Goal: Task Accomplishment & Management: Use online tool/utility

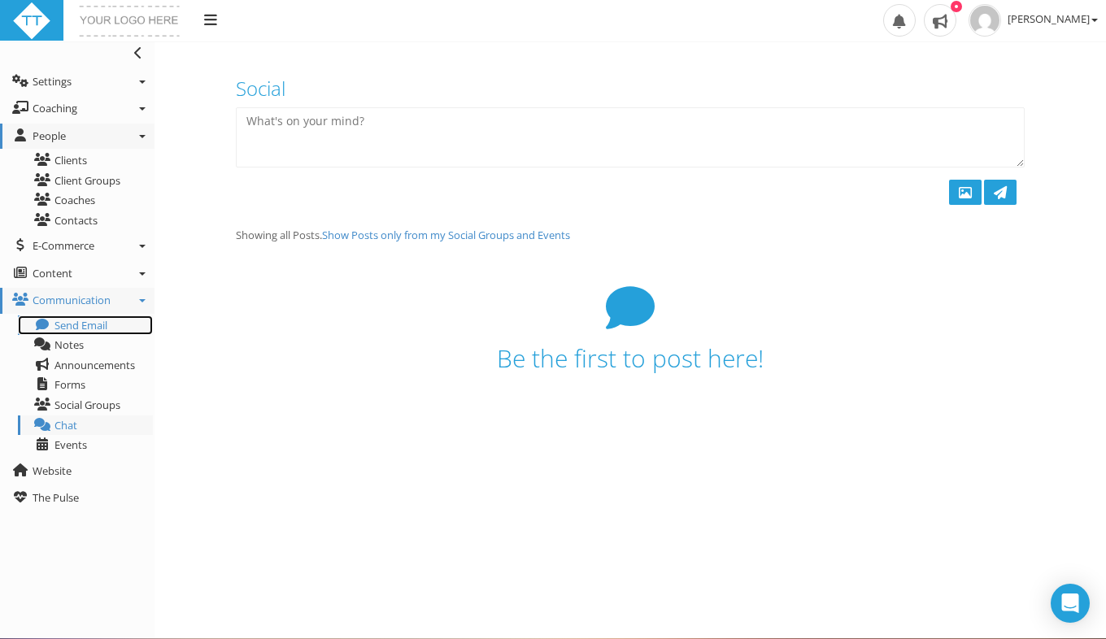
click at [80, 331] on span "Send Email" at bounding box center [80, 325] width 53 height 15
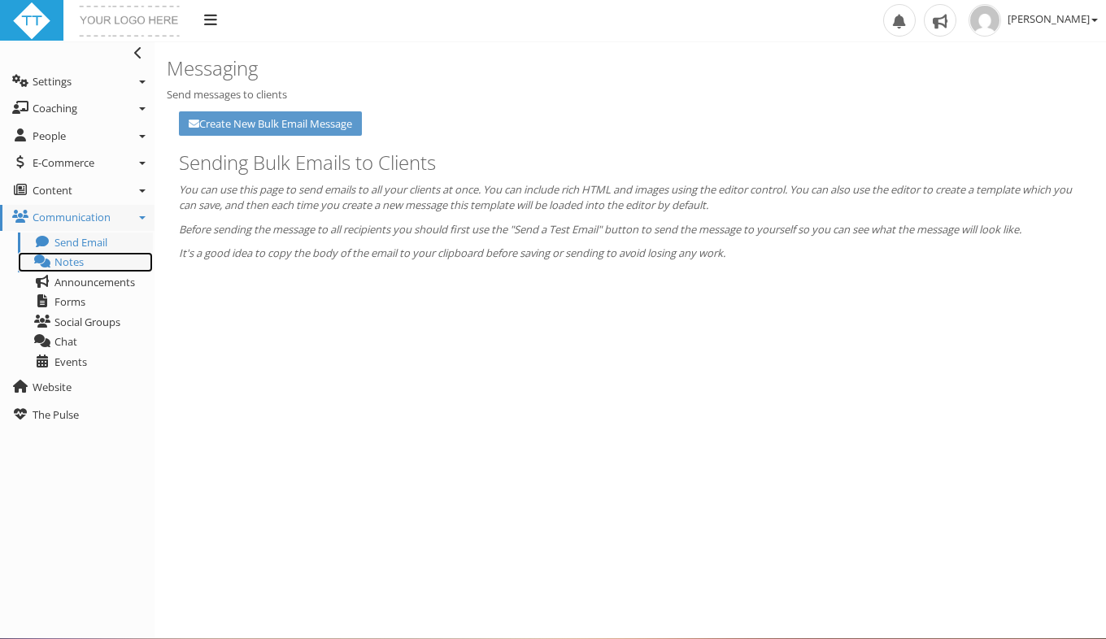
click at [72, 260] on span "Notes" at bounding box center [68, 262] width 29 height 15
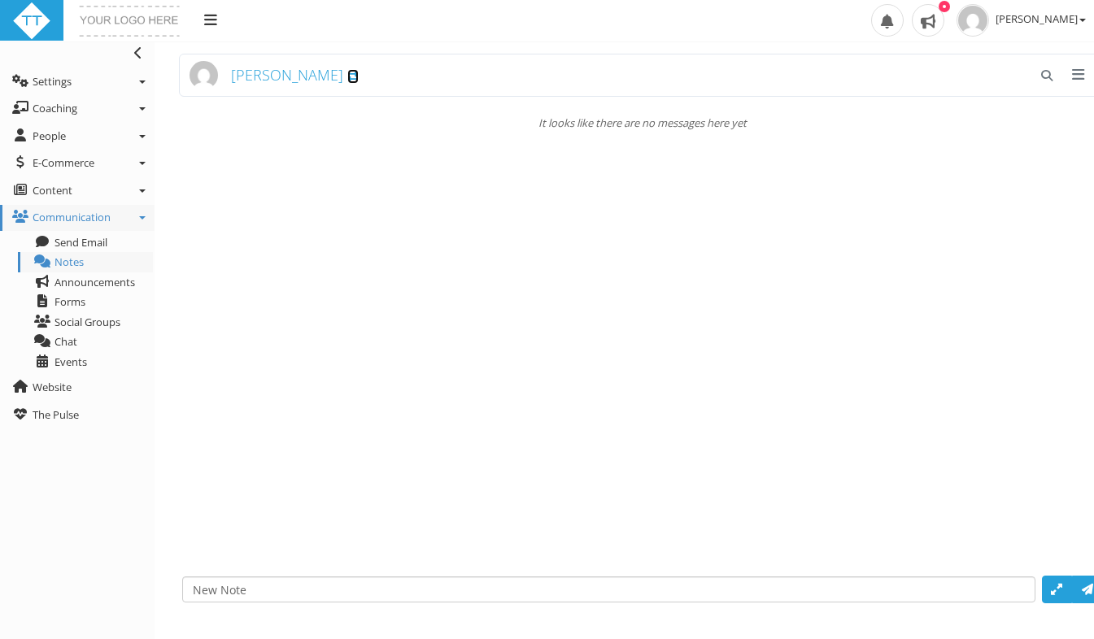
click at [347, 81] on icon at bounding box center [352, 77] width 11 height 11
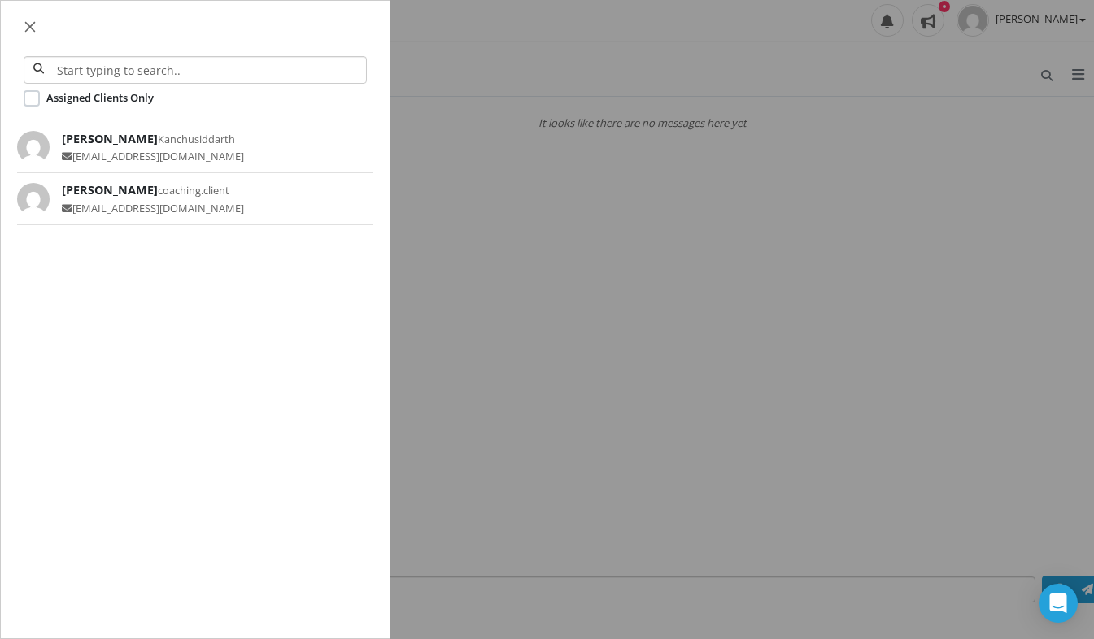
click at [143, 133] on span "Siddarth Kanchustambam Kanchusiddarth" at bounding box center [153, 139] width 182 height 18
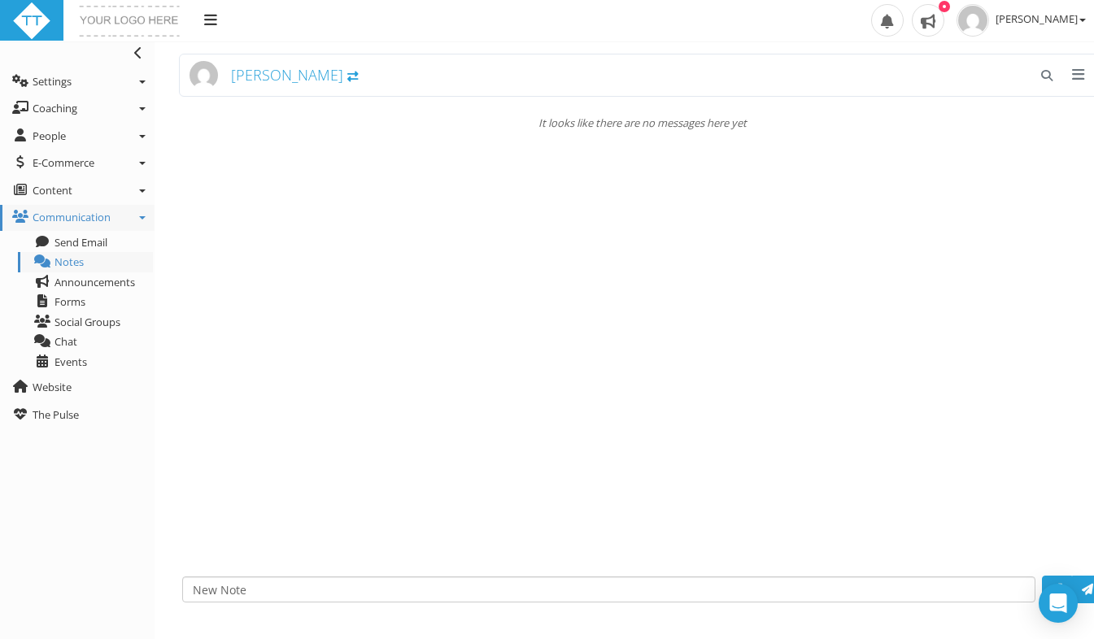
click at [243, 585] on textarea at bounding box center [608, 590] width 853 height 26
type textarea "Hi Sid, can you read this message?"
click at [1089, 587] on span "button" at bounding box center [1087, 589] width 11 height 11
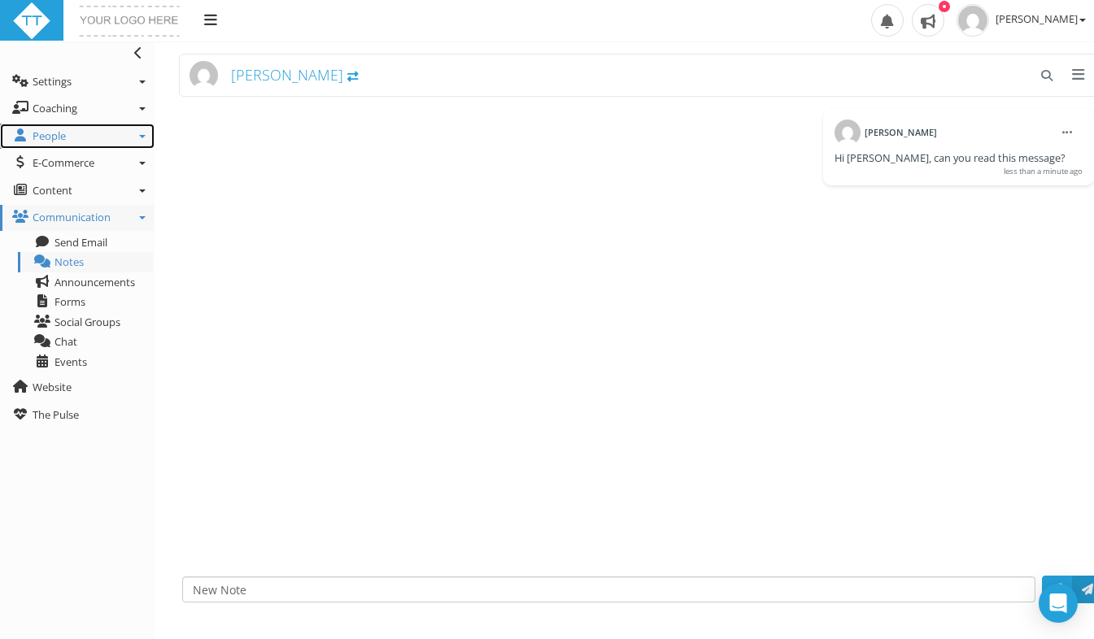
click at [85, 134] on link "People" at bounding box center [77, 137] width 155 height 26
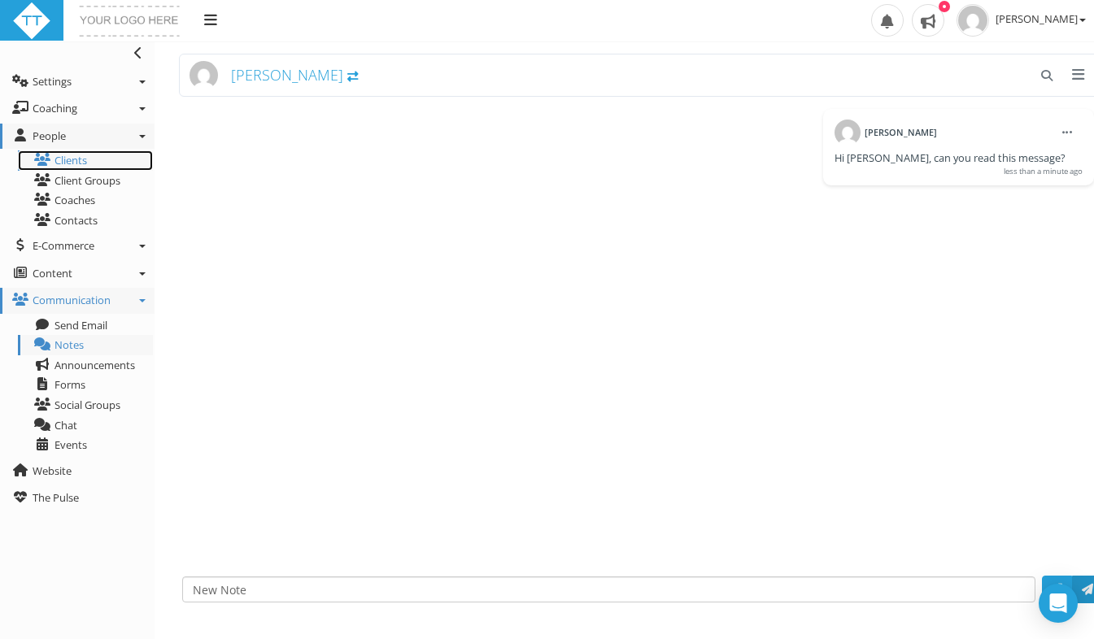
click at [76, 163] on link "Clients" at bounding box center [85, 160] width 135 height 20
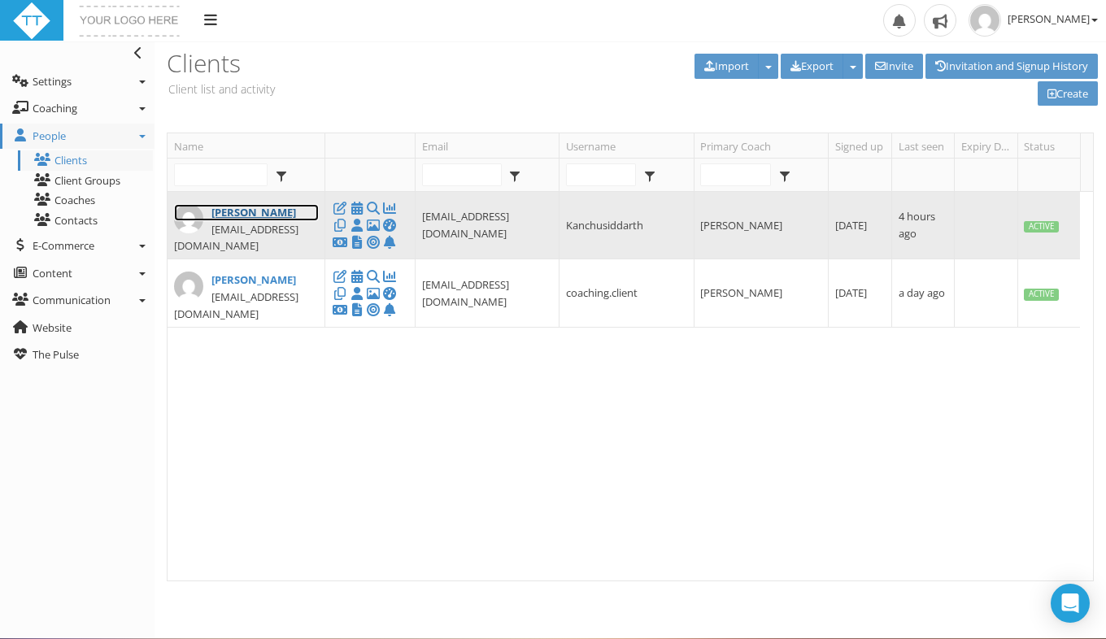
click at [233, 216] on link "[PERSON_NAME]" at bounding box center [246, 212] width 145 height 17
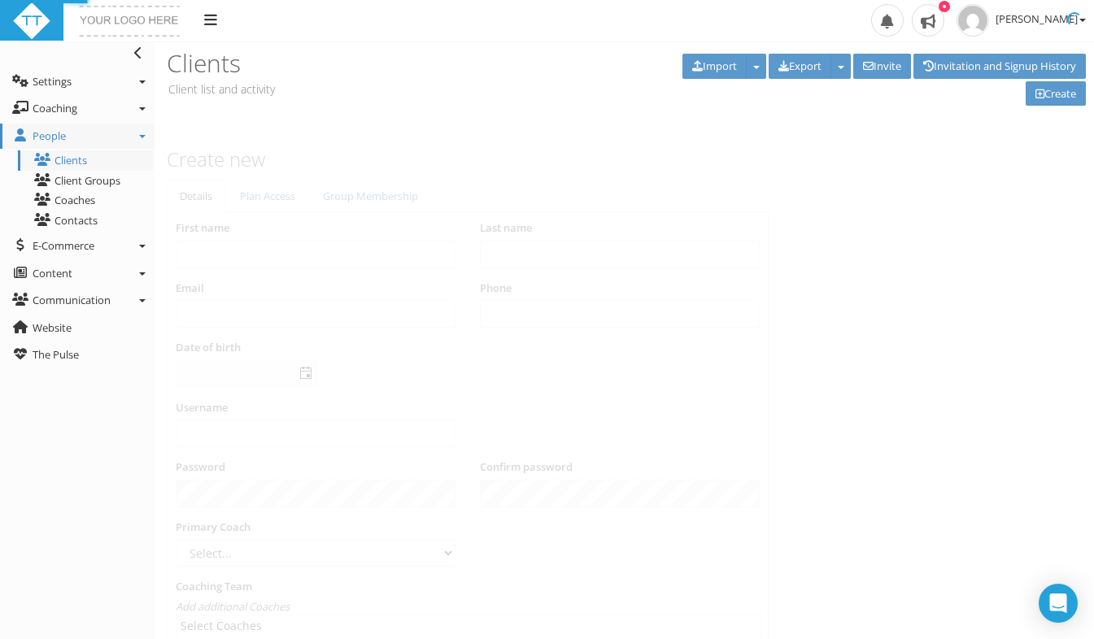
type input "Siddarth"
type input "Kanchustambam"
type input "[EMAIL_ADDRESS][DOMAIN_NAME]"
type input "Kanchusiddarth"
select select "14f8fe99-d2c1-42d4-8054-42a83f82b49a"
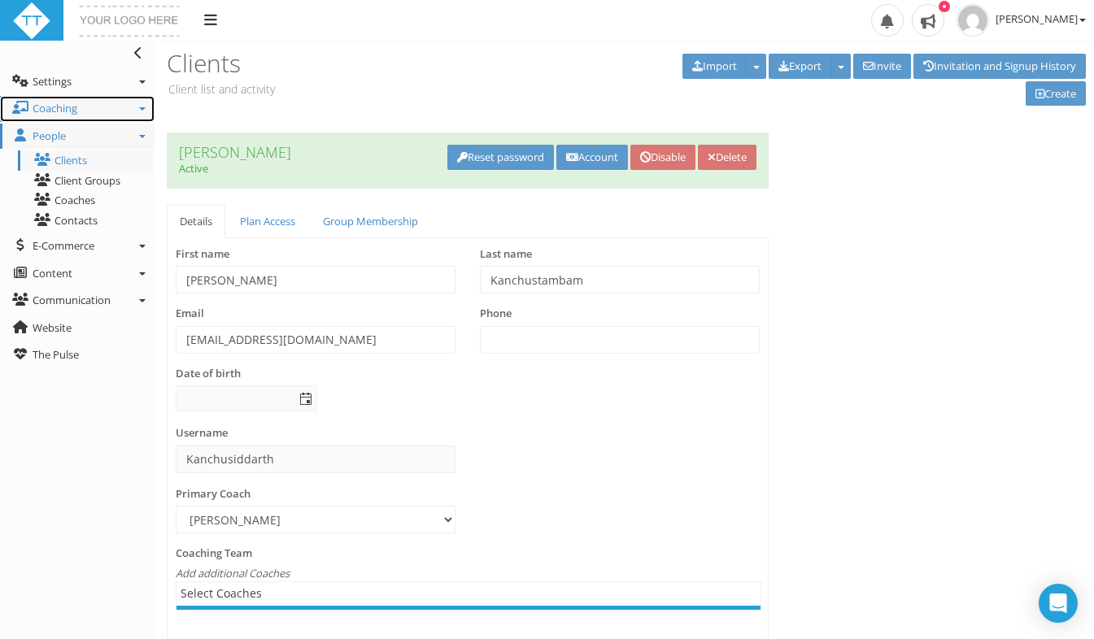
click at [68, 108] on span "Coaching" at bounding box center [55, 108] width 45 height 15
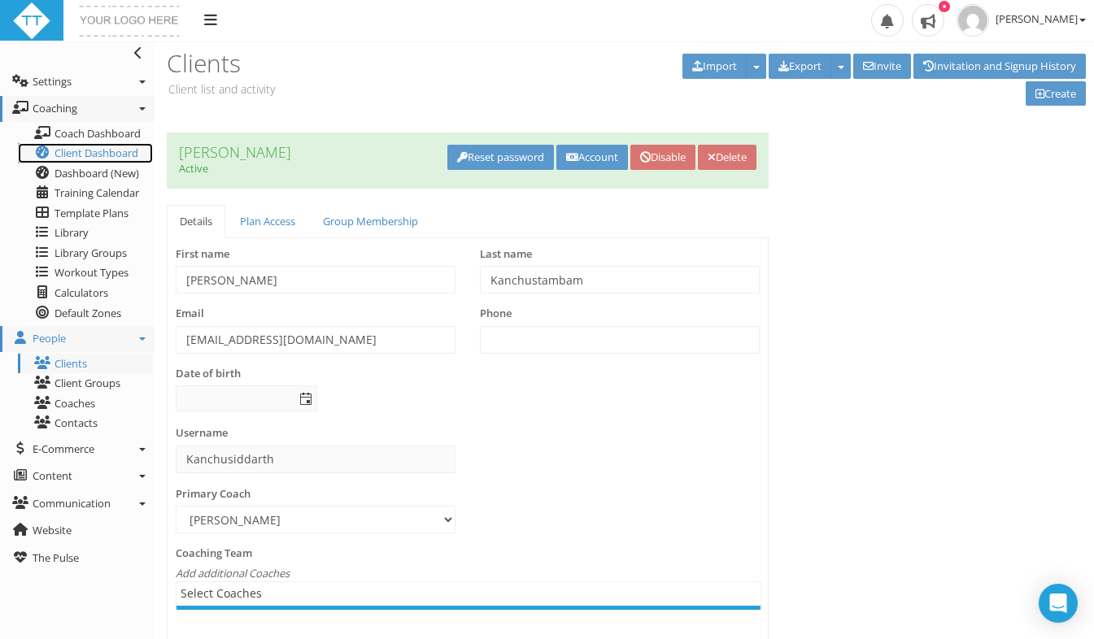
click at [92, 153] on span "Client Dashboard" at bounding box center [96, 153] width 84 height 15
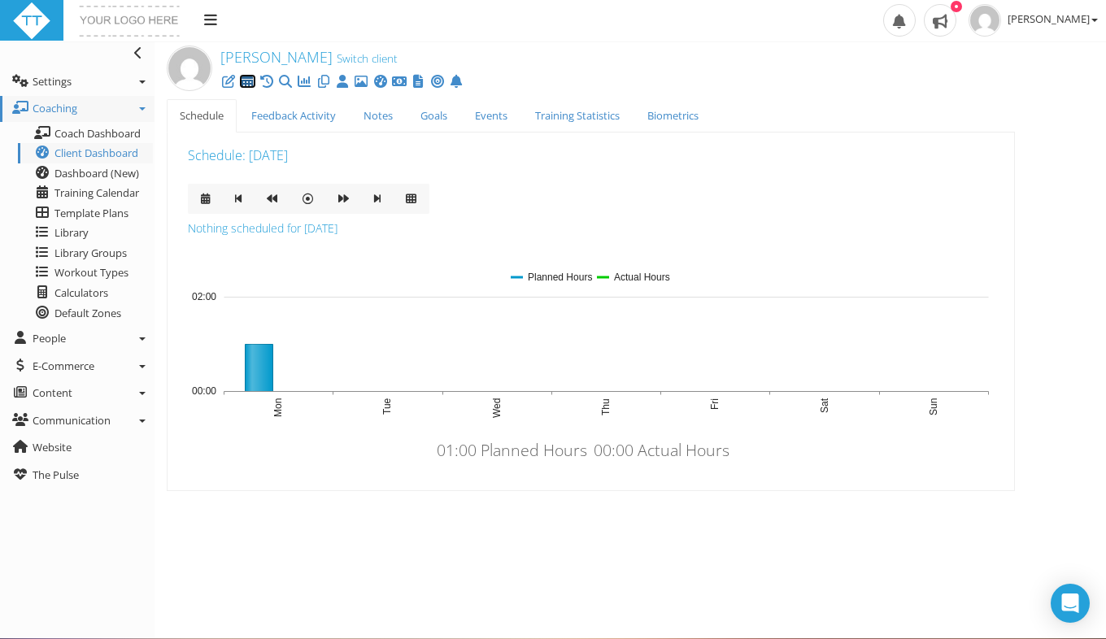
click at [249, 81] on icon at bounding box center [247, 81] width 16 height 1
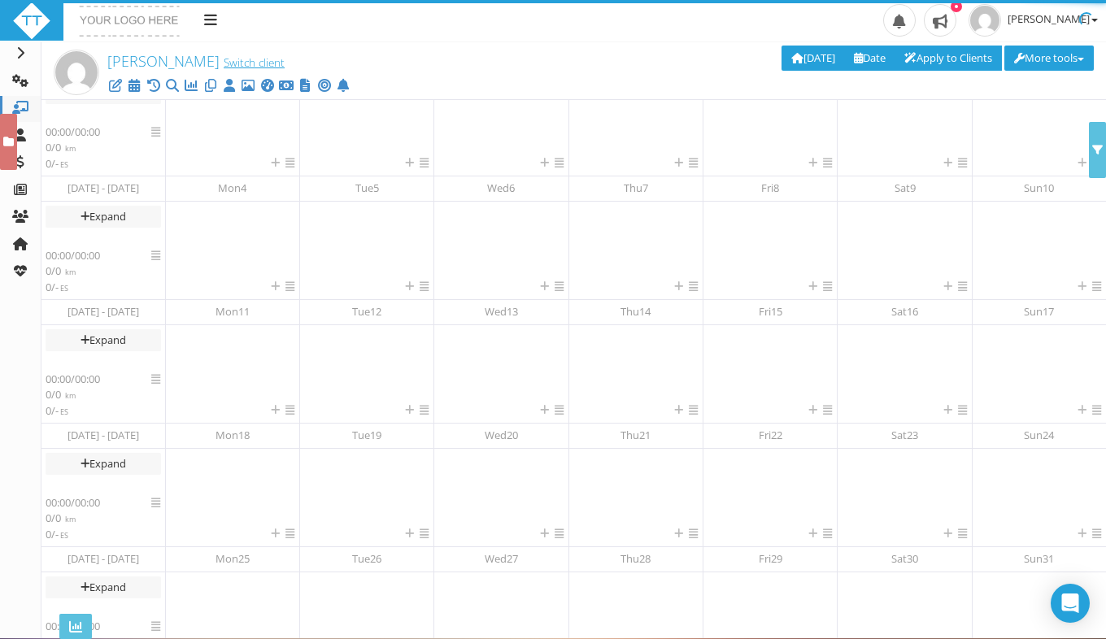
scroll to position [360, 0]
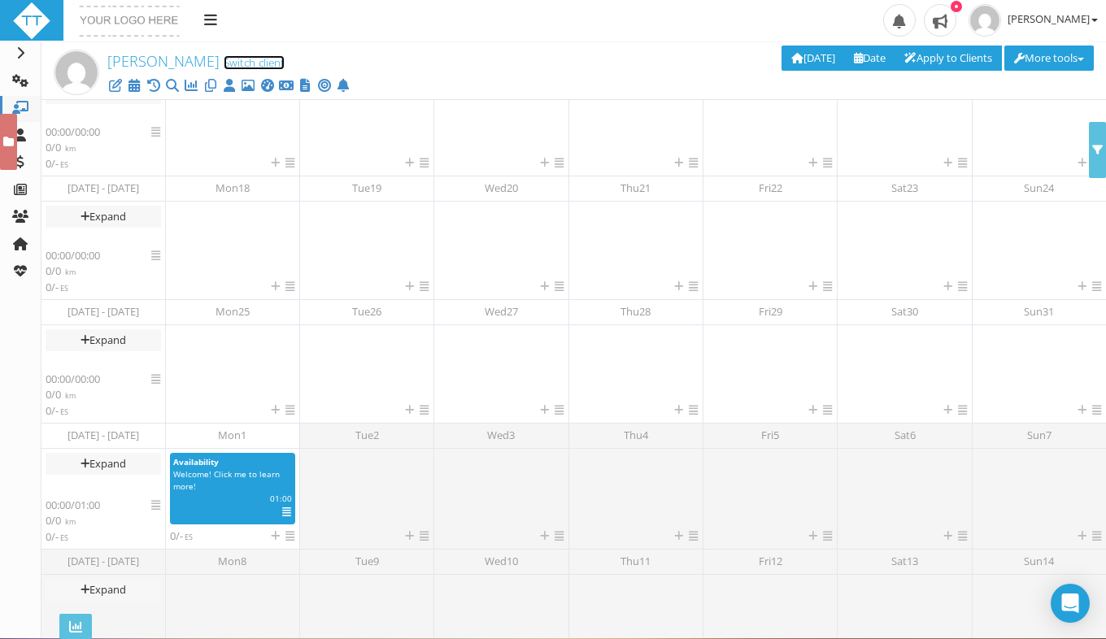
click at [224, 63] on link "Switch client" at bounding box center [254, 62] width 61 height 15
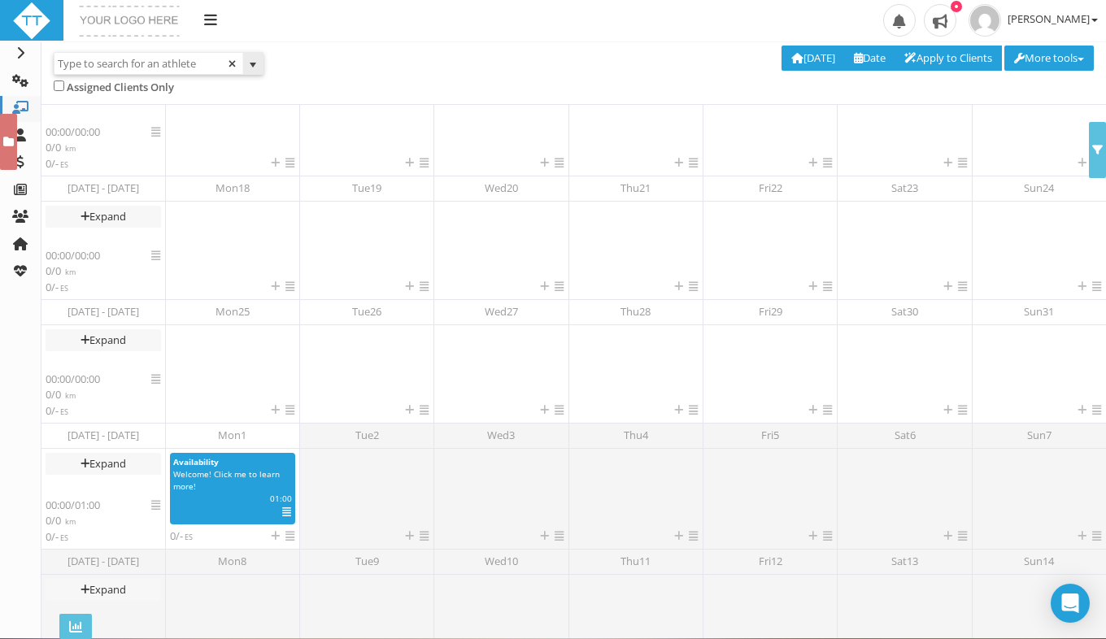
click at [212, 61] on input "text" at bounding box center [148, 63] width 188 height 21
click at [250, 70] on span "select" at bounding box center [252, 65] width 13 height 13
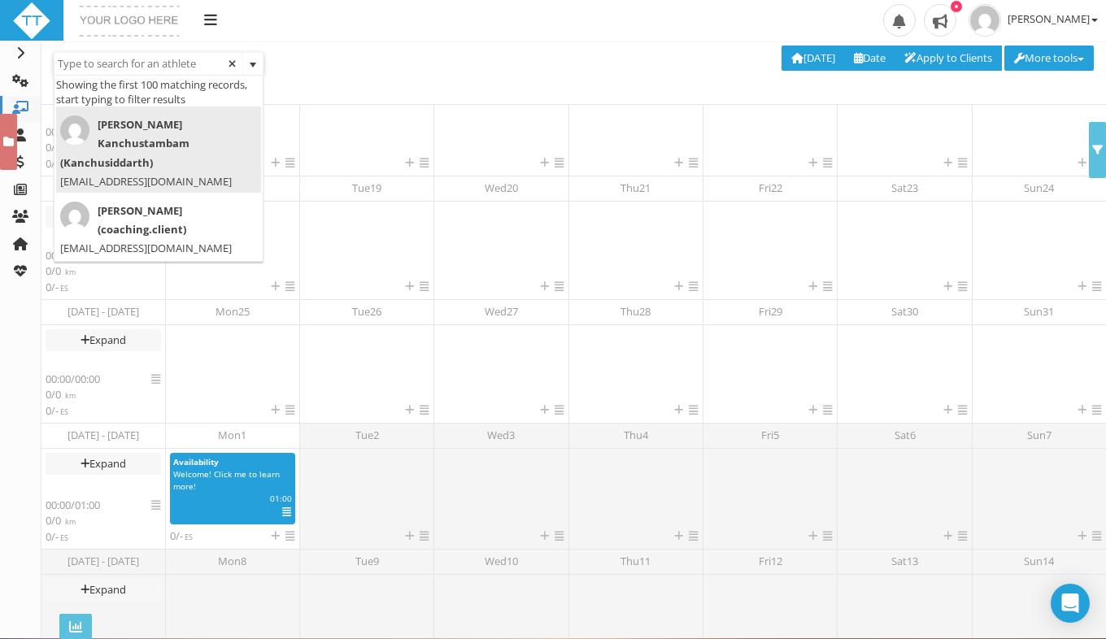
click at [165, 129] on span "Siddarth Kanchustambam (Kanchusiddarth)" at bounding box center [153, 143] width 187 height 57
type input "Siddarth Kanchustambam (Kanchusiddarth)"
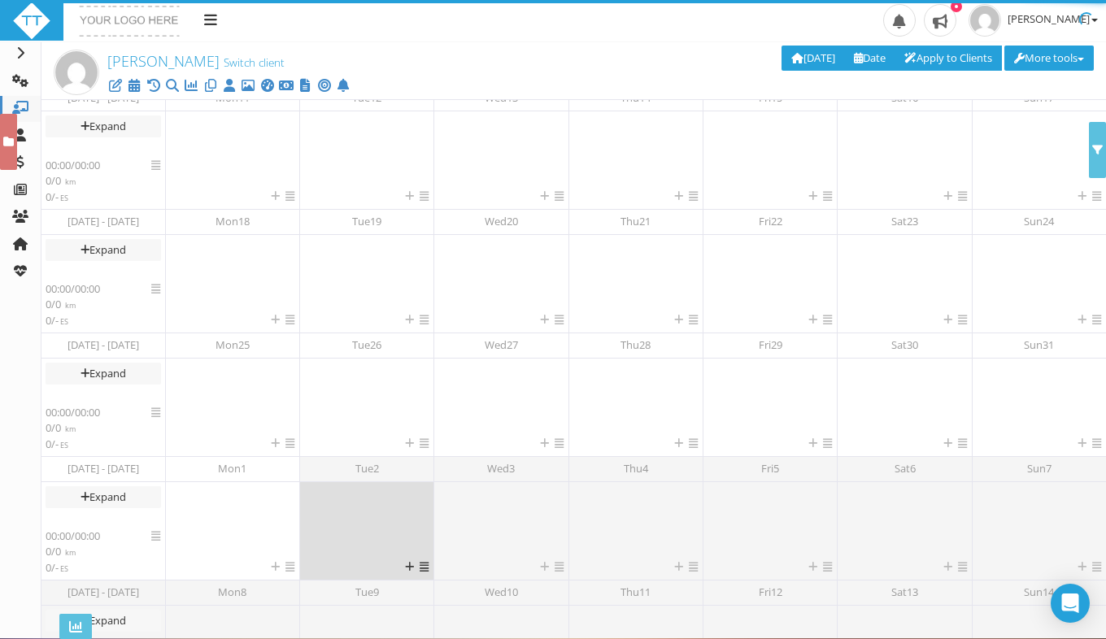
scroll to position [576, 0]
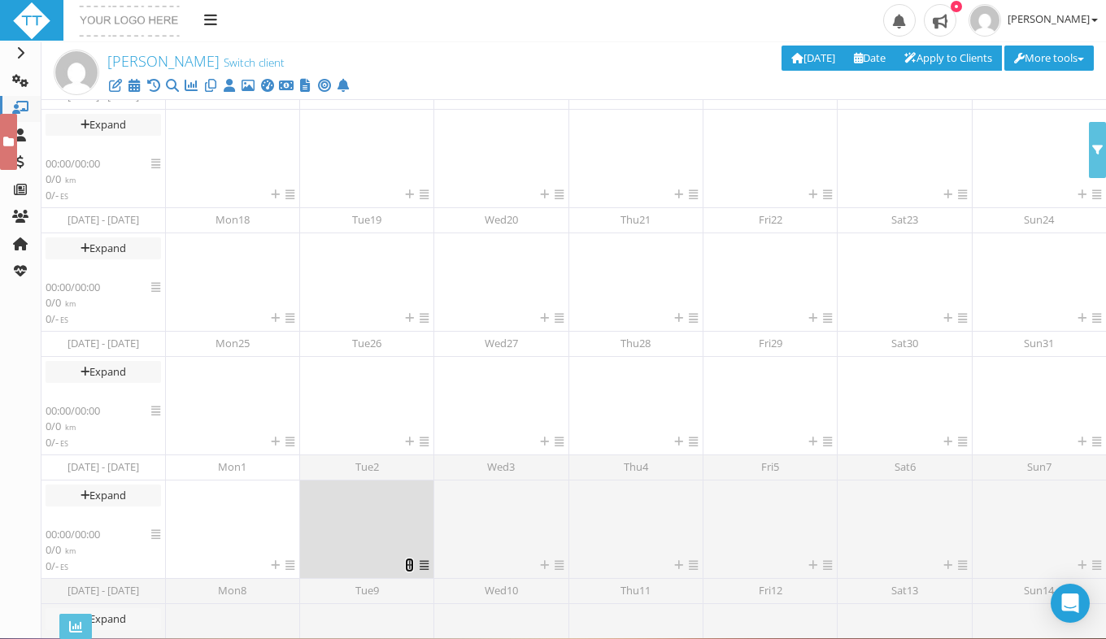
click at [405, 564] on icon at bounding box center [409, 565] width 9 height 11
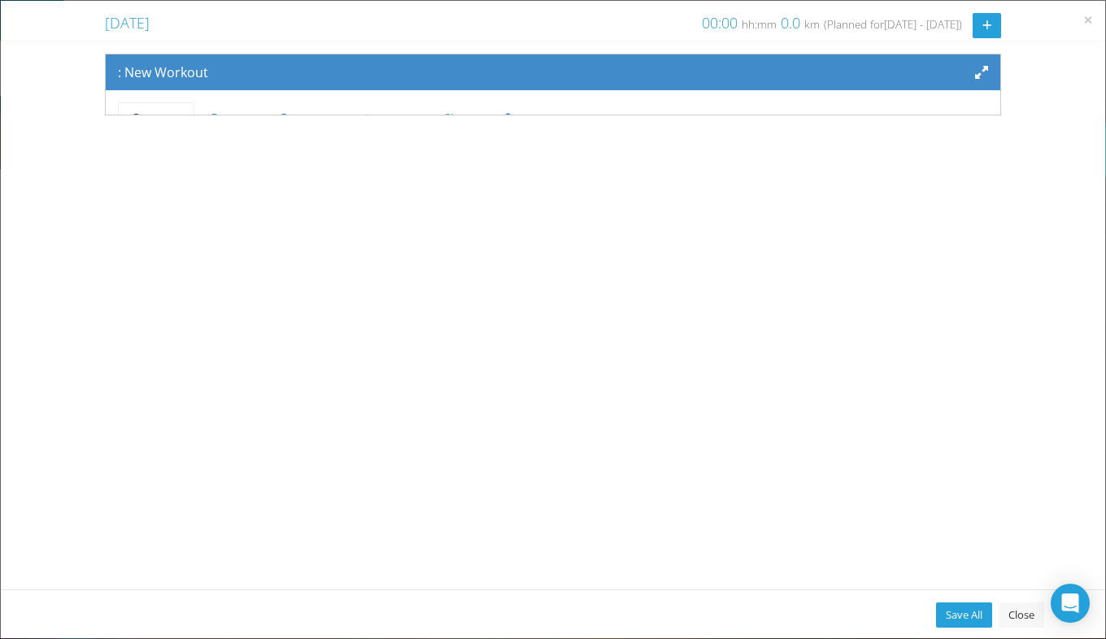
scroll to position [134, 0]
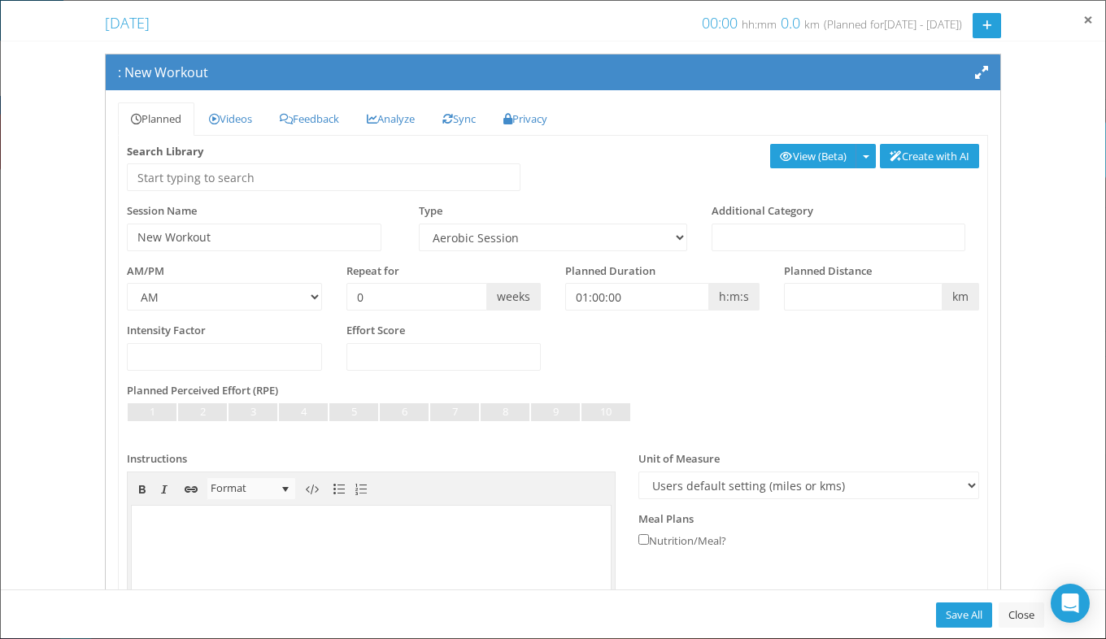
click at [1092, 21] on span "×" at bounding box center [1088, 19] width 10 height 23
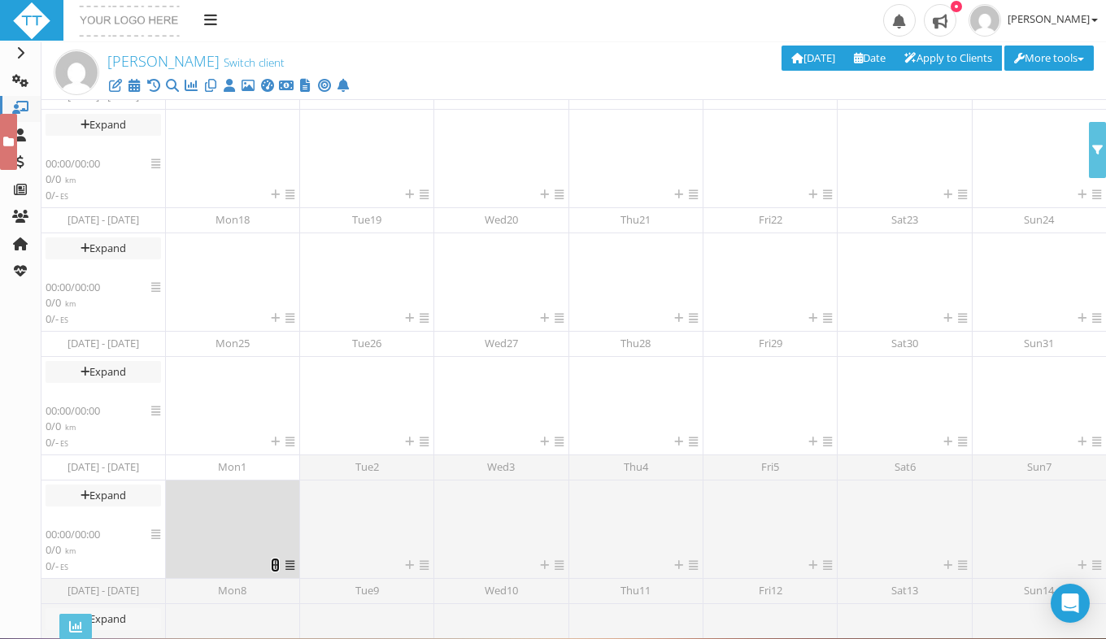
click at [272, 569] on icon at bounding box center [275, 565] width 9 height 11
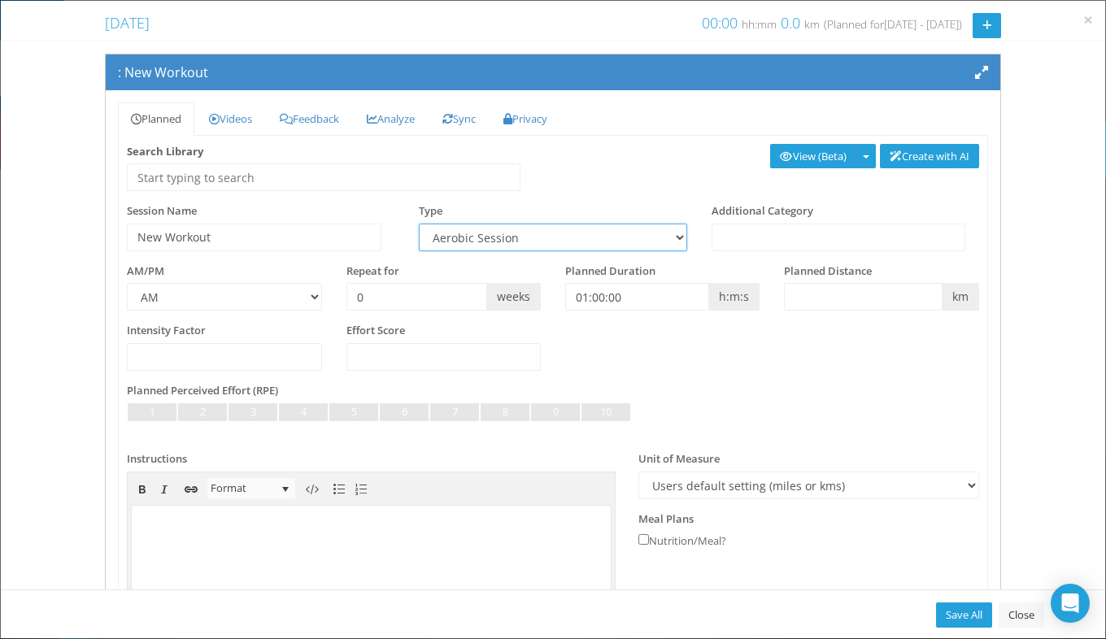
click at [576, 226] on select "Aerobic Session Alpine Climbing Assessment Availability Bike Paddle Bouldering …" at bounding box center [553, 238] width 268 height 28
select select "55147aa4-4fba-437f-b3f6-c282fe7f7bf0"
click at [419, 224] on select "Aerobic Session Alpine Climbing Assessment Availability Bike Paddle Bouldering …" at bounding box center [553, 238] width 268 height 28
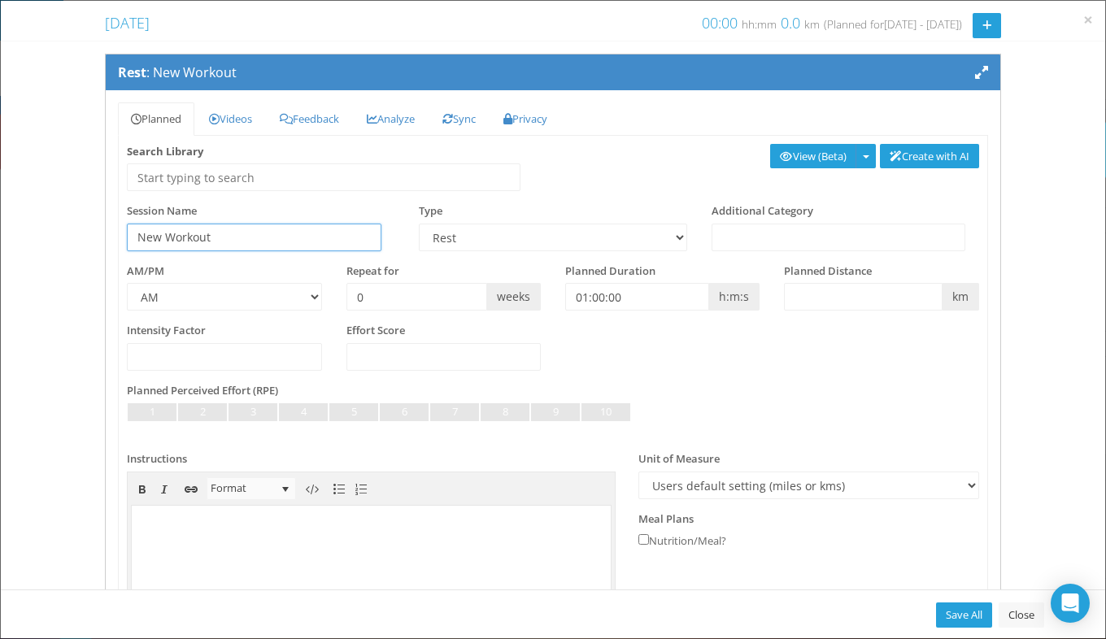
click at [290, 246] on input "New Workout" at bounding box center [254, 238] width 255 height 28
type input "N"
type input "R"
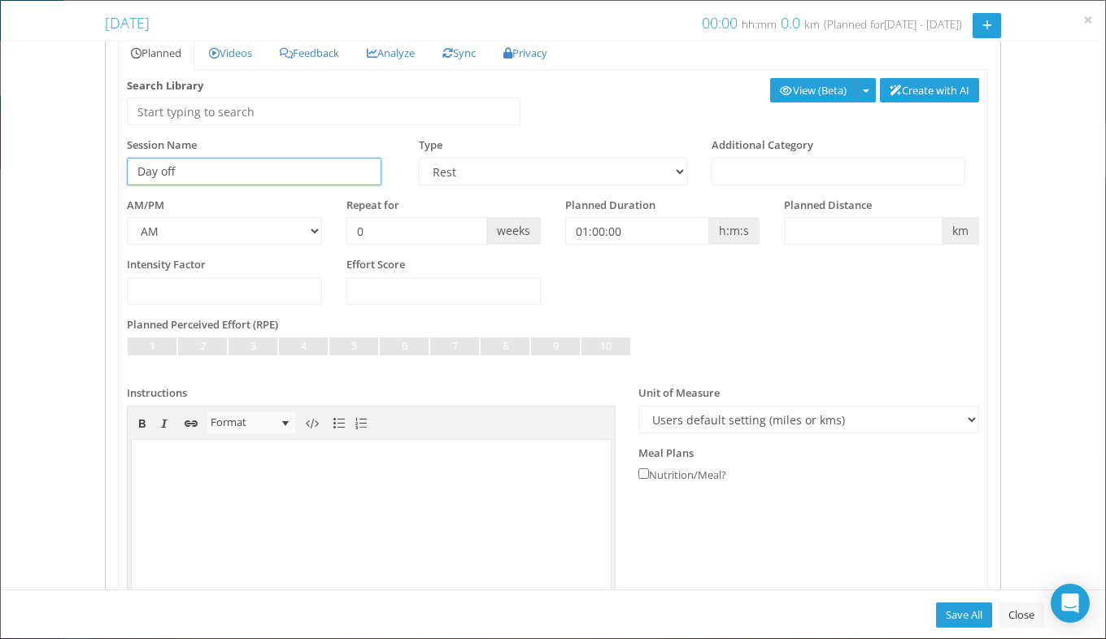
scroll to position [211, 0]
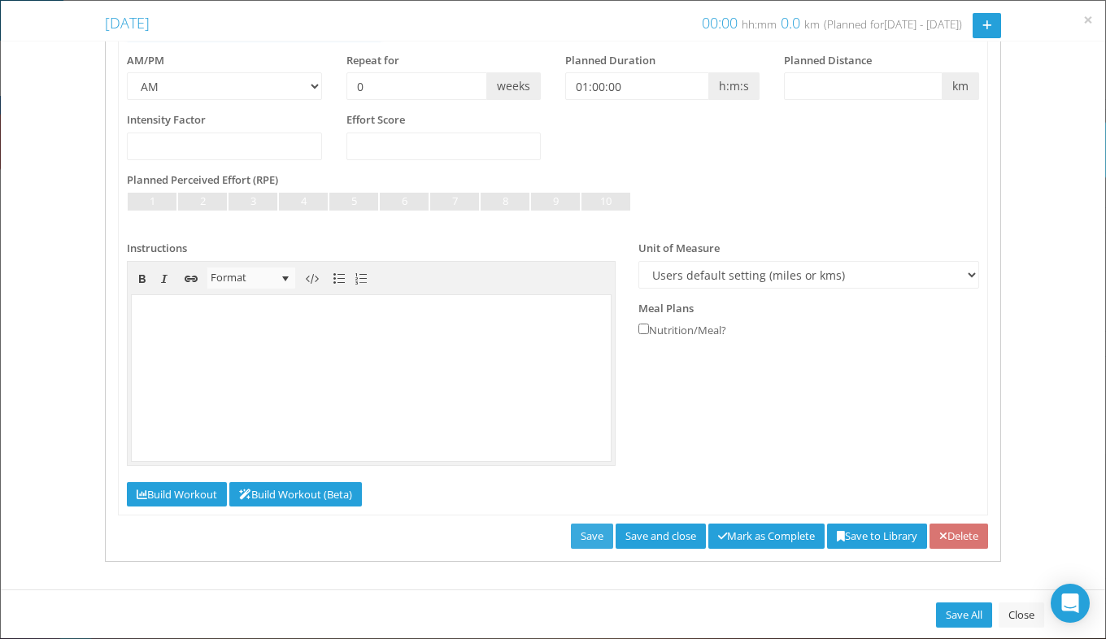
type input "Day off"
click at [573, 533] on link "Save" at bounding box center [592, 536] width 42 height 25
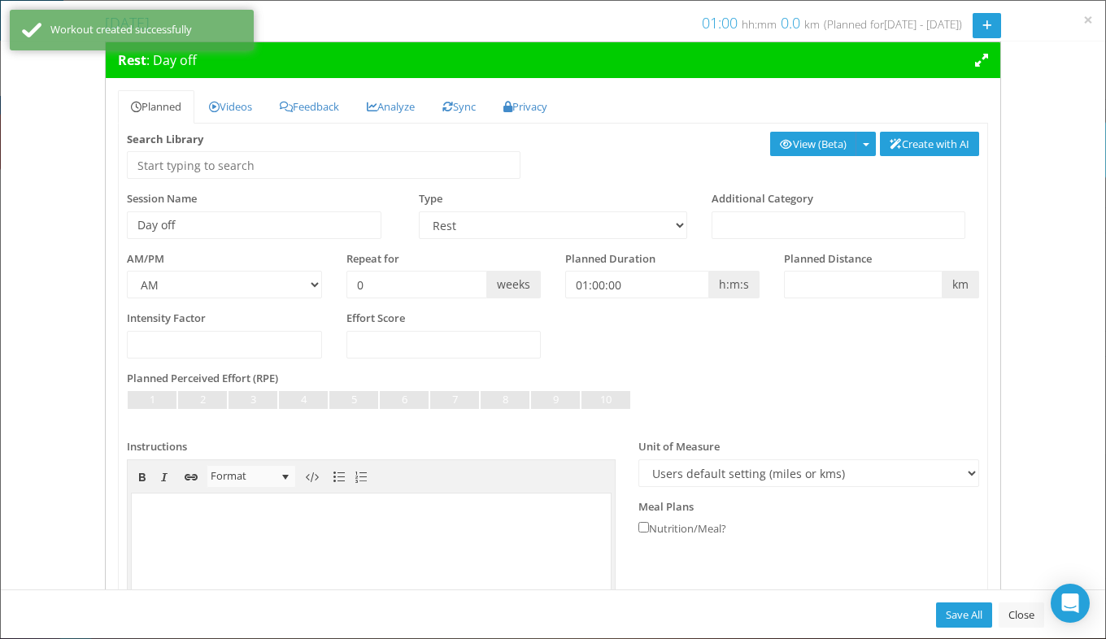
scroll to position [0, 0]
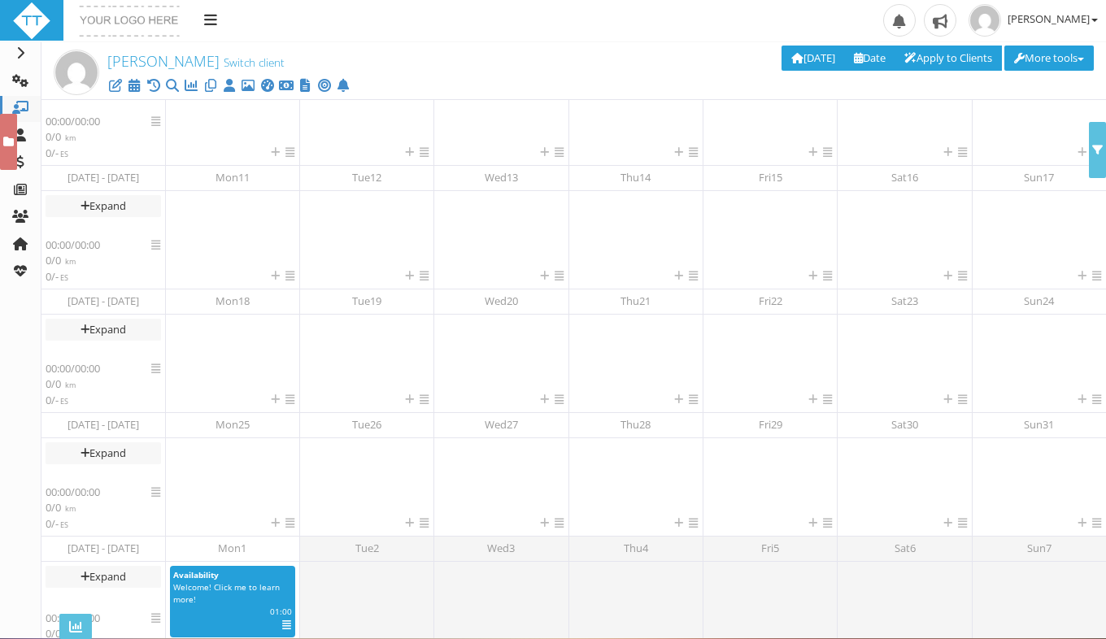
scroll to position [259, 0]
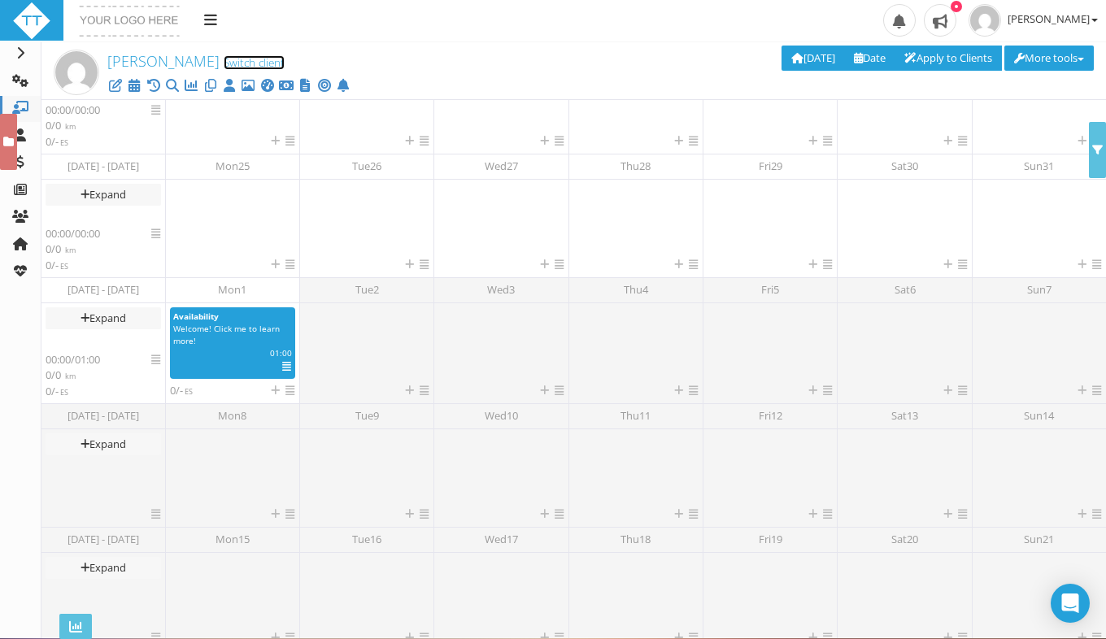
click at [224, 58] on link "Switch client" at bounding box center [254, 62] width 61 height 15
click at [250, 64] on span "select" at bounding box center [252, 65] width 13 height 13
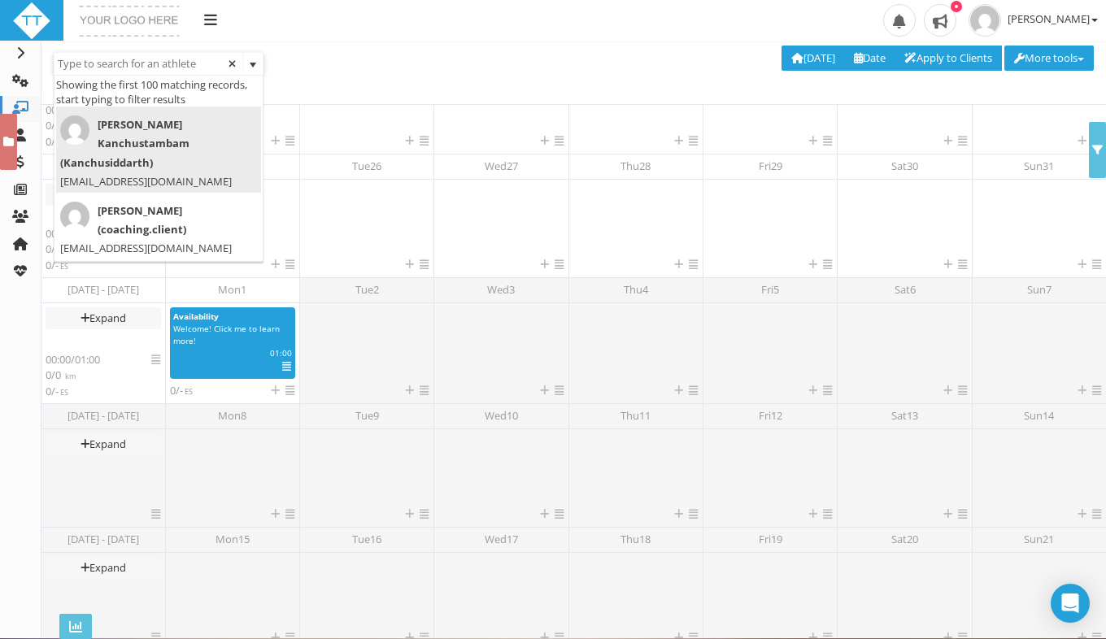
click at [167, 135] on span "Siddarth Kanchustambam (Kanchusiddarth)" at bounding box center [153, 143] width 187 height 57
type input "Siddarth Kanchustambam (Kanchusiddarth)"
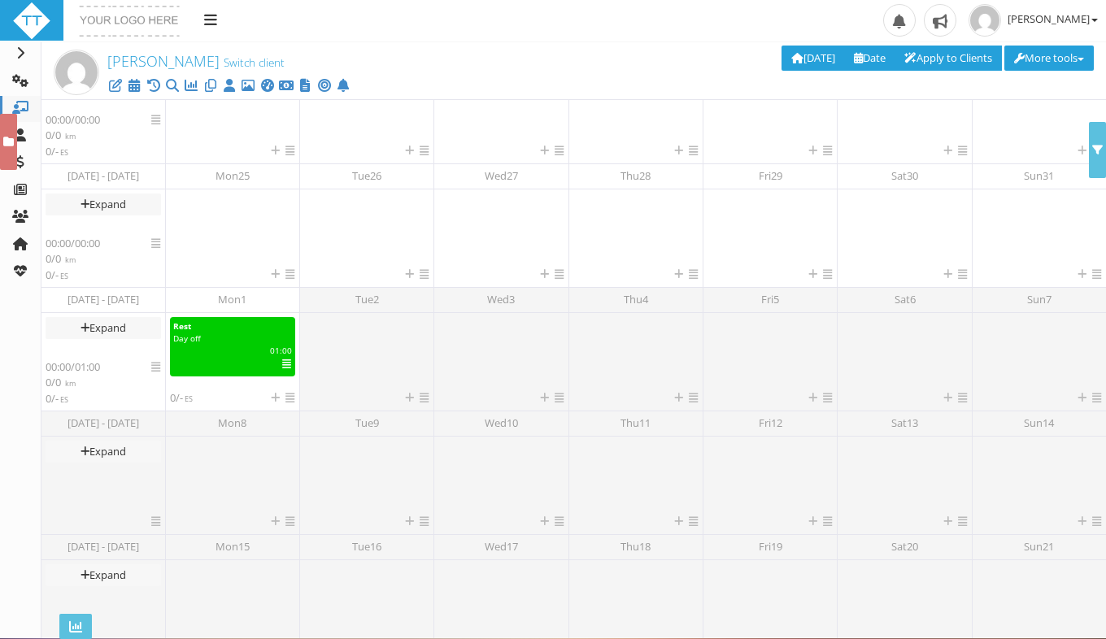
scroll to position [257, 0]
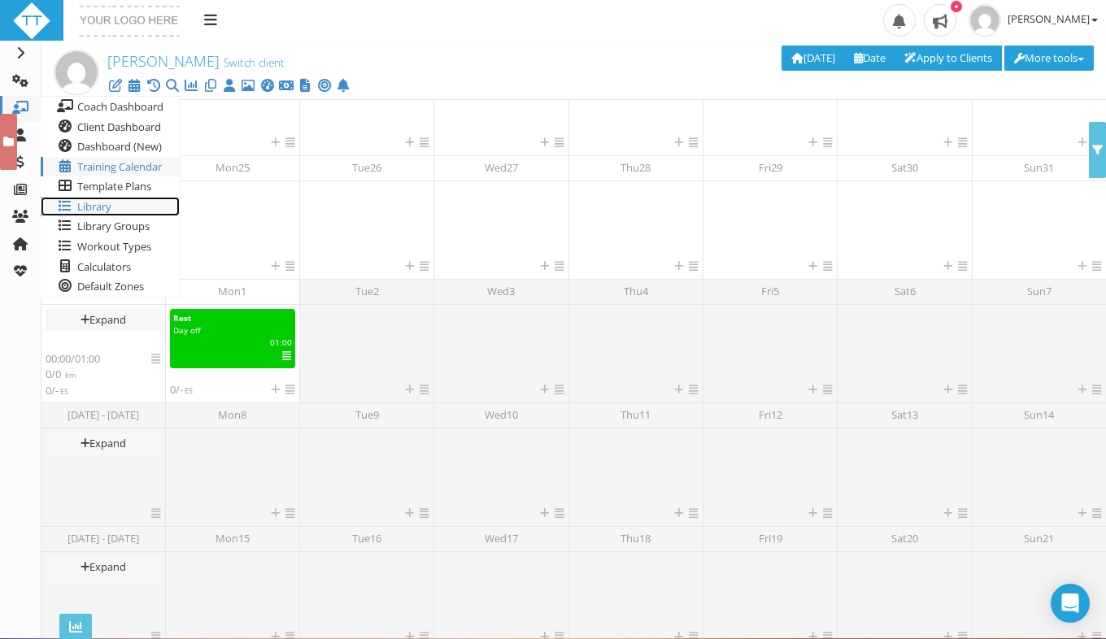
click at [94, 203] on span "Library" at bounding box center [94, 206] width 34 height 15
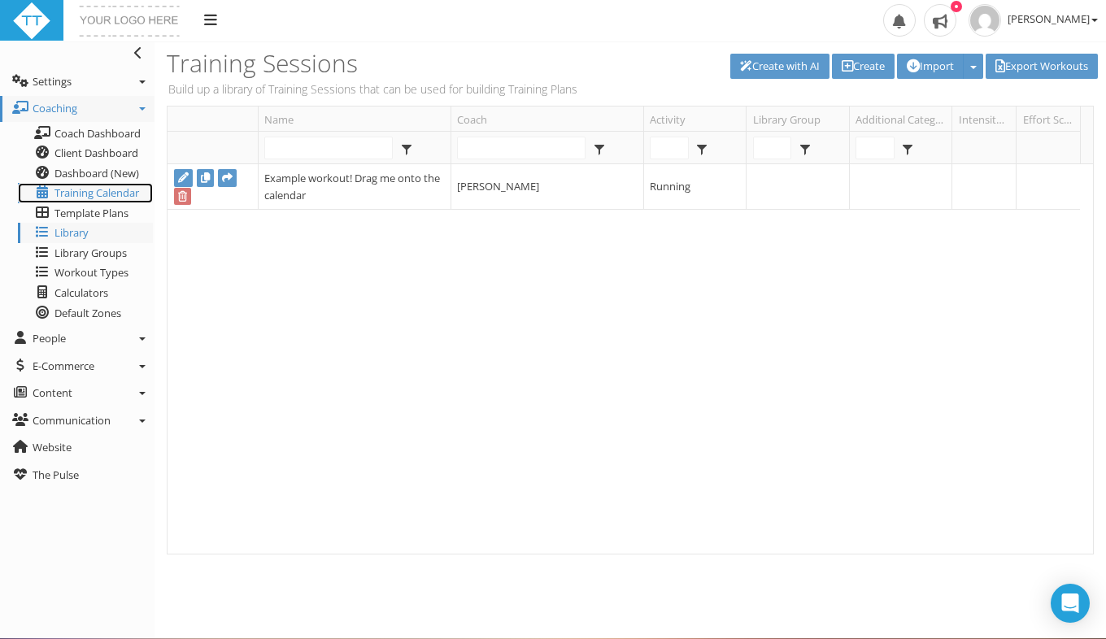
click at [115, 190] on span "Training Calendar" at bounding box center [96, 192] width 85 height 15
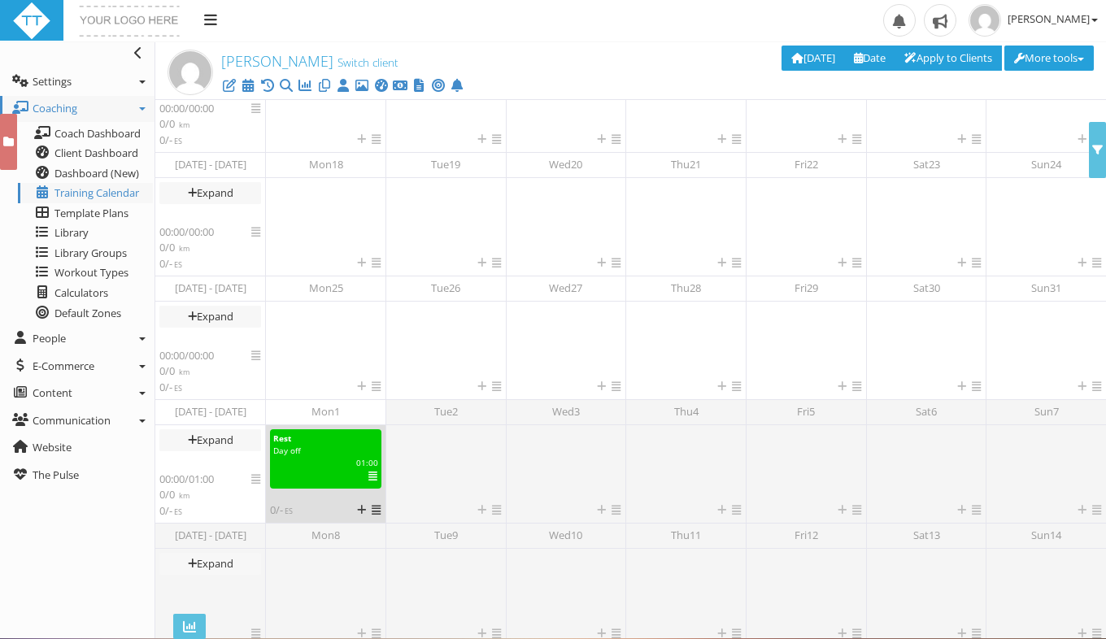
scroll to position [257, 0]
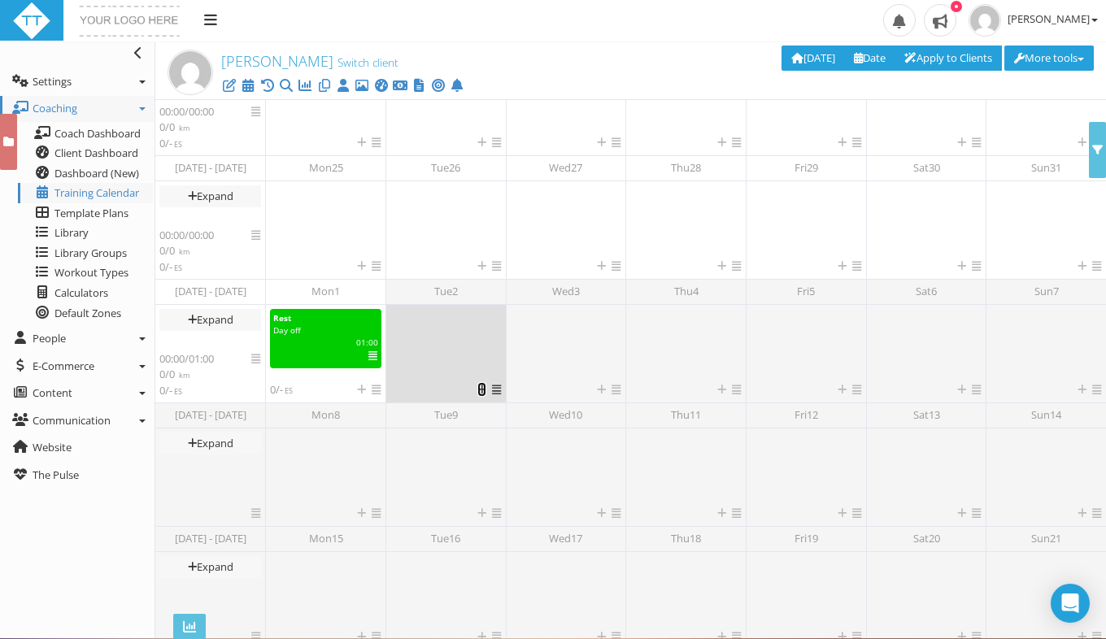
click at [479, 390] on icon at bounding box center [481, 390] width 9 height 11
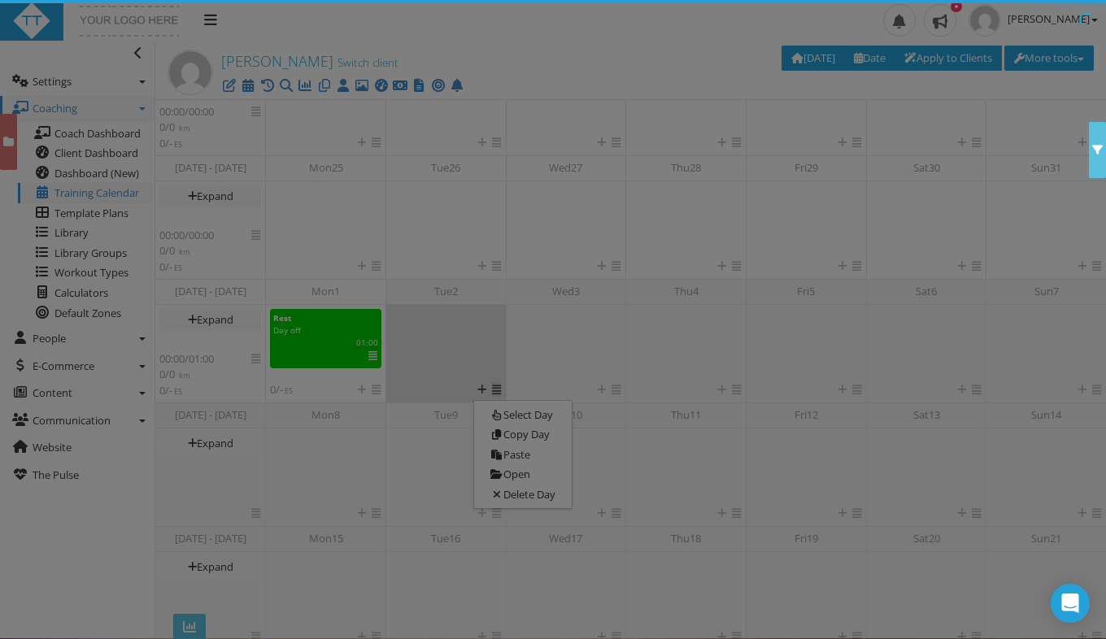
scroll to position [134, 0]
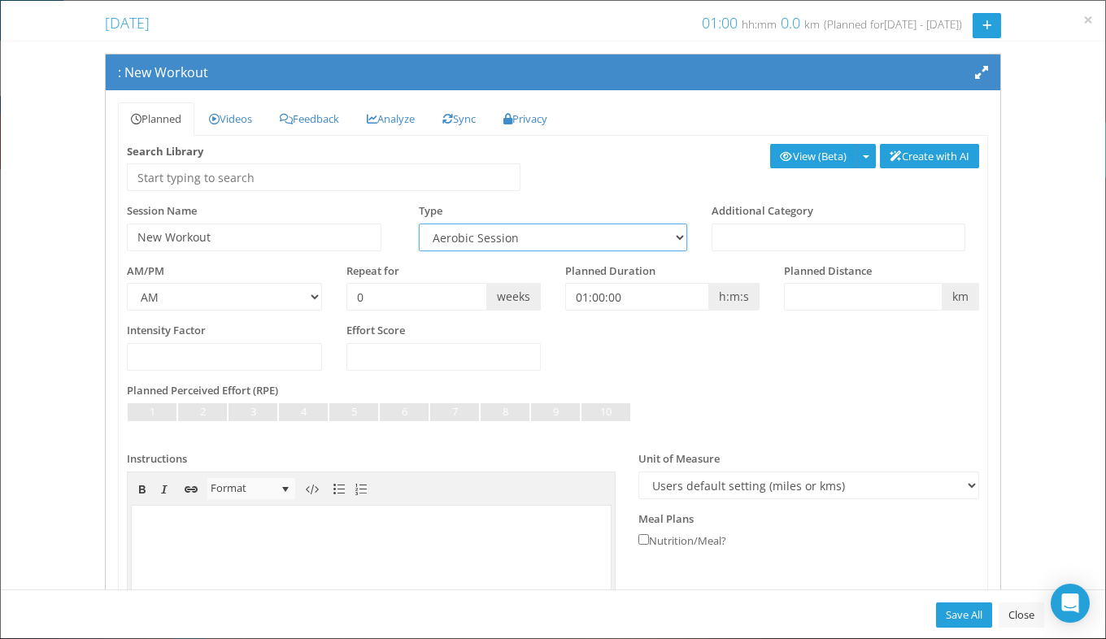
click at [525, 236] on select "Aerobic Session Alpine Climbing Assessment Availability Bike Paddle Bouldering …" at bounding box center [553, 238] width 268 height 28
select select "28b4f4be-66e9-44ef-992d-0f63c888cfc3"
click at [419, 224] on select "Aerobic Session Alpine Climbing Assessment Availability Bike Paddle Bouldering …" at bounding box center [553, 238] width 268 height 28
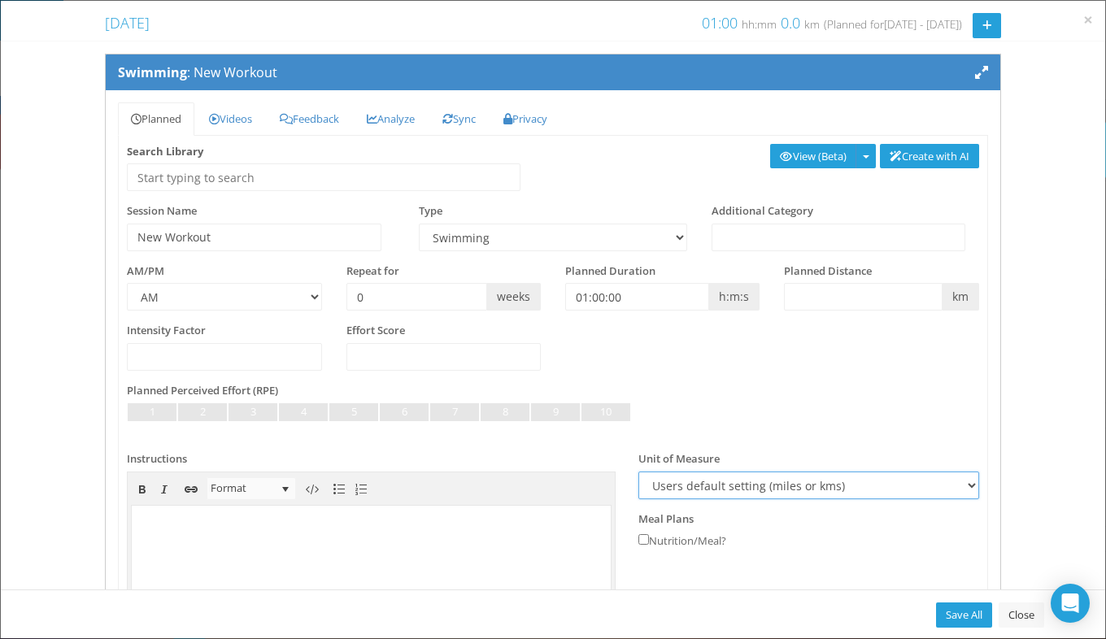
click at [777, 490] on select "Users default setting (miles or kms) Meters Yards" at bounding box center [808, 486] width 341 height 28
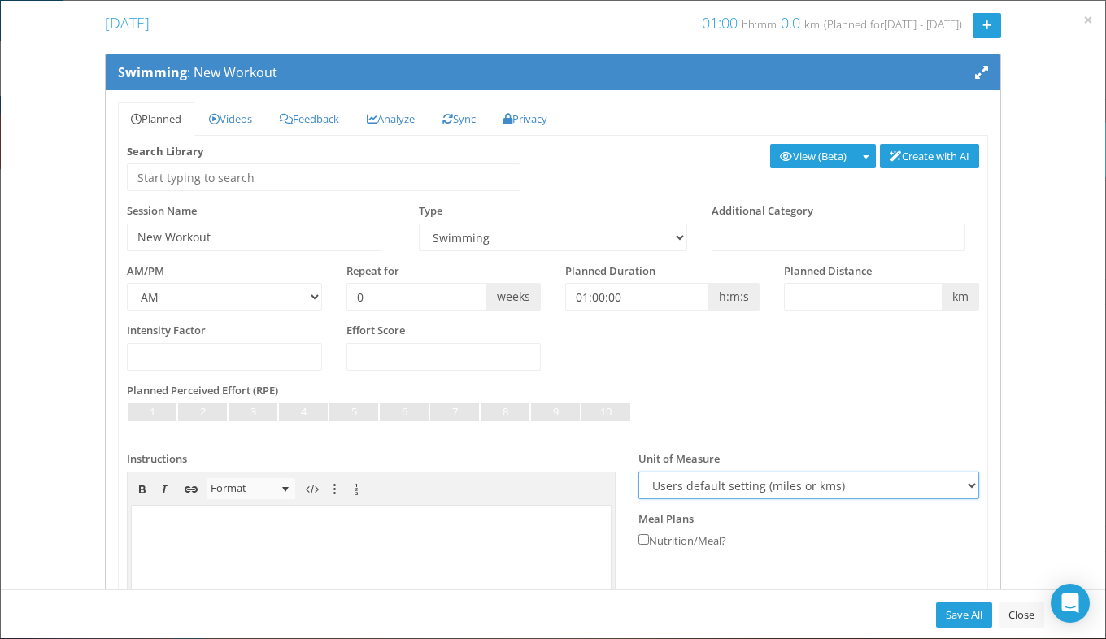
select select "m"
click at [638, 472] on select "Users default setting (miles or kms) Meters Yards" at bounding box center [808, 486] width 341 height 28
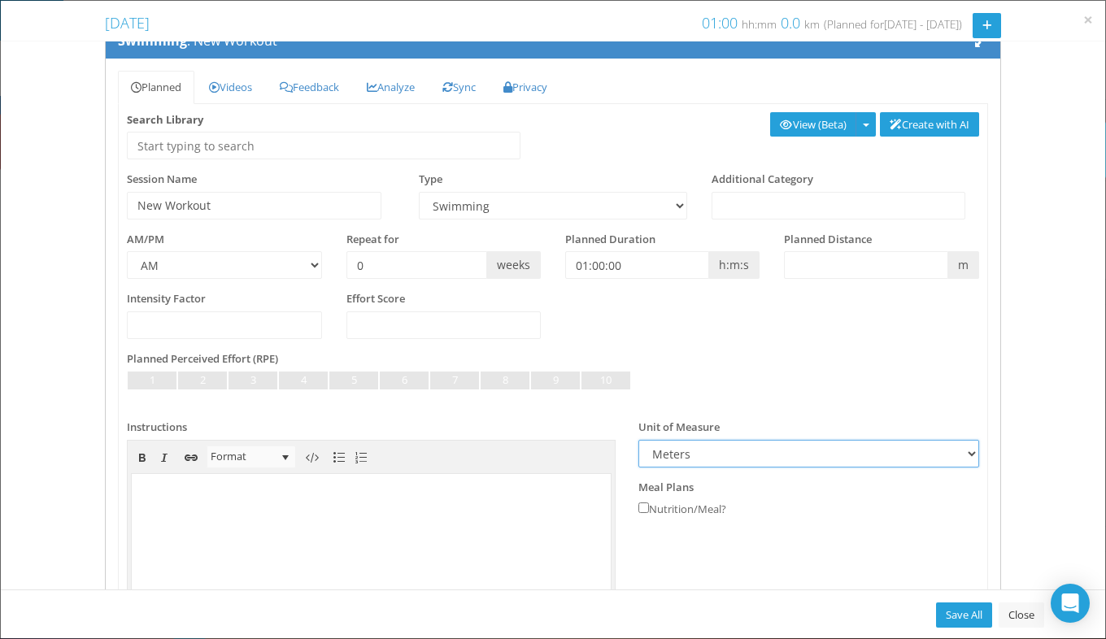
scroll to position [31, 0]
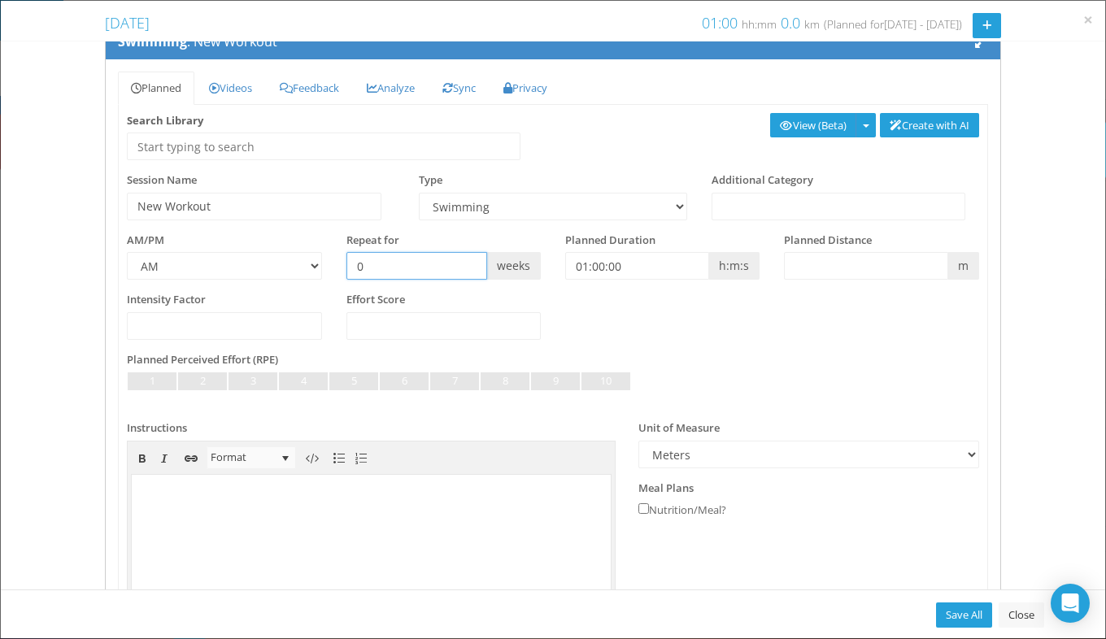
click at [386, 272] on input "0" at bounding box center [416, 266] width 141 height 28
type input "2"
click at [223, 207] on input "New Workout" at bounding box center [254, 207] width 255 height 28
type input "N"
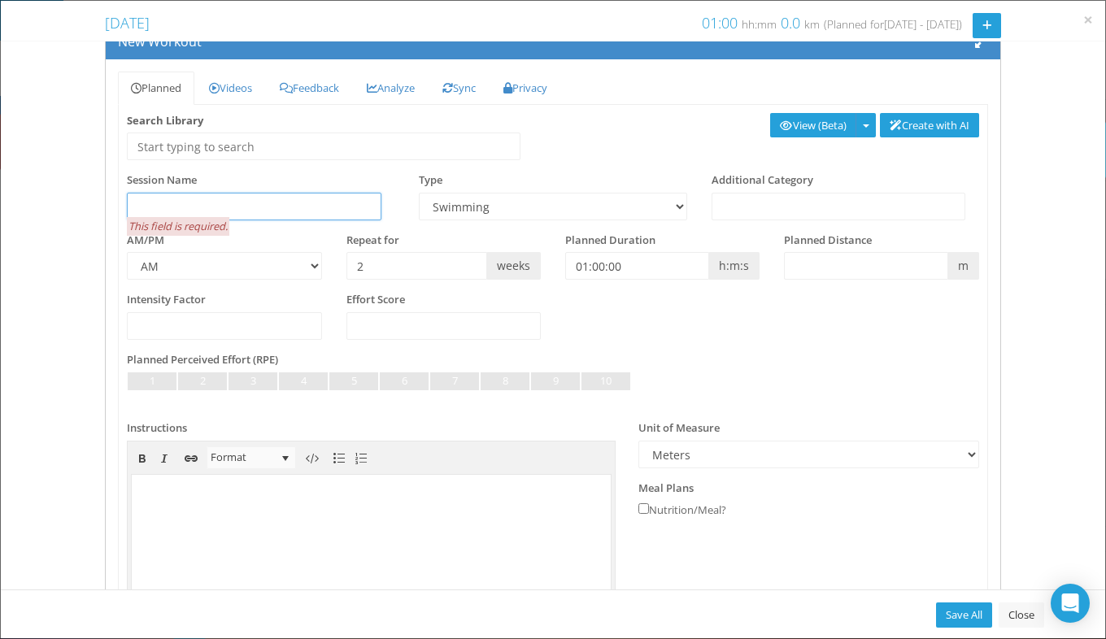
click at [251, 193] on input "text" at bounding box center [254, 207] width 255 height 28
click at [236, 495] on body "﻿200m Warm-up 8x 50m Drills (25m drill" at bounding box center [371, 556] width 479 height 165
click at [183, 496] on body "﻿200m Warm-up 8x 50m Drills (25m drill" at bounding box center [371, 556] width 479 height 165
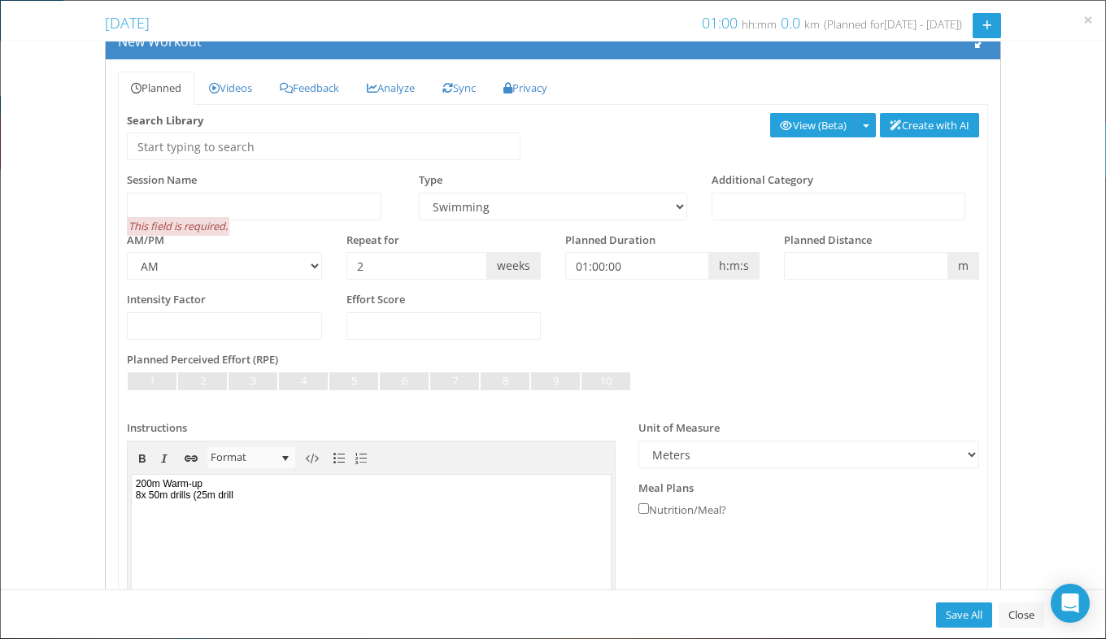
click at [174, 481] on body "﻿200m Warm-up 8x 50m drills (25m drill" at bounding box center [371, 556] width 479 height 165
click at [175, 485] on body "﻿200m Warm-up 8x 50m drills (25m drill" at bounding box center [371, 556] width 479 height 165
click at [276, 500] on body "﻿200m warm-up 8x 50m drills (25m drill" at bounding box center [371, 556] width 479 height 165
click at [139, 516] on body "﻿200m warm-up 8x 50m drills (25m drill + 25m freestyle easy) 200m 400m 600m 400…" at bounding box center [371, 556] width 479 height 165
click at [138, 508] on body "﻿200m warm-up 8x 50m drills (25m drill + 25m freestyle easy) 200m 400m 600m 400…" at bounding box center [371, 556] width 479 height 165
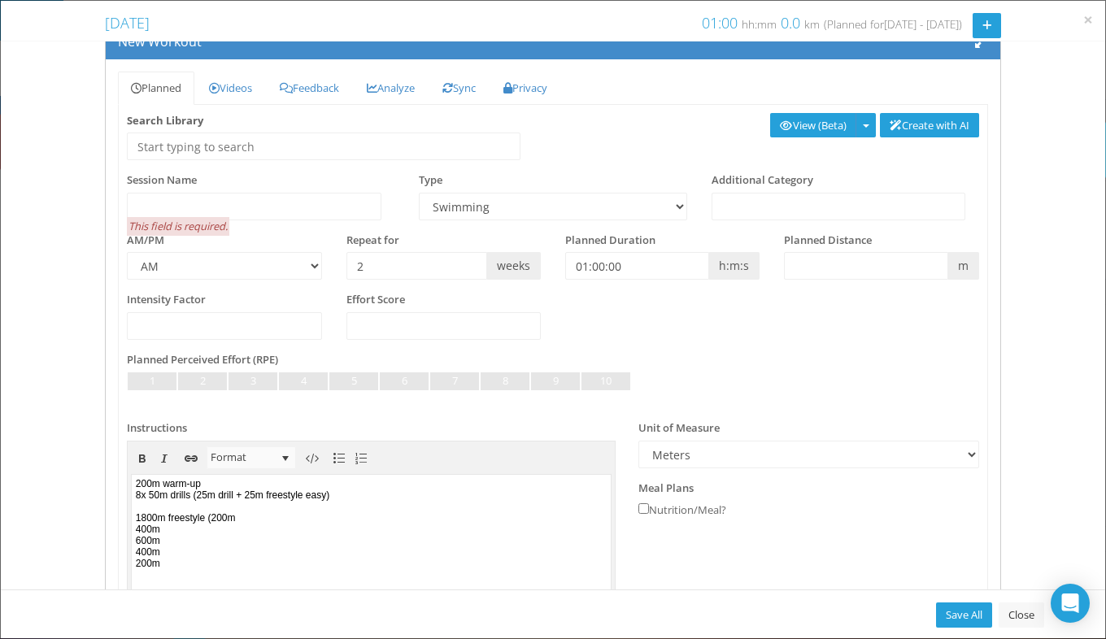
click at [280, 519] on body "﻿200m warm-up 8x 50m drills (25m drill + 25m freestyle easy) 1800m freestyle ( …" at bounding box center [371, 556] width 479 height 165
click at [293, 519] on body "﻿200m warm-up 8x 50m drills (25m drill + 25m freestyle easy) 1800m freestyle ( …" at bounding box center [371, 556] width 479 height 165
click at [220, 525] on body "﻿200m warm-up 8x 50m drills (25m drill + 25m freestyle easy) 1800m freestyle ( …" at bounding box center [371, 556] width 479 height 165
click at [367, 516] on body "﻿200m warm-up 8x 50m drills (25m drill + 25m freestyle easy) 1800m freestyle ae…" at bounding box center [371, 556] width 479 height 165
click at [203, 200] on input "text" at bounding box center [254, 207] width 255 height 28
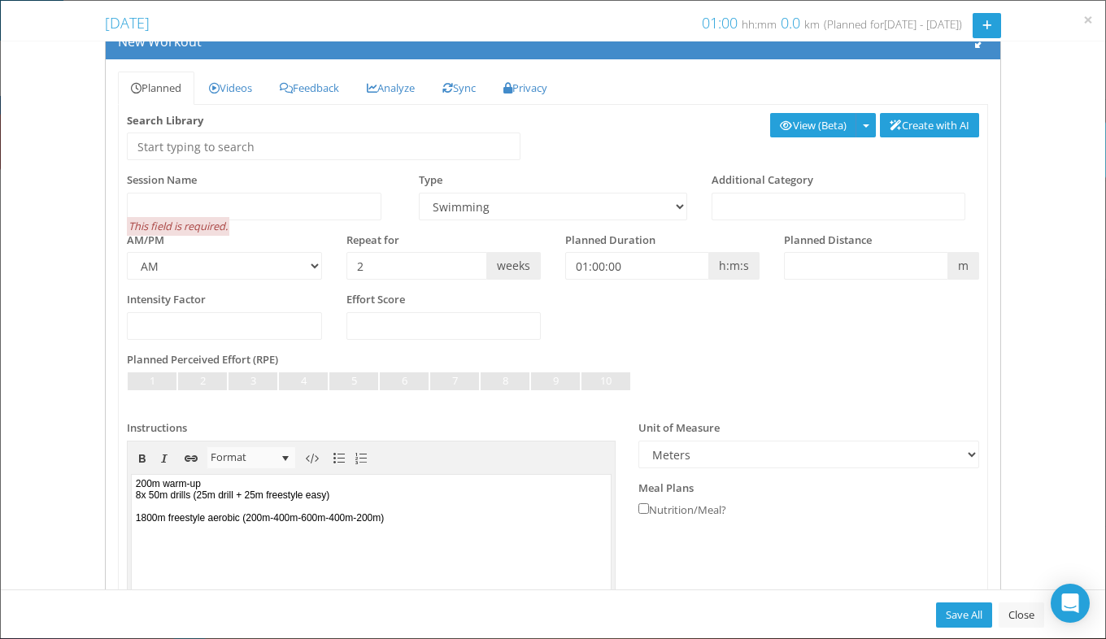
click at [242, 543] on body "﻿200m warm-up 8x 50m drills (25m drill + 25m freestyle easy) 1800m freestyle ae…" at bounding box center [371, 556] width 479 height 165
click at [471, 529] on body "﻿200m warm-up 8x 50m drills (25m drill + 25m freestyle easy) 1800m freestyle ae…" at bounding box center [371, 556] width 479 height 165
click at [155, 508] on body "﻿200m warm-up 8x 50m drills (25m drill + 25m freestyle easy) 1800m freestyle ae…" at bounding box center [371, 556] width 479 height 165
click at [420, 529] on body "﻿200m warm-up 8x 50m drills (25m drill + 25m freestyle easy) 4x 50m freestyle T…" at bounding box center [371, 556] width 479 height 165
click at [407, 556] on body "﻿200m warm-up 8x 50m drills (25m drill + 25m freestyle easy) 4x 50m freestyle T…" at bounding box center [371, 556] width 479 height 165
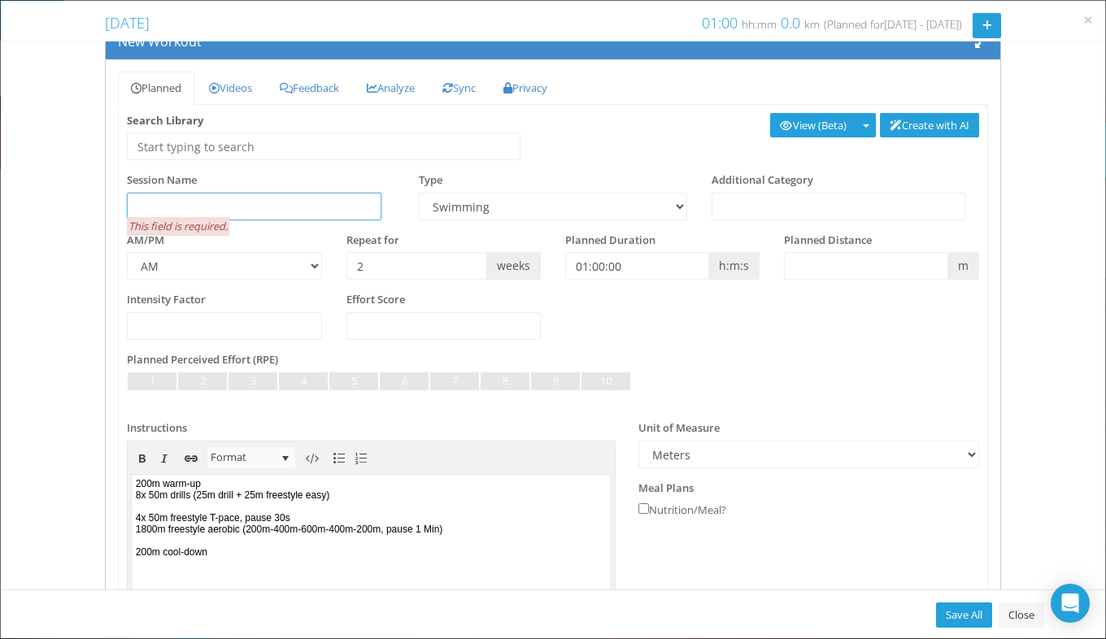
click at [309, 205] on input "text" at bounding box center [254, 207] width 255 height 28
drag, startPoint x: 175, startPoint y: 520, endPoint x: 136, endPoint y: 521, distance: 39.0
click at [136, 521] on body "﻿200m warm-up 8x 50m drills (25m drill + 25m freestyle easy) 4x 50m freestyle T…" at bounding box center [371, 556] width 479 height 165
click at [252, 519] on body "﻿200m warm-up 8x 50m drills (25m drill + 25m freestyle easy) 200m freestyle T-p…" at bounding box center [371, 556] width 479 height 165
click at [251, 522] on body "﻿200m warm-up 8x 50m drills (25m drill + 25m freestyle easy) 200m freestyle T-p…" at bounding box center [371, 556] width 479 height 165
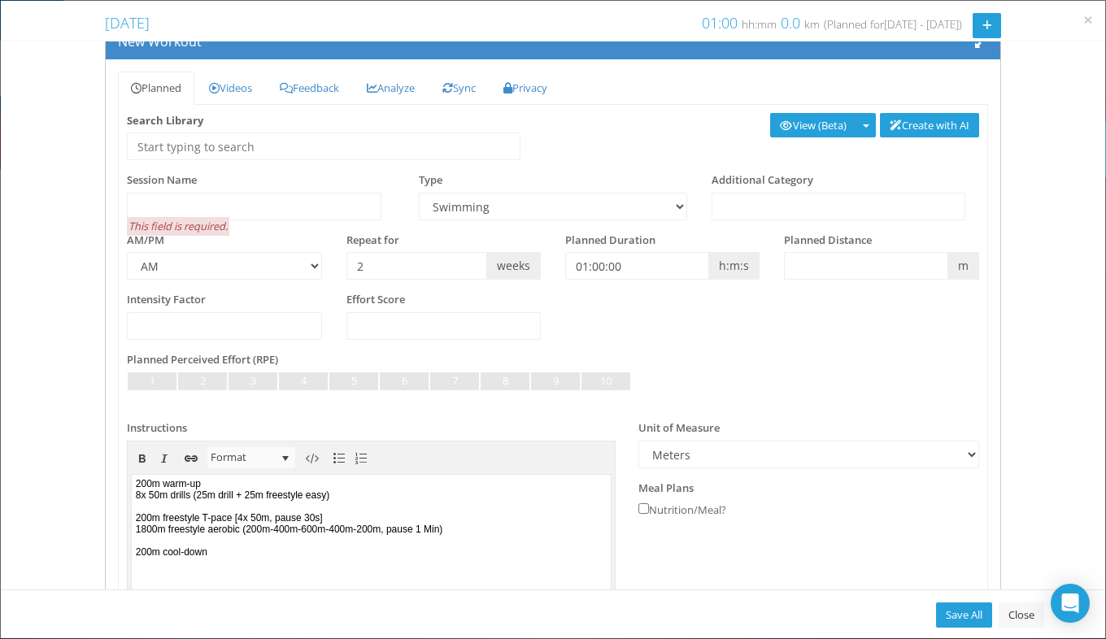
click at [266, 536] on body "﻿200m warm-up 8x 50m drills (25m drill + 25m freestyle easy) 200m freestyle T-p…" at bounding box center [371, 556] width 479 height 165
click at [495, 534] on body "﻿200m warm-up 8x 50m drills (25m drill + 25m freestyle easy) 200m freestyle T-p…" at bounding box center [371, 556] width 479 height 165
click at [210, 495] on body "﻿200m warm-up 8x 50m drills (25m drill + 25m freestyle easy) 200m freestyle T-p…" at bounding box center [371, 556] width 479 height 165
click at [384, 490] on body "﻿200m warm-up 8x 50m drills [25m drill + 25m freestyle easy) 200m freestyle T-p…" at bounding box center [371, 556] width 479 height 165
click at [272, 556] on body "﻿200m warm-up 8x 50m drills [25m drill + 25m freestyle easy] 200m freestyle T-p…" at bounding box center [371, 556] width 479 height 165
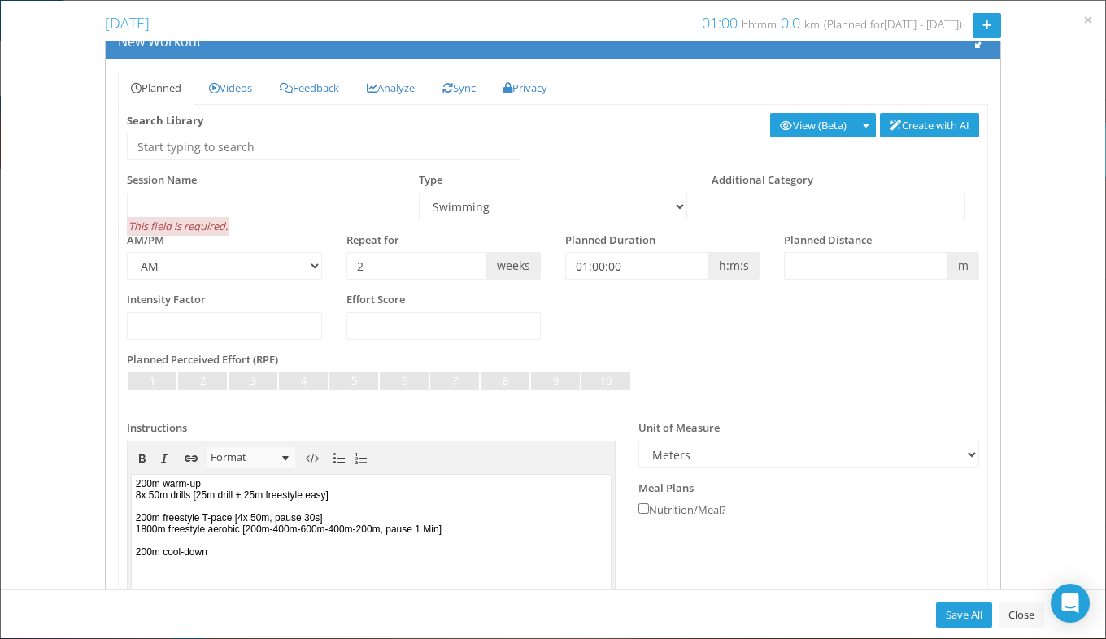
click at [135, 496] on body "﻿200m warm-up 8x 50m drills [25m drill + 25m freestyle easy] 200m freestyle T-p…" at bounding box center [371, 556] width 479 height 165
click at [198, 495] on body "﻿200m warm-up 400m drills [25m drill + 25m freestyle easy] 200m freestyle T-pac…" at bounding box center [371, 556] width 479 height 165
click at [150, 529] on body "﻿200m warm-up 400m drills [8x 25m drill + 25m freestyle easy] 200m freestyle T-…" at bounding box center [371, 556] width 479 height 165
click at [139, 531] on body "﻿200m warm-up 400m drills [8x 25m drill + 25m freestyle easy] 200m freestyle T-…" at bounding box center [371, 556] width 479 height 165
click at [268, 528] on body "﻿200m warm-up 400m drills [8x 25m drill + 25m freestyle easy] 200m freestyle T-…" at bounding box center [371, 556] width 479 height 165
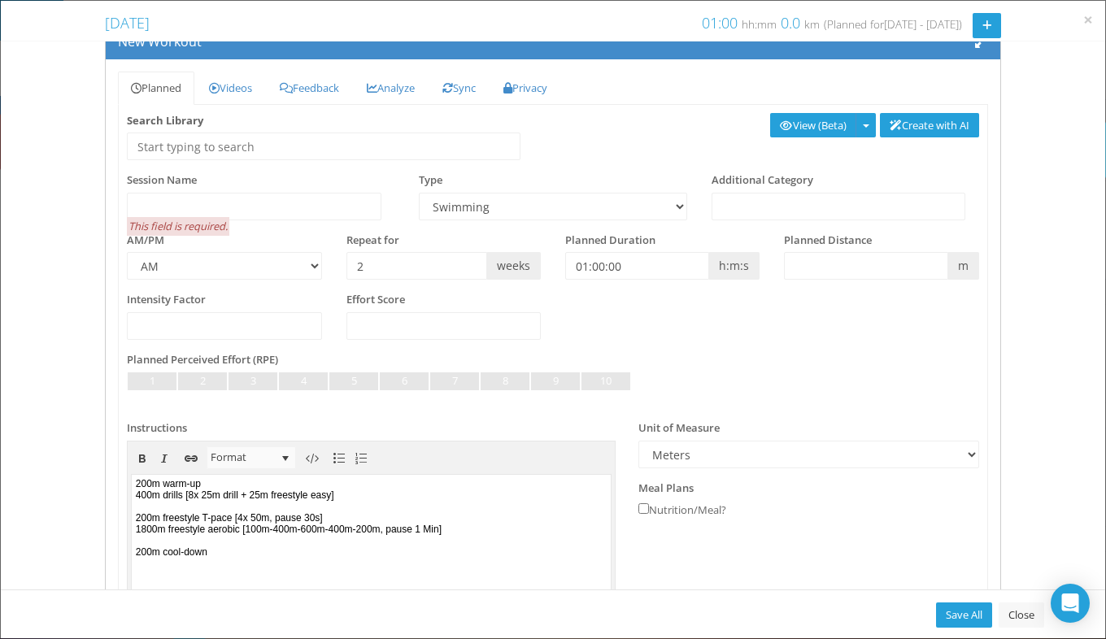
click at [394, 536] on body "﻿200m warm-up 400m drills [8x 25m drill + 25m freestyle easy] 200m freestyle T-…" at bounding box center [371, 556] width 479 height 165
click at [388, 527] on body "﻿200m warm-up 400m drills [8x 25m drill + 25m freestyle easy] 200m freestyle T-…" at bounding box center [371, 556] width 479 height 165
click at [386, 531] on body "﻿200m warm-up 400m drills [8x 25m drill + 25m freestyle easy] 200m freestyle T-…" at bounding box center [371, 556] width 479 height 165
click at [542, 498] on body "﻿200m warm-up 400m drills [8x 25m drill + 25m freestyle easy] 200m freestyle T-…" at bounding box center [371, 556] width 479 height 165
click at [359, 529] on body "﻿200m warm-up 400m drills [8x 25m drill + 25m freestyle easy] 200m freestyle T-…" at bounding box center [371, 556] width 479 height 165
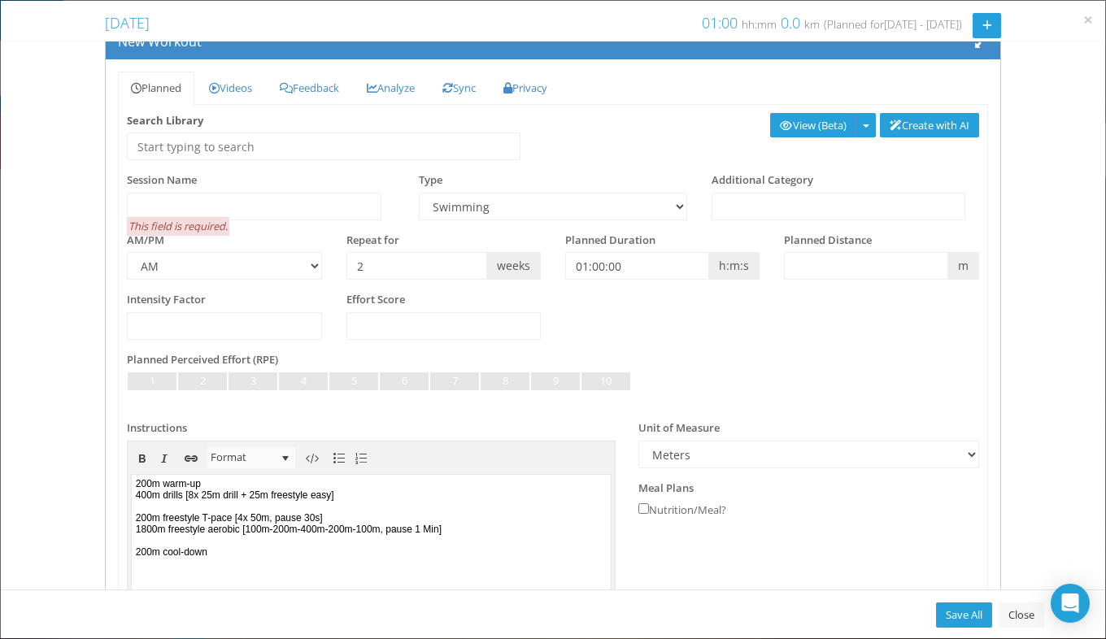
click at [146, 525] on body "﻿200m warm-up 400m drills [8x 25m drill + 25m freestyle easy] 200m freestyle T-…" at bounding box center [371, 556] width 479 height 165
click at [146, 529] on body "﻿200m warm-up 400m drills [8x 25m drill + 25m freestyle easy] 200m freestyle T-…" at bounding box center [371, 556] width 479 height 165
click at [801, 264] on input "text" at bounding box center [865, 266] width 163 height 28
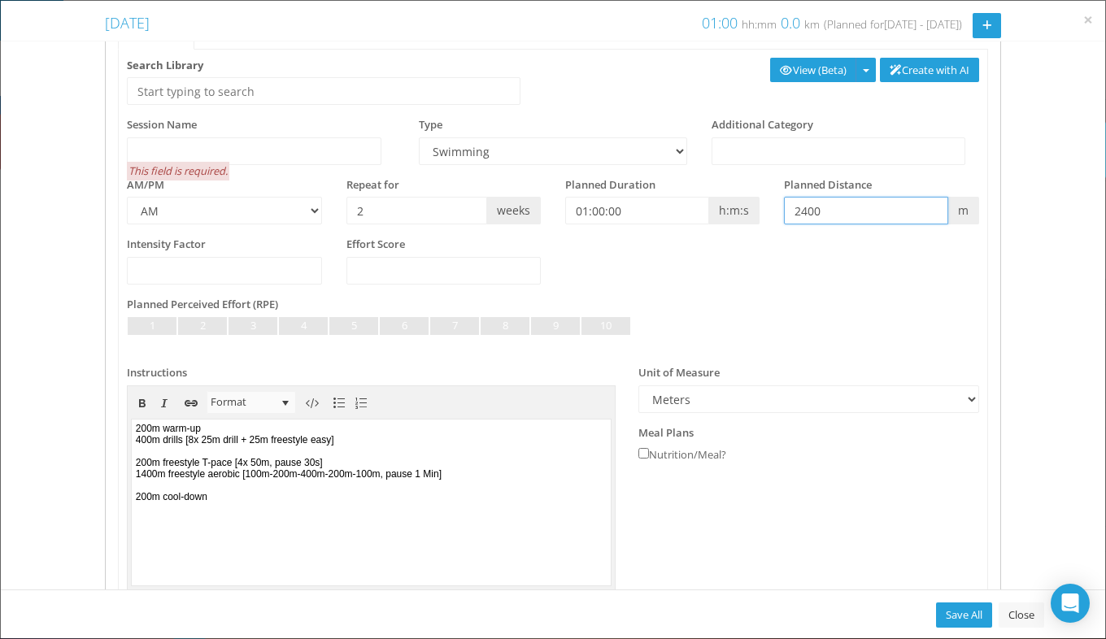
scroll to position [93, 0]
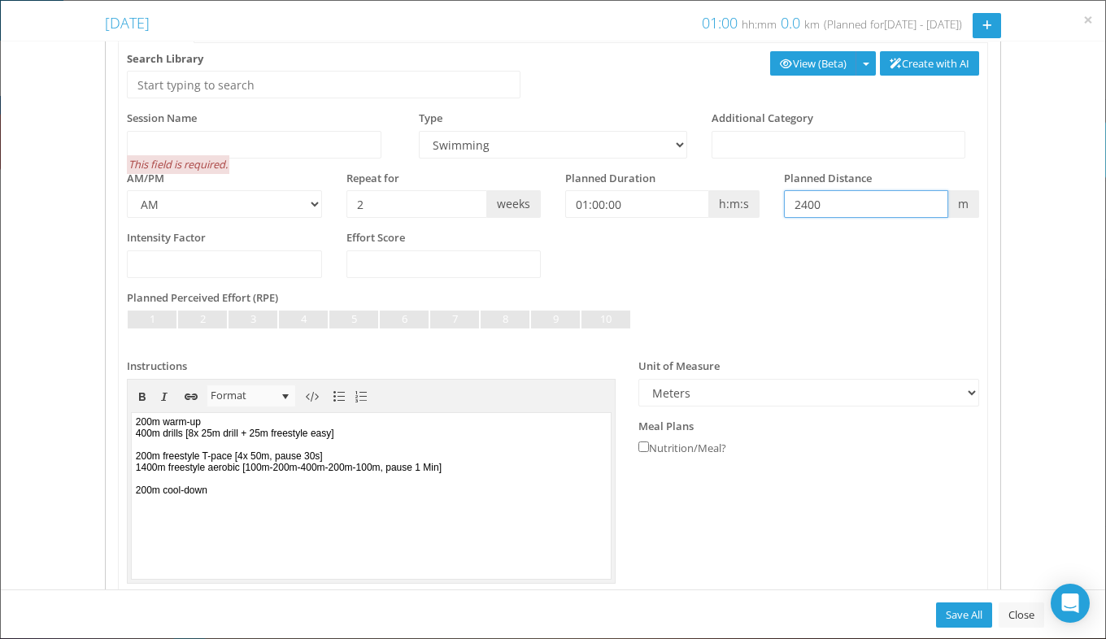
type input "2400"
click at [290, 149] on input "text" at bounding box center [254, 145] width 255 height 28
type input "Freestyle aerobic"
click at [373, 118] on div "Session Name Freestyle aerobic" at bounding box center [261, 135] width 292 height 48
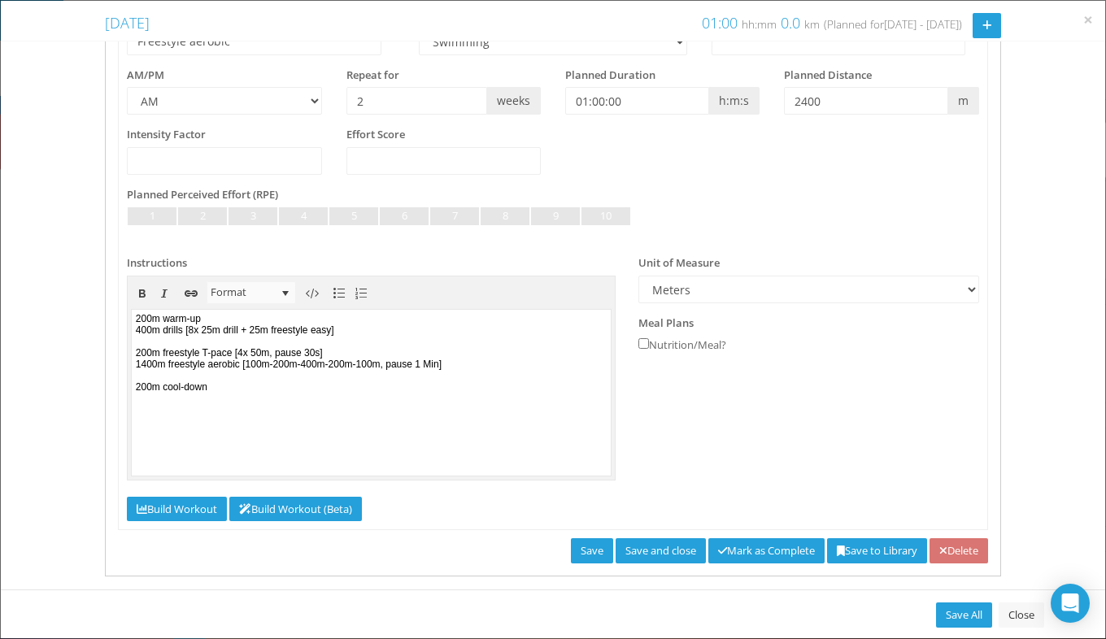
scroll to position [197, 0]
click at [571, 551] on link "Save" at bounding box center [592, 550] width 42 height 25
type input "0"
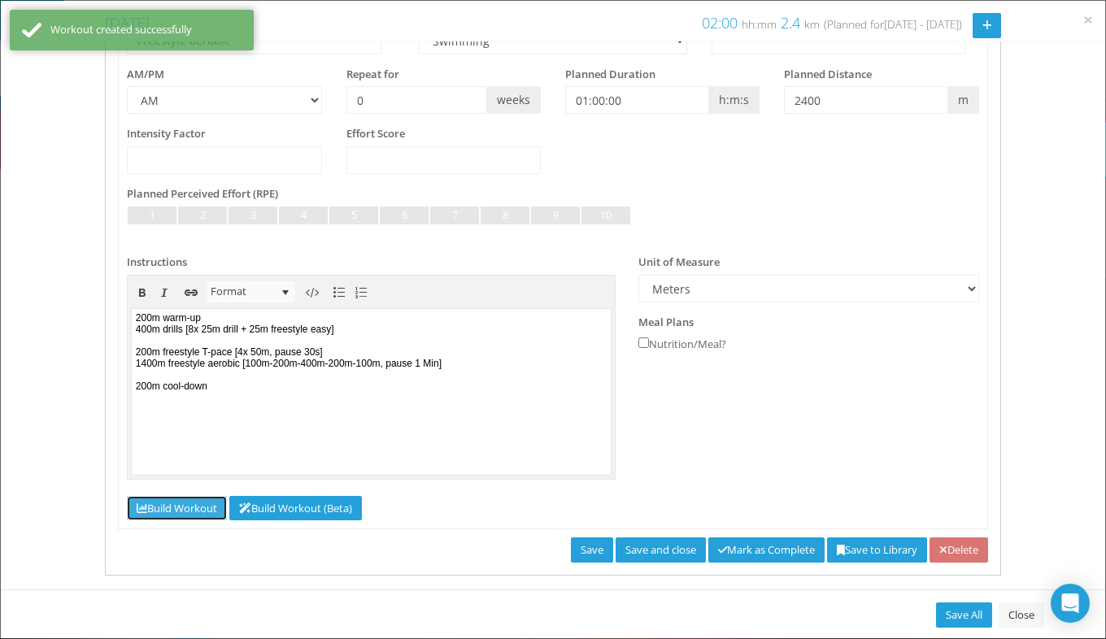
click at [200, 503] on link "Build Workout" at bounding box center [177, 508] width 100 height 25
select select "Work"
select select "Cooldown"
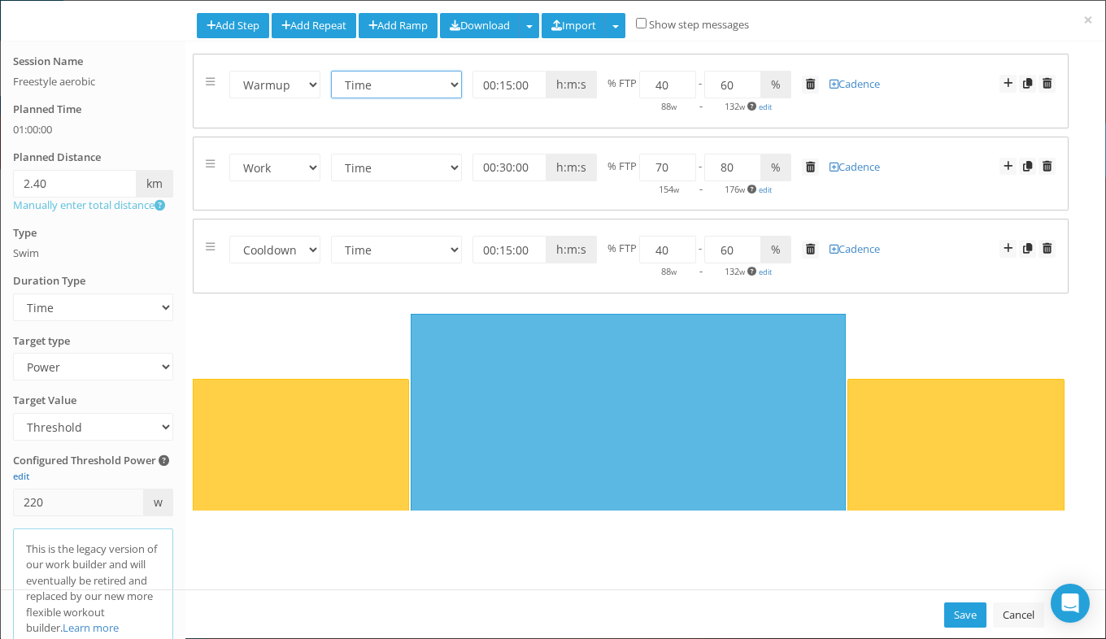
click at [447, 92] on select "Time Distance Open/Lap Button" at bounding box center [396, 85] width 131 height 28
select select "Distance"
click at [332, 71] on select "Time Distance Open/Lap Button" at bounding box center [396, 85] width 131 height 28
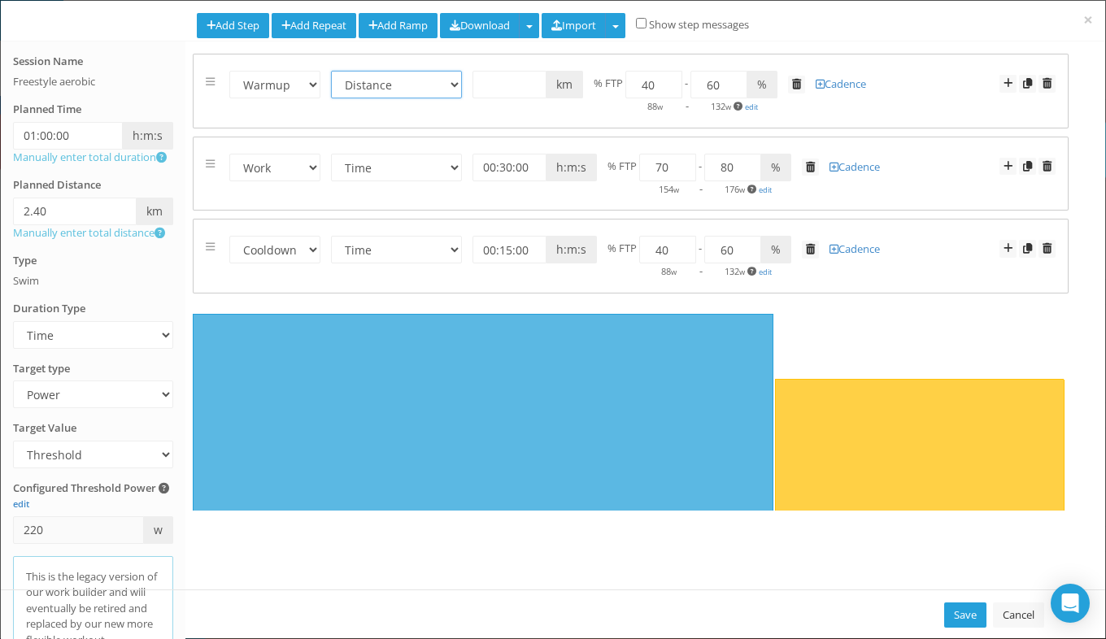
click at [557, 84] on span "km" at bounding box center [565, 85] width 37 height 28
click at [567, 84] on span "km" at bounding box center [565, 85] width 37 height 28
drag, startPoint x: 567, startPoint y: 84, endPoint x: 491, endPoint y: 82, distance: 75.7
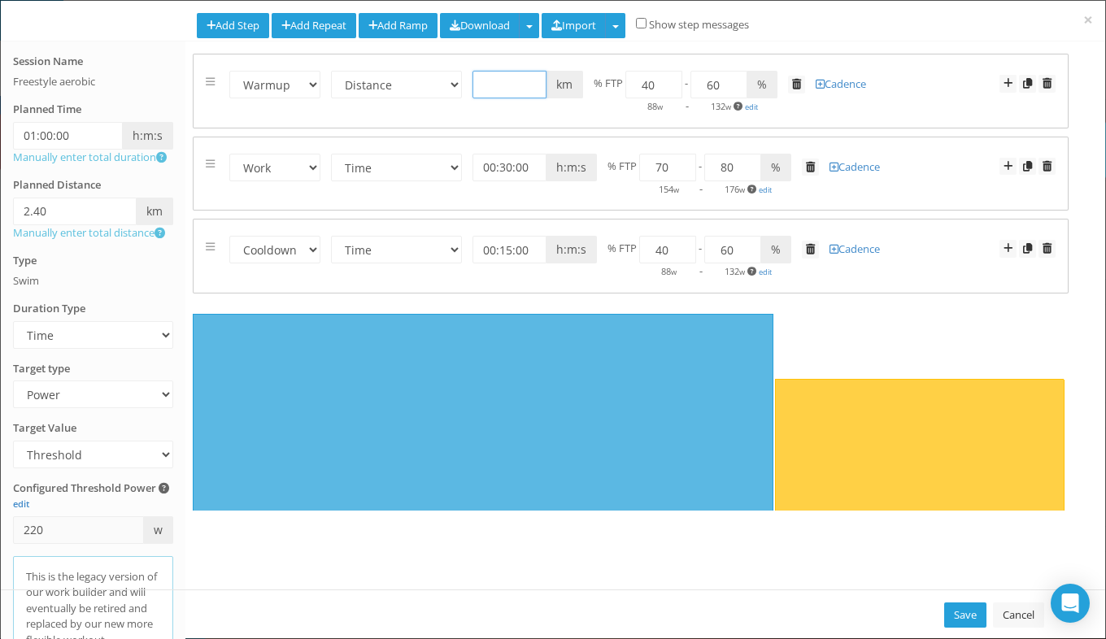
click at [491, 82] on input "text" at bounding box center [510, 85] width 74 height 28
click at [1013, 617] on link "Cancel" at bounding box center [1018, 615] width 51 height 25
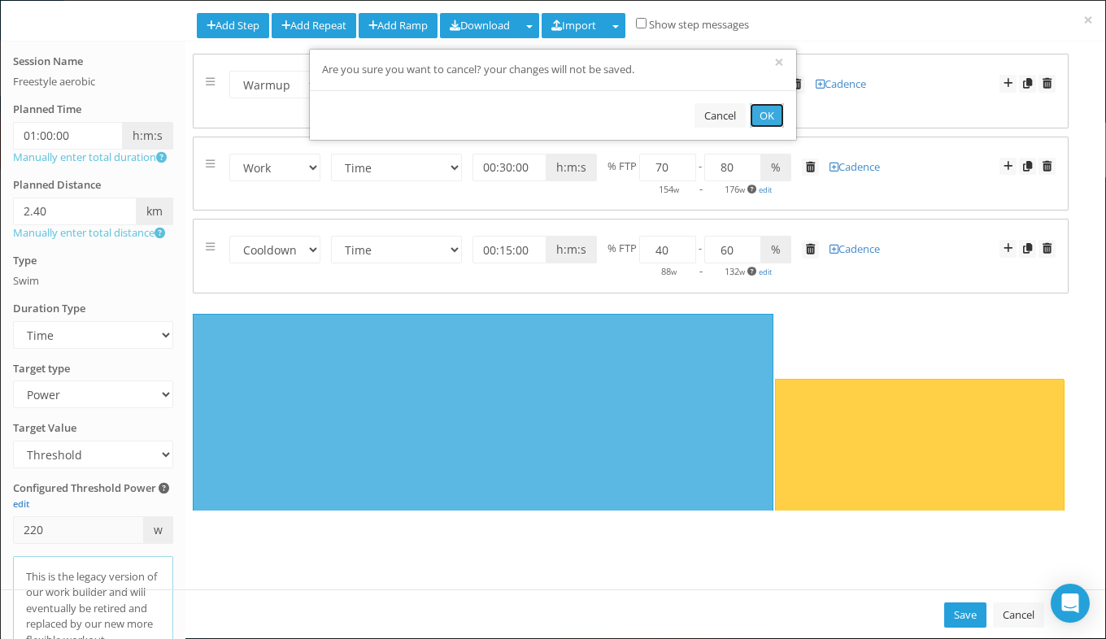
click at [760, 113] on button "OK" at bounding box center [767, 115] width 34 height 25
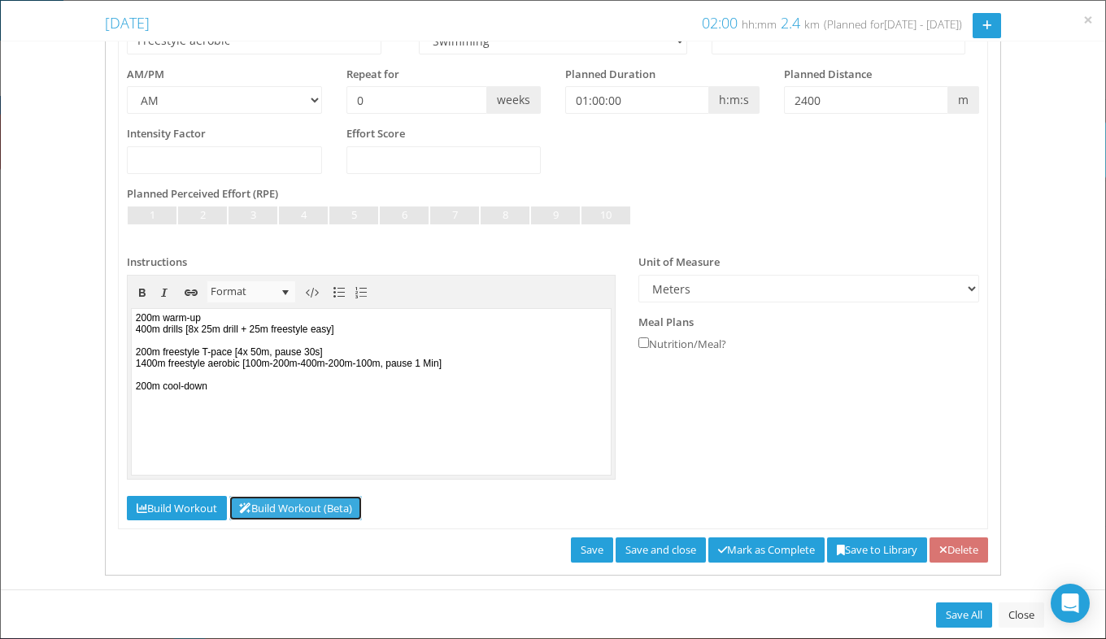
click at [342, 506] on link "Build Workout (Beta)" at bounding box center [295, 508] width 133 height 25
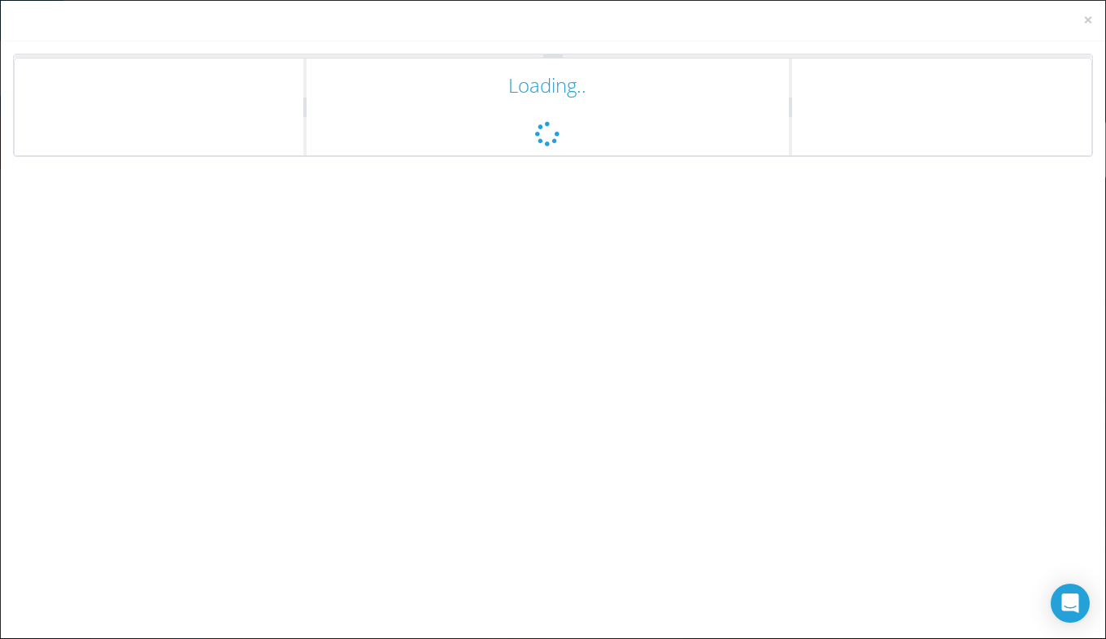
scroll to position [0, 0]
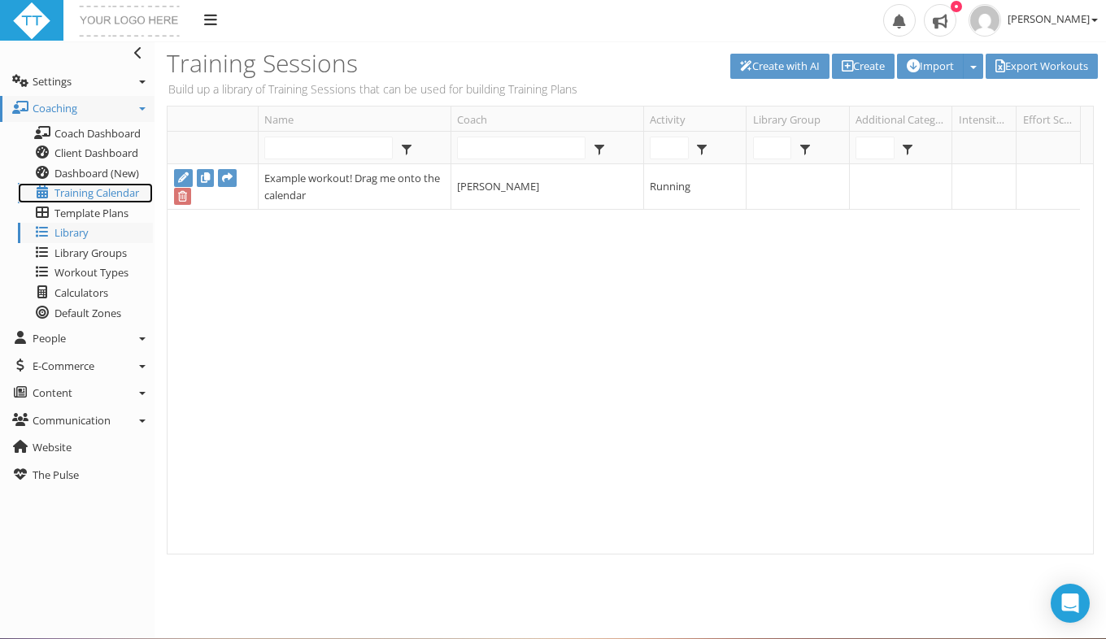
click at [100, 190] on span "Training Calendar" at bounding box center [96, 192] width 85 height 15
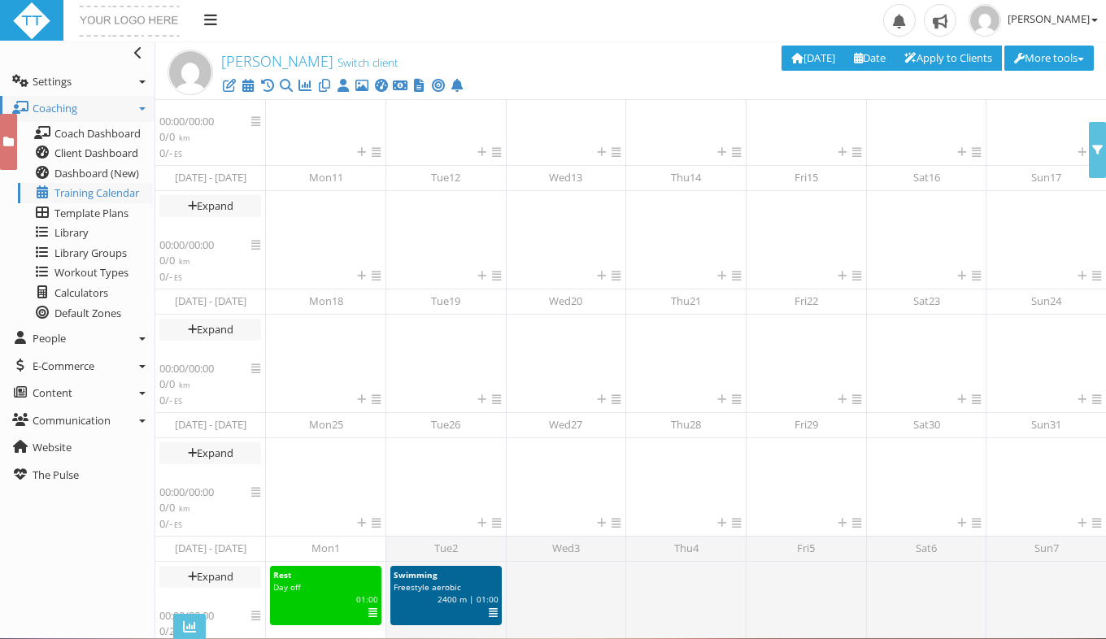
scroll to position [257, 0]
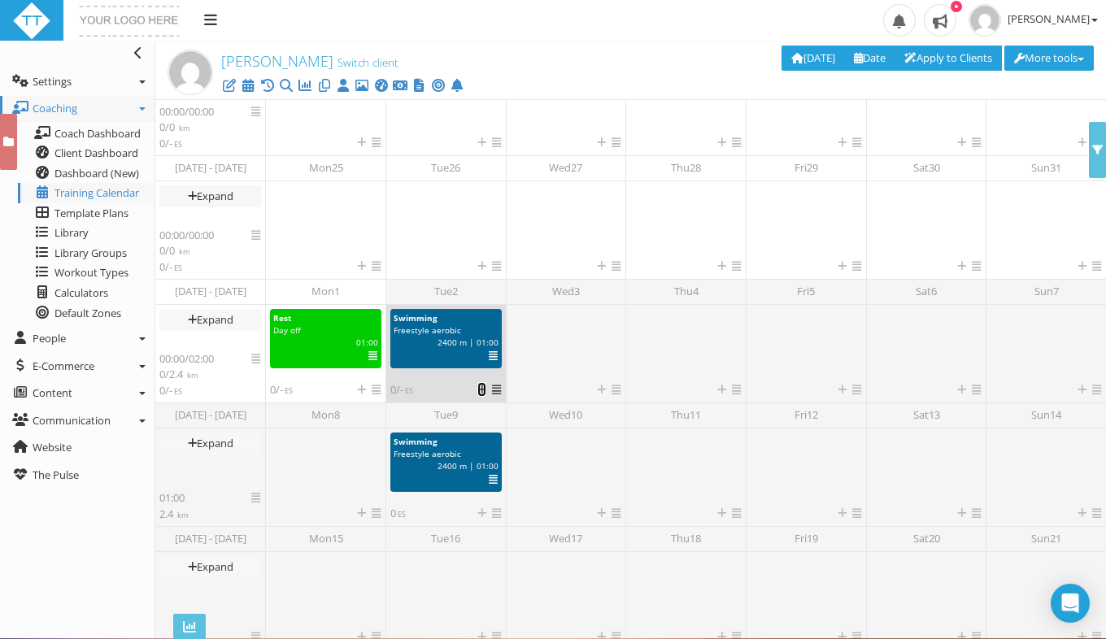
click at [482, 389] on icon at bounding box center [481, 390] width 9 height 11
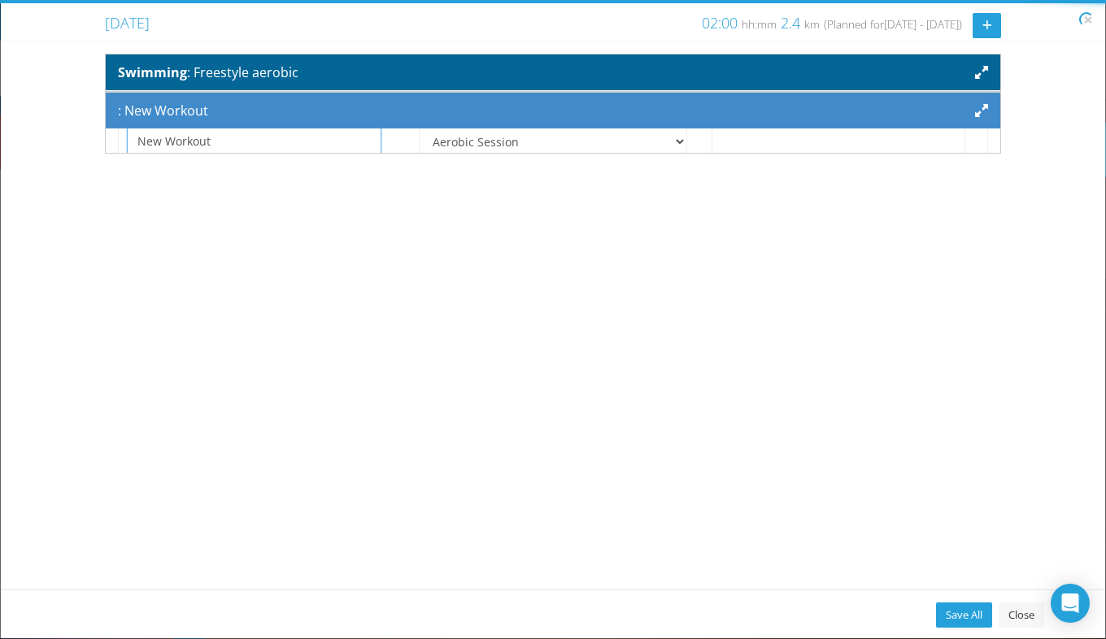
scroll to position [0, 0]
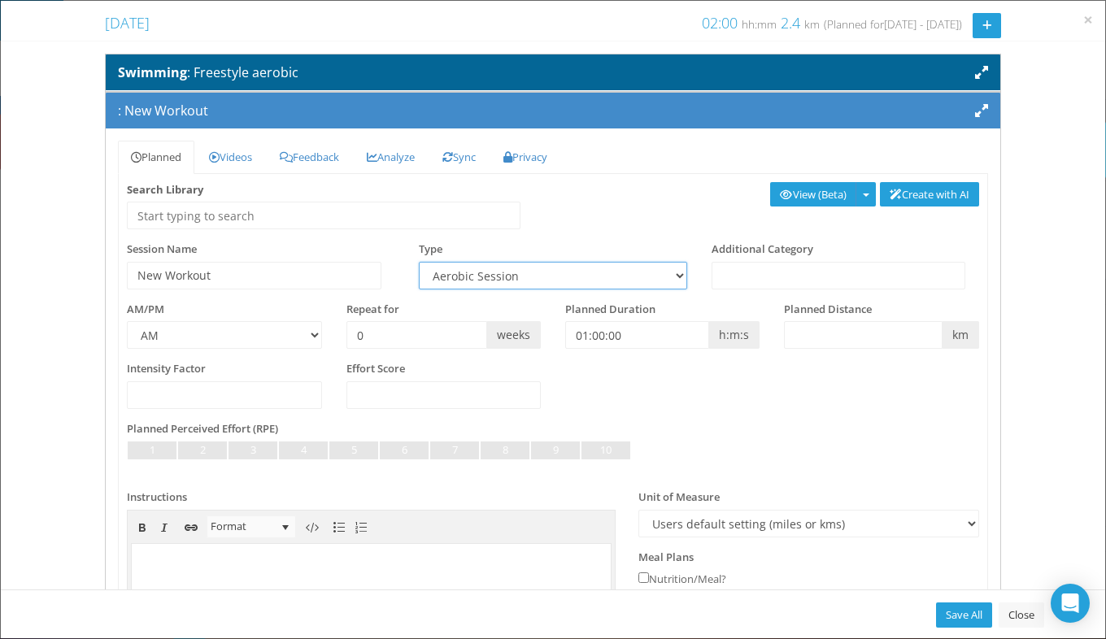
click at [498, 271] on select "Aerobic Session Alpine Climbing Assessment Availability Bike Paddle Bouldering …" at bounding box center [553, 276] width 268 height 28
select select "ad1cea77-d1f8-4b19-8d60-4654338dbb49"
click at [419, 262] on select "Aerobic Session Alpine Climbing Assessment Availability Bike Paddle Bouldering …" at bounding box center [553, 276] width 268 height 28
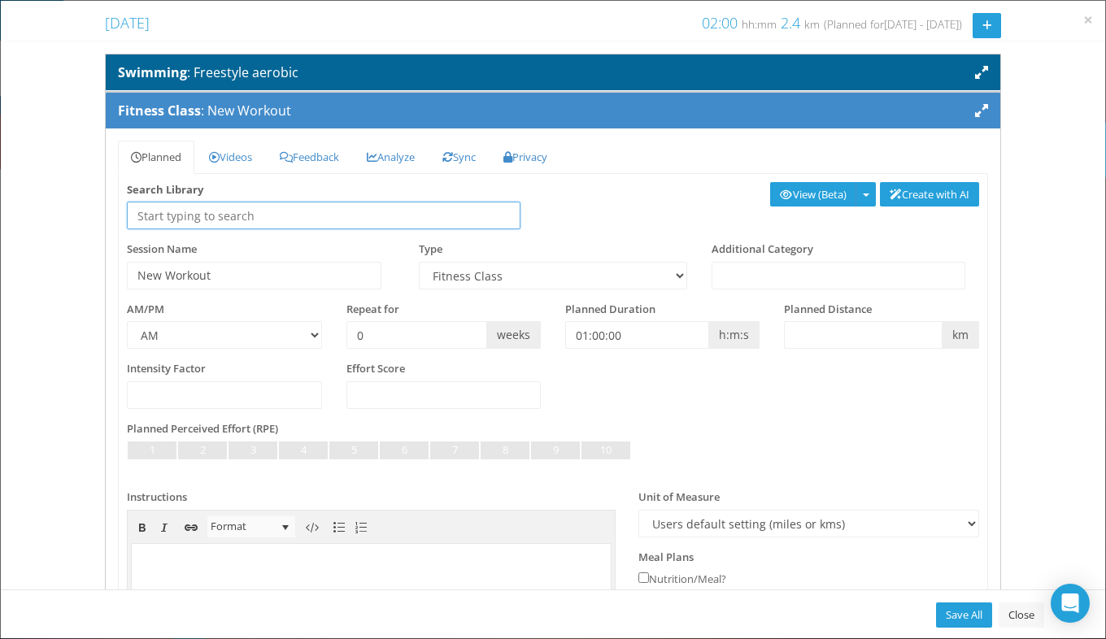
click at [294, 213] on input "text" at bounding box center [323, 216] width 393 height 28
type input "P"
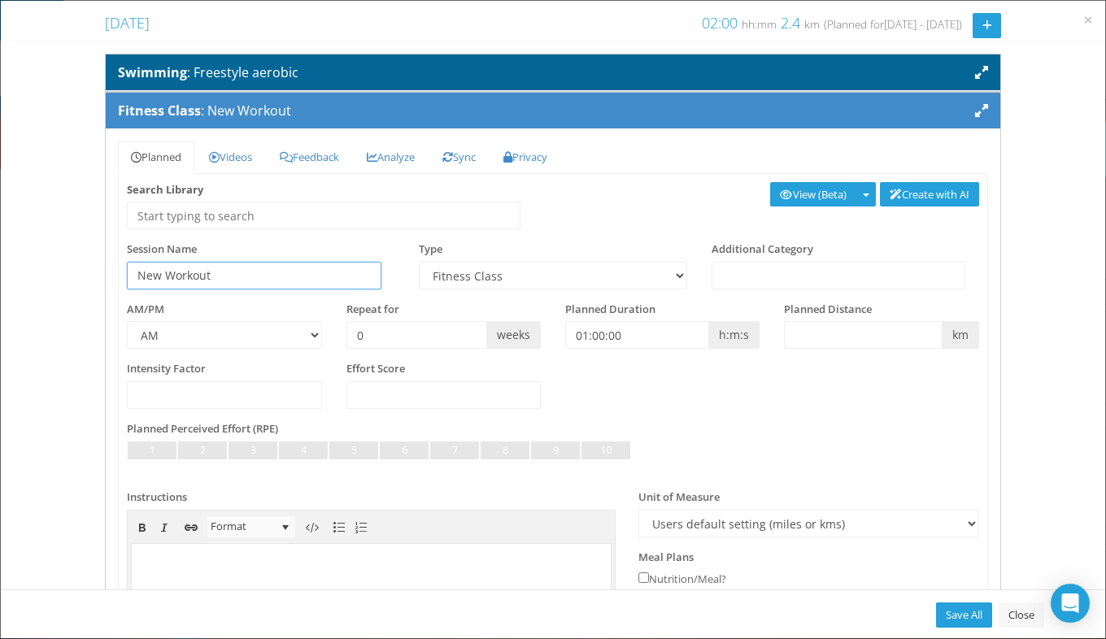
click at [352, 281] on input "New Workout" at bounding box center [254, 276] width 255 height 28
type input "N"
type input "Physio"
click at [379, 329] on input "0" at bounding box center [416, 335] width 141 height 28
type input "2"
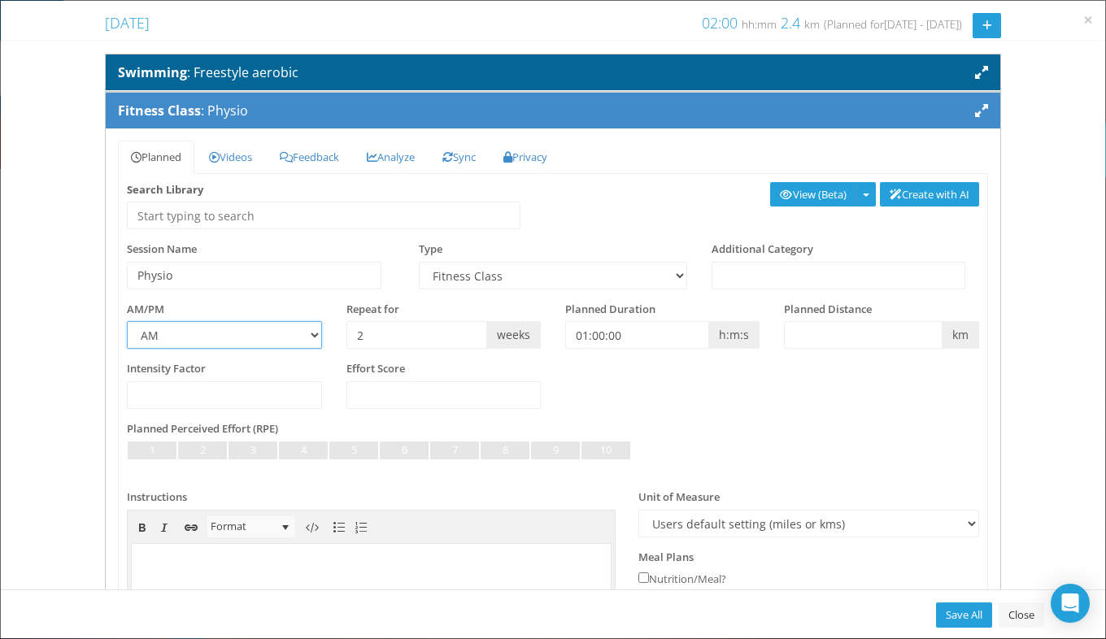
click at [313, 336] on select "AM PM" at bounding box center [224, 335] width 194 height 28
select select "PM"
click at [127, 321] on select "AM PM" at bounding box center [224, 335] width 194 height 28
click at [575, 333] on input "01:00:00" at bounding box center [637, 335] width 144 height 28
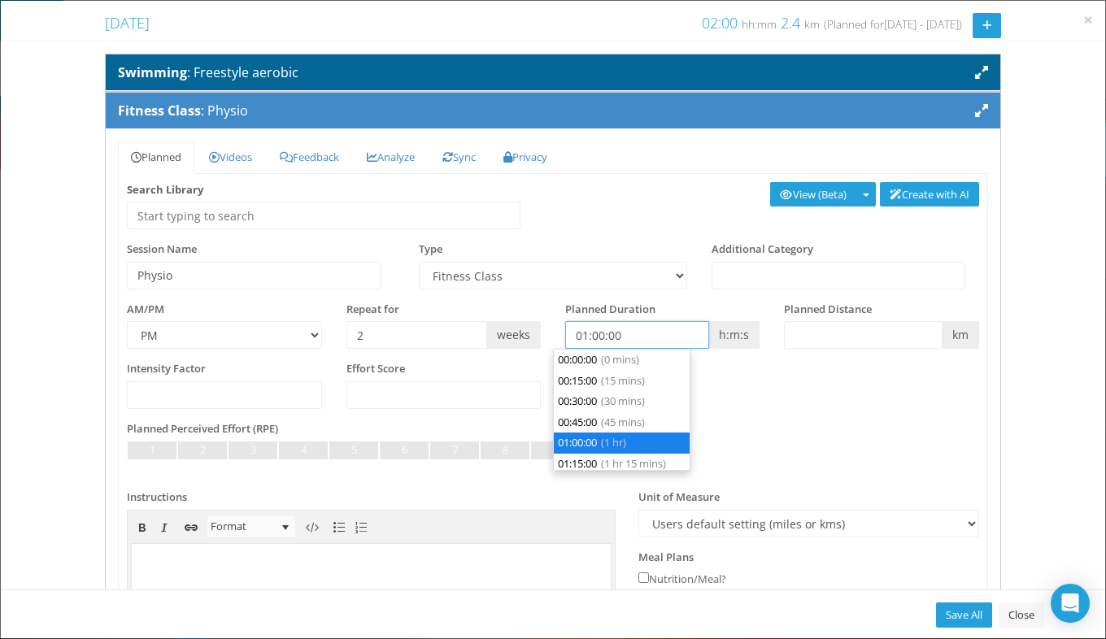
scroll to position [62, 0]
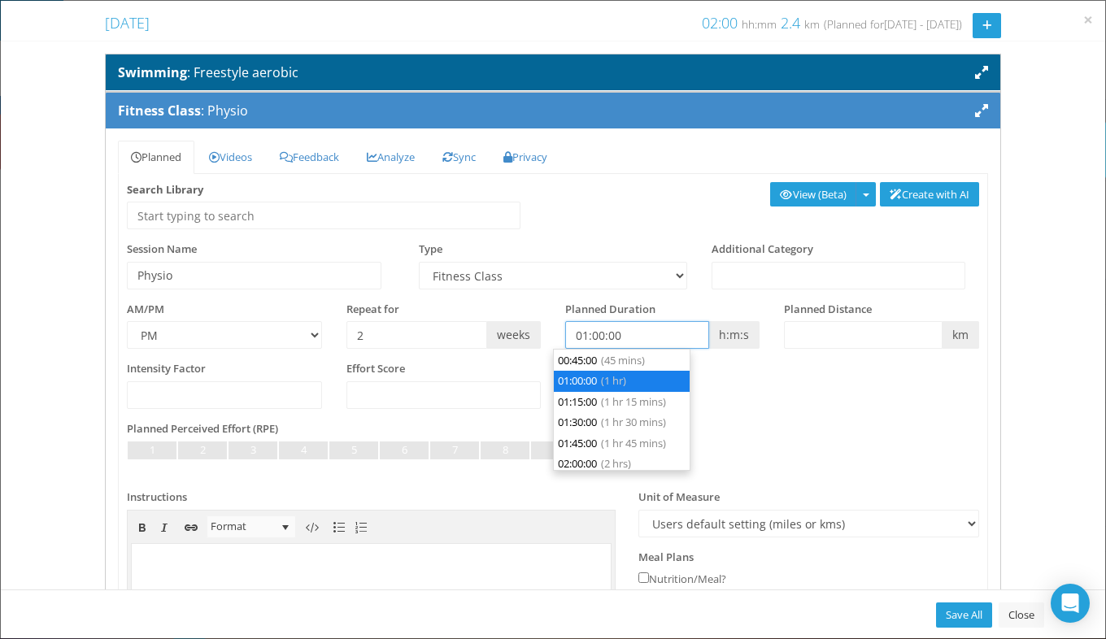
click at [575, 333] on input "01:00:00" at bounding box center [637, 335] width 144 height 28
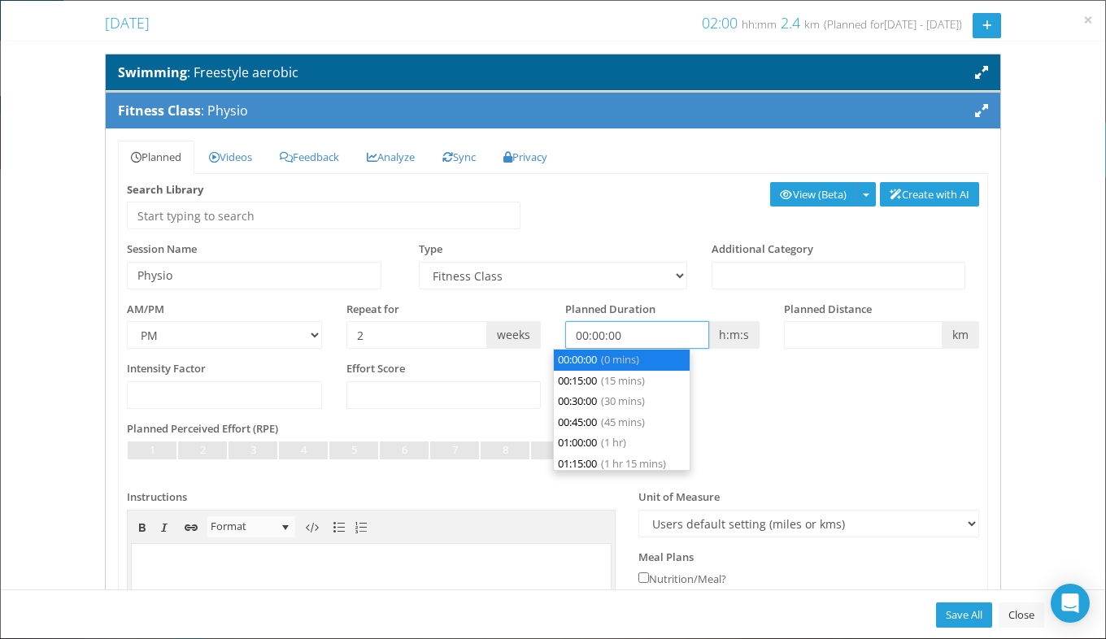
click at [590, 334] on input "00:00:00" at bounding box center [637, 335] width 144 height 28
type input "00:15:00"
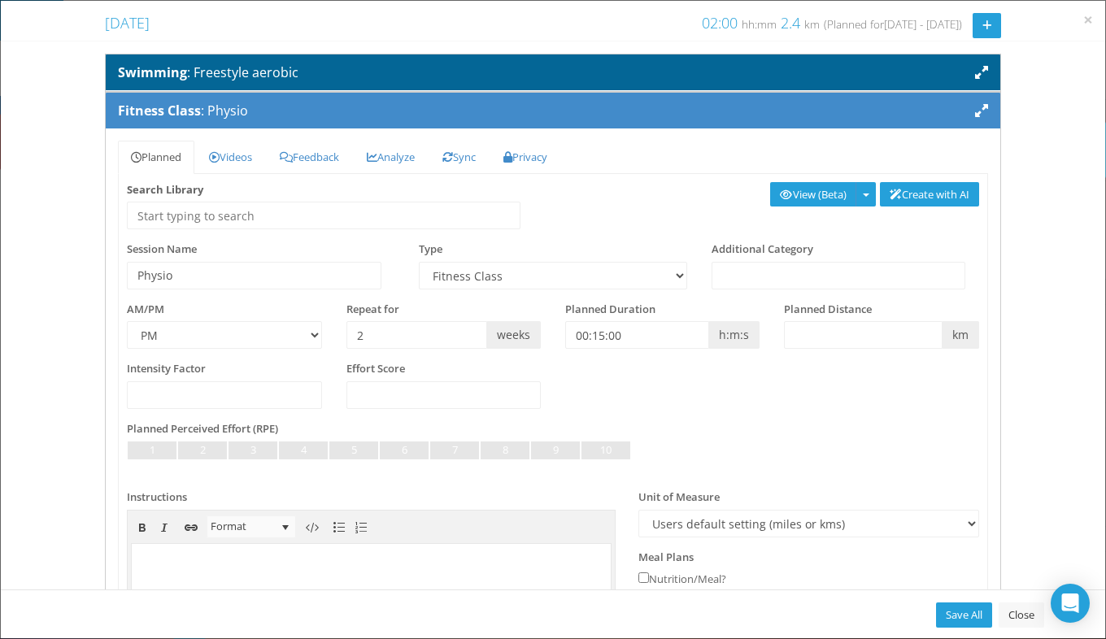
click at [834, 396] on div "Intensity Factor Effort Score" at bounding box center [553, 391] width 877 height 60
click at [300, 270] on input "Physio" at bounding box center [254, 276] width 255 height 28
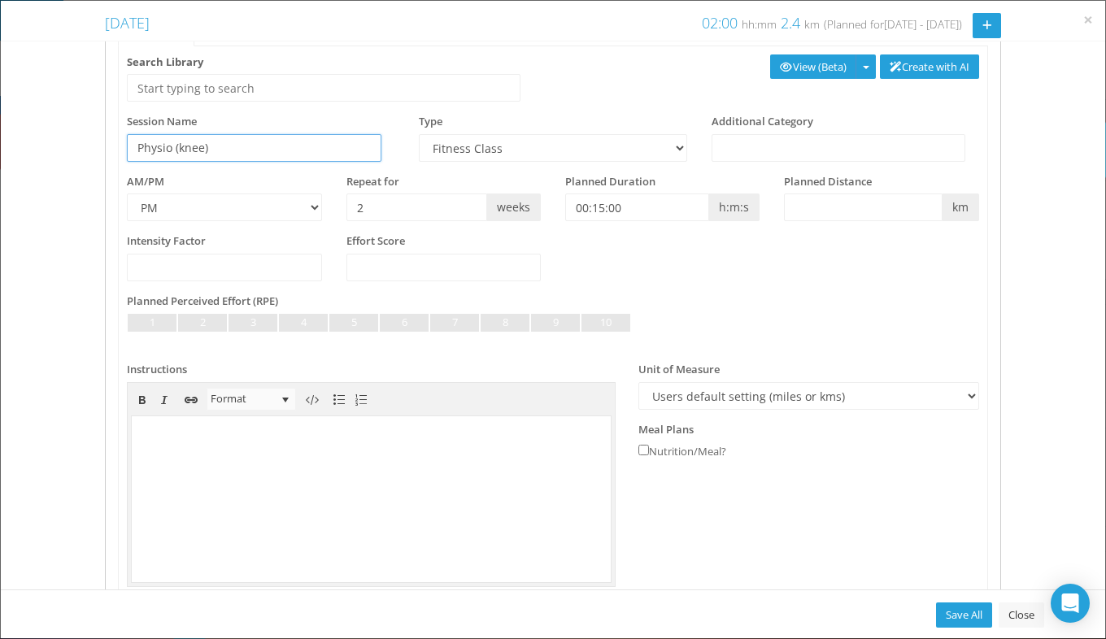
scroll to position [129, 0]
type input "Physio (knee)"
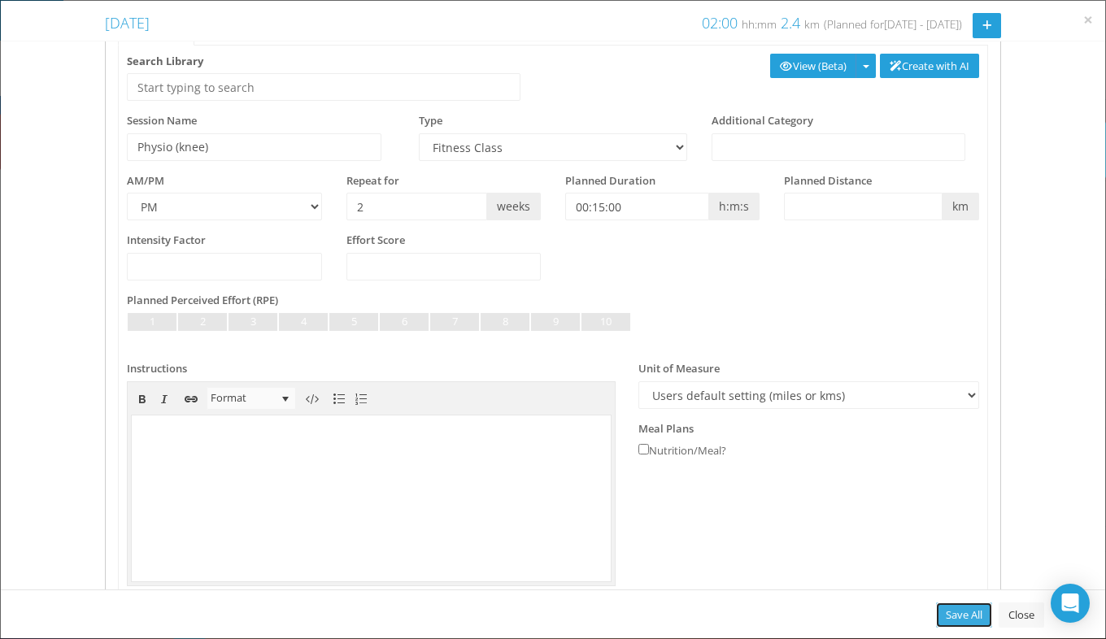
click at [951, 613] on link "Save All" at bounding box center [964, 615] width 56 height 25
type input "0"
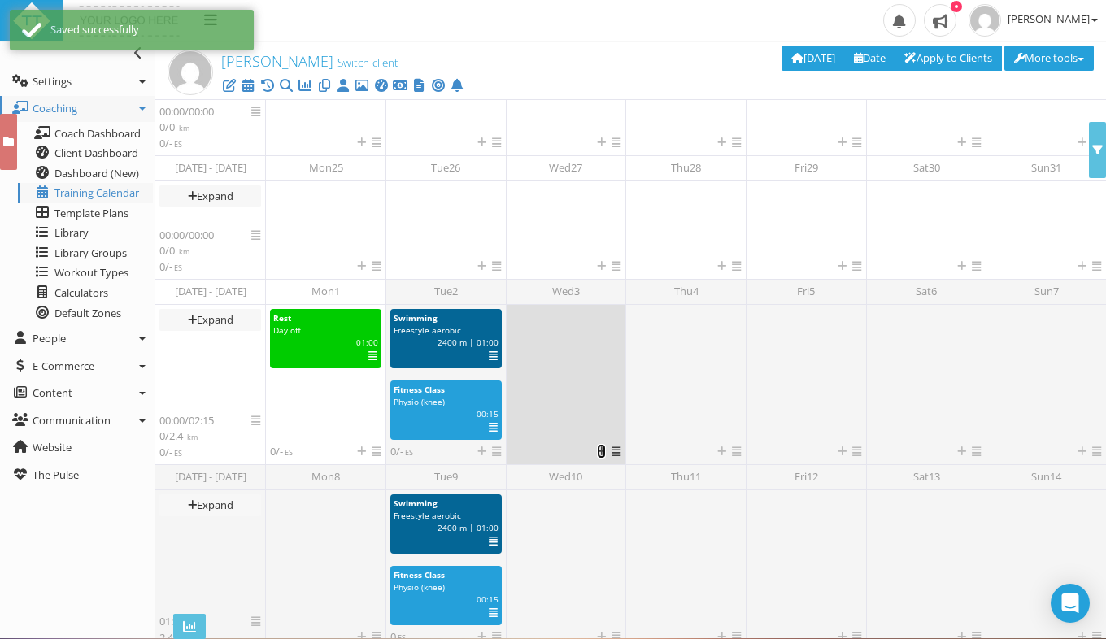
click at [599, 444] on link at bounding box center [601, 451] width 9 height 15
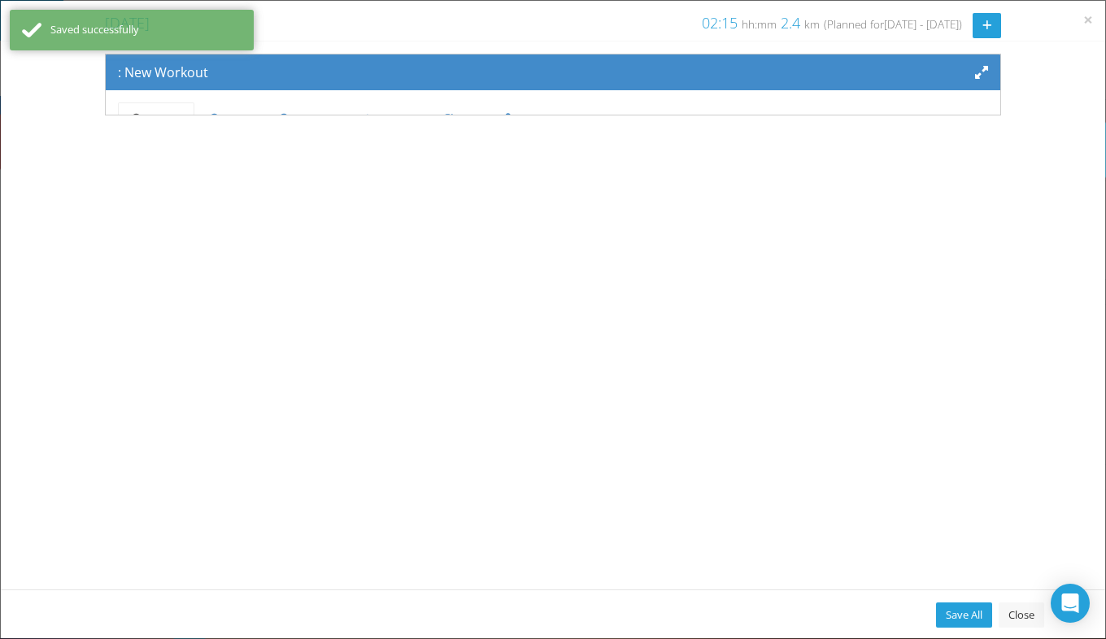
scroll to position [134, 0]
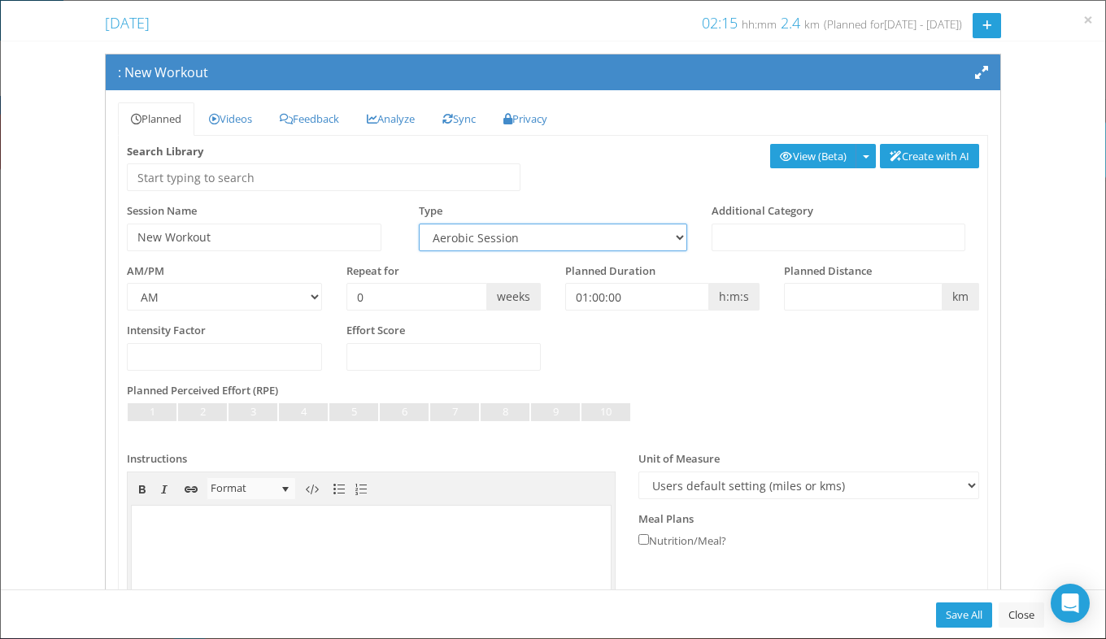
click at [500, 228] on select "Aerobic Session Alpine Climbing Assessment Availability Bike Paddle Bouldering …" at bounding box center [553, 238] width 268 height 28
select select "e6d96849-8269-45af-b52f-b4acdc7e79aa"
click at [419, 224] on select "Aerobic Session Alpine Climbing Assessment Availability Bike Paddle Bouldering …" at bounding box center [553, 238] width 268 height 28
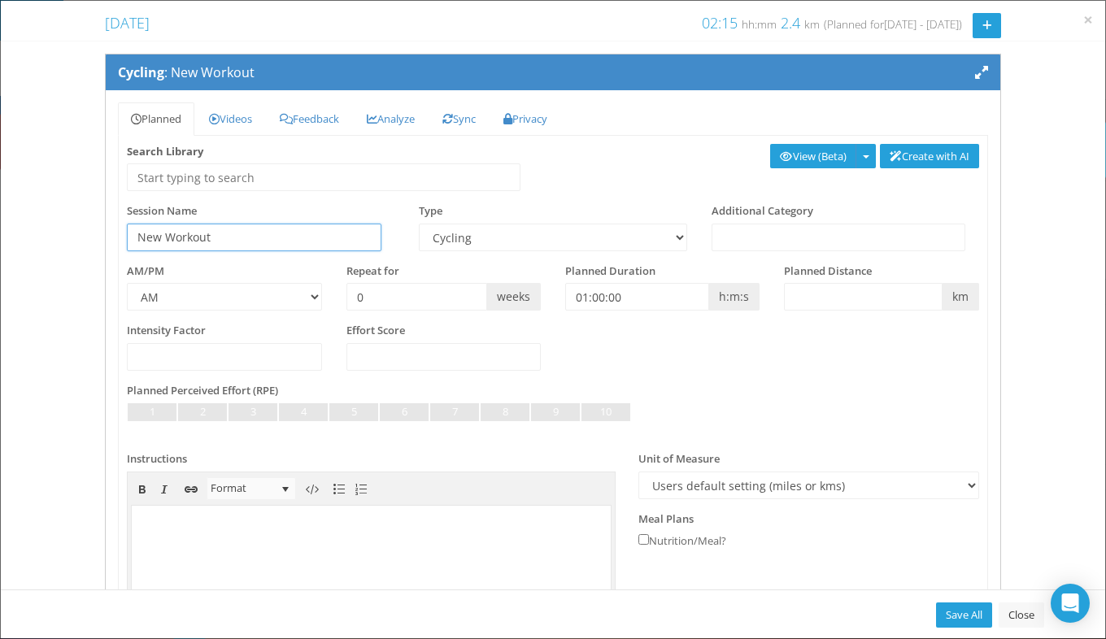
click at [239, 248] on input "New Workout" at bounding box center [254, 238] width 255 height 28
type input "N"
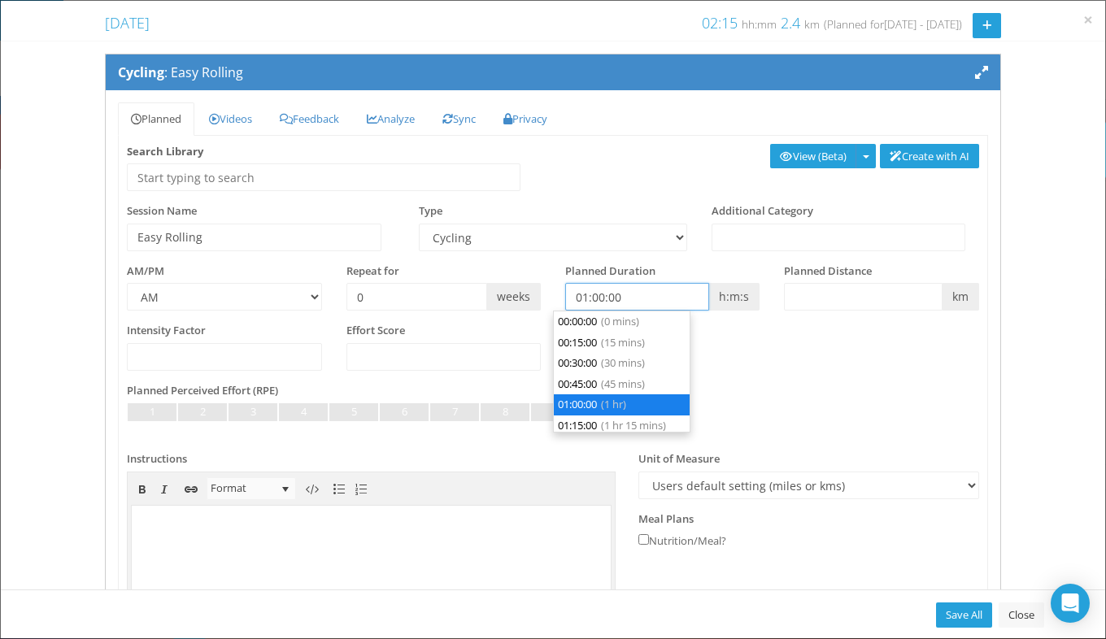
click at [641, 292] on input "01:00:00" at bounding box center [637, 297] width 144 height 28
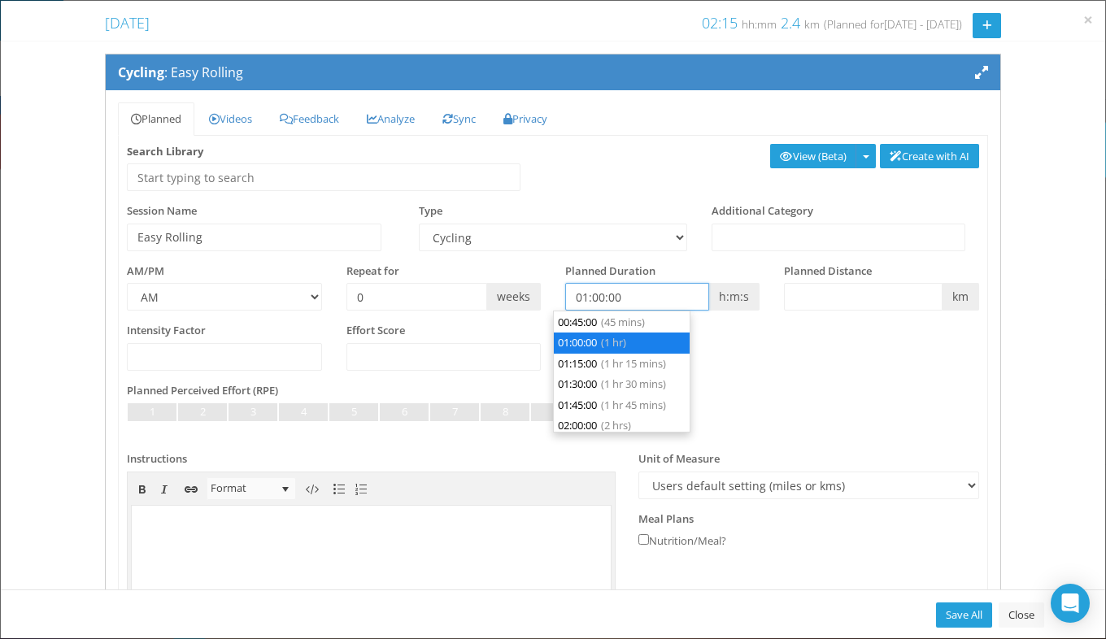
click at [641, 292] on input "01:00:00" at bounding box center [637, 297] width 144 height 28
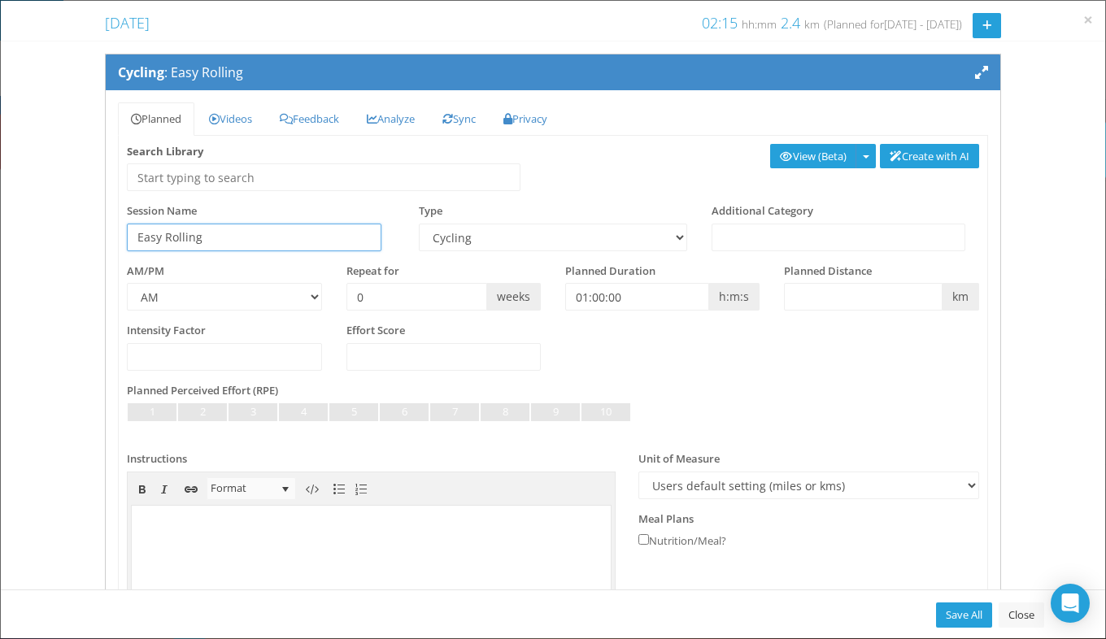
click at [325, 245] on input "Easy Rolling" at bounding box center [254, 238] width 255 height 28
click at [240, 237] on input "Easy Rolling (0:45 - 1:00 h)" at bounding box center [254, 238] width 255 height 28
type input "Easy Rolling (0:45-1:00 h)"
click at [962, 609] on link "Save All" at bounding box center [964, 615] width 56 height 25
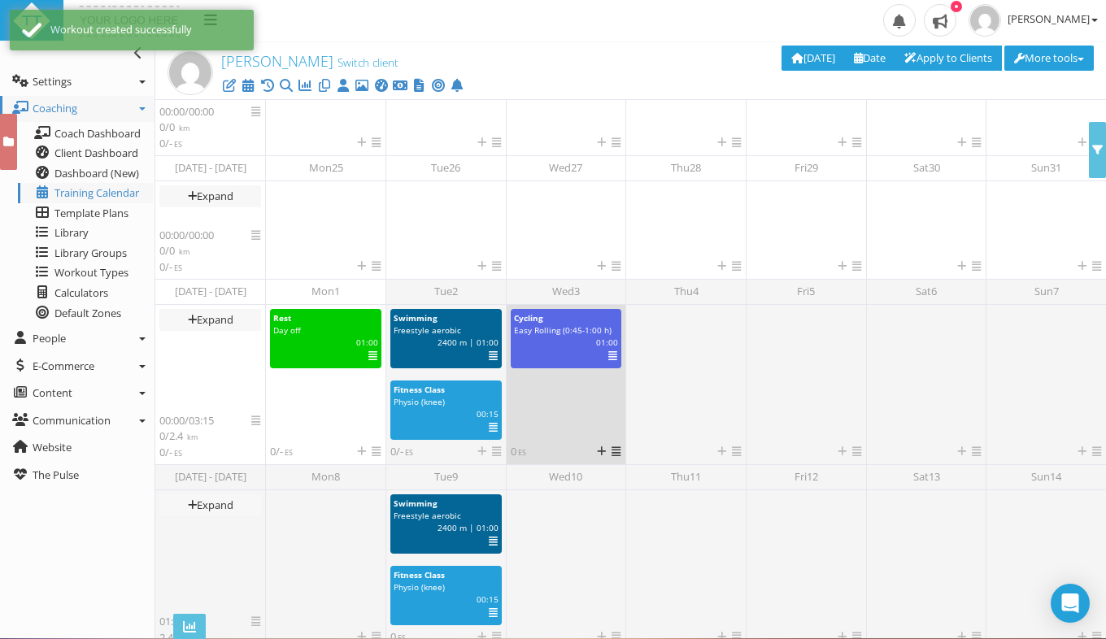
click at [578, 329] on span "Easy Rolling (0:45-1:00 h)" at bounding box center [563, 330] width 98 height 11
select select "e6d96849-8269-45af-b52f-b4acdc7e79aa"
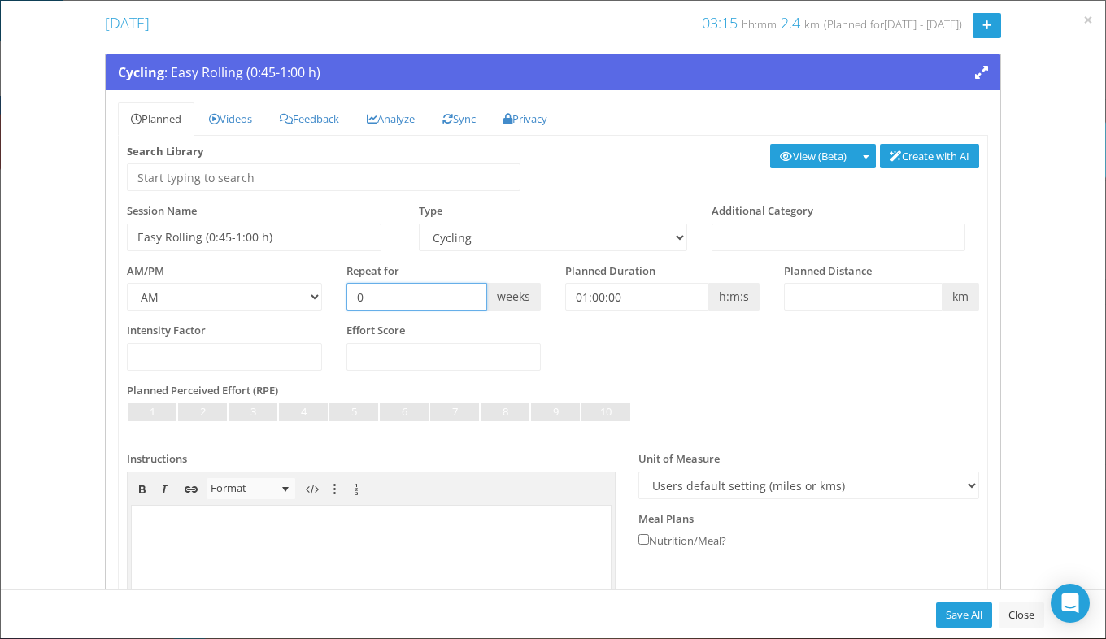
click at [447, 300] on input "0" at bounding box center [416, 297] width 141 height 28
type input "2"
click at [953, 616] on link "Save All" at bounding box center [964, 615] width 56 height 25
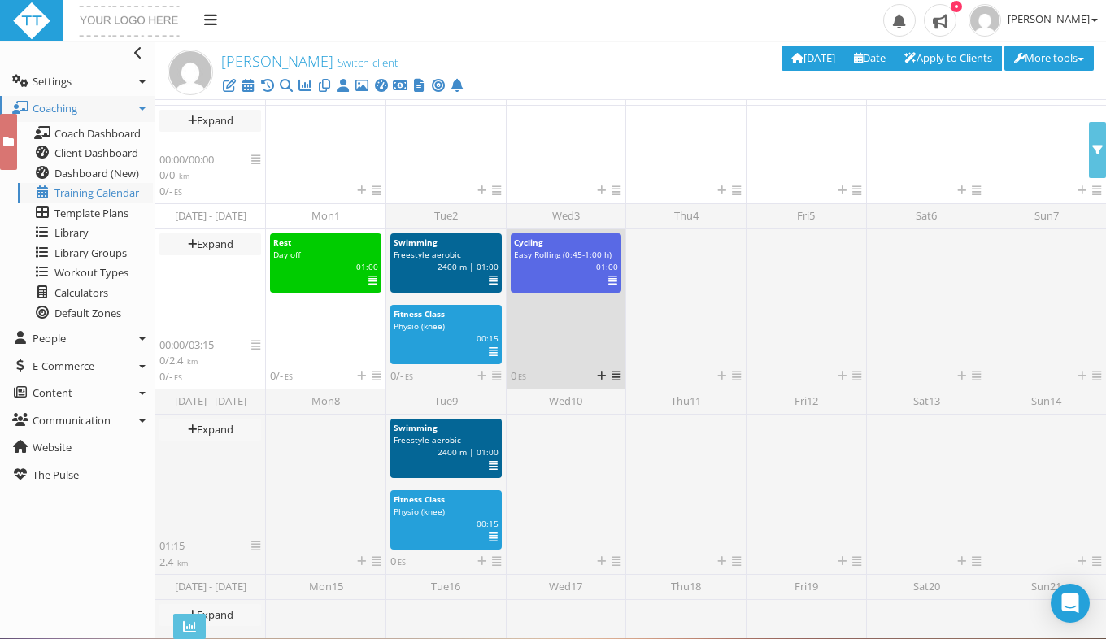
scroll to position [582, 0]
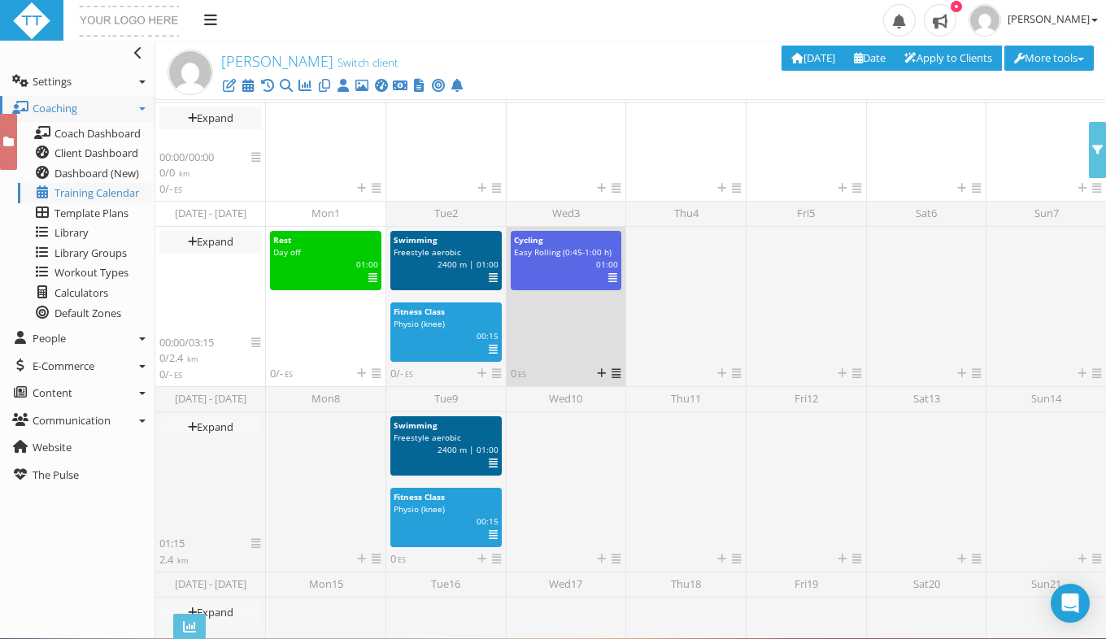
click at [573, 255] on span "Easy Rolling (0:45-1:00 h)" at bounding box center [563, 251] width 98 height 11
select select "e6d96849-8269-45af-b52f-b4acdc7e79aa"
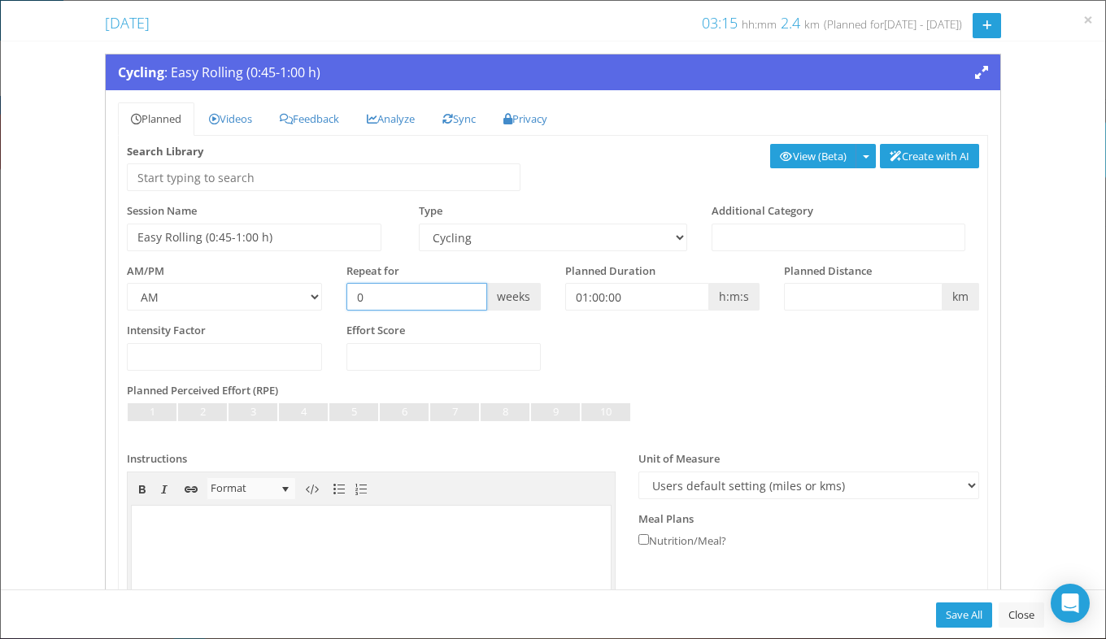
click at [403, 303] on input "0" at bounding box center [416, 297] width 141 height 28
type input "2"
click at [958, 611] on link "Save All" at bounding box center [964, 615] width 56 height 25
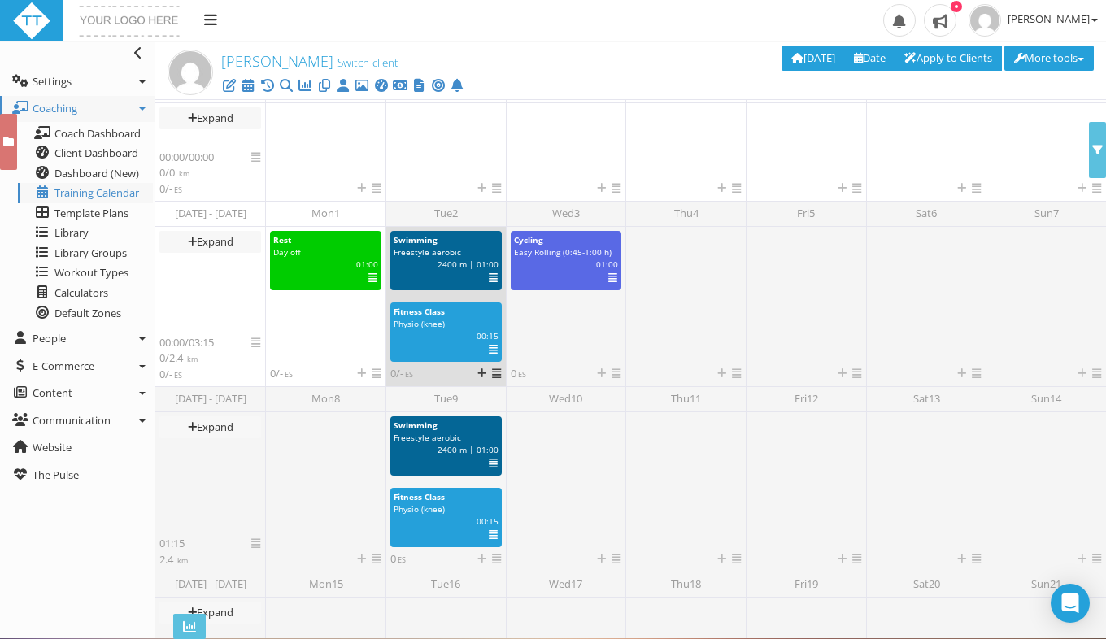
click at [490, 350] on icon at bounding box center [493, 350] width 9 height 1
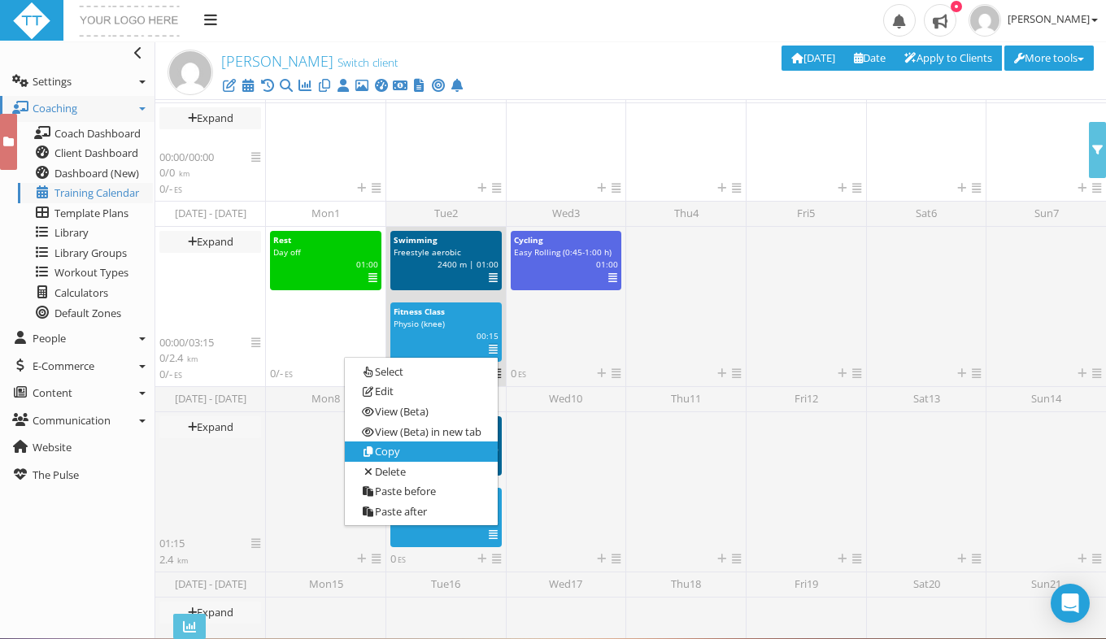
click at [438, 454] on link "Copy" at bounding box center [421, 452] width 152 height 20
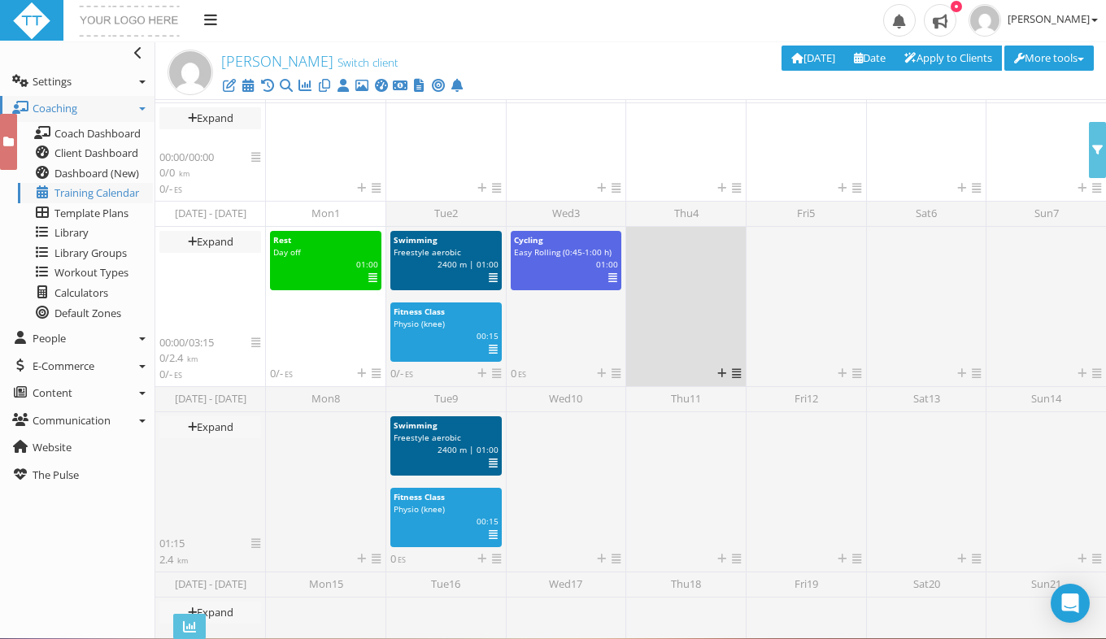
click at [734, 376] on icon at bounding box center [736, 373] width 9 height 11
click at [759, 437] on link "Paste" at bounding box center [763, 439] width 98 height 20
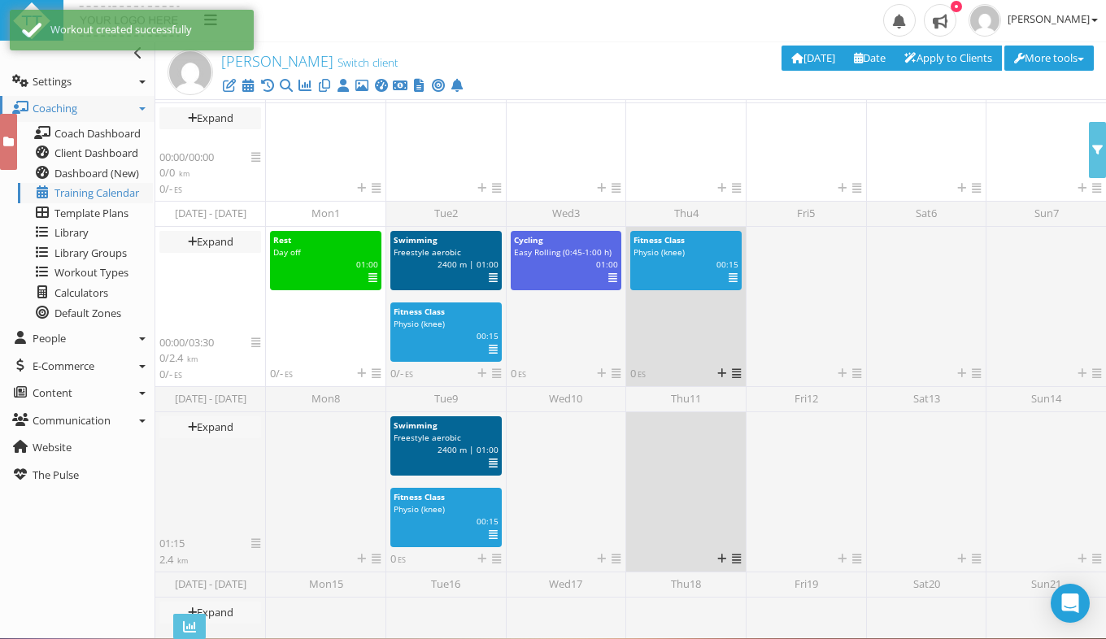
click at [737, 558] on icon at bounding box center [736, 559] width 9 height 11
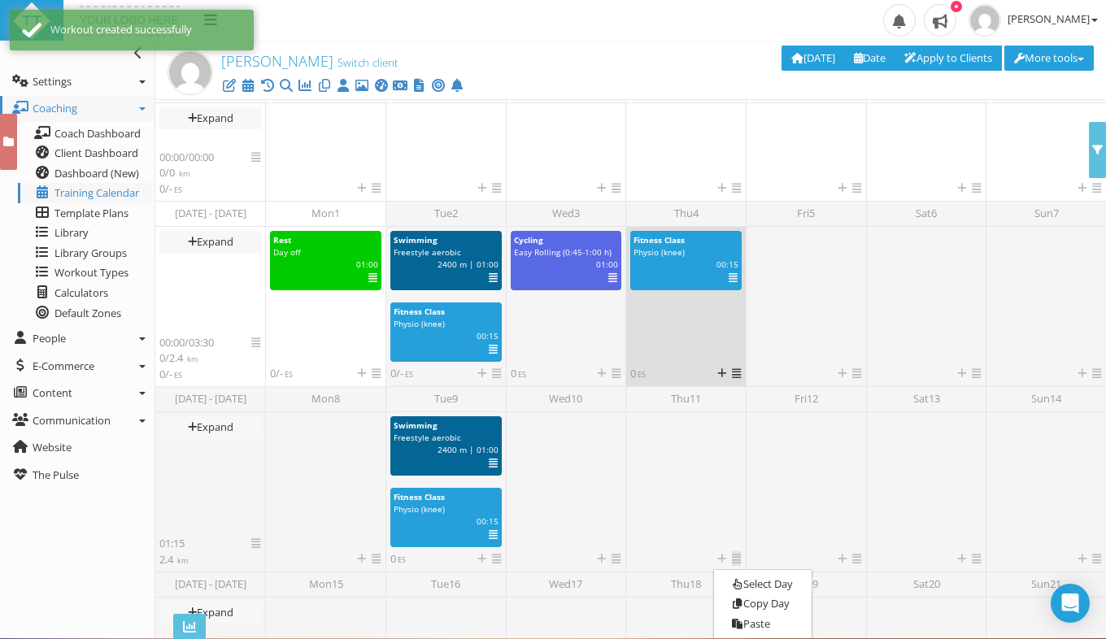
click at [673, 255] on span "Physio (knee)" at bounding box center [659, 251] width 51 height 11
select select "ad1cea77-d1f8-4b19-8d60-4654338dbb49"
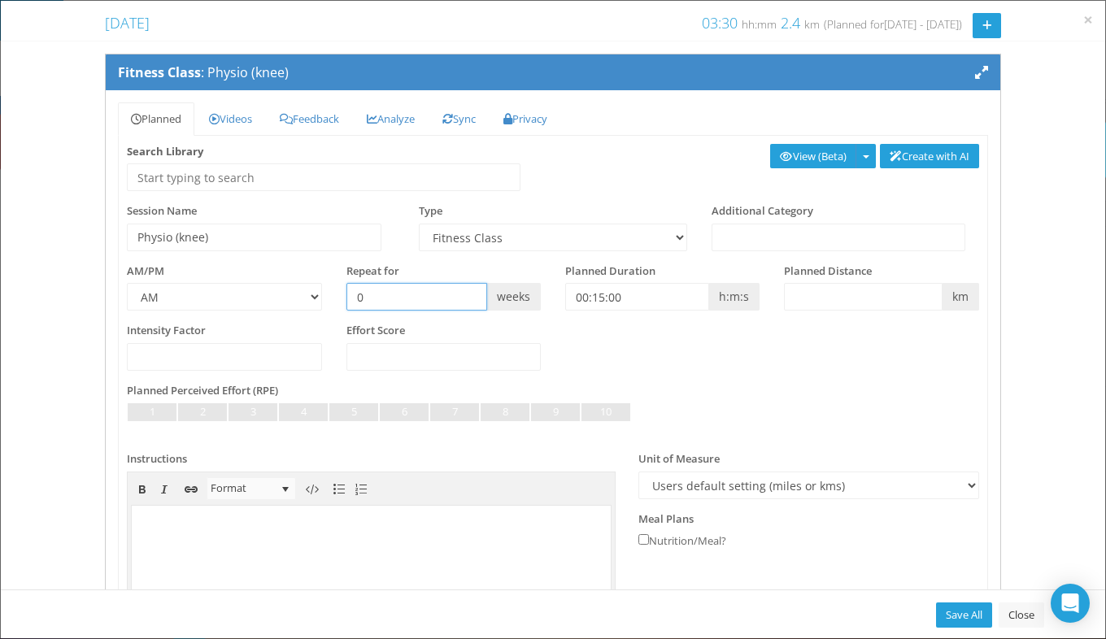
click at [410, 294] on input "0" at bounding box center [416, 297] width 141 height 28
type input "2"
click at [971, 608] on link "Save All" at bounding box center [964, 615] width 56 height 25
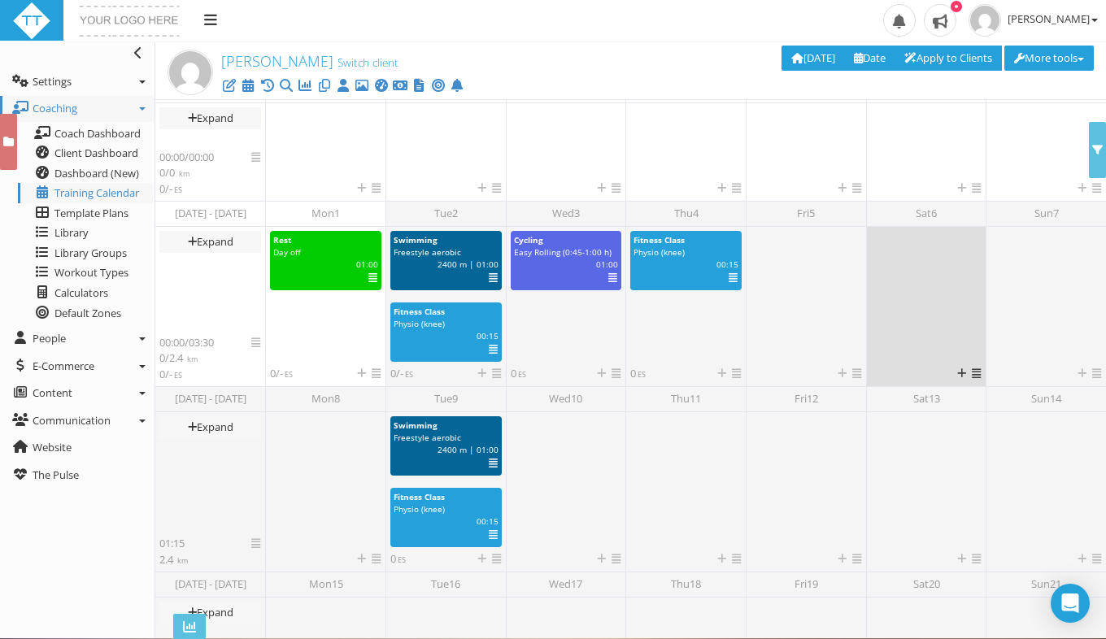
click at [973, 373] on icon at bounding box center [976, 373] width 9 height 11
click at [996, 442] on link "Paste" at bounding box center [1003, 439] width 98 height 20
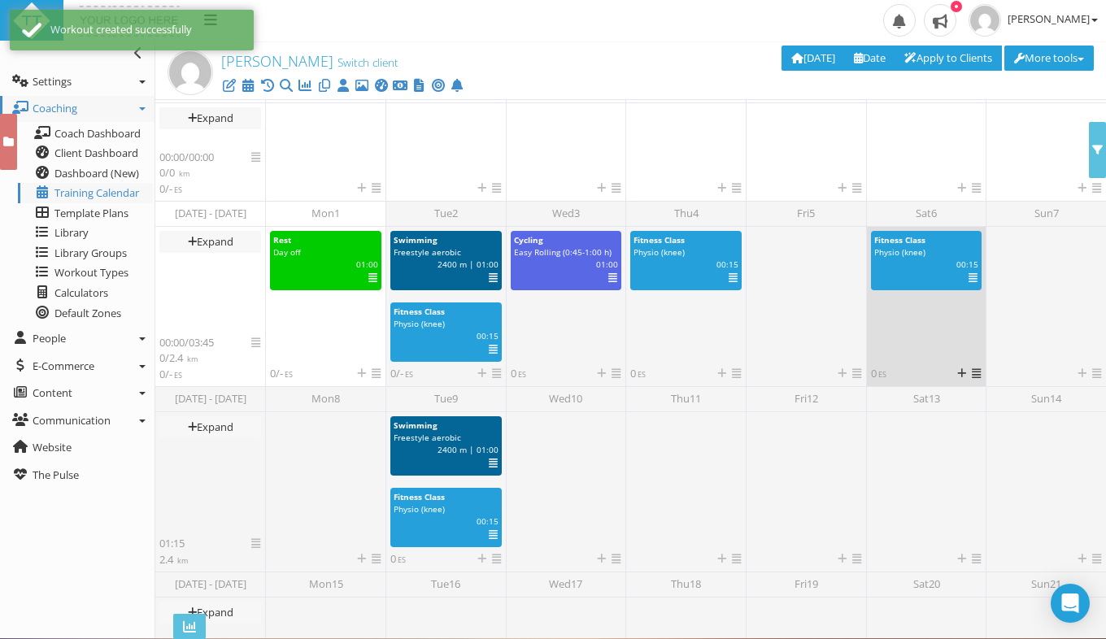
click at [969, 278] on icon at bounding box center [973, 278] width 9 height 1
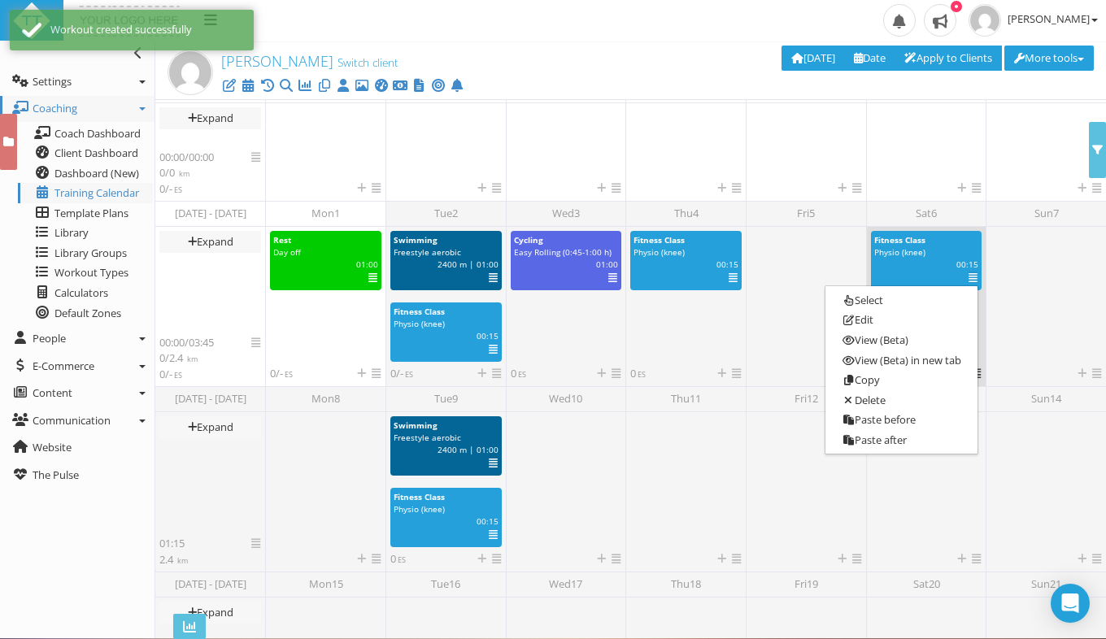
click at [929, 242] on div "Fitness Class" at bounding box center [926, 240] width 105 height 12
select select "ad1cea77-d1f8-4b19-8d60-4654338dbb49"
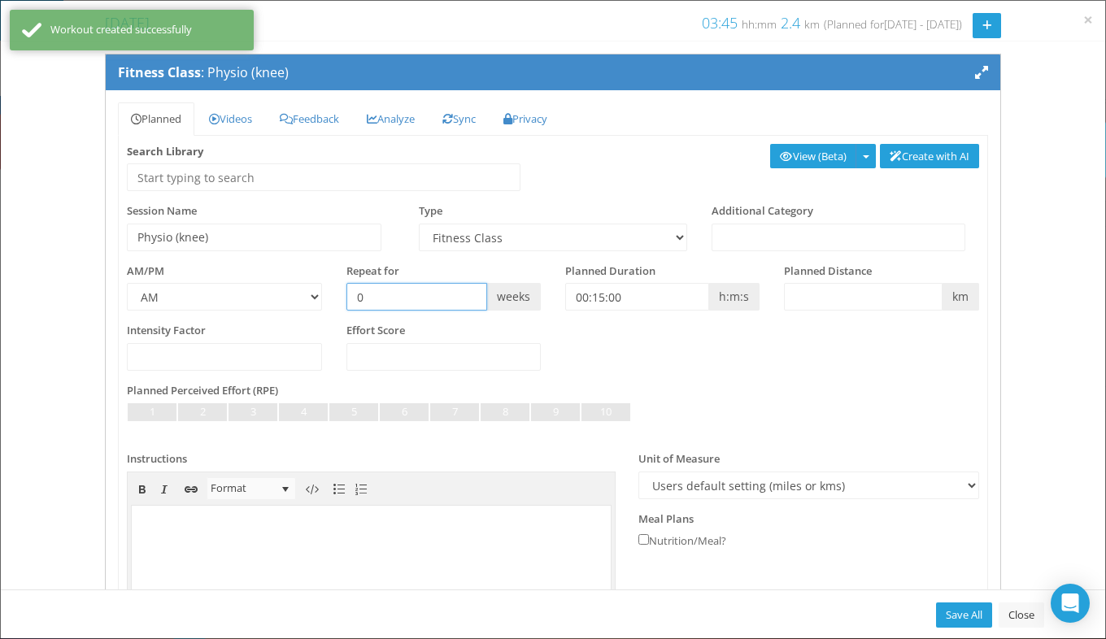
click at [423, 307] on input "0" at bounding box center [416, 297] width 141 height 28
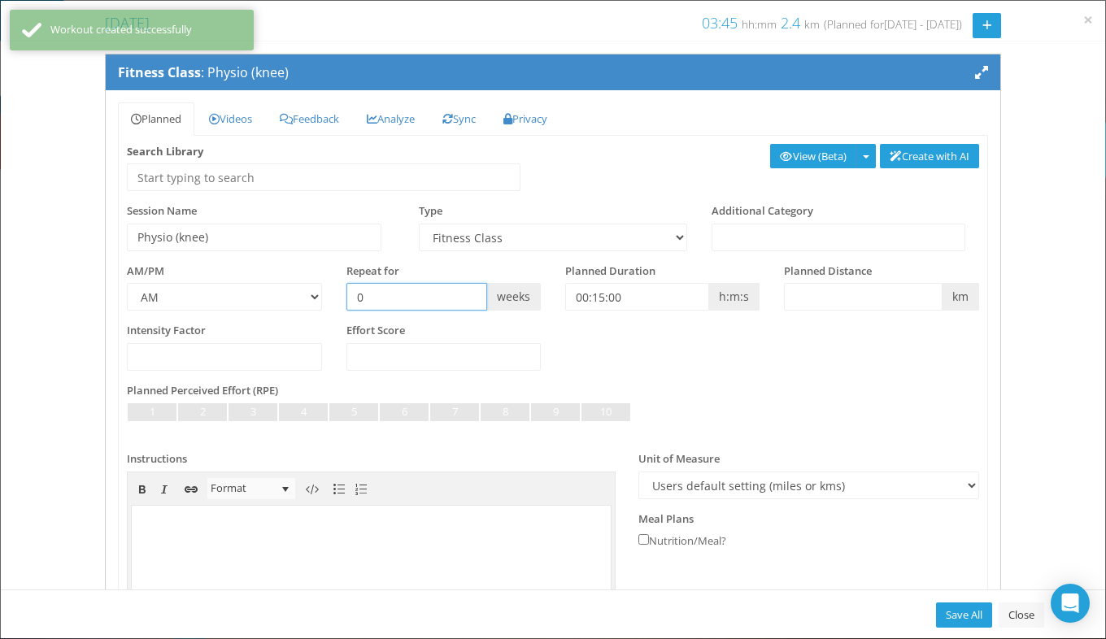
click at [423, 307] on input "0" at bounding box center [416, 297] width 141 height 28
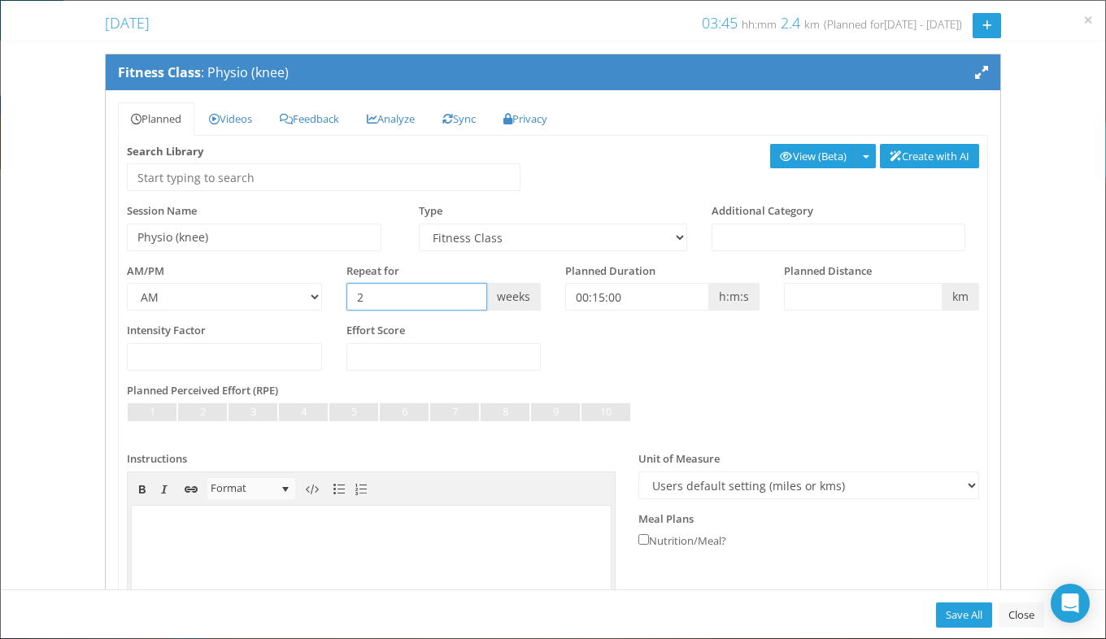
type input "2"
click at [961, 637] on div "Save All Close" at bounding box center [553, 614] width 1105 height 49
click at [970, 622] on link "Save All" at bounding box center [964, 615] width 56 height 25
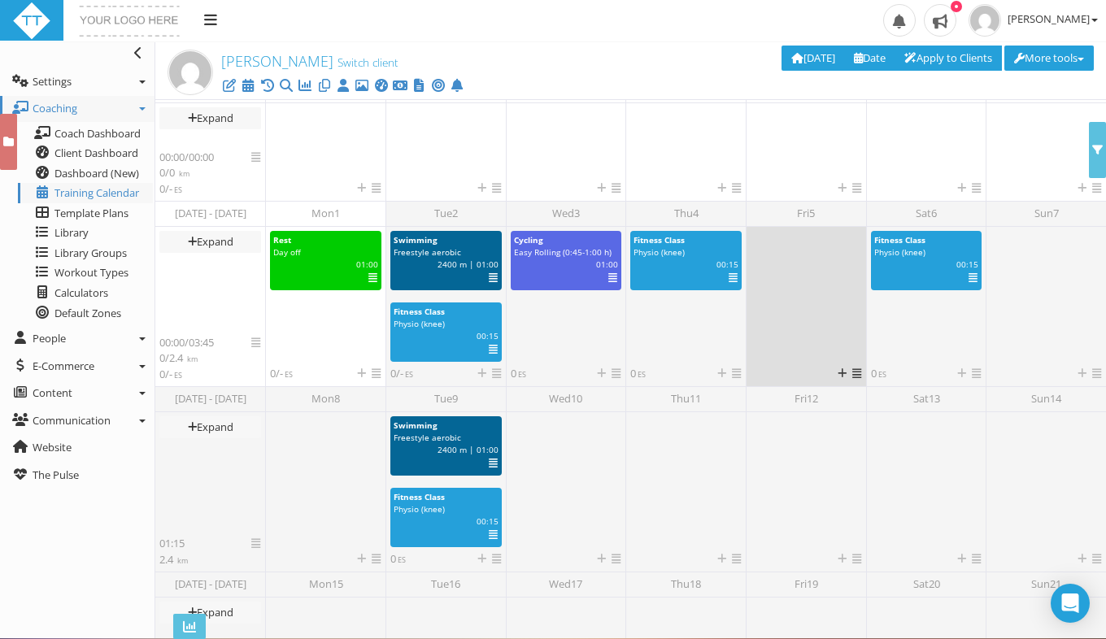
click at [852, 370] on icon at bounding box center [856, 373] width 9 height 11
click at [838, 367] on link at bounding box center [842, 373] width 9 height 15
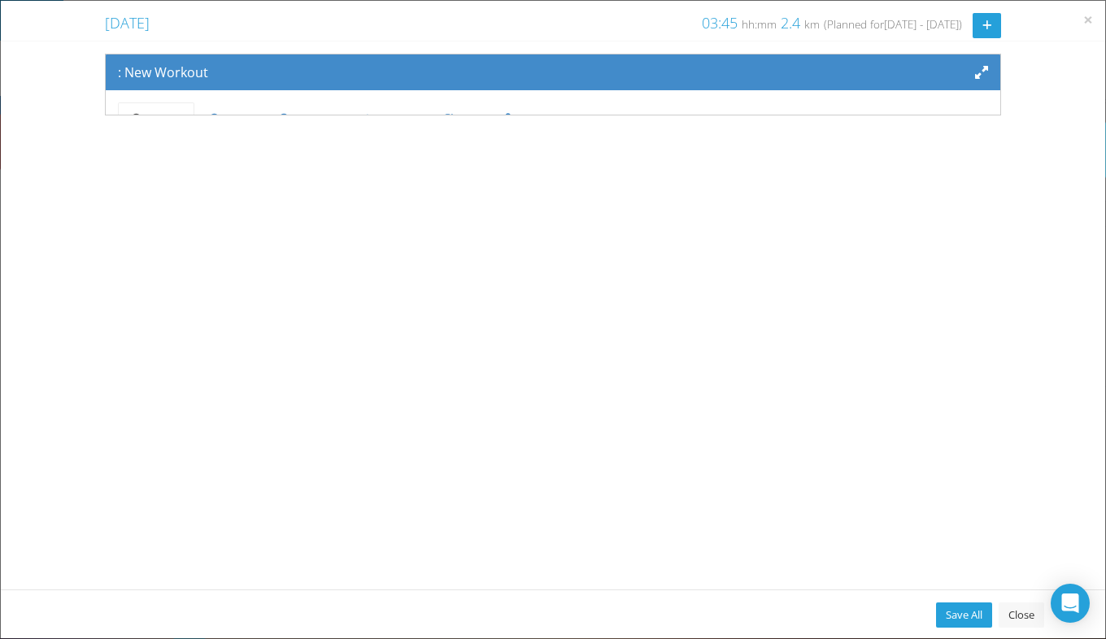
scroll to position [134, 0]
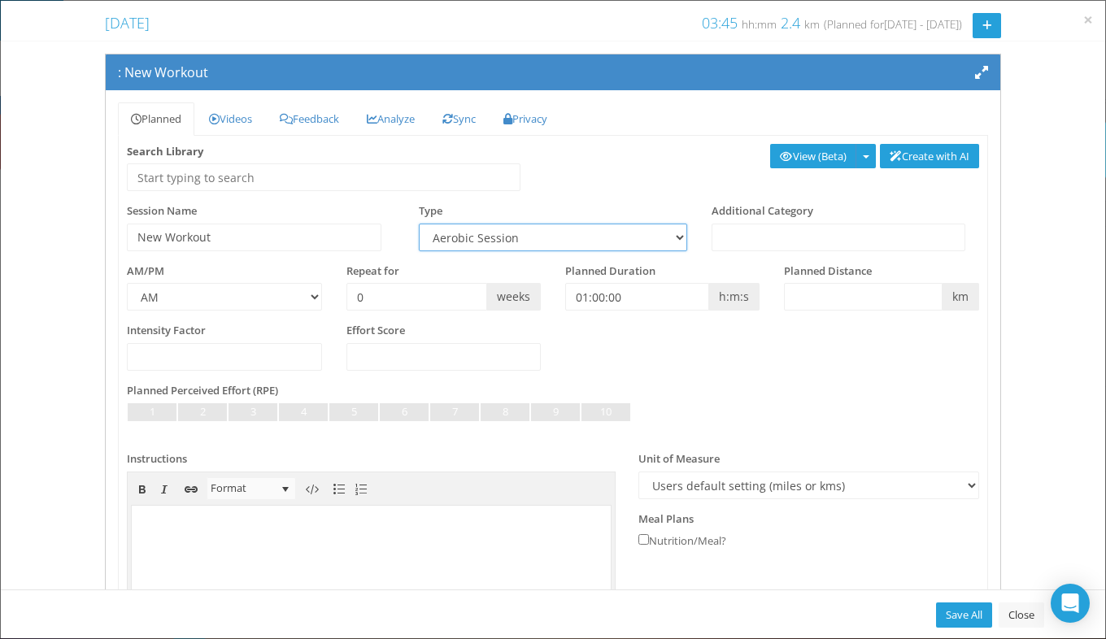
click at [503, 241] on select "Aerobic Session Alpine Climbing Assessment Availability Bike Paddle Bouldering …" at bounding box center [553, 238] width 268 height 28
select select "3662ac8a-154e-45d0-a3f0-1a7bc14e727d"
click at [419, 224] on select "Aerobic Session Alpine Climbing Assessment Availability Bike Paddle Bouldering …" at bounding box center [553, 238] width 268 height 28
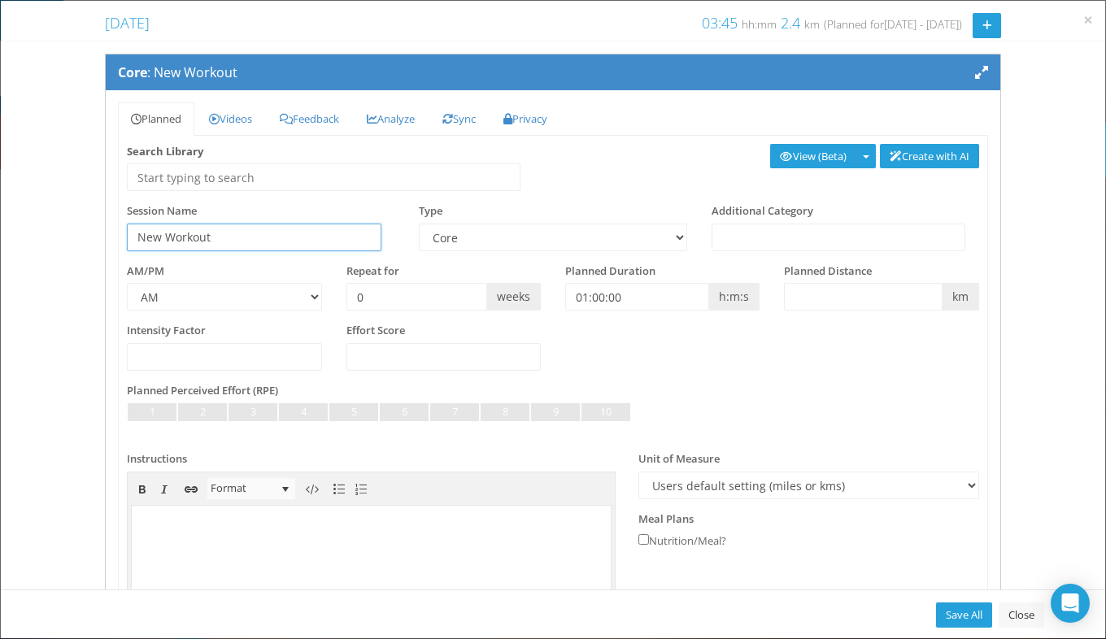
click at [246, 245] on input "New Workout" at bounding box center [254, 238] width 255 height 28
type input "N"
type input "Strength/Core"
click at [579, 296] on input "01:00:00" at bounding box center [637, 297] width 144 height 28
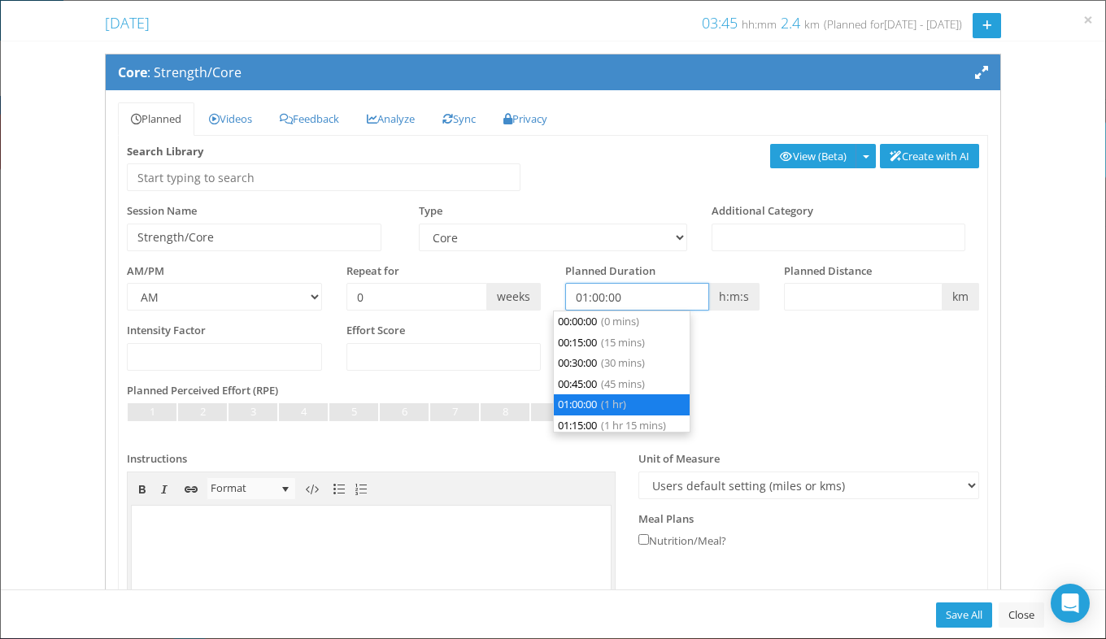
scroll to position [62, 0]
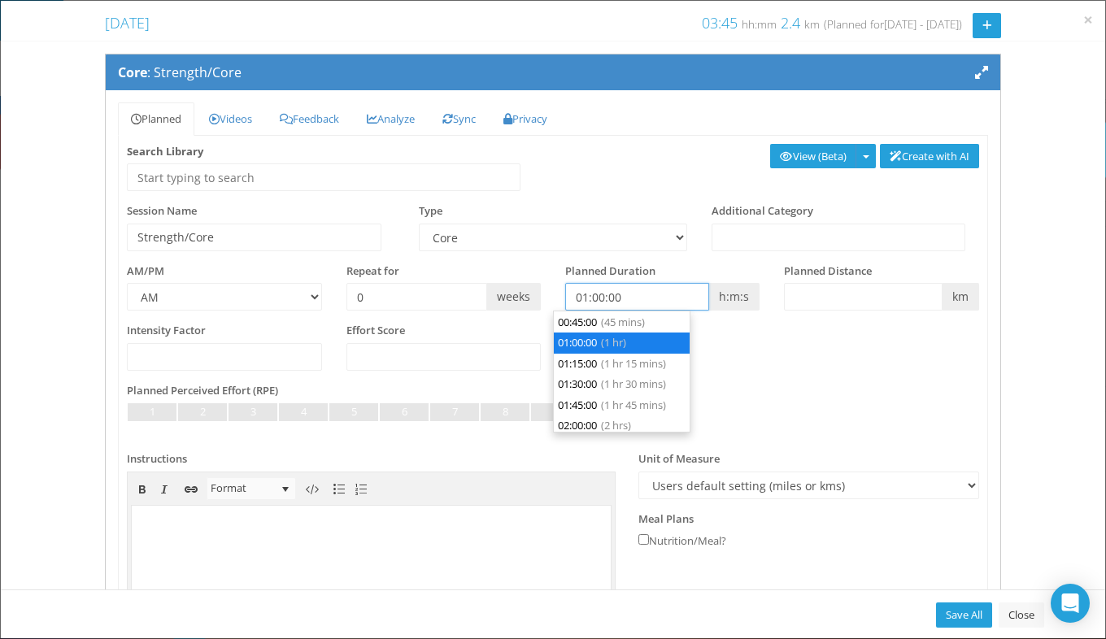
click at [579, 296] on input "01:00:00" at bounding box center [637, 297] width 144 height 28
click at [595, 299] on input "00:00:00" at bounding box center [637, 297] width 144 height 28
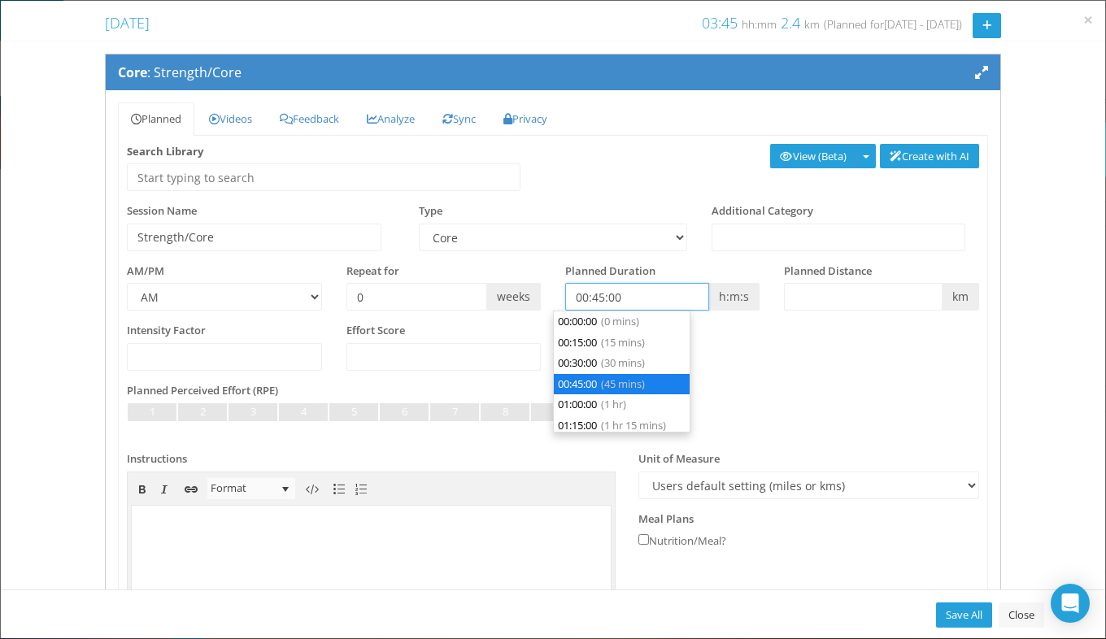
type input "00:45:00"
click at [816, 395] on div "Planned Perceived Effort (RPE) Not Set Very Light Light Somewhat Light Light to…" at bounding box center [553, 411] width 852 height 57
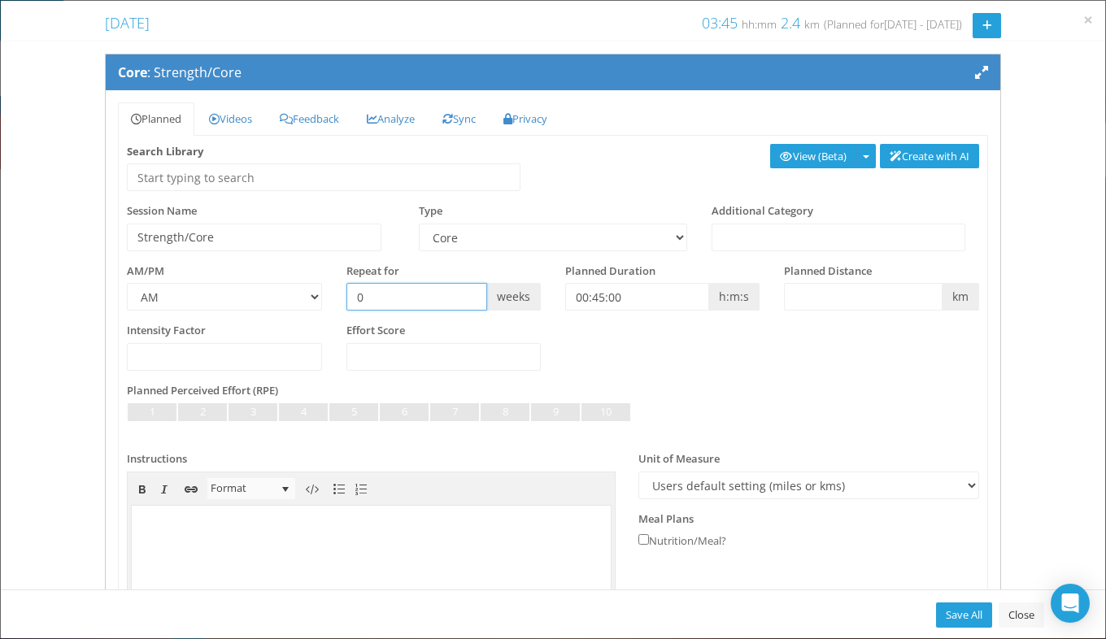
click at [412, 303] on input "0" at bounding box center [416, 297] width 141 height 28
click at [950, 617] on link "Save All" at bounding box center [964, 615] width 56 height 25
type input "0"
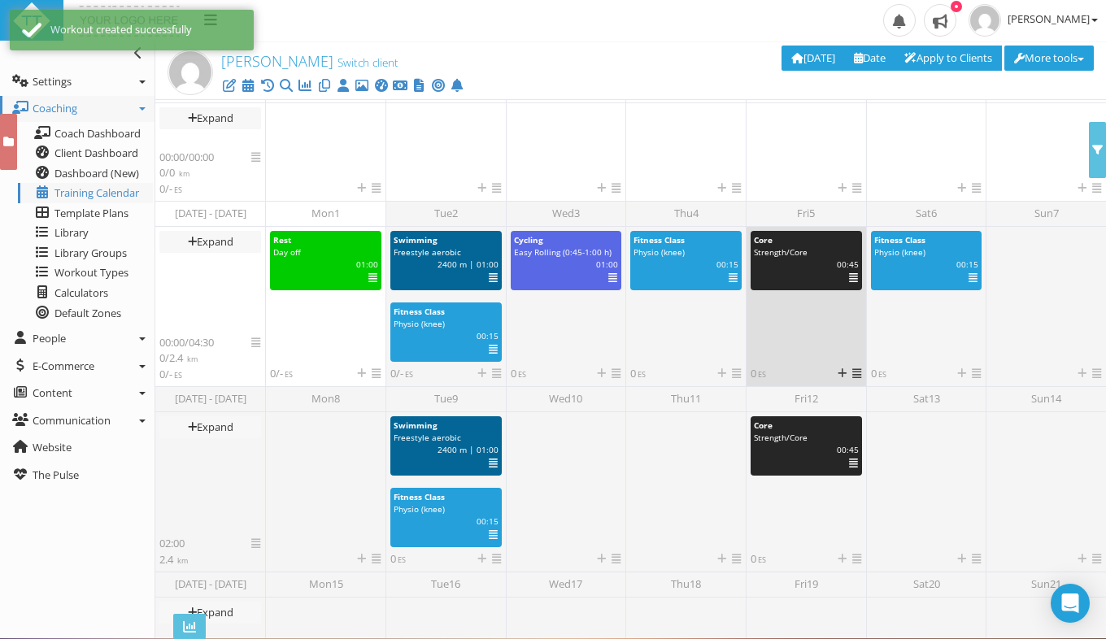
click at [849, 283] on div "Select Deselect Edit View (Beta) View (Beta) in new tab Analyze (Beta) Analyze …" at bounding box center [849, 279] width 43 height 16
select select "3662ac8a-154e-45d0-a3f0-1a7bc14e727d"
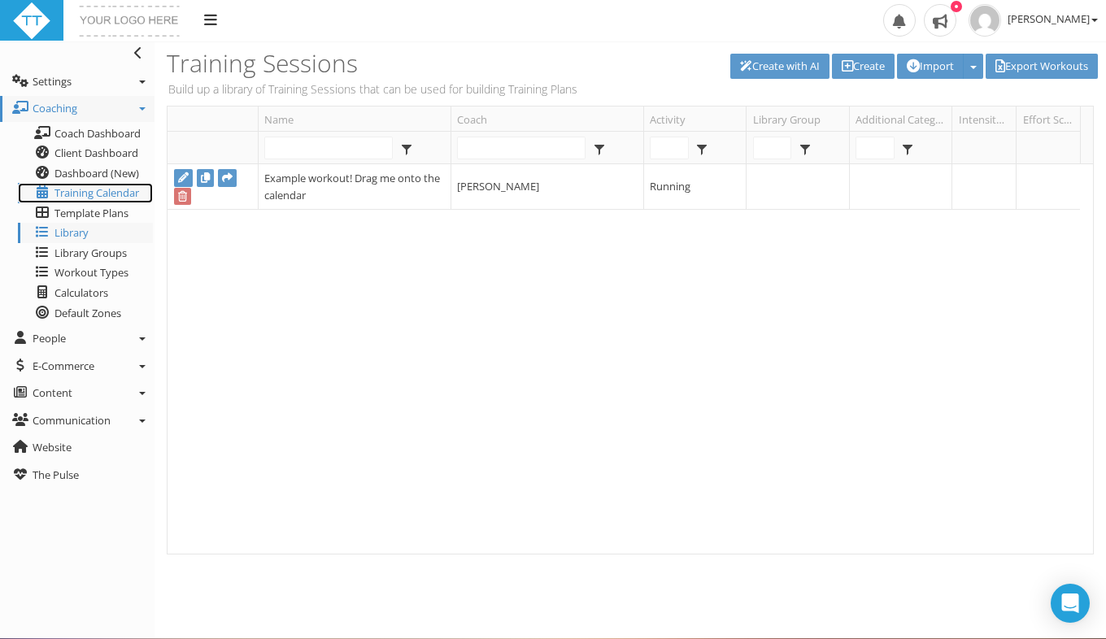
click at [92, 195] on span "Training Calendar" at bounding box center [96, 192] width 85 height 15
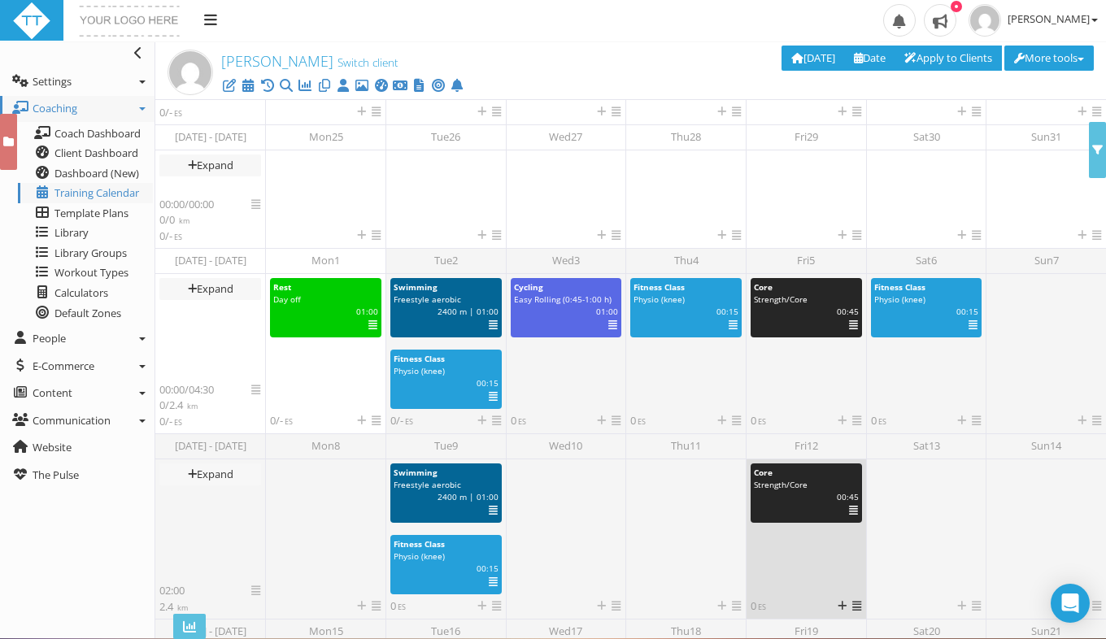
click at [849, 512] on icon at bounding box center [853, 511] width 9 height 1
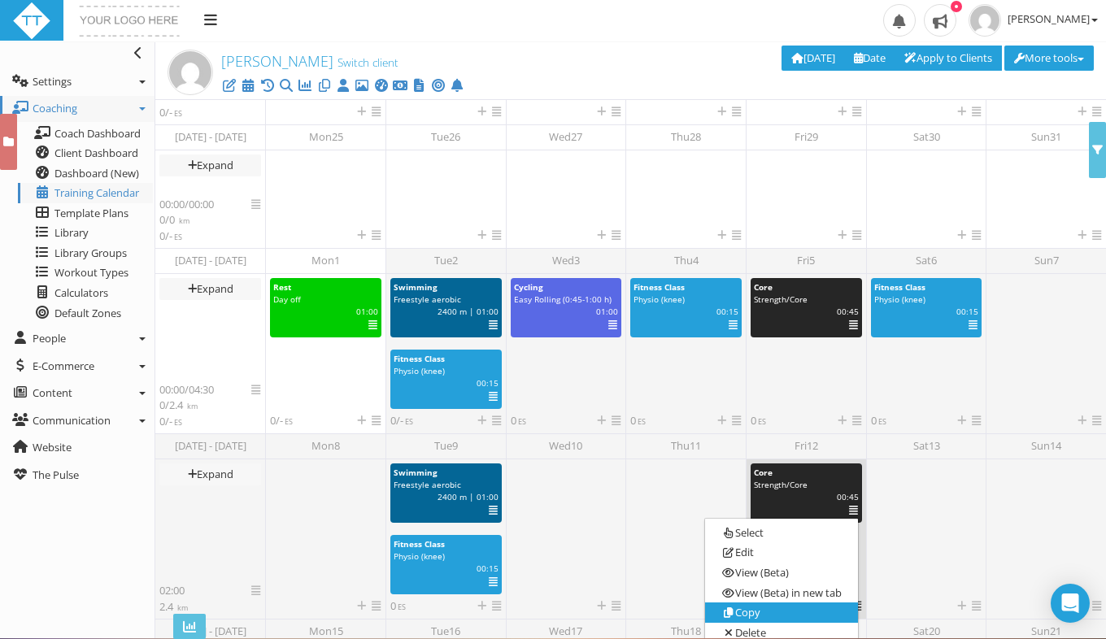
click at [739, 612] on link "Copy" at bounding box center [781, 613] width 152 height 20
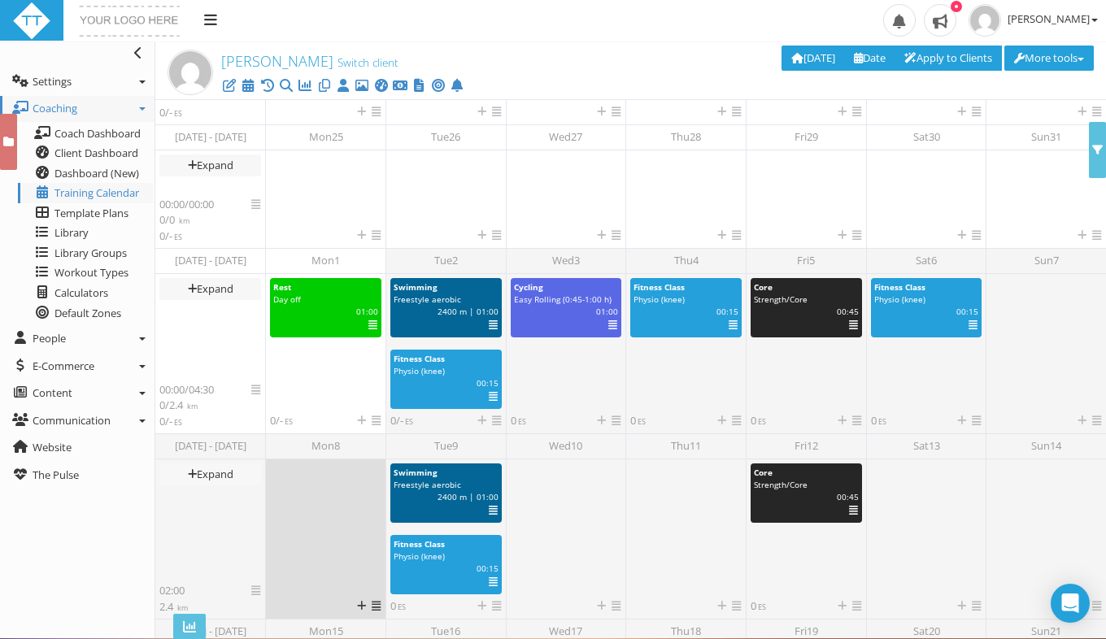
click at [376, 605] on icon at bounding box center [376, 606] width 9 height 11
click at [359, 602] on icon at bounding box center [361, 606] width 9 height 11
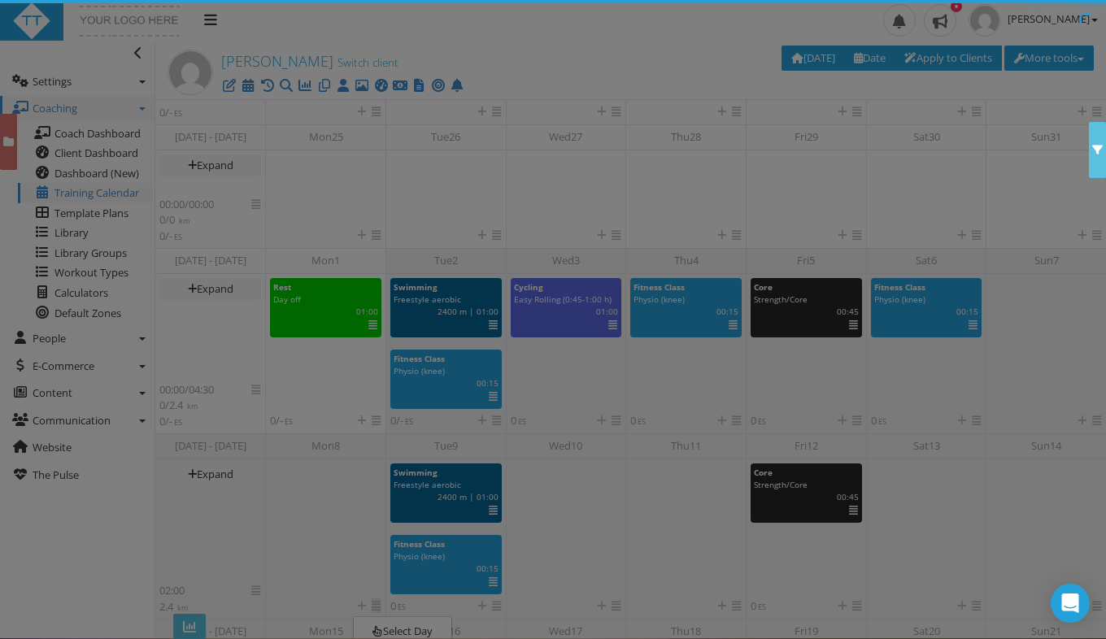
scroll to position [134, 0]
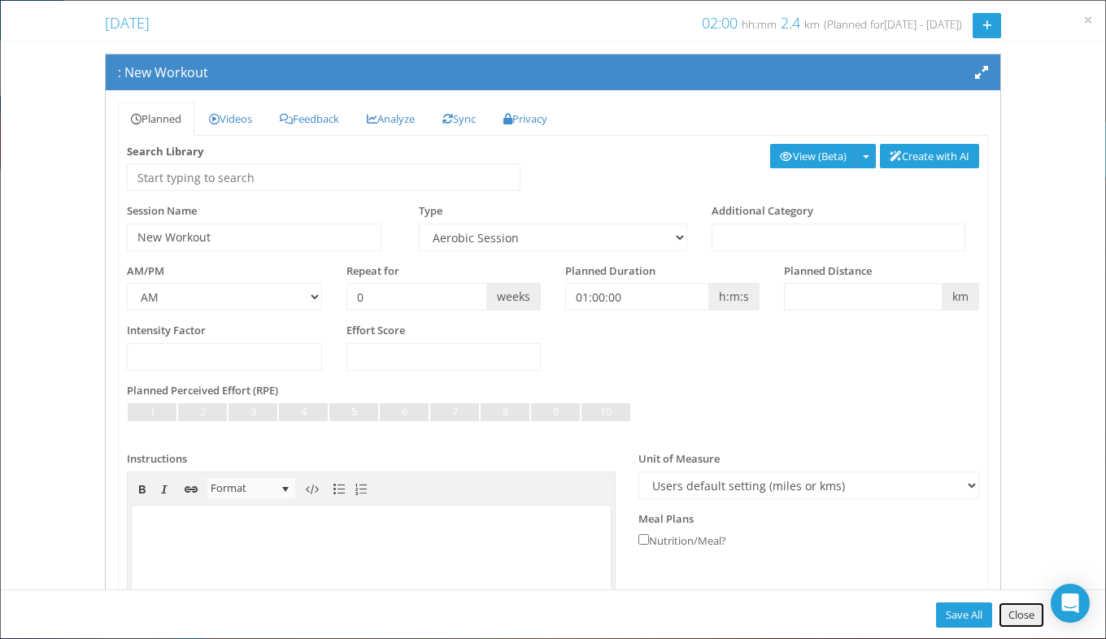
click at [1033, 621] on link "Close" at bounding box center [1022, 615] width 46 height 25
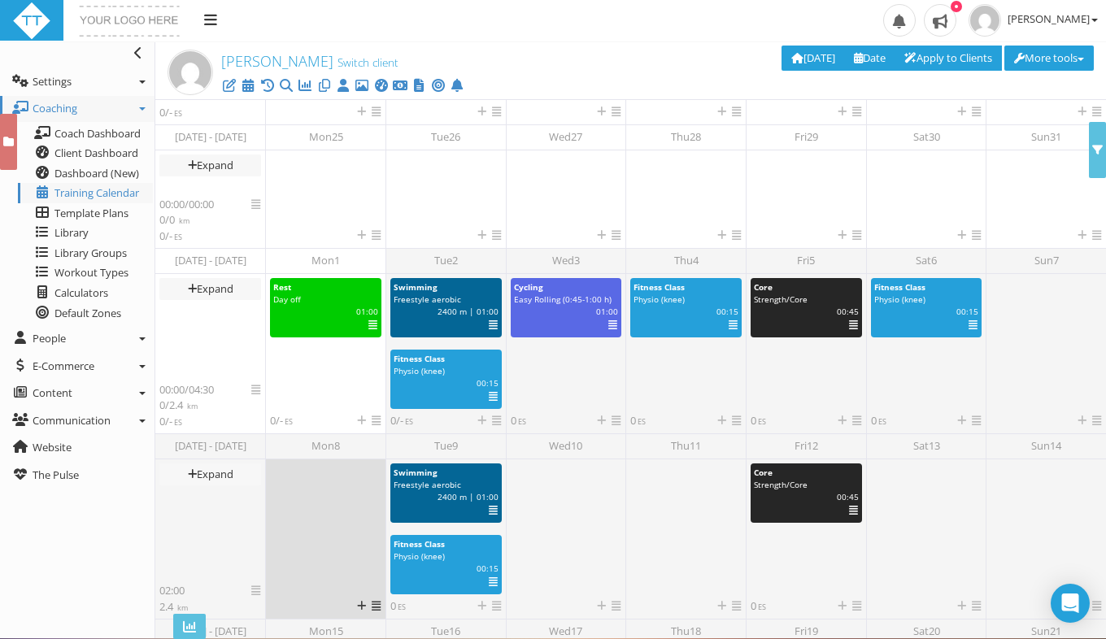
click at [377, 608] on icon at bounding box center [376, 606] width 9 height 11
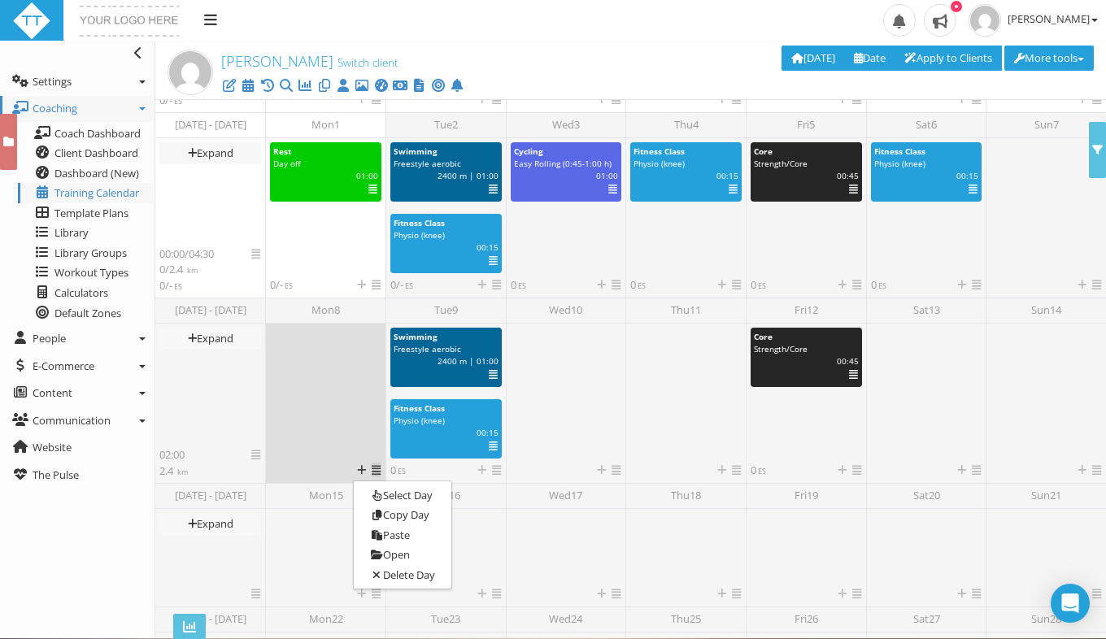
scroll to position [425, 0]
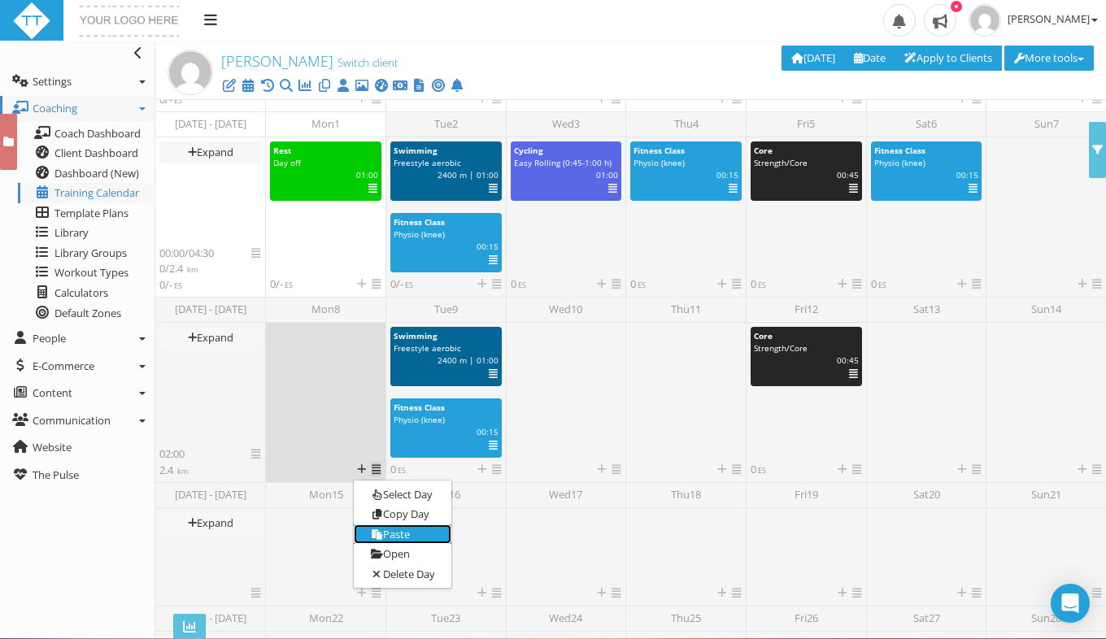
click at [408, 532] on link "Paste" at bounding box center [403, 535] width 98 height 20
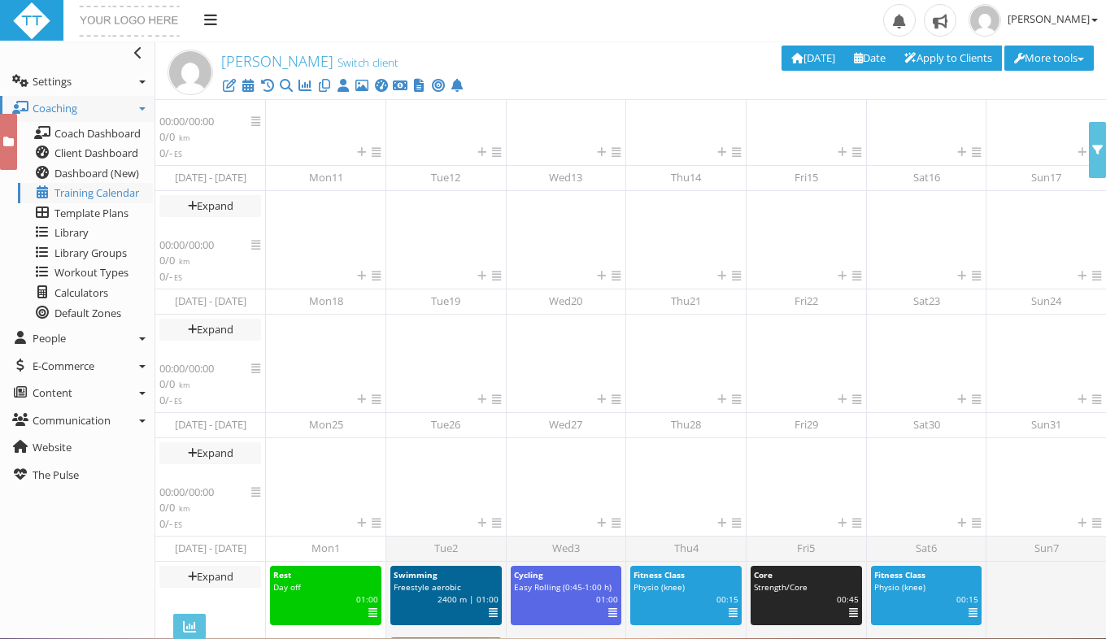
scroll to position [288, 0]
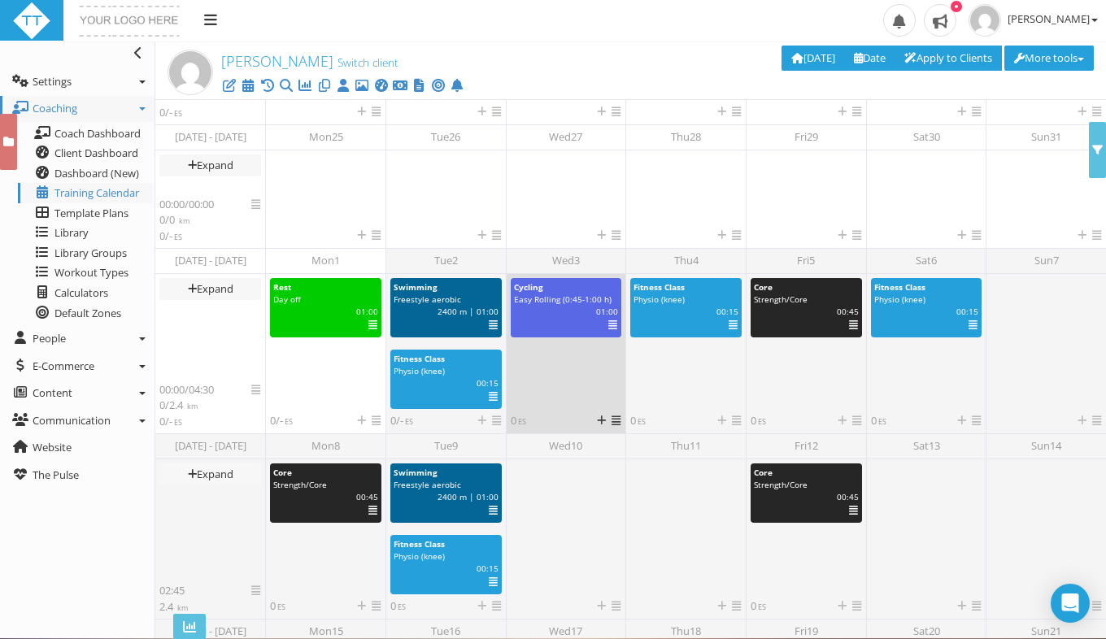
click at [608, 325] on icon at bounding box center [612, 325] width 9 height 1
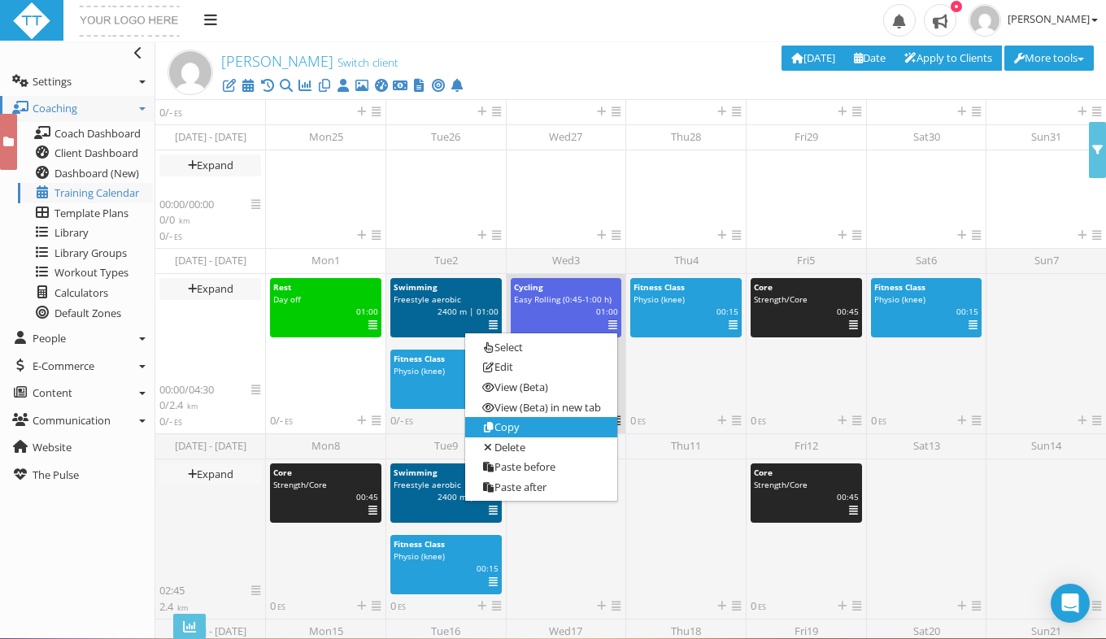
click at [522, 429] on link "Copy" at bounding box center [541, 427] width 152 height 20
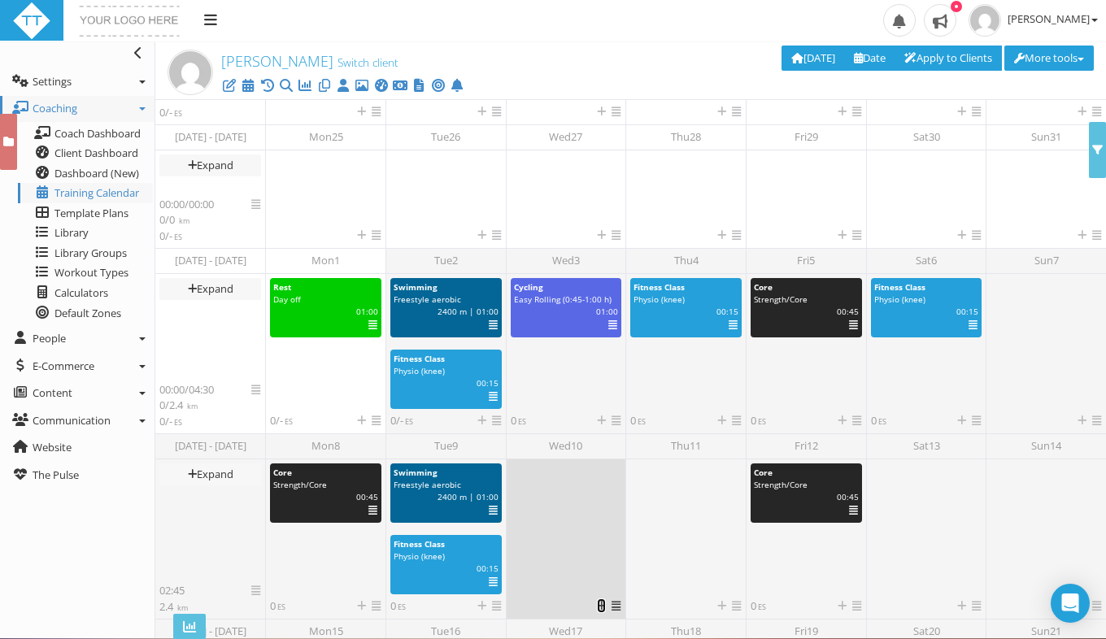
click at [598, 605] on icon at bounding box center [601, 606] width 9 height 11
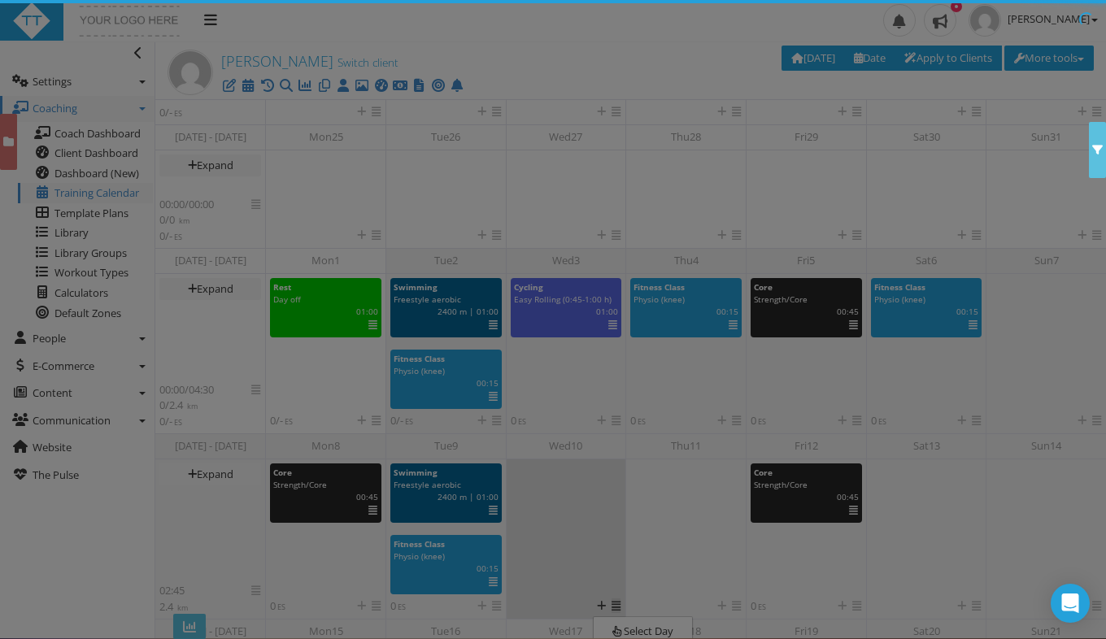
scroll to position [134, 0]
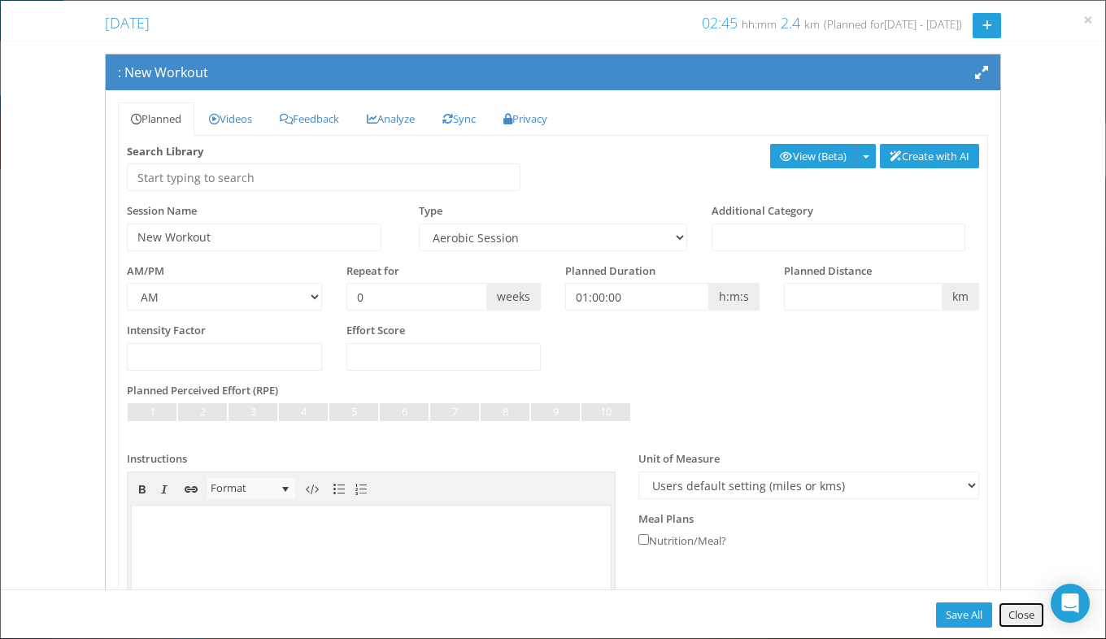
click at [1009, 603] on link "Close" at bounding box center [1022, 615] width 46 height 25
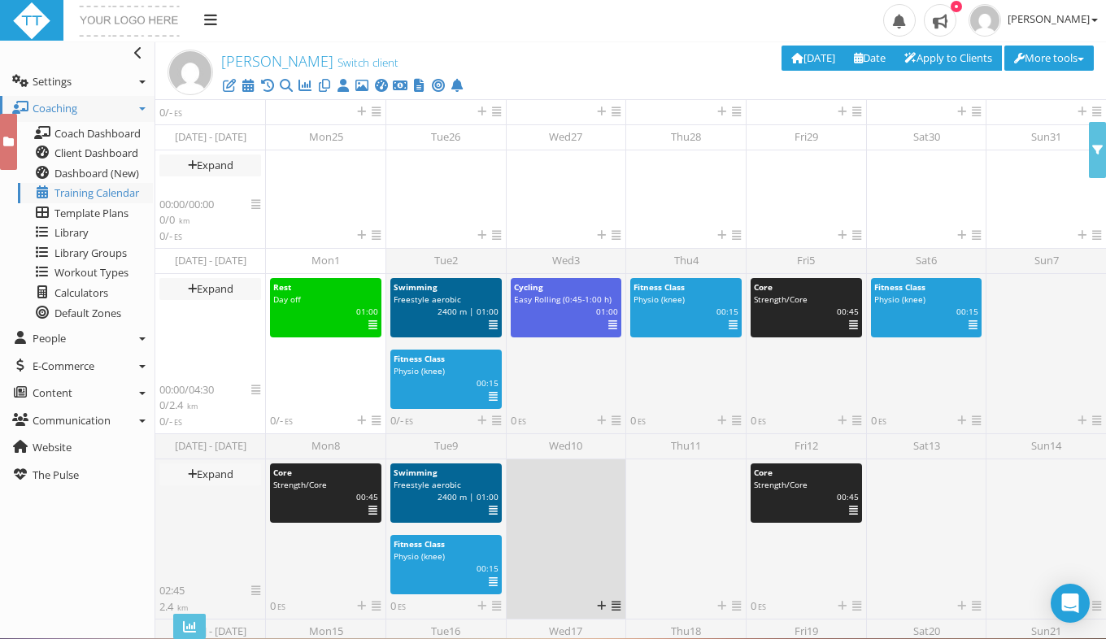
click at [613, 604] on icon at bounding box center [616, 606] width 9 height 11
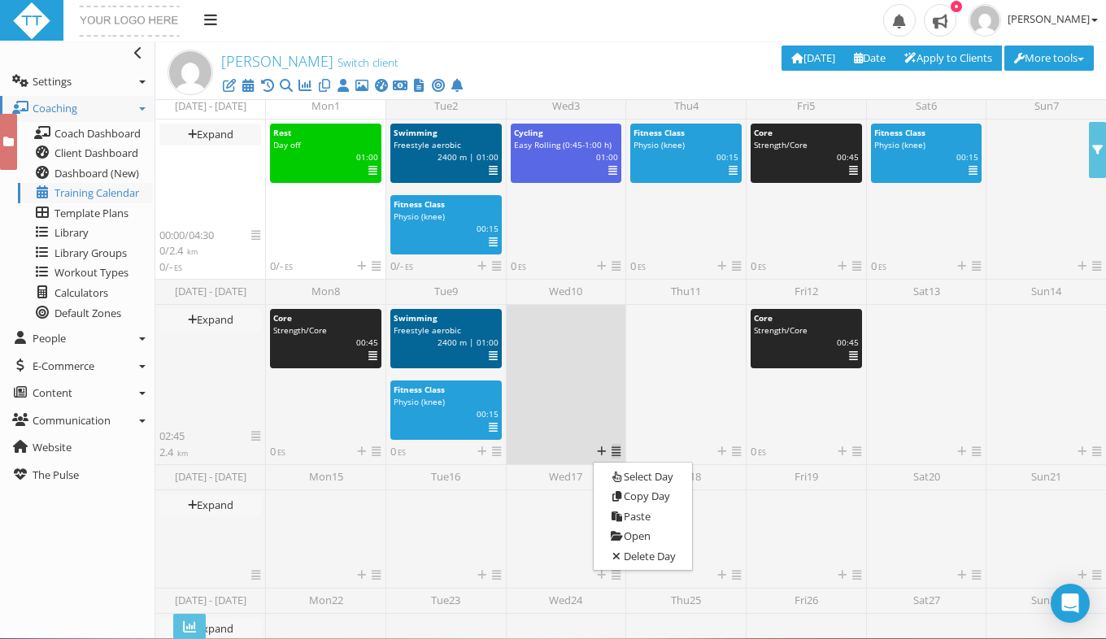
scroll to position [460, 0]
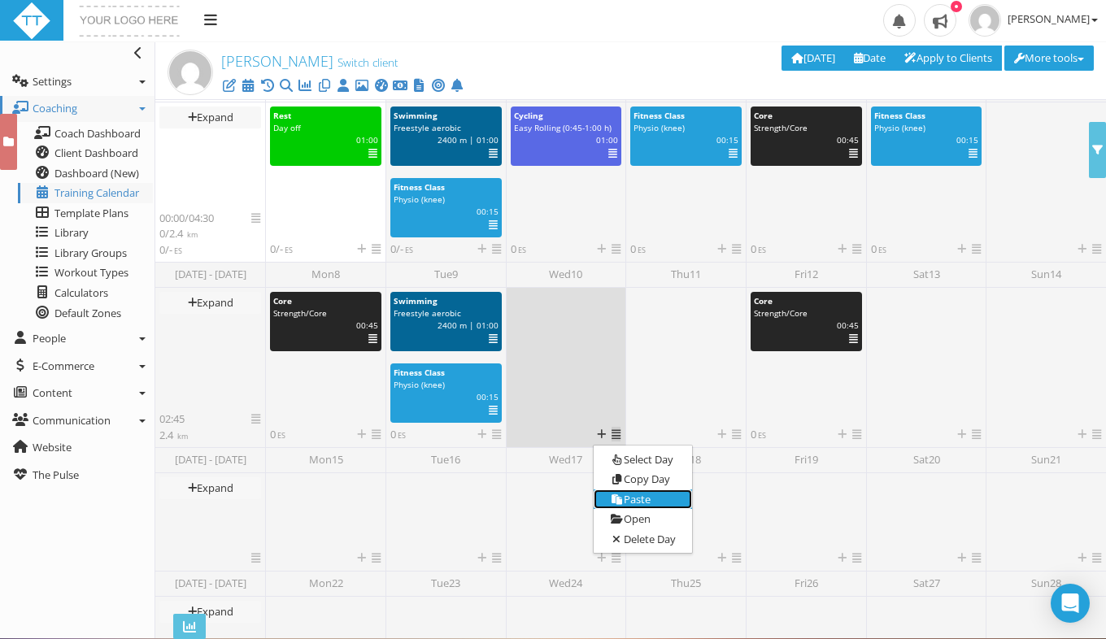
click at [645, 501] on link "Paste" at bounding box center [643, 500] width 98 height 20
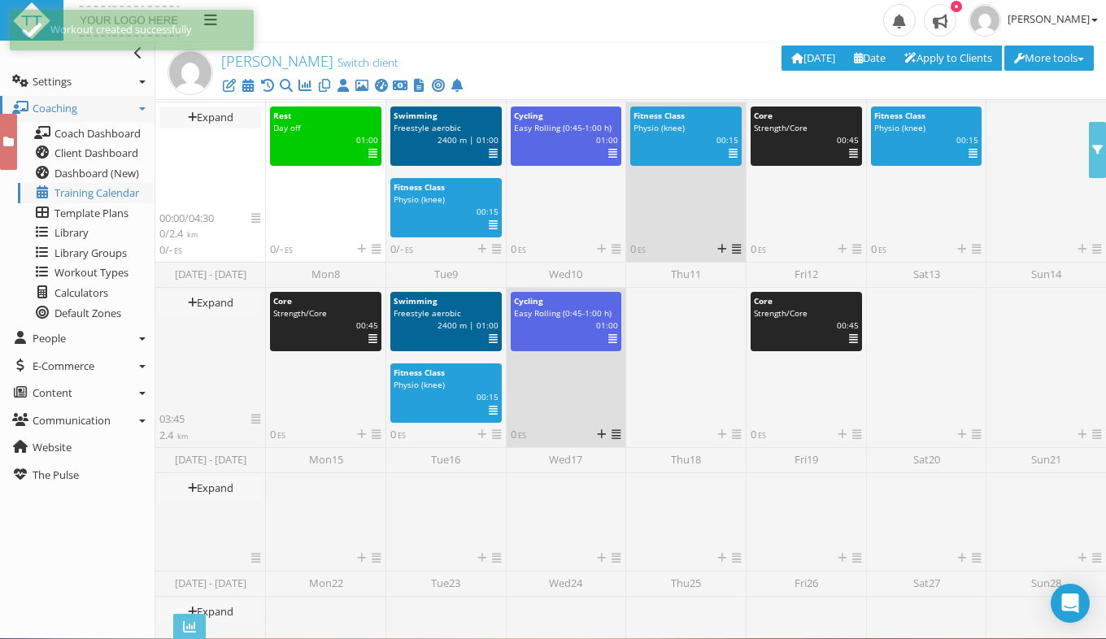
click at [730, 155] on icon at bounding box center [733, 154] width 9 height 1
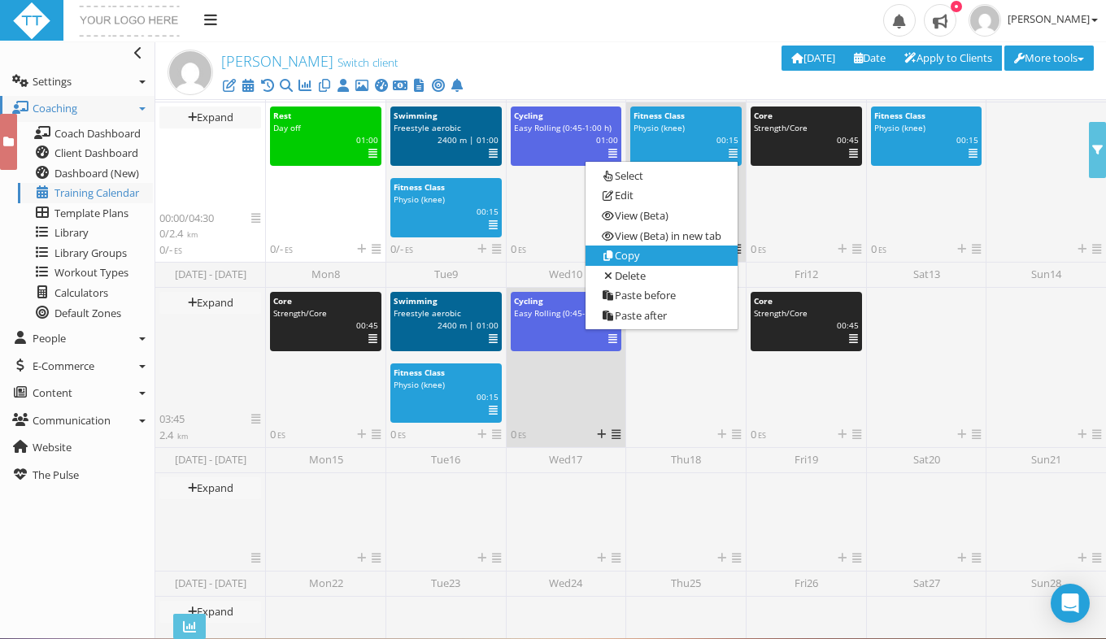
click at [627, 256] on link "Copy" at bounding box center [662, 256] width 152 height 20
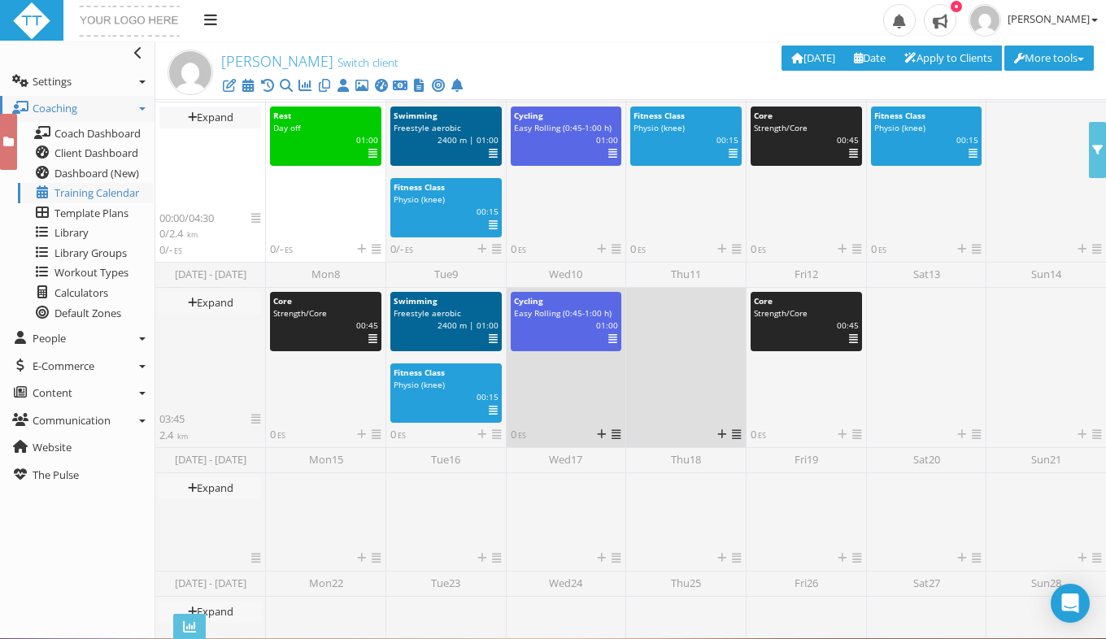
click at [736, 434] on icon at bounding box center [736, 434] width 9 height 11
click at [754, 499] on link "Paste" at bounding box center [763, 500] width 98 height 20
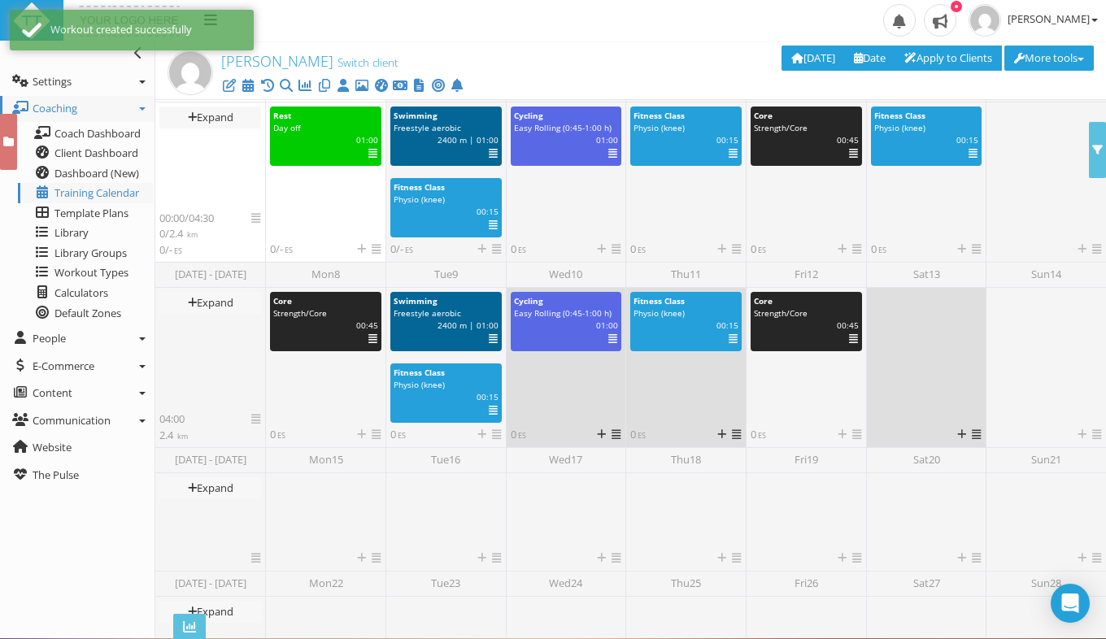
click at [973, 431] on icon at bounding box center [976, 434] width 9 height 11
click at [992, 500] on link "Paste" at bounding box center [1003, 500] width 98 height 20
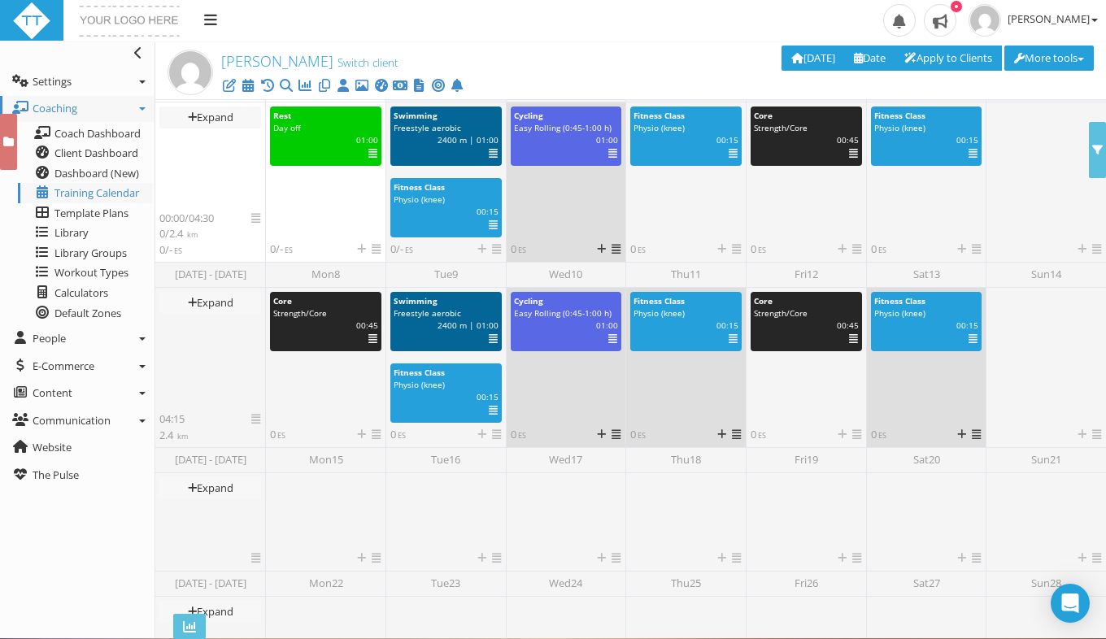
click at [610, 154] on icon at bounding box center [612, 154] width 9 height 1
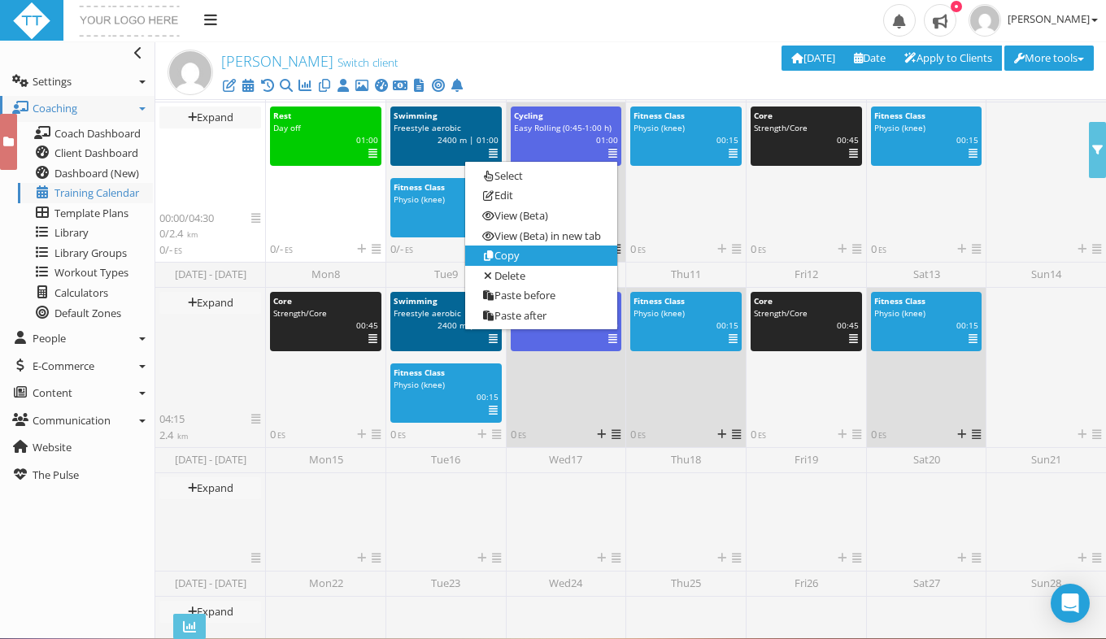
click at [571, 259] on link "Copy" at bounding box center [541, 256] width 152 height 20
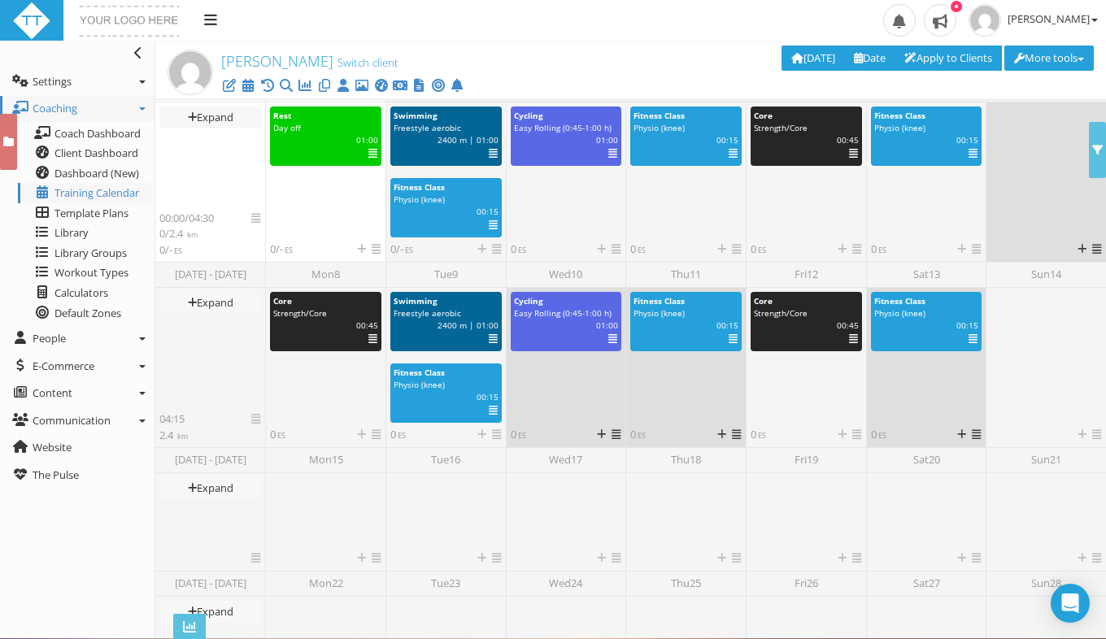
click at [1092, 246] on icon at bounding box center [1096, 249] width 9 height 11
click at [1091, 319] on link "Paste" at bounding box center [1123, 314] width 98 height 20
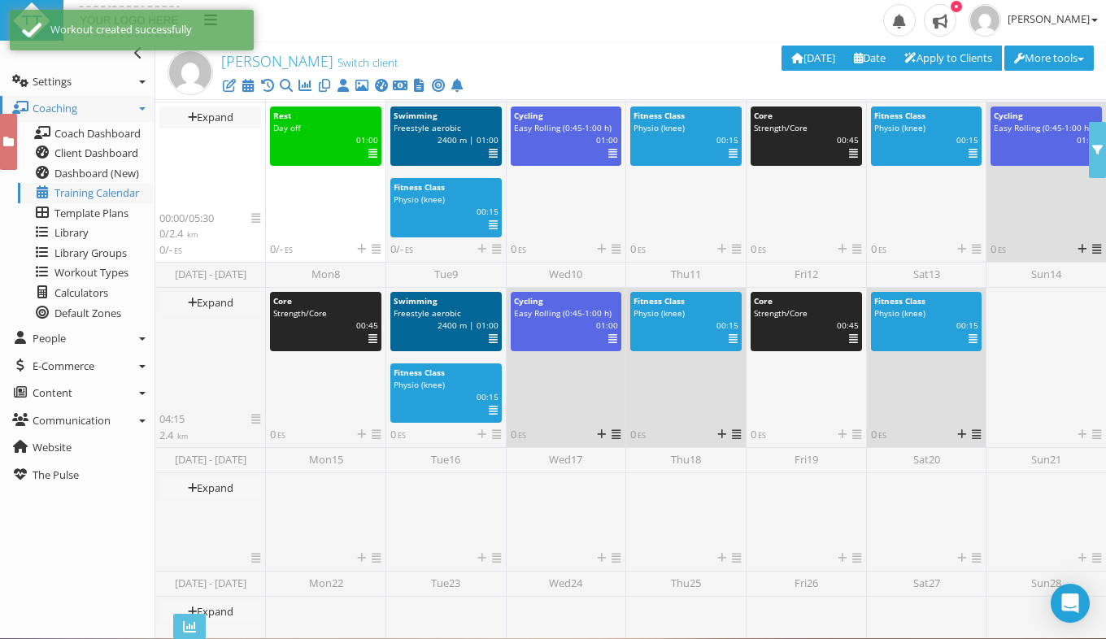
click at [1089, 154] on icon at bounding box center [1093, 154] width 9 height 1
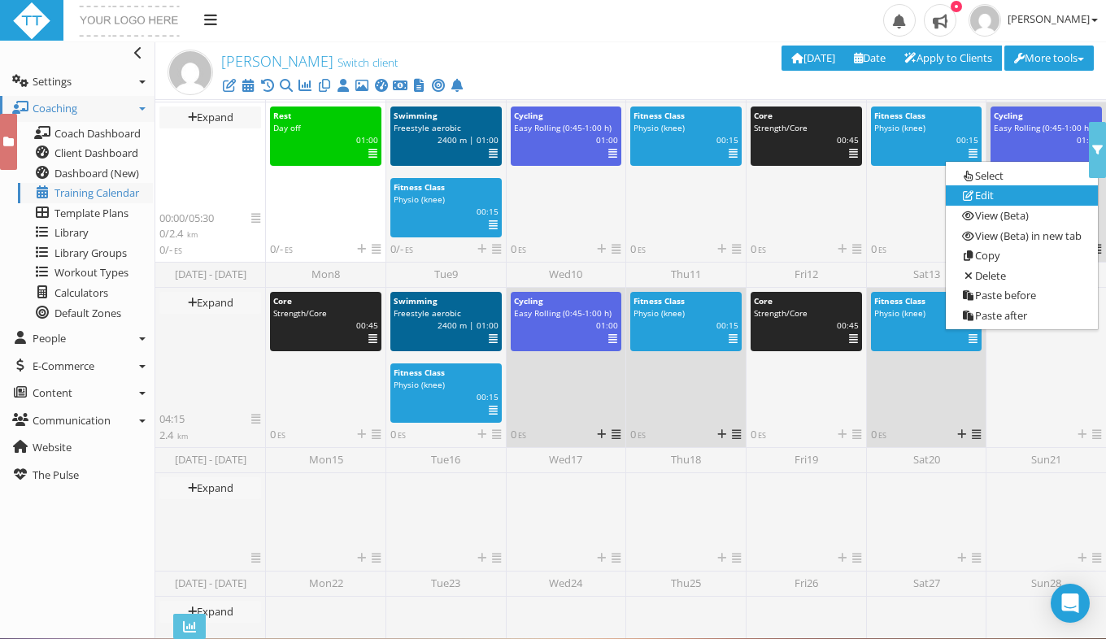
click at [987, 188] on link "Edit" at bounding box center [1022, 195] width 152 height 20
select select "e6d96849-8269-45af-b52f-b4acdc7e79aa"
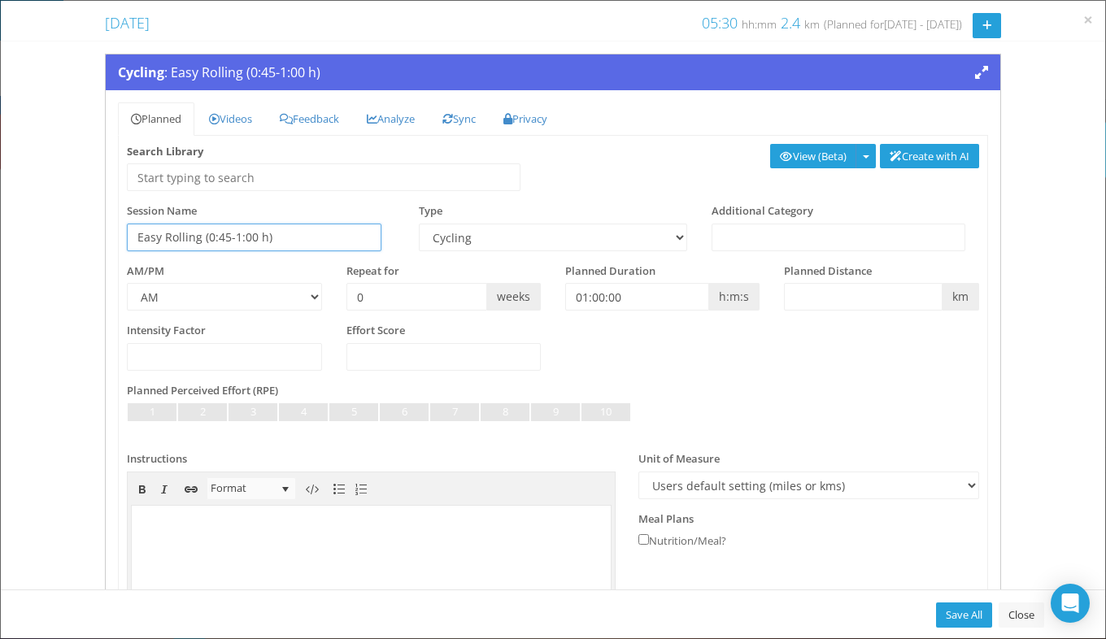
click at [251, 238] on input "Easy Rolling (0:45-1:00 h)" at bounding box center [254, 238] width 255 height 28
click at [229, 235] on input "Easy Rolling (0:45-1:15 h)" at bounding box center [254, 238] width 255 height 28
type input "Easy Rolling (1:00-1:15 h)"
click at [954, 609] on link "Save All" at bounding box center [964, 615] width 56 height 25
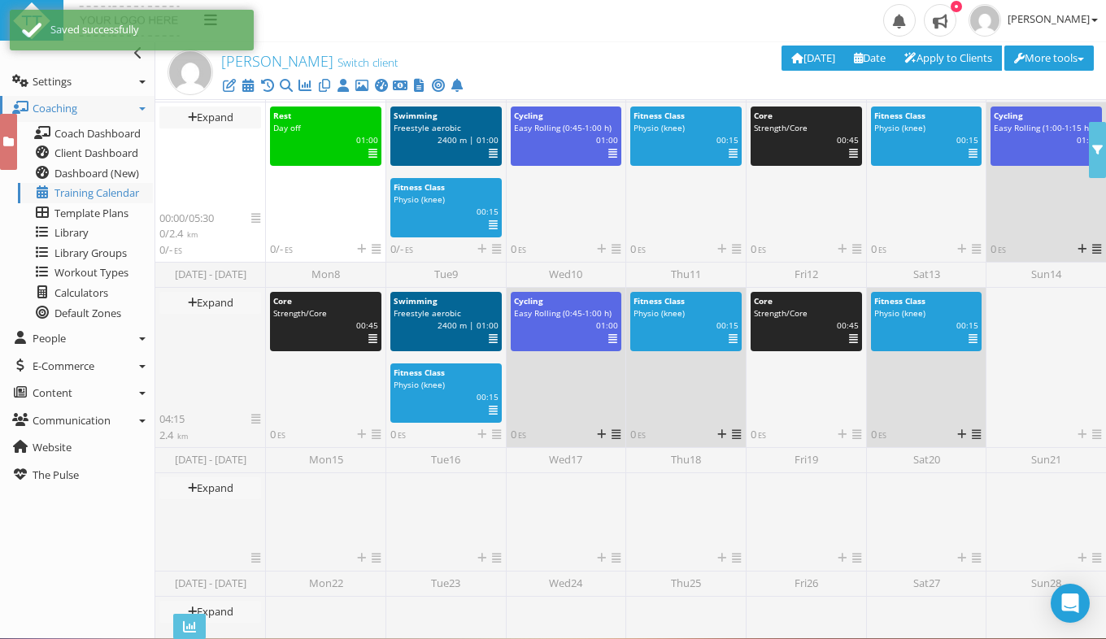
click at [1089, 154] on icon at bounding box center [1093, 154] width 9 height 1
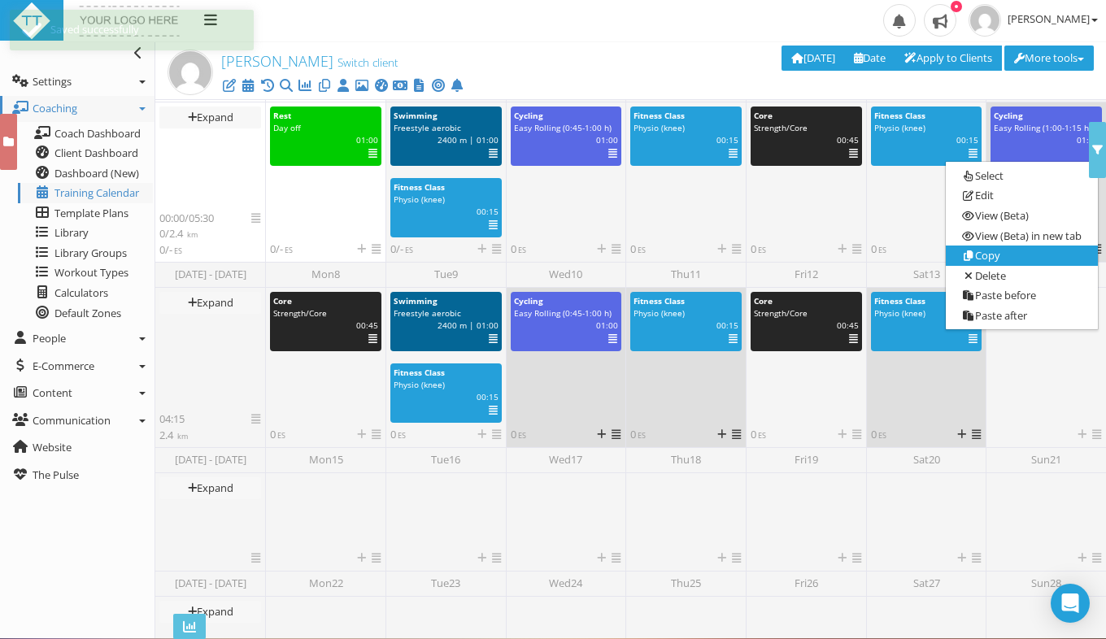
click at [1014, 253] on link "Copy" at bounding box center [1022, 256] width 152 height 20
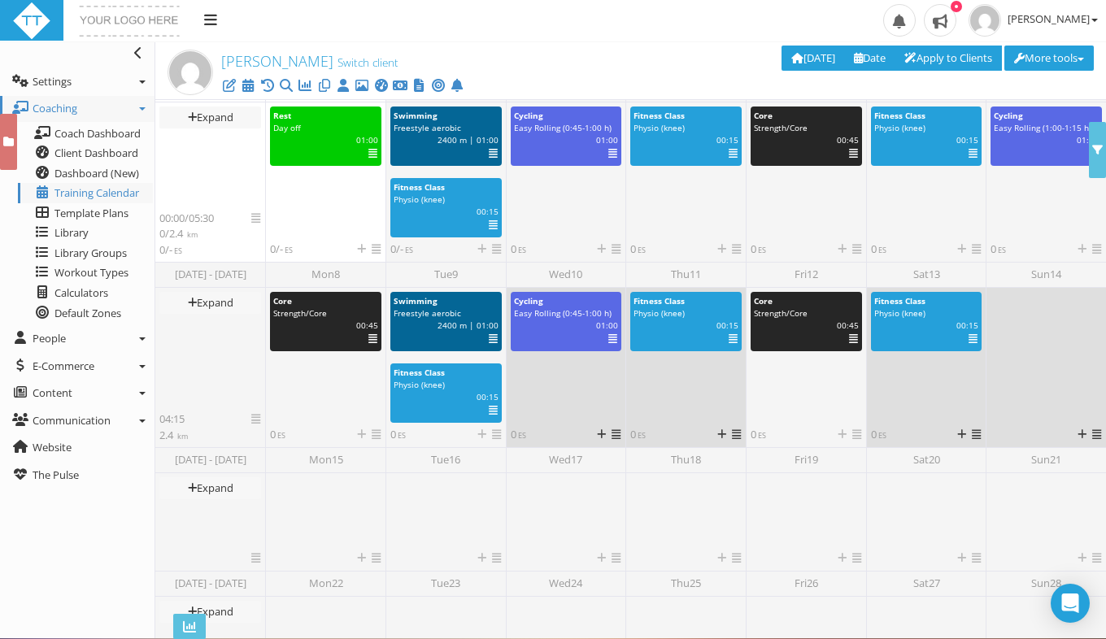
click at [1094, 434] on icon at bounding box center [1096, 434] width 9 height 11
click at [1091, 501] on icon at bounding box center [1097, 500] width 13 height 11
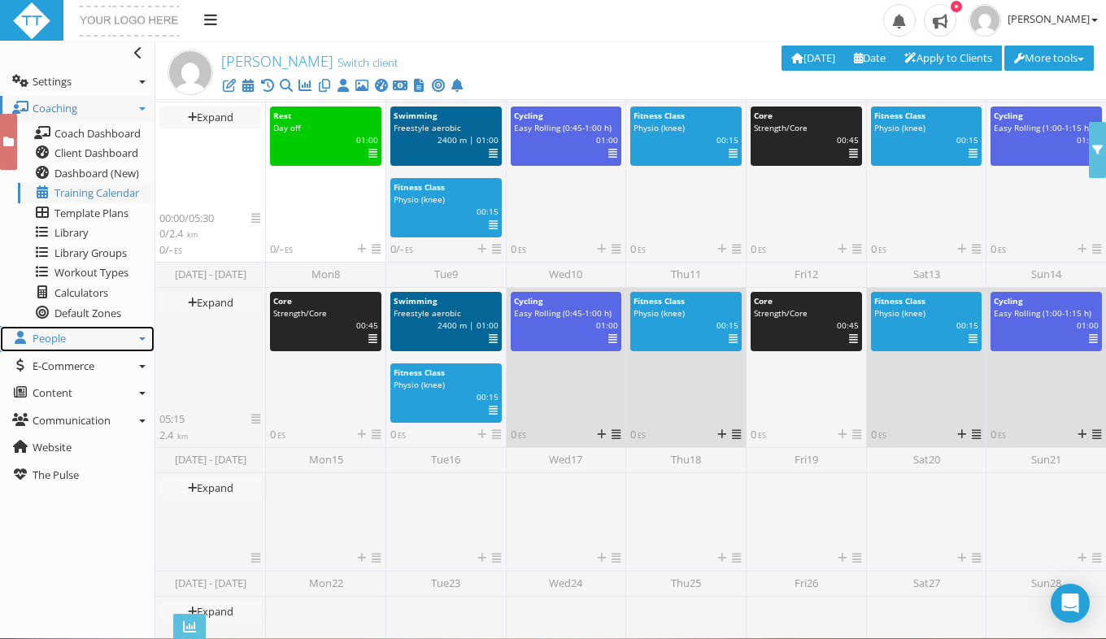
click at [98, 331] on link "People" at bounding box center [77, 339] width 155 height 26
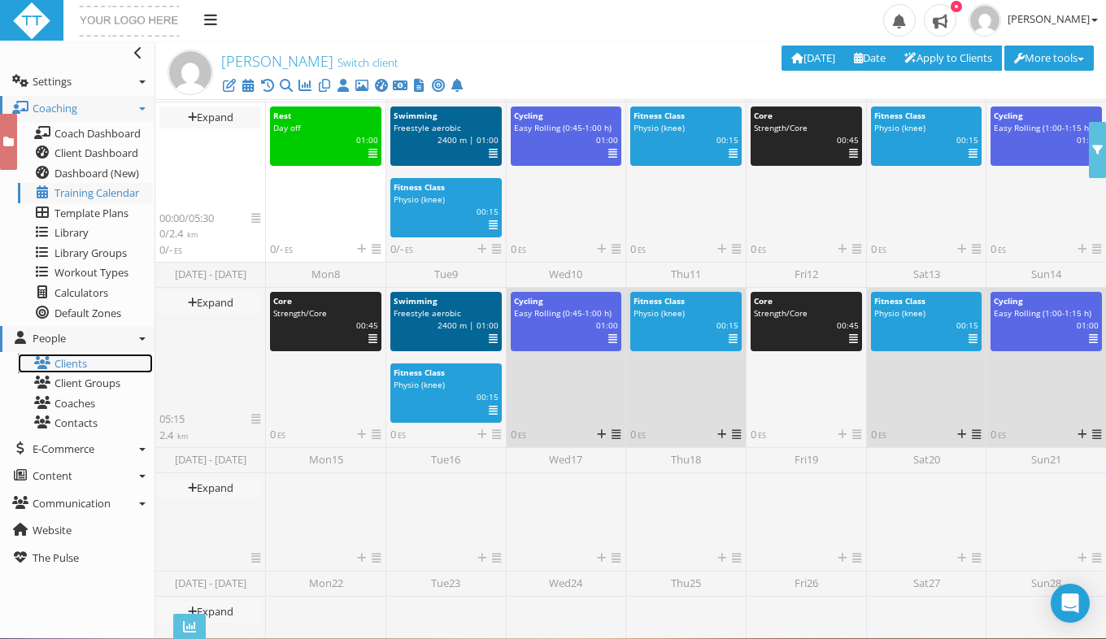
click at [101, 363] on link "Clients" at bounding box center [85, 364] width 135 height 20
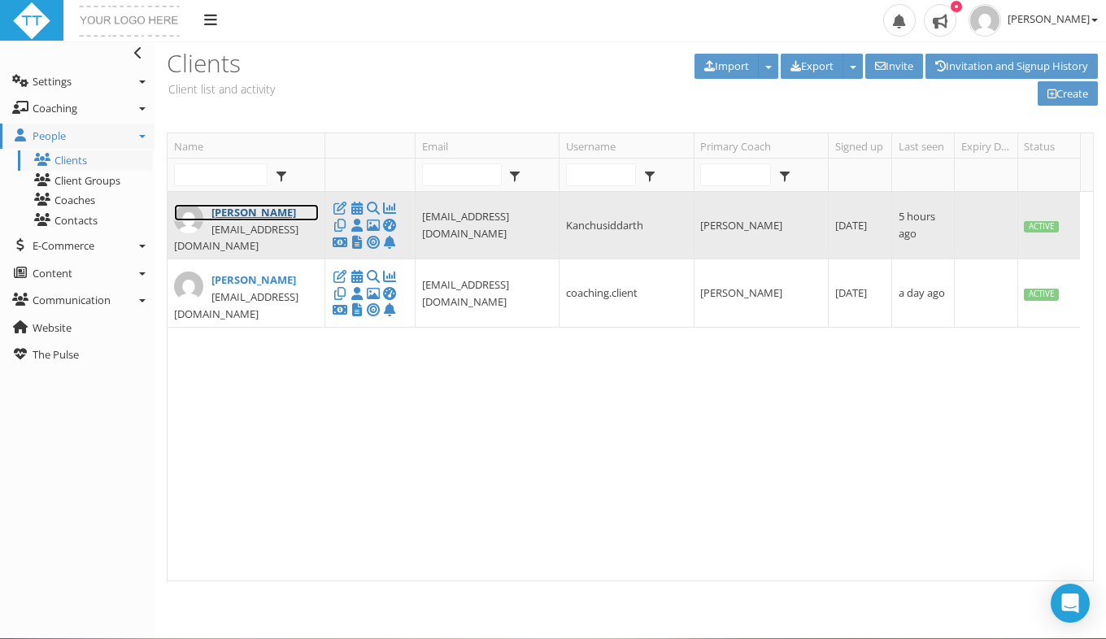
click at [233, 211] on link "[PERSON_NAME]" at bounding box center [246, 212] width 145 height 17
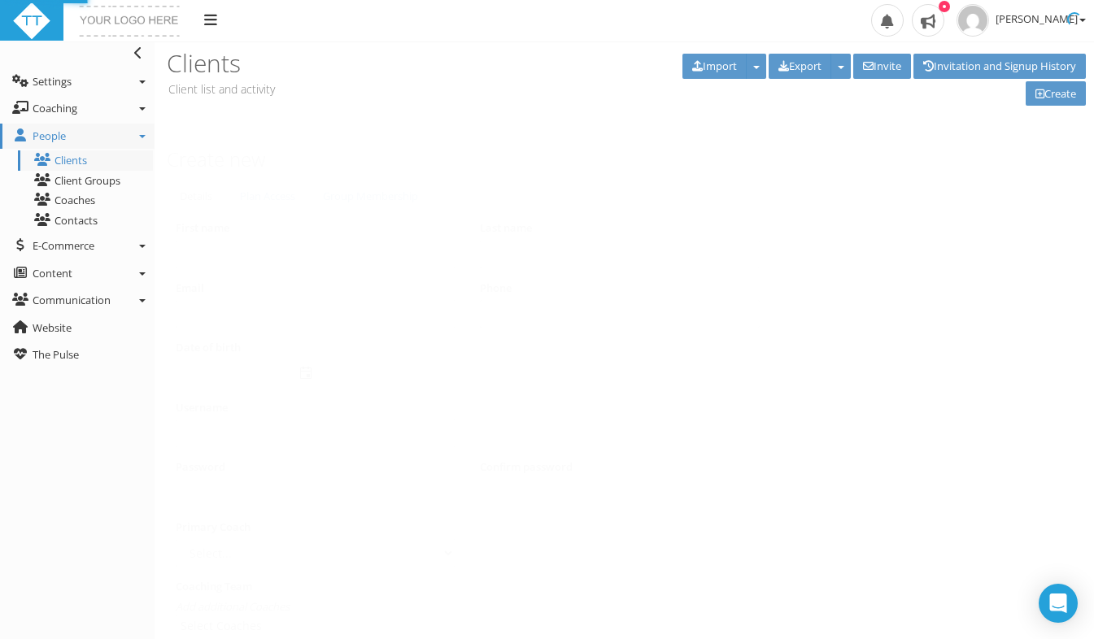
type input "[PERSON_NAME]"
type input "Kanchustambam"
type input "[EMAIL_ADDRESS][DOMAIN_NAME]"
type input "Kanchusiddarth"
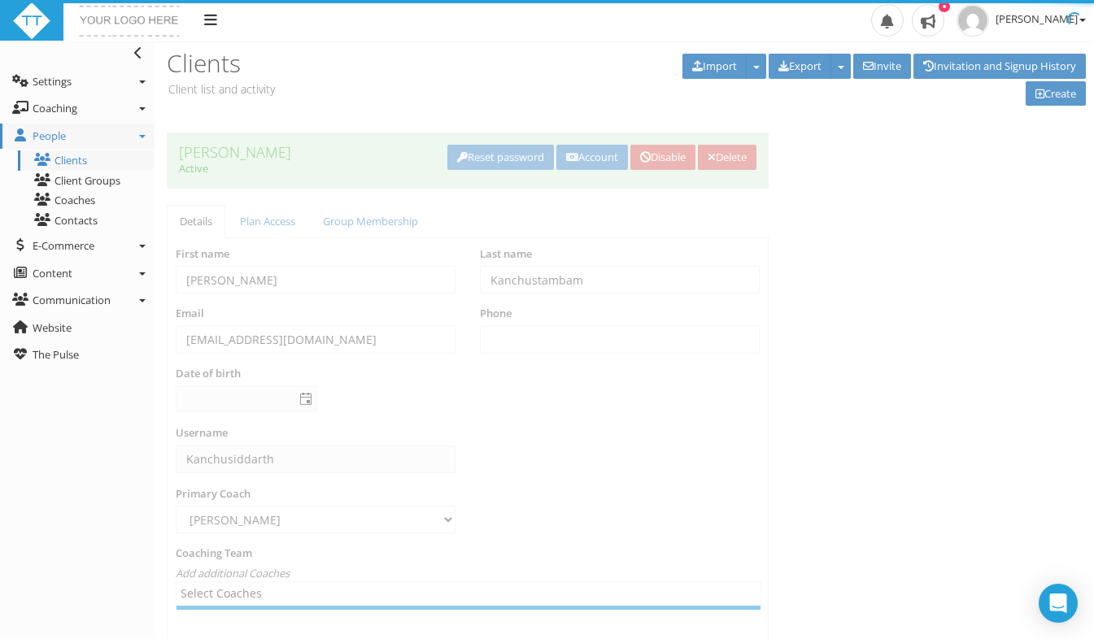
select select "14f8fe99-d2c1-42d4-8054-42a83f82b49a"
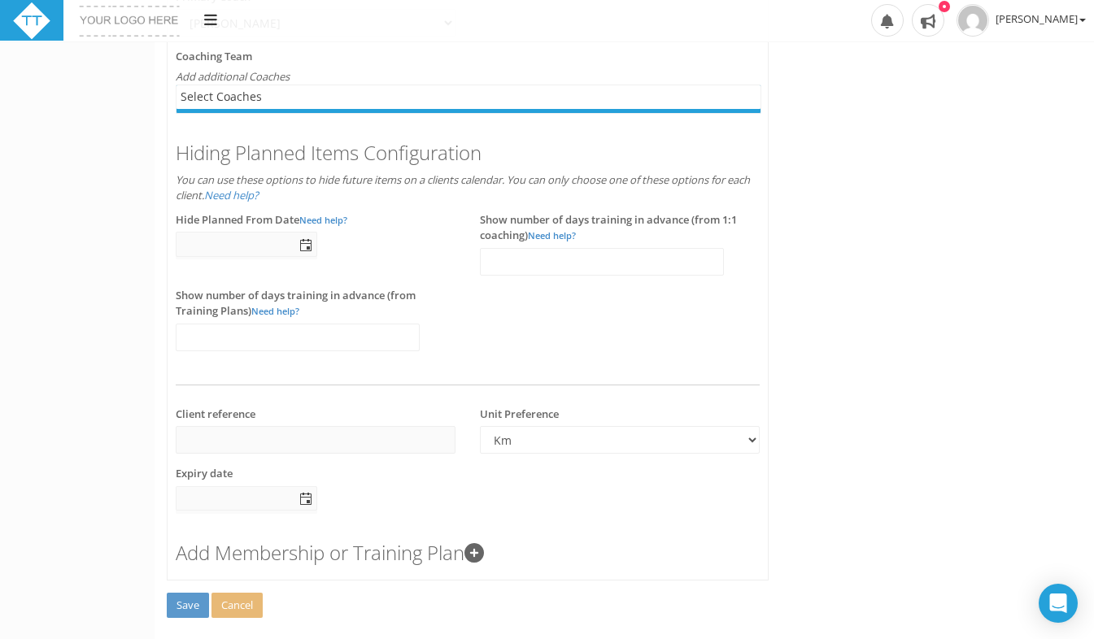
scroll to position [484, 0]
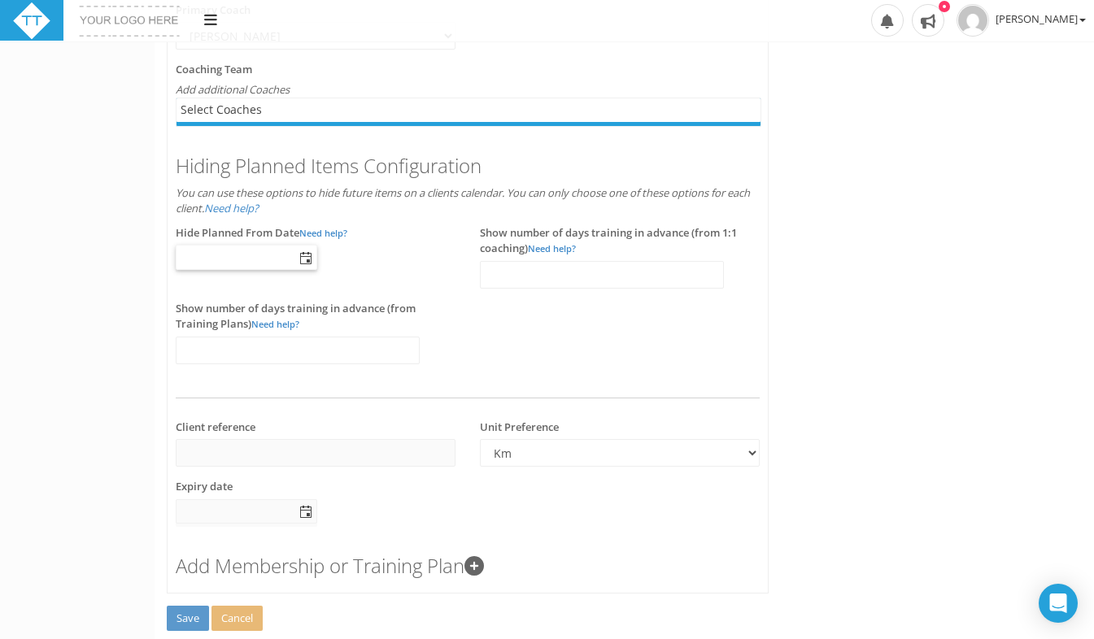
click at [306, 259] on span "select" at bounding box center [305, 258] width 13 height 13
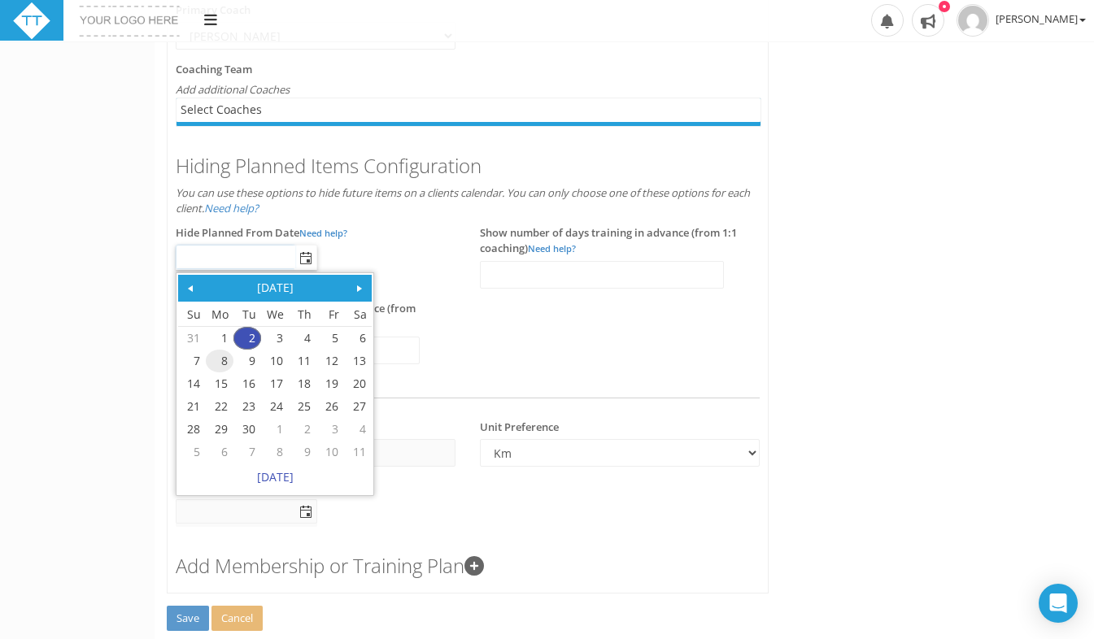
click at [225, 363] on link "8" at bounding box center [220, 361] width 26 height 21
type input "[DATE]"
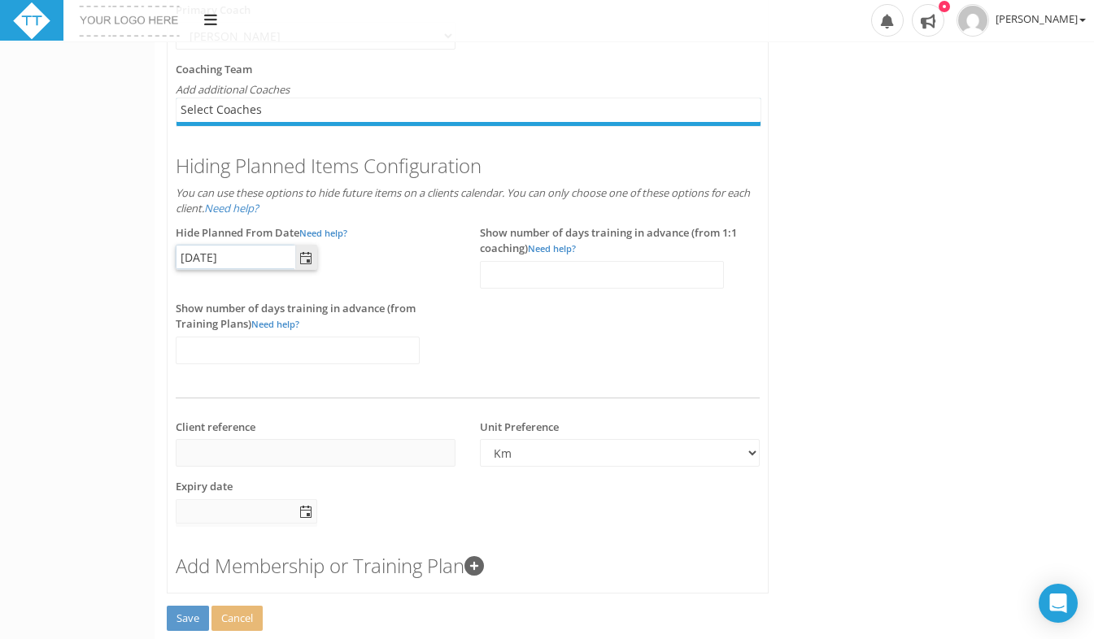
scroll to position [535, 0]
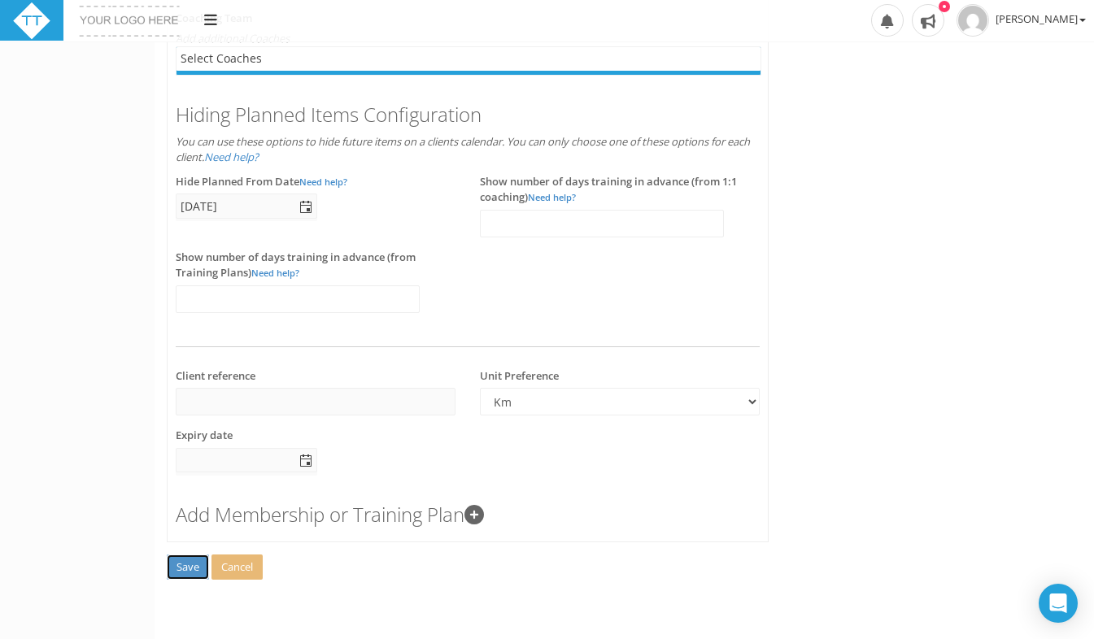
click at [195, 562] on span "Save" at bounding box center [187, 567] width 23 height 15
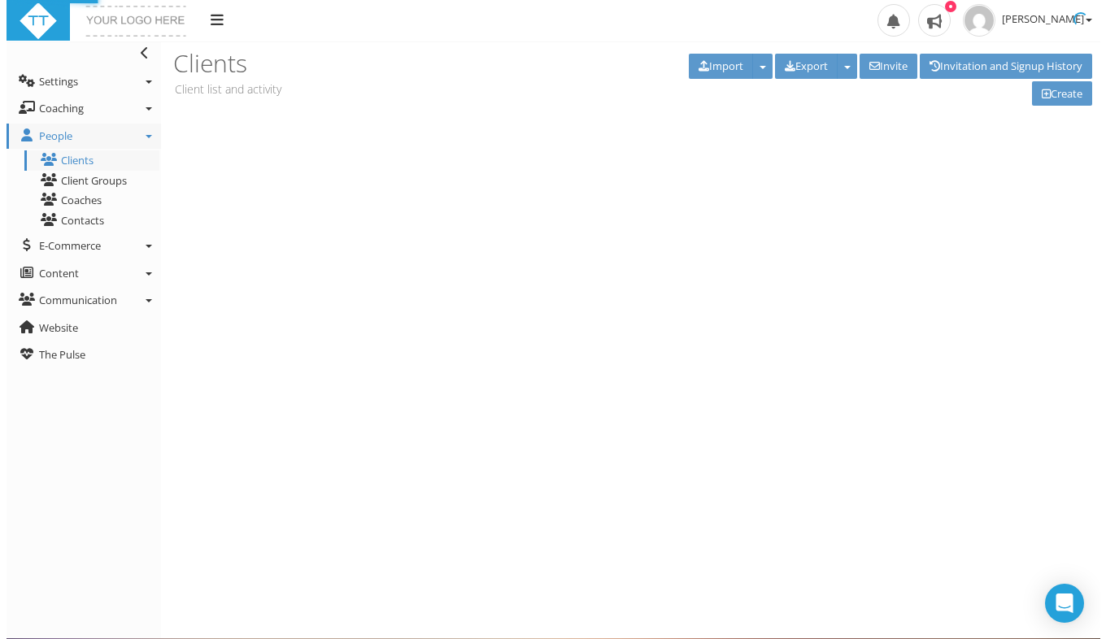
scroll to position [0, 0]
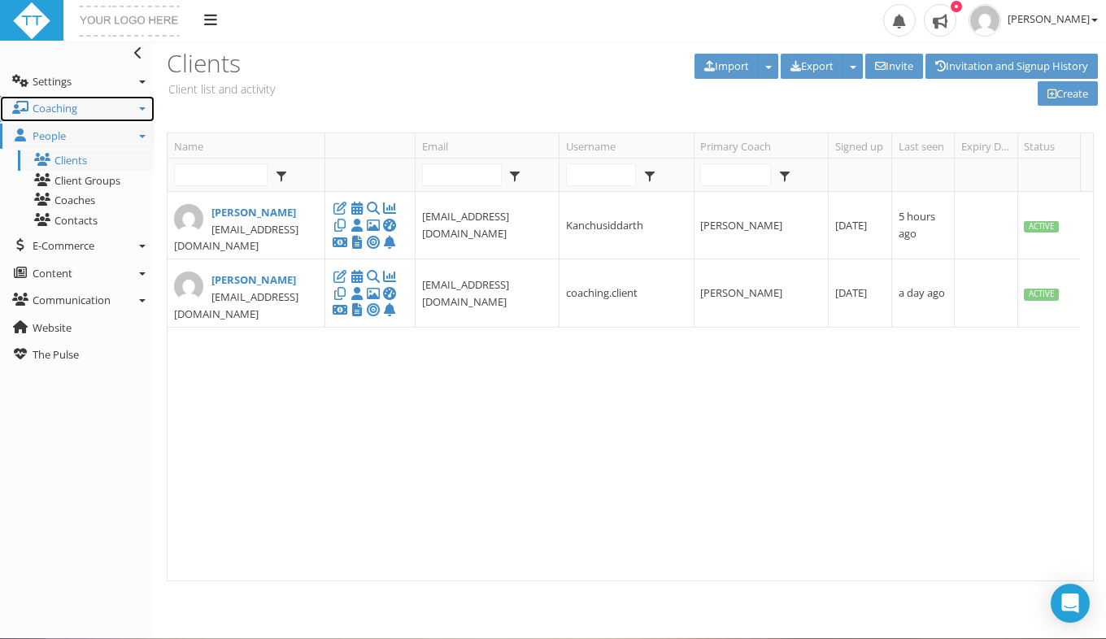
click at [120, 107] on link "Coaching" at bounding box center [77, 109] width 155 height 26
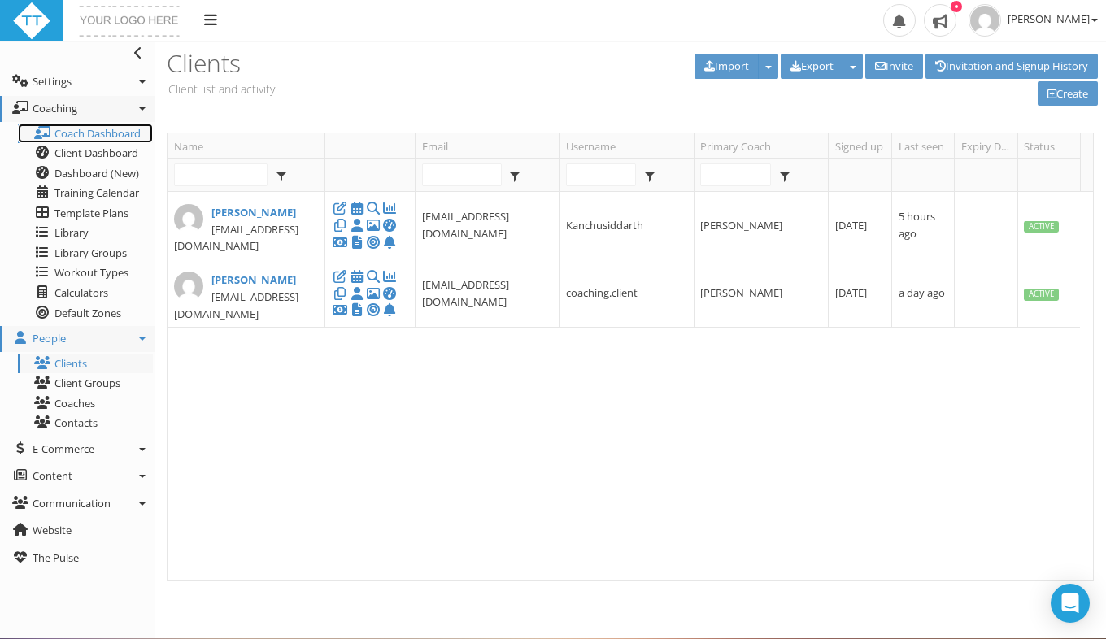
click at [119, 129] on span "Coach Dashboard" at bounding box center [97, 133] width 86 height 15
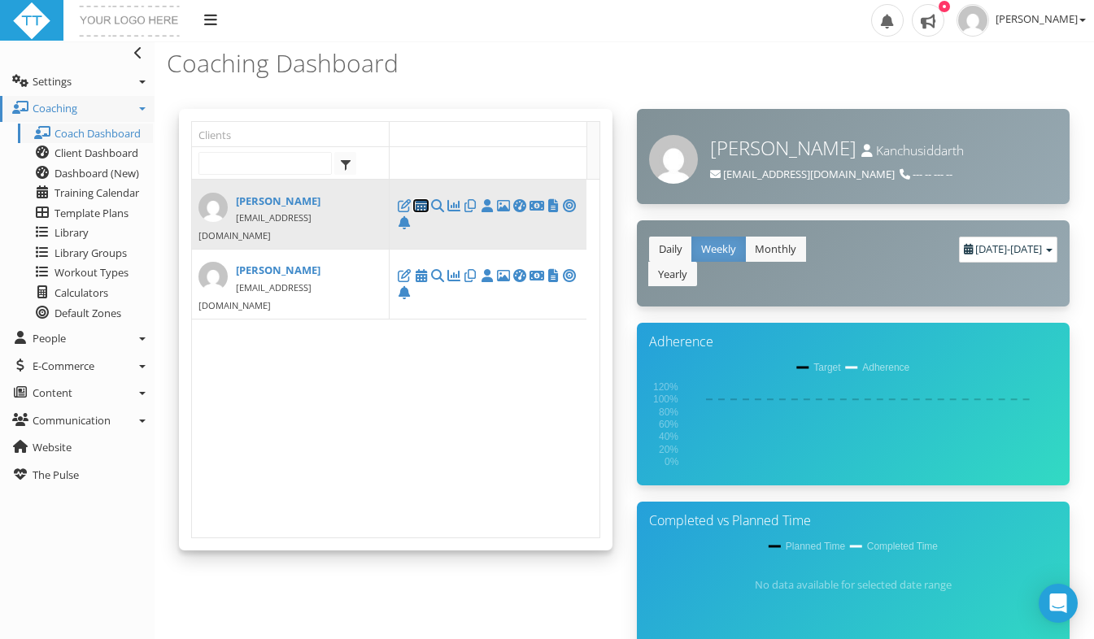
click at [421, 206] on icon at bounding box center [420, 206] width 16 height 1
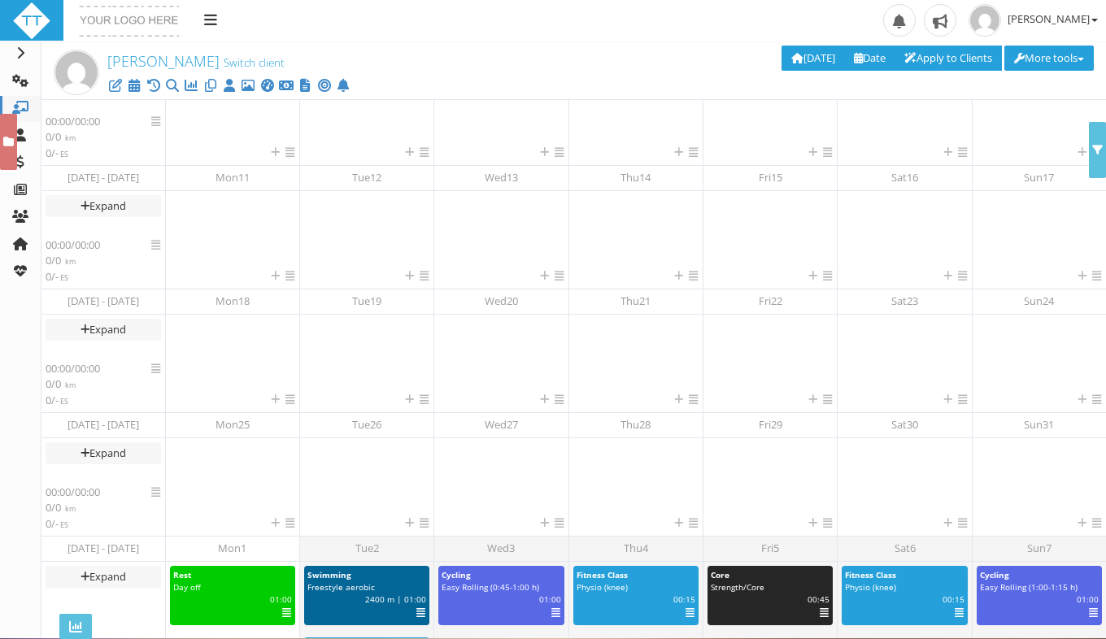
scroll to position [288, 0]
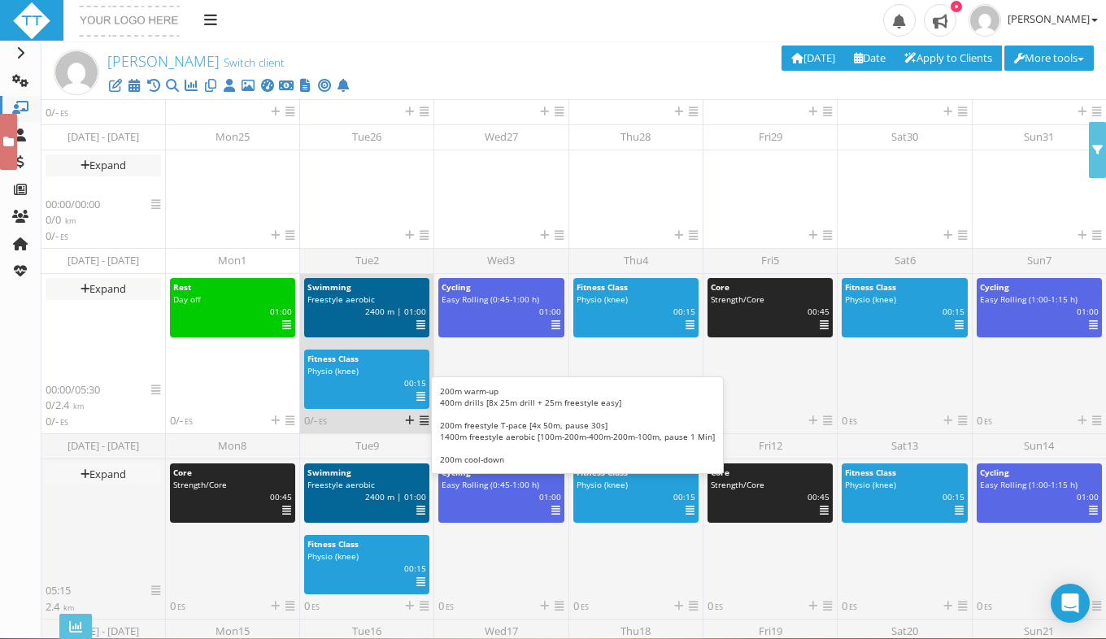
click at [423, 319] on div "Select Deselect Edit View (Beta) View (Beta) in new tab Analyze (Beta) Analyze …" at bounding box center [415, 325] width 24 height 12
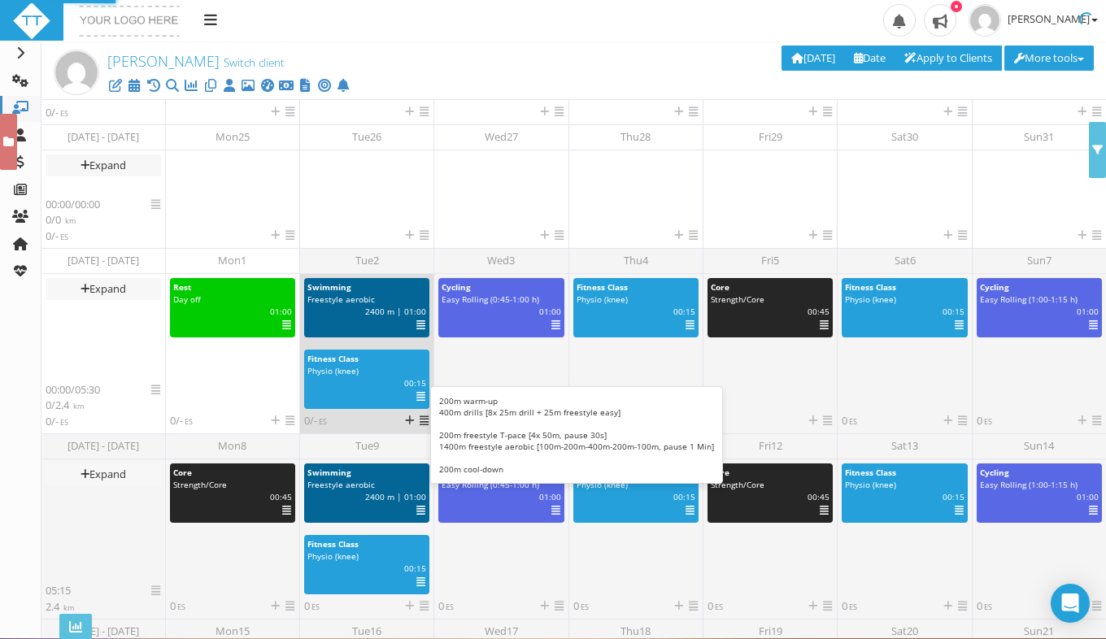
click at [419, 326] on icon at bounding box center [420, 325] width 9 height 1
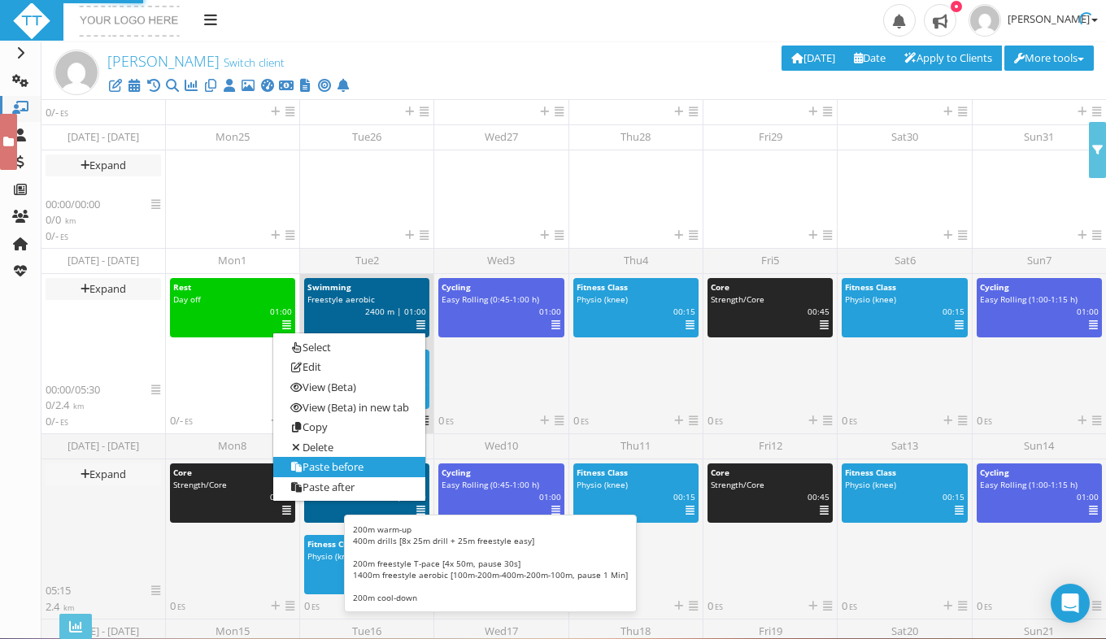
select select "28b4f4be-66e9-44ef-992d-0f63c888cfc3"
select select "m"
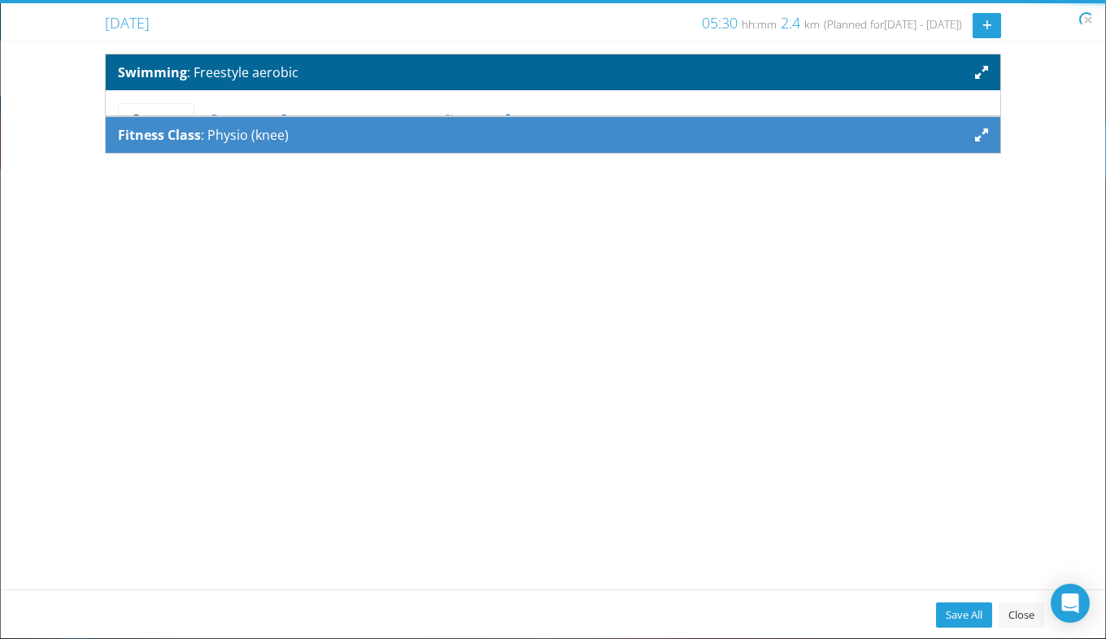
scroll to position [0, 0]
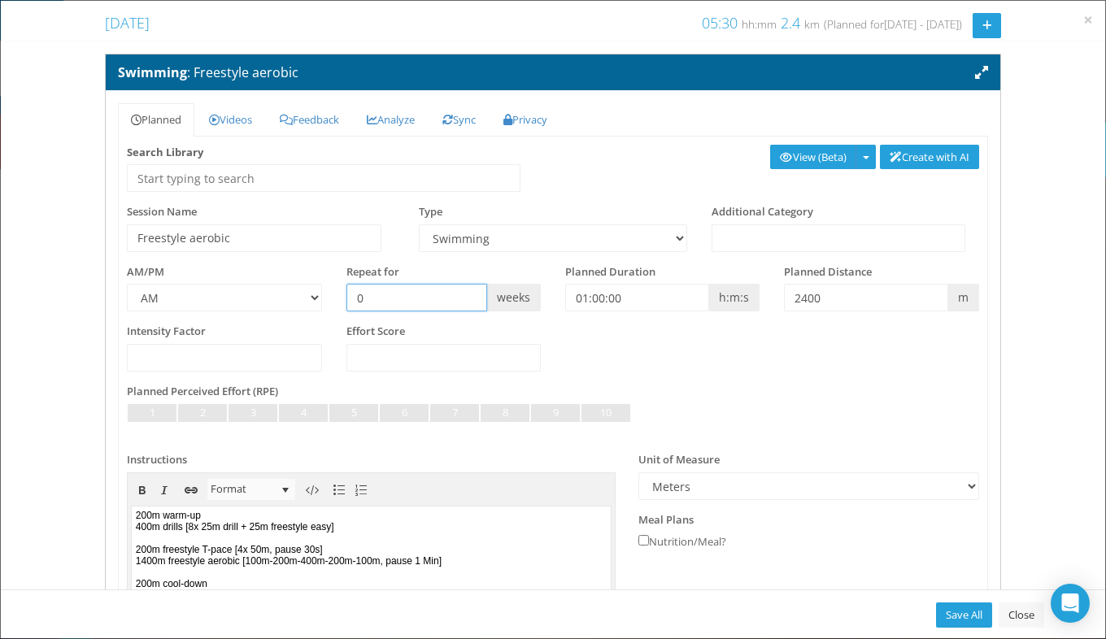
click at [370, 292] on input "0" at bounding box center [416, 298] width 141 height 28
click at [290, 229] on input "Freestyle aerobic" at bounding box center [254, 238] width 255 height 28
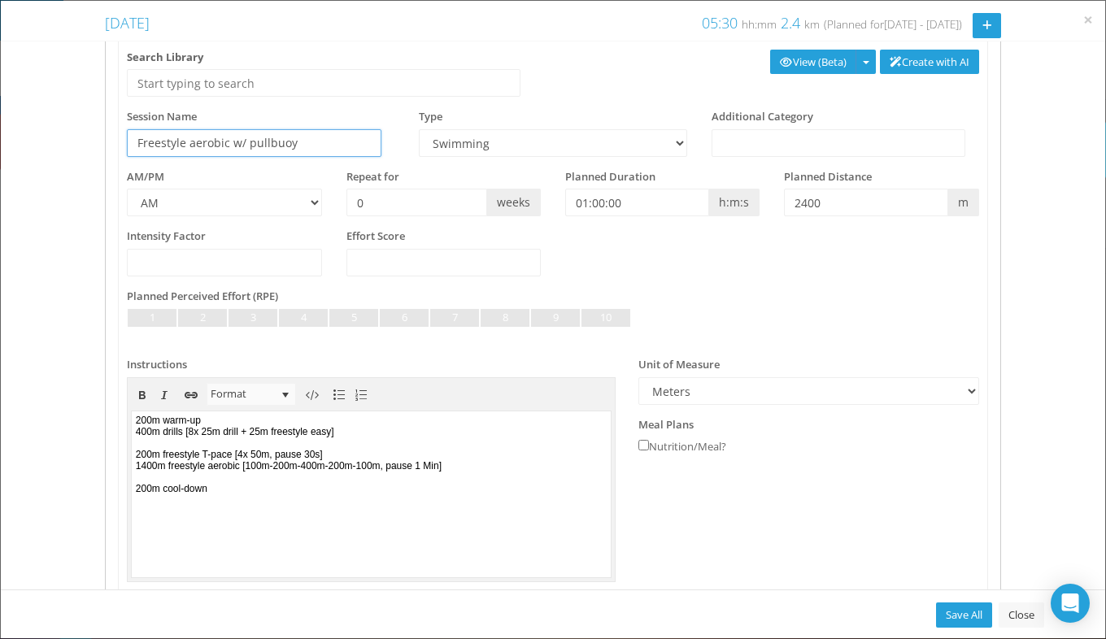
scroll to position [101, 0]
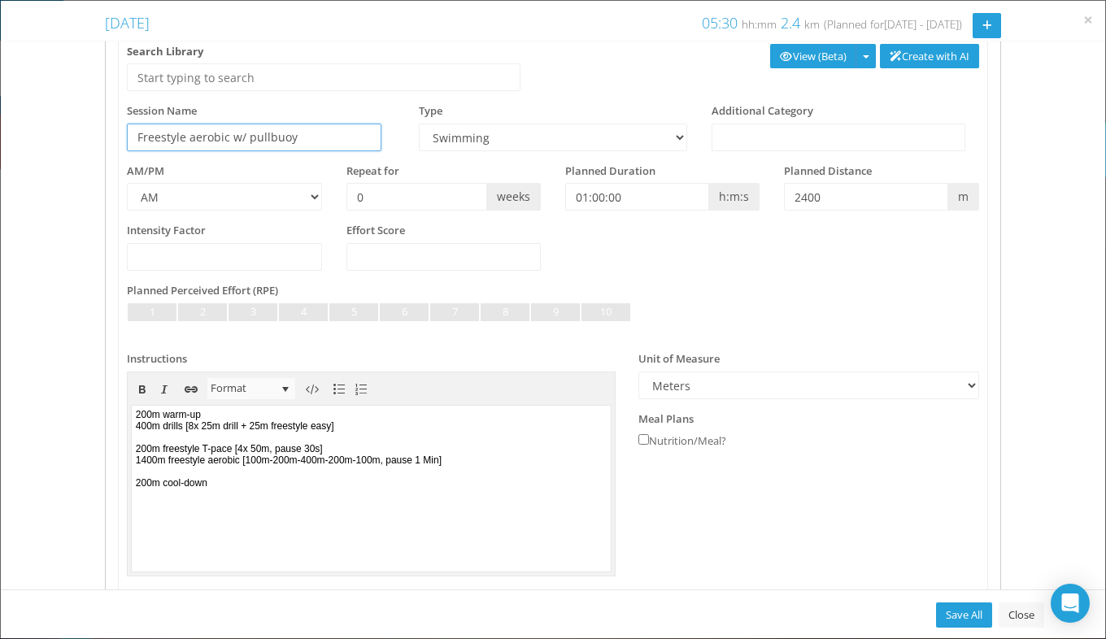
type input "Freestyle aerobic w/ pullbuoy"
click at [135, 415] on body "200m warm-up 400m drills [8x 25m drill + 25m freestyle easy] 200m freestyle T-p…" at bounding box center [371, 487] width 479 height 165
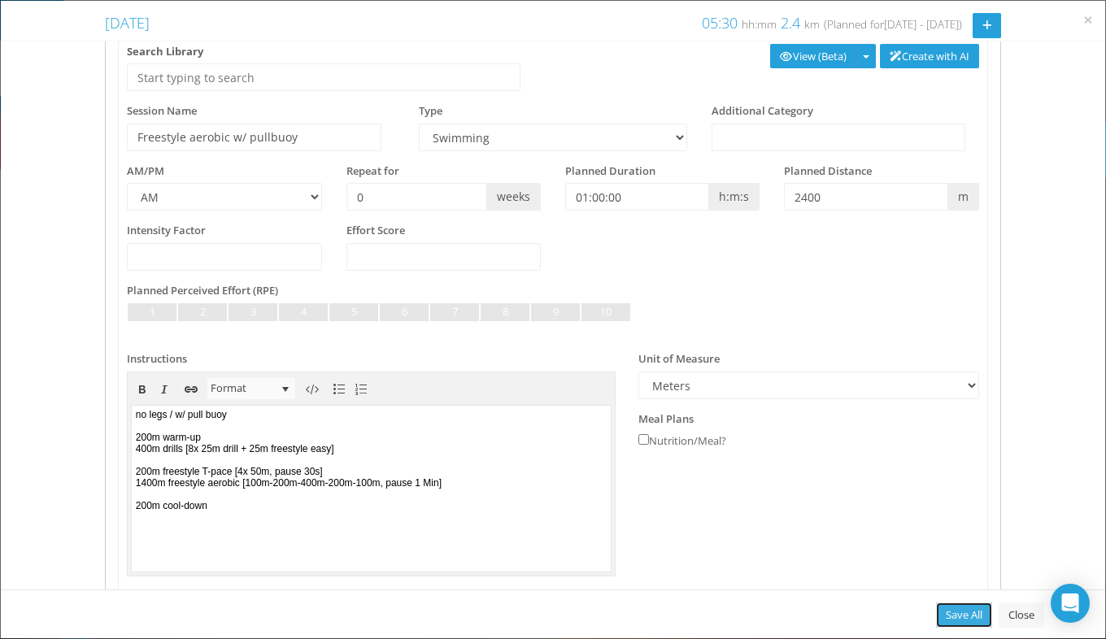
click at [953, 612] on link "Save All" at bounding box center [964, 615] width 56 height 25
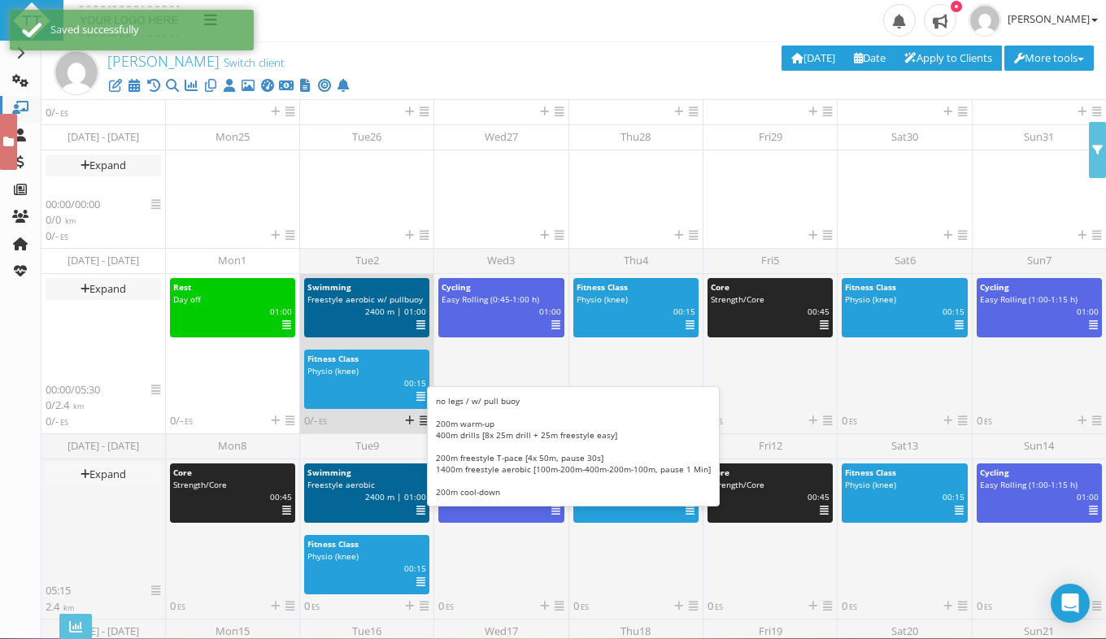
click at [419, 325] on icon at bounding box center [420, 325] width 9 height 1
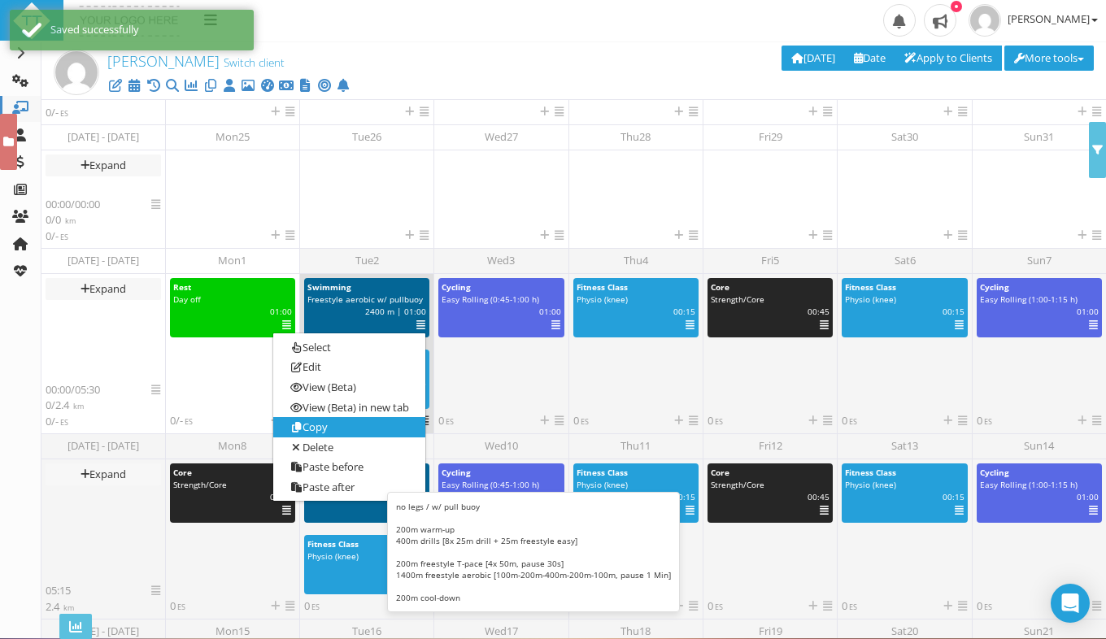
click at [386, 430] on link "Copy" at bounding box center [349, 427] width 152 height 20
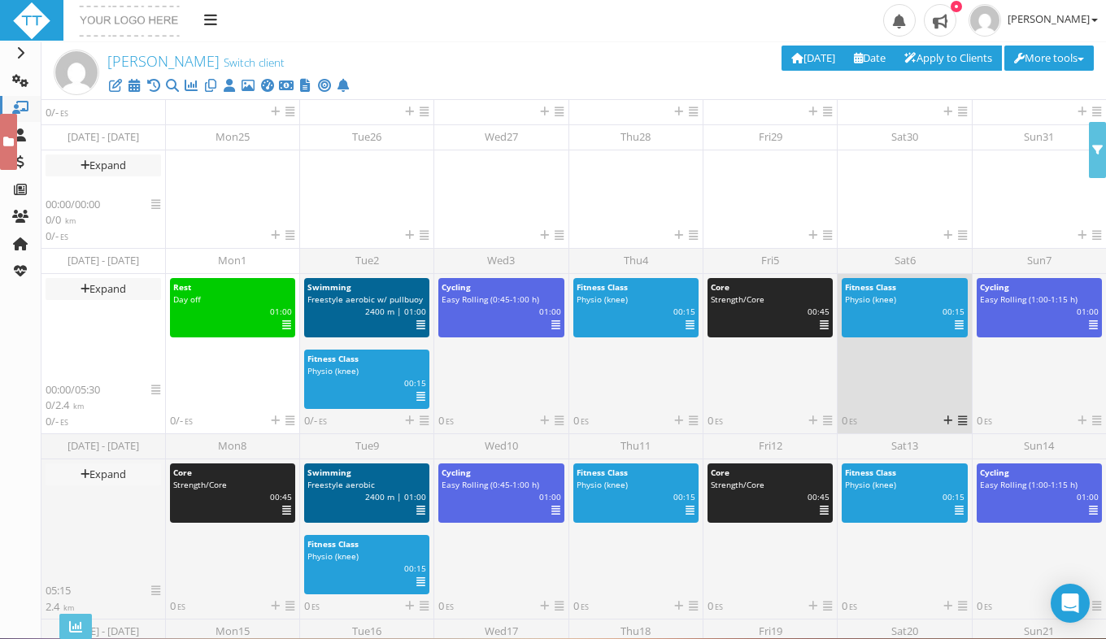
click at [961, 422] on icon at bounding box center [962, 421] width 9 height 11
click at [976, 486] on link "Paste" at bounding box center [989, 486] width 98 height 20
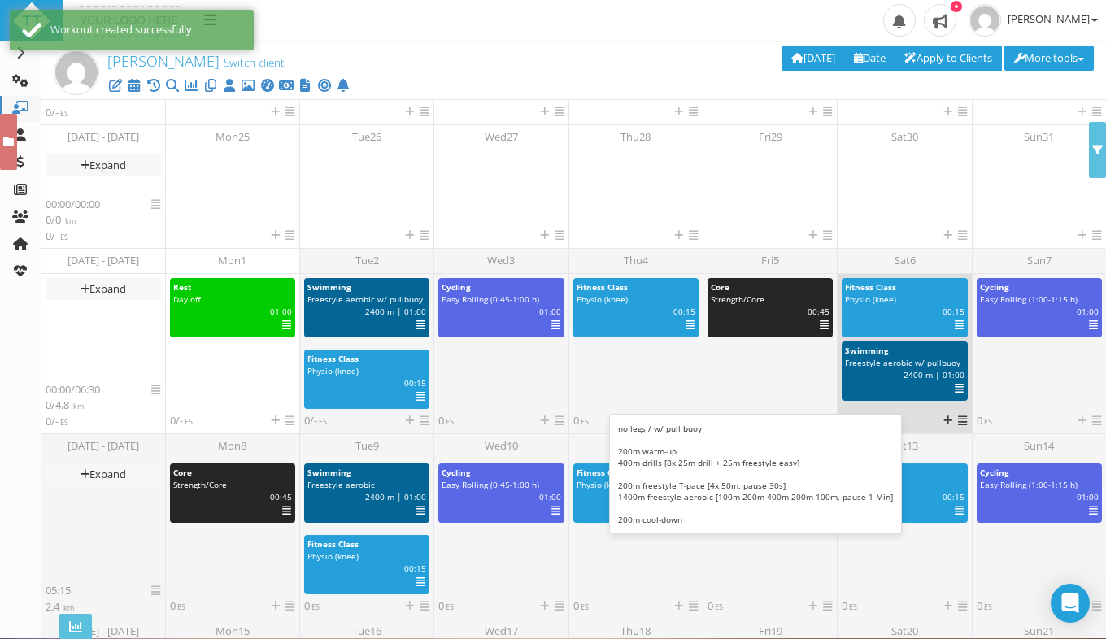
click at [899, 358] on span "Freestyle aerobic w/ pullbuoy" at bounding box center [902, 362] width 115 height 11
select select "28b4f4be-66e9-44ef-992d-0f63c888cfc3"
select select "m"
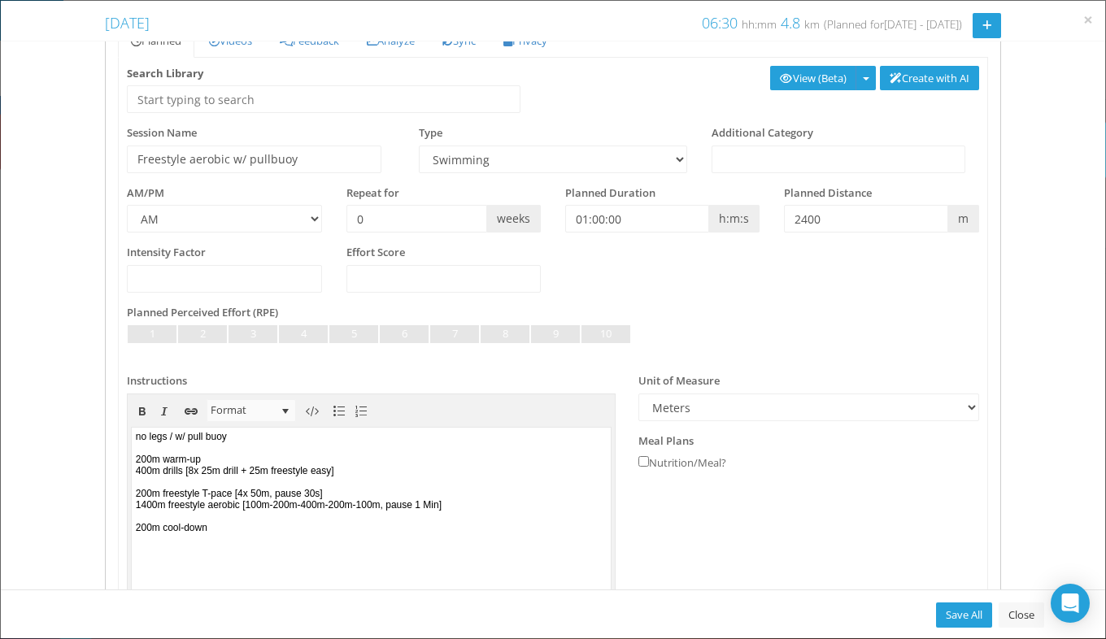
scroll to position [138, 0]
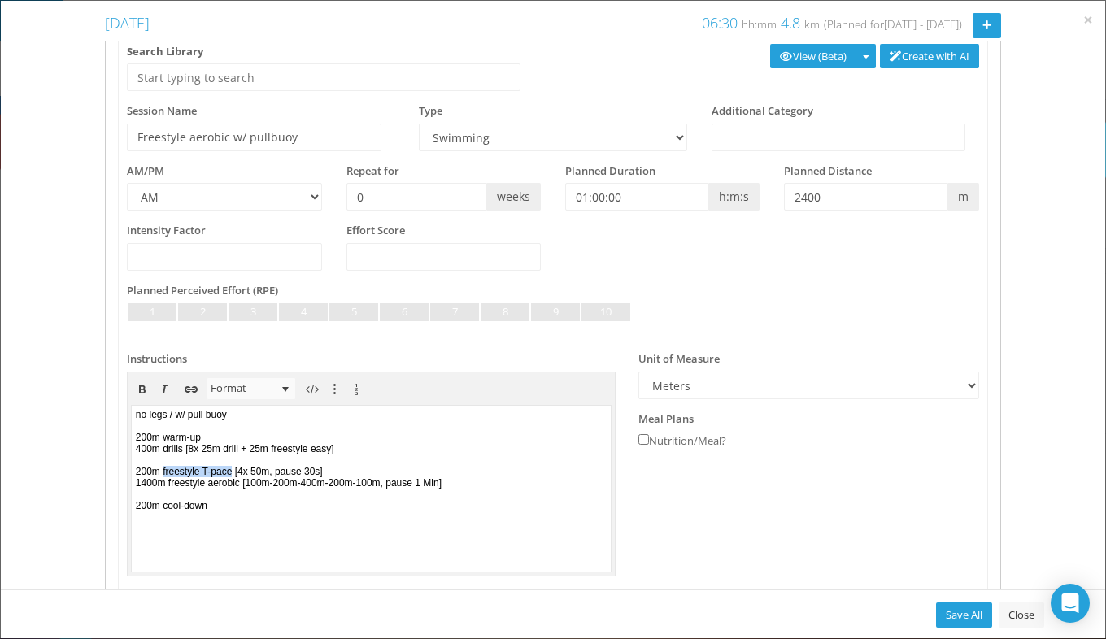
drag, startPoint x: 245, startPoint y: 471, endPoint x: 168, endPoint y: 468, distance: 76.5
click at [168, 468] on body "no legs / w/ pull buoy 200m warm-up 400m drills [8x 25m drill + 25m freestyle e…" at bounding box center [371, 487] width 479 height 165
copy body "freestyle T-pace"
drag, startPoint x: 172, startPoint y: 486, endPoint x: 254, endPoint y: 488, distance: 81.3
click at [254, 488] on body "no legs / w/ pull buoy 200m warm-up 400m drills [8x 25m drill + 25m freestyle e…" at bounding box center [371, 487] width 479 height 165
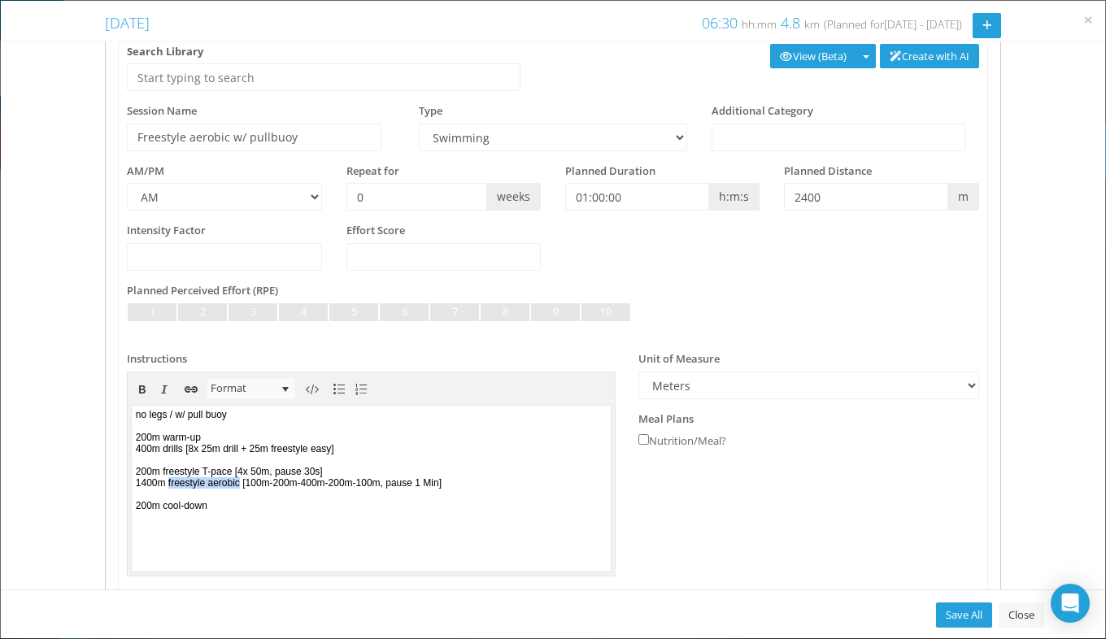
paste body
click at [460, 484] on body "no legs / w/ pull buoy 200m warm-up 400m drills [8x 25m drill + 25m freestyle e…" at bounding box center [371, 487] width 479 height 165
click at [271, 491] on body "no legs / w/ pull buoy 200m warm-up 400m drills [8x 25m drill + 25m freestyle e…" at bounding box center [371, 487] width 479 height 165
click at [259, 483] on body "no legs / w/ pull buoy 200m warm-up 400m drills [8x 25m drill + 25m freestyle e…" at bounding box center [371, 487] width 479 height 165
click at [311, 486] on body "no legs / w/ pull buoy 200m warm-up 400m drills [8x 25m drill + 25m freestyle e…" at bounding box center [371, 487] width 479 height 165
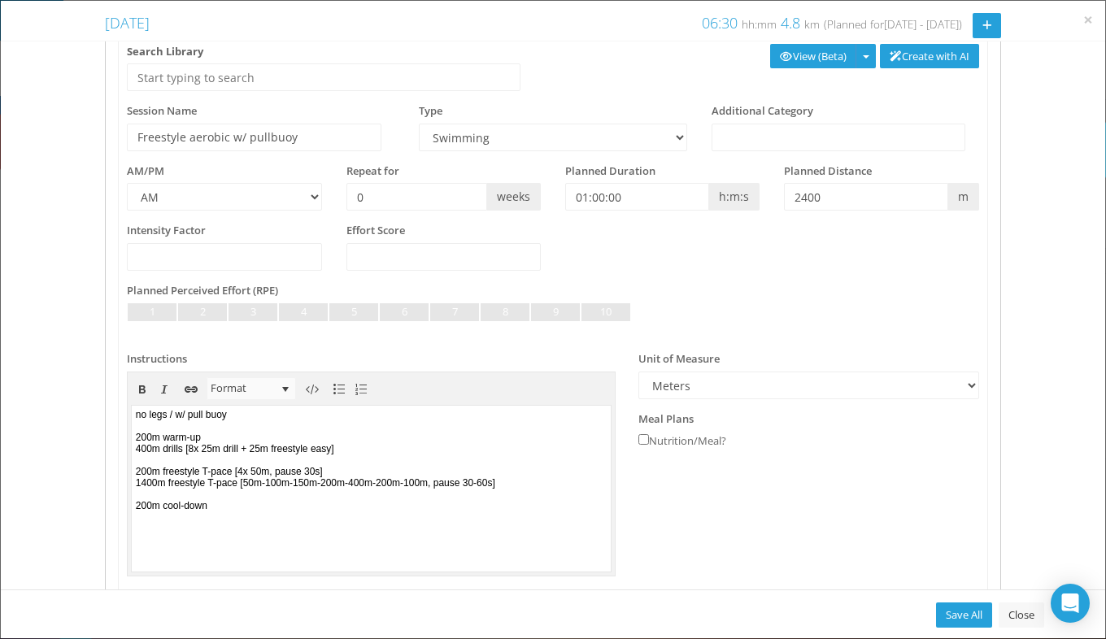
click at [386, 490] on body "no legs / w/ pull buoy 200m warm-up 400m drills [8x 25m drill + 25m freestyle e…" at bounding box center [371, 487] width 479 height 165
click at [384, 484] on body "no legs / w/ pull buoy 200m warm-up 400m drills [8x 25m drill + 25m freestyle e…" at bounding box center [371, 487] width 479 height 165
click at [552, 489] on body "no legs / w/ pull buoy 200m warm-up 400m drills [8x 25m drill + 25m freestyle e…" at bounding box center [371, 487] width 479 height 165
click at [163, 502] on body "no legs / w/ pull buoy 200m warm-up 400m drills [8x 25m drill + 25m freestyle e…" at bounding box center [371, 487] width 479 height 165
click at [148, 487] on body "no legs / w/ pull buoy 200m warm-up 400m drills [8x 25m drill + 25m freestyle e…" at bounding box center [371, 487] width 479 height 165
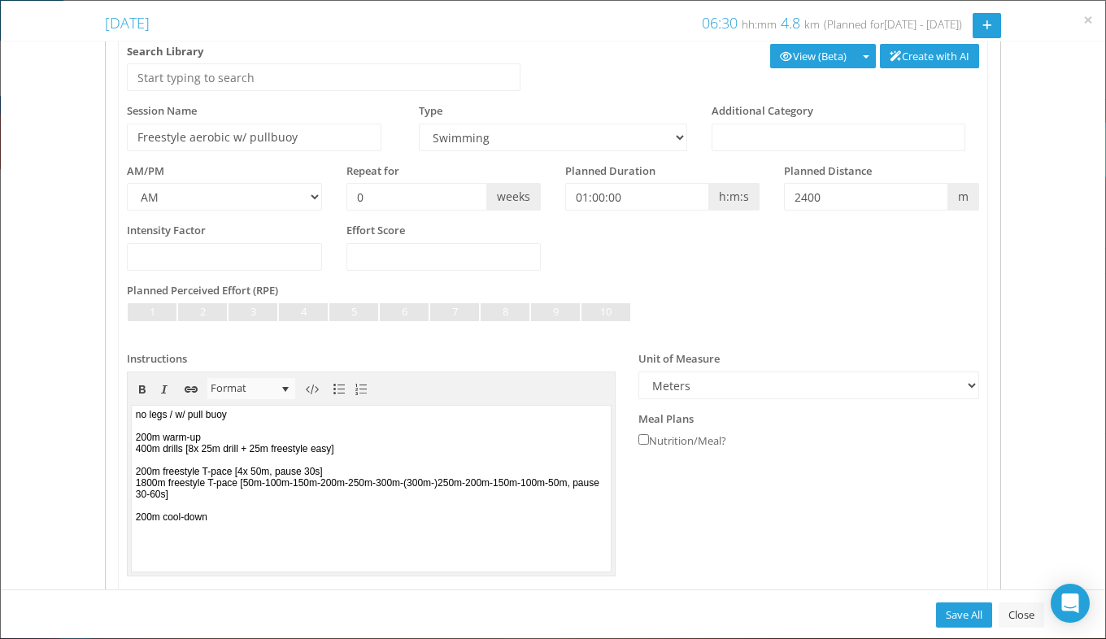
drag, startPoint x: 363, startPoint y: 475, endPoint x: 119, endPoint y: 471, distance: 244.0
drag, startPoint x: 119, startPoint y: 471, endPoint x: 359, endPoint y: 503, distance: 242.0
click at [359, 503] on body "no legs / w/ pull buoy 200m warm-up 400m drills [8x 25m drill + 25m freestyle e…" at bounding box center [371, 487] width 479 height 165
drag, startPoint x: 357, startPoint y: 473, endPoint x: 137, endPoint y: 479, distance: 220.5
click at [137, 479] on body "no legs / w/ pull buoy 200m warm-up 400m drills [8x 25m drill + 25m freestyle e…" at bounding box center [371, 487] width 479 height 165
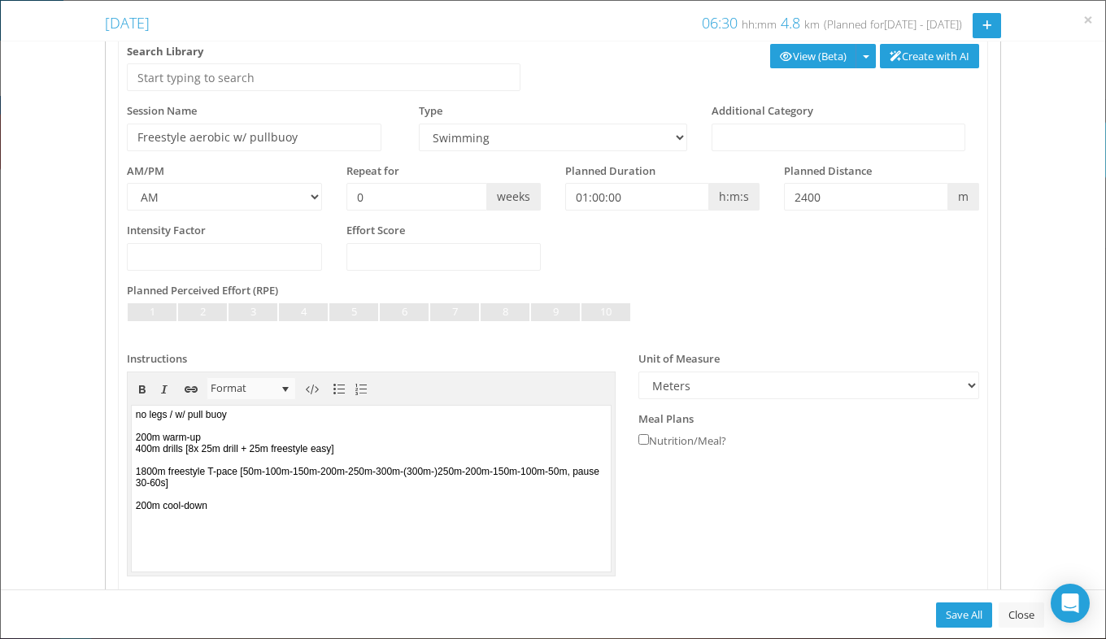
click at [159, 477] on body "no legs / w/ pull buoy 200m warm-up 400m drills [8x 25m drill + 25m freestyle e…" at bounding box center [371, 487] width 479 height 165
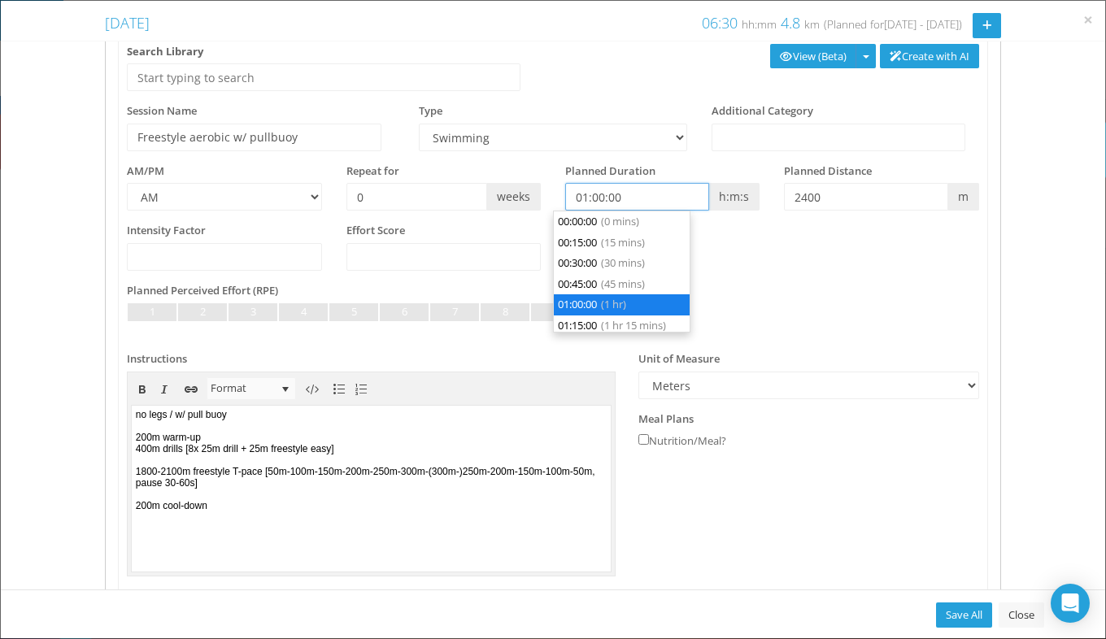
click at [594, 198] on input "01:00:00" at bounding box center [637, 197] width 144 height 28
type input "01:30:00"
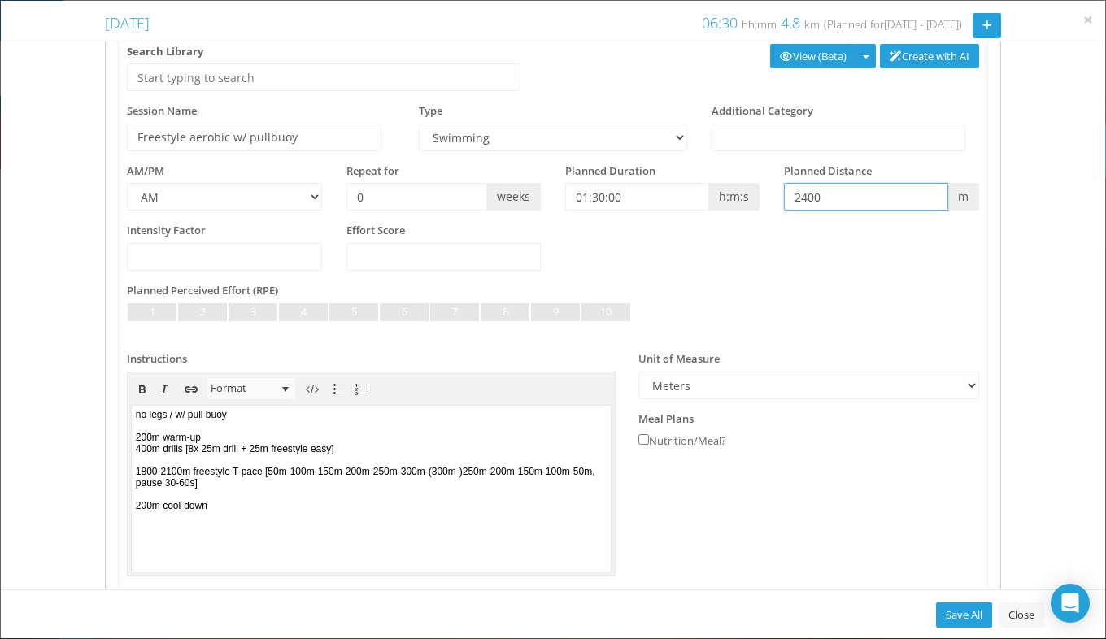
click at [841, 197] on input "2400" at bounding box center [865, 197] width 163 height 28
type input "2400-2700"
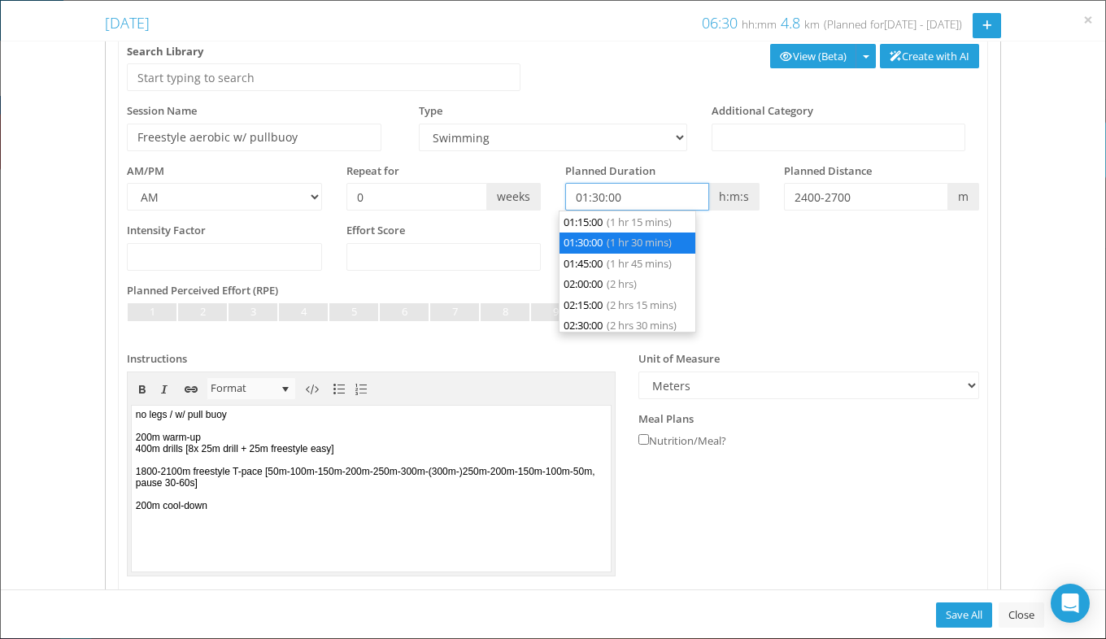
click at [597, 200] on input "01:30:00" at bounding box center [637, 197] width 144 height 28
type input "01:00:00"
click at [516, 512] on body "no legs / w/ pull buoy 200m warm-up 400m drills [8x 25m drill + 25m freestyle e…" at bounding box center [371, 487] width 479 height 165
click at [644, 247] on li "01:00:00 (1 hr)" at bounding box center [628, 243] width 136 height 21
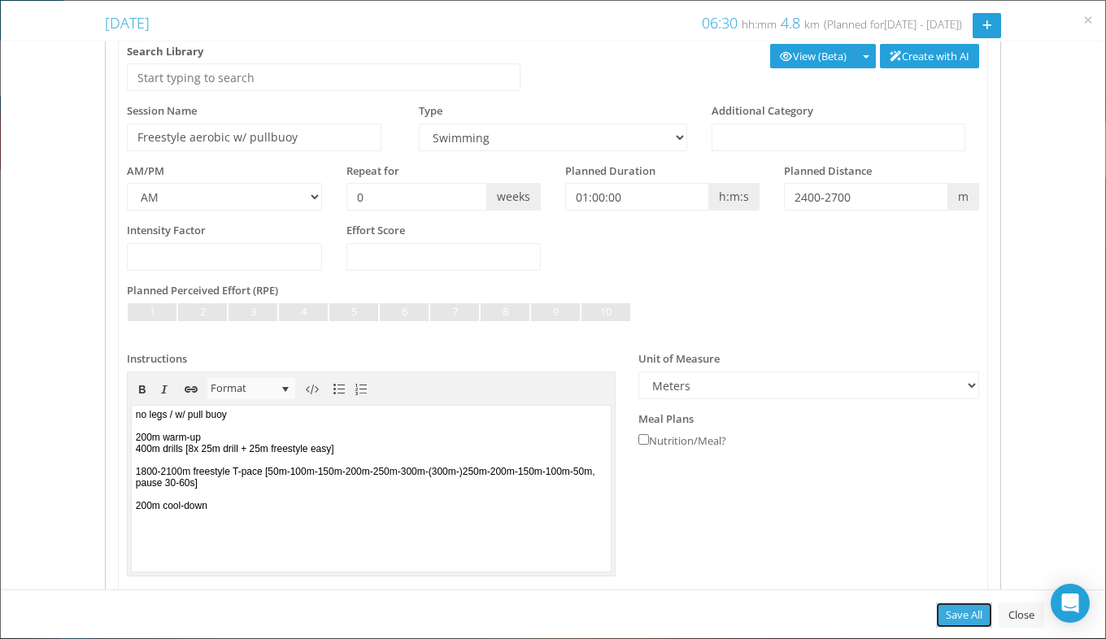
click at [957, 610] on link "Save All" at bounding box center [964, 615] width 56 height 25
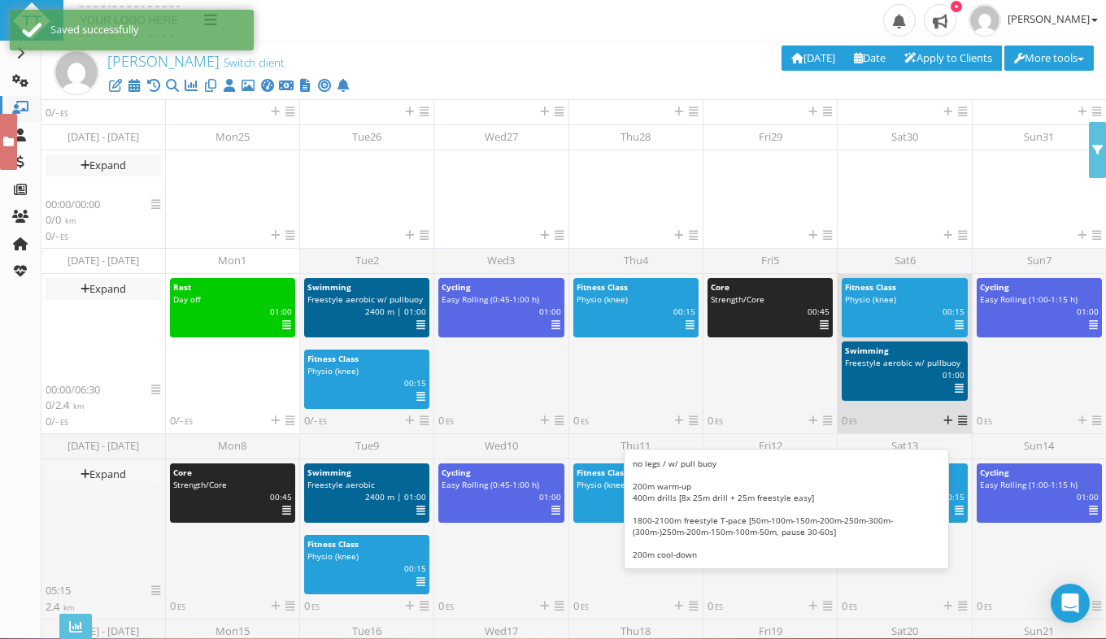
click at [956, 389] on icon at bounding box center [959, 389] width 9 height 1
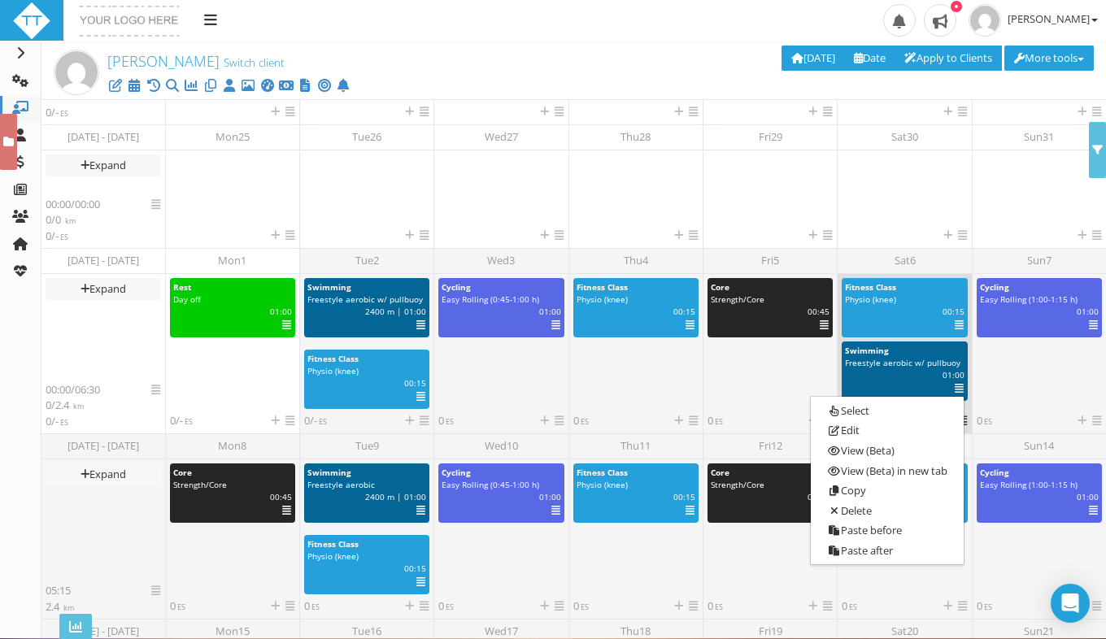
click at [959, 327] on div "Select Deselect Edit View (Beta) View (Beta) in new tab Analyze (Beta) Analyze …" at bounding box center [953, 325] width 24 height 12
select select "ad1cea77-d1f8-4b19-8d60-4654338dbb49"
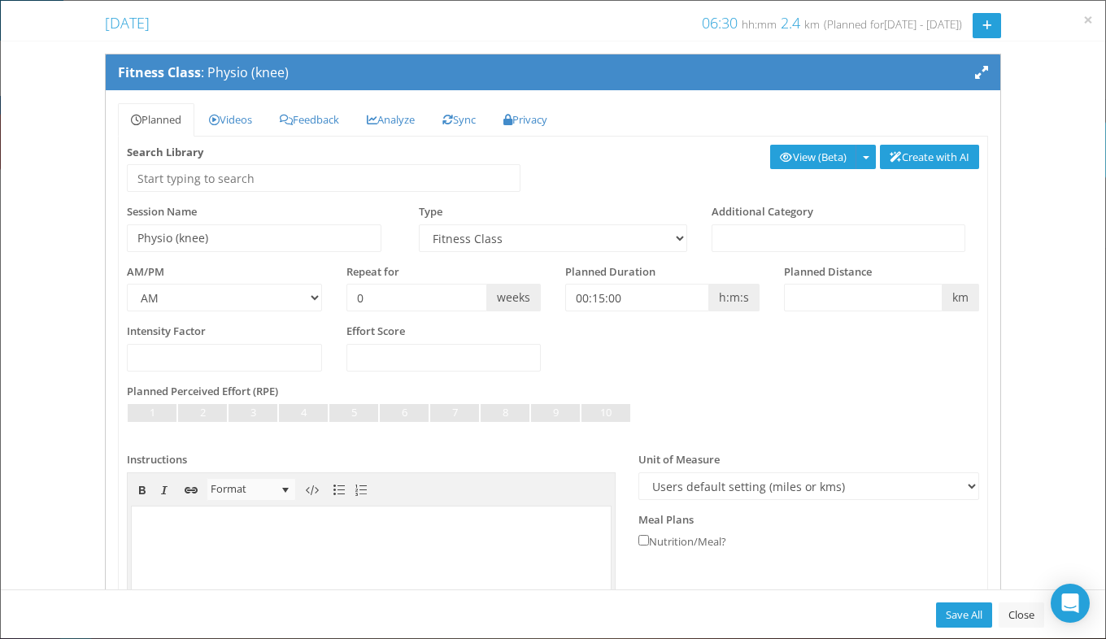
scroll to position [0, 0]
click at [956, 319] on div "Fitness Class : Physio (knee) Planned Videos Recipe Feedback Analyze Sync" at bounding box center [553, 315] width 1105 height 548
click at [303, 287] on select "AM PM" at bounding box center [224, 298] width 194 height 28
select select "PM"
click at [127, 284] on select "AM PM" at bounding box center [224, 298] width 194 height 28
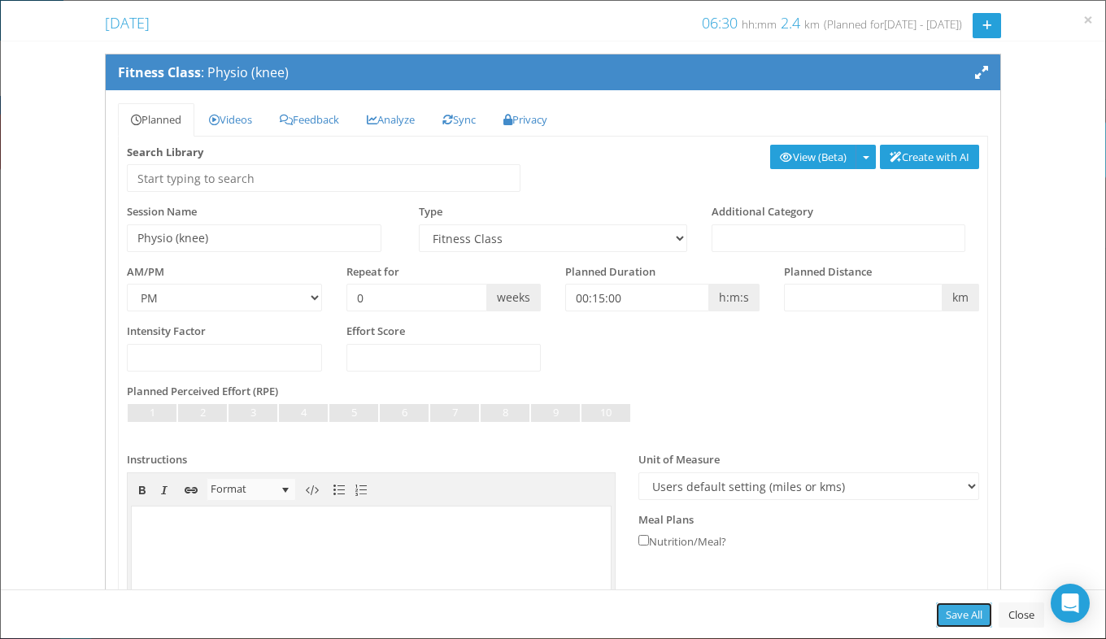
click at [959, 615] on link "Save All" at bounding box center [964, 615] width 56 height 25
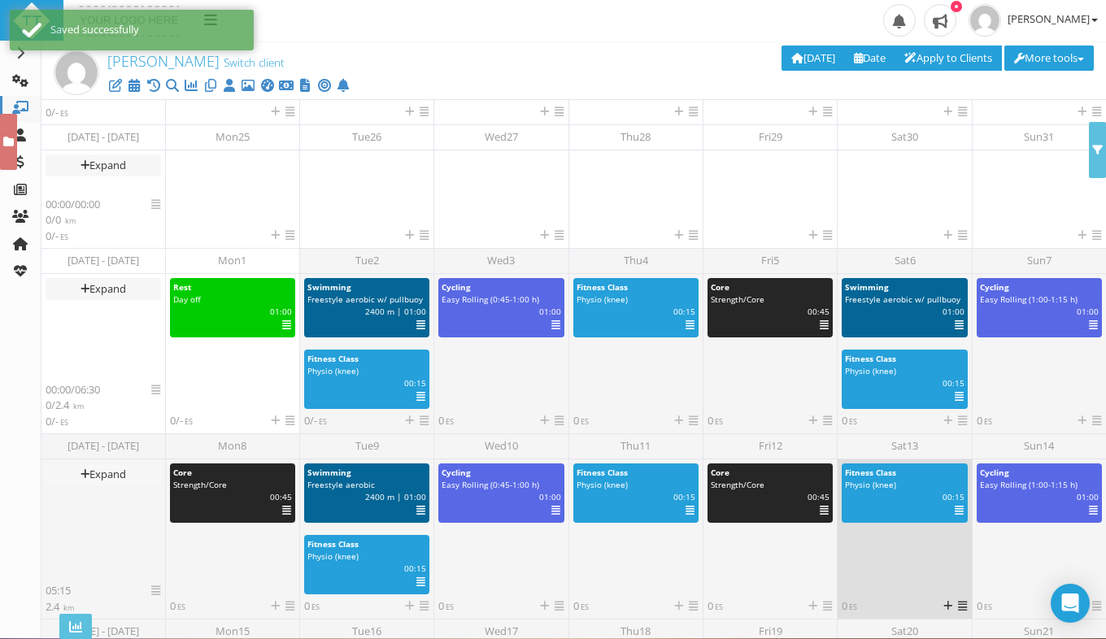
click at [955, 511] on icon at bounding box center [959, 511] width 9 height 1
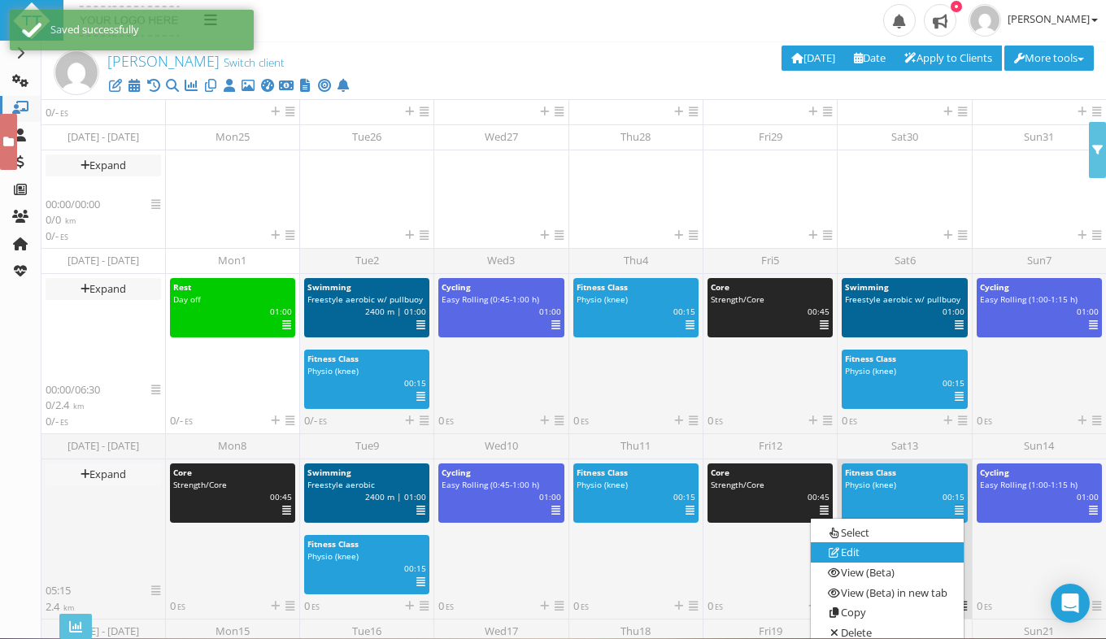
click at [854, 551] on link "Edit" at bounding box center [887, 552] width 152 height 20
select select "ad1cea77-d1f8-4b19-8d60-4654338dbb49"
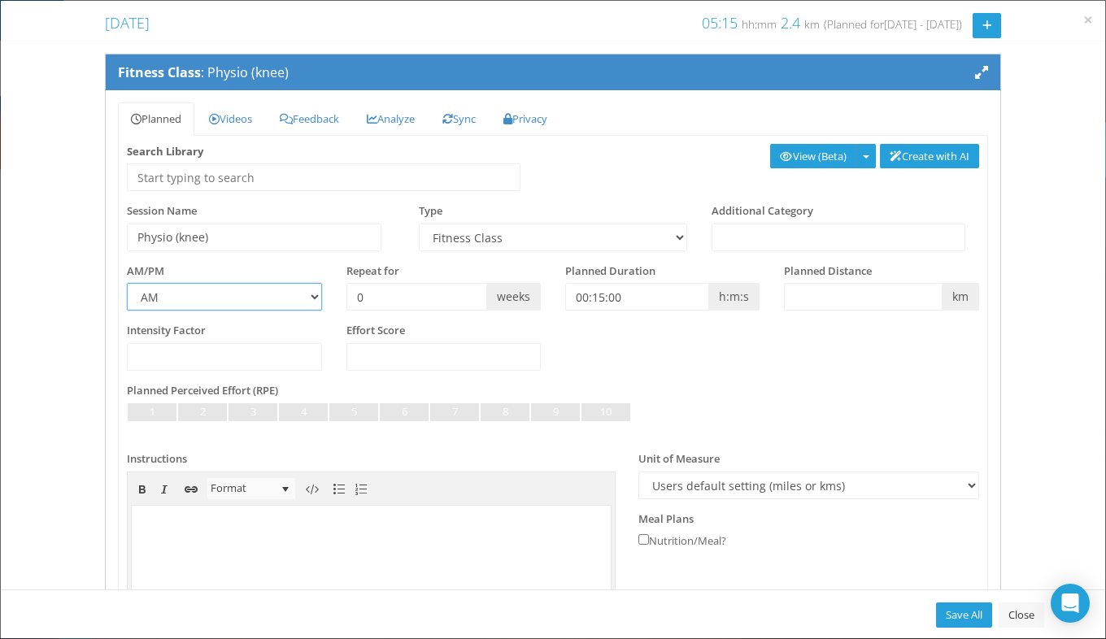
click at [311, 290] on select "AM PM" at bounding box center [224, 297] width 194 height 28
select select "PM"
click at [127, 283] on select "AM PM" at bounding box center [224, 297] width 194 height 28
click at [952, 620] on link "Save All" at bounding box center [964, 615] width 56 height 25
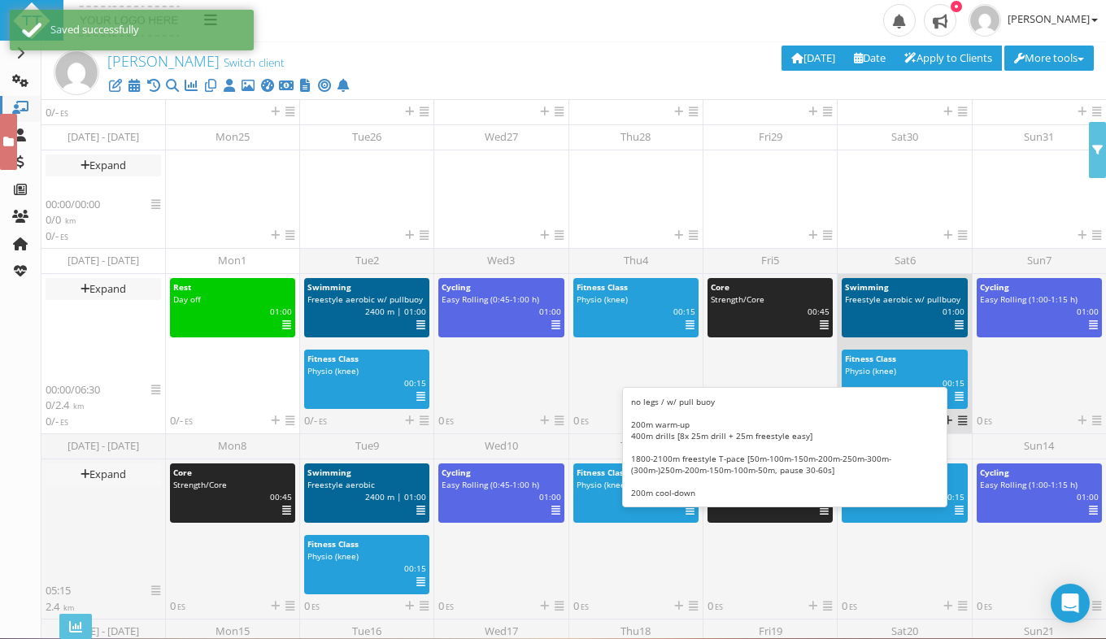
click at [956, 329] on div "Select Deselect Edit View (Beta) View (Beta) in new tab Analyze (Beta) Analyze …" at bounding box center [953, 325] width 24 height 12
select select "28b4f4be-66e9-44ef-992d-0f63c888cfc3"
select select "m"
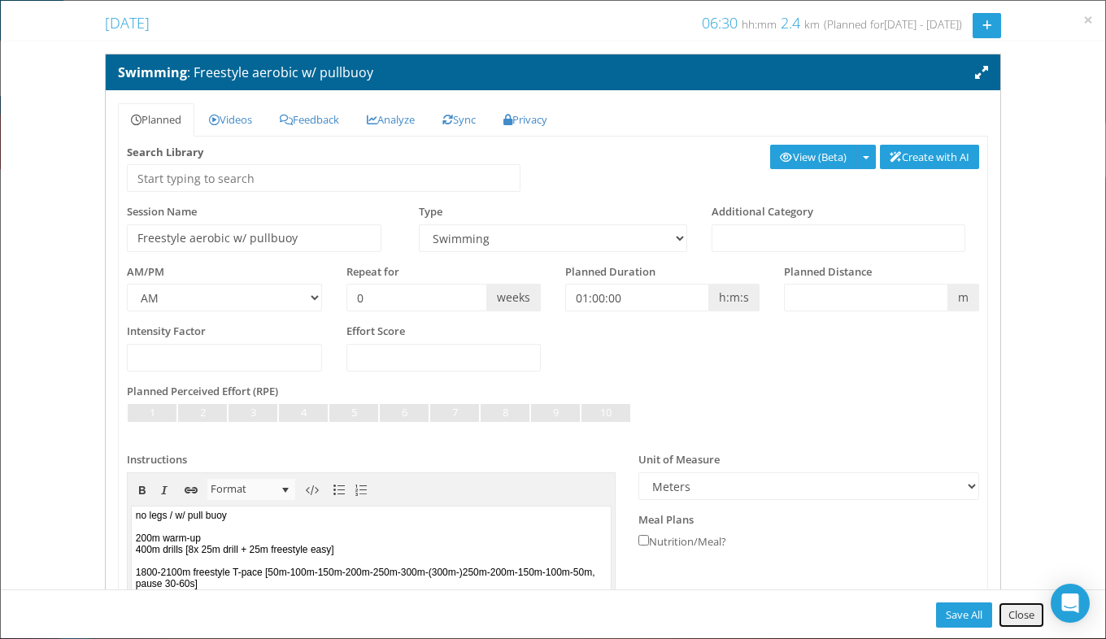
click at [1026, 612] on link "Close" at bounding box center [1022, 615] width 46 height 25
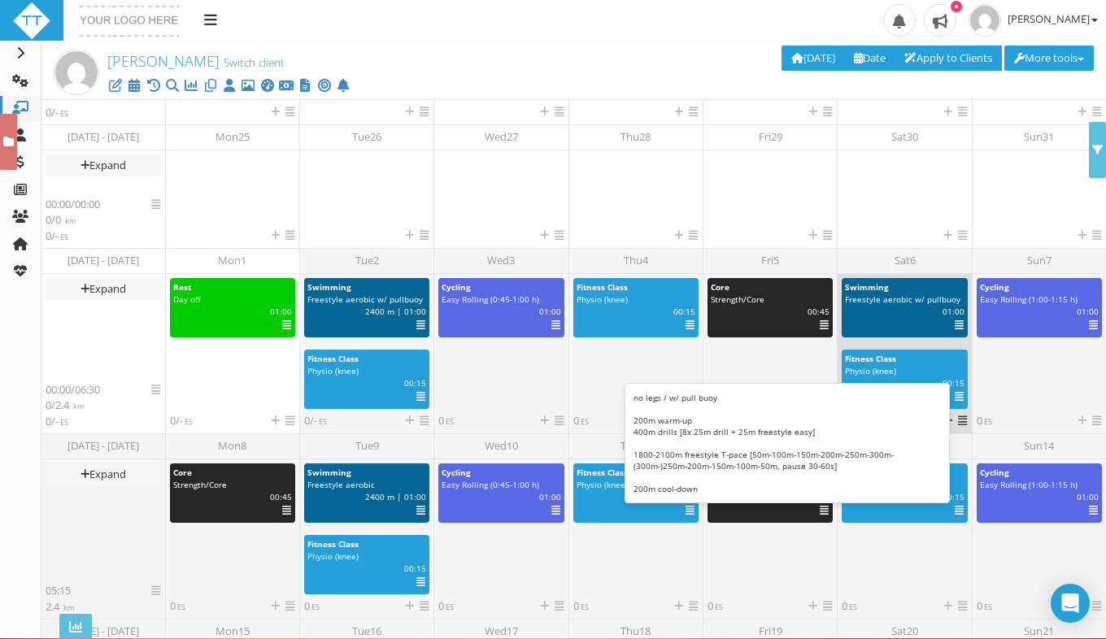
click at [957, 325] on icon at bounding box center [959, 325] width 9 height 1
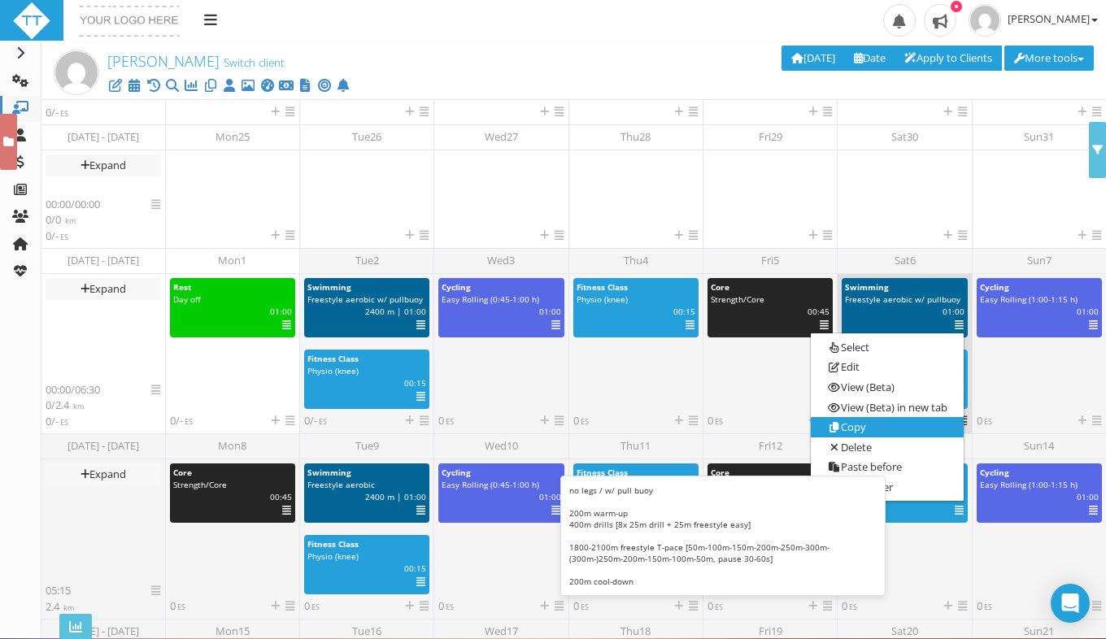
click at [889, 429] on link "Copy" at bounding box center [887, 427] width 152 height 20
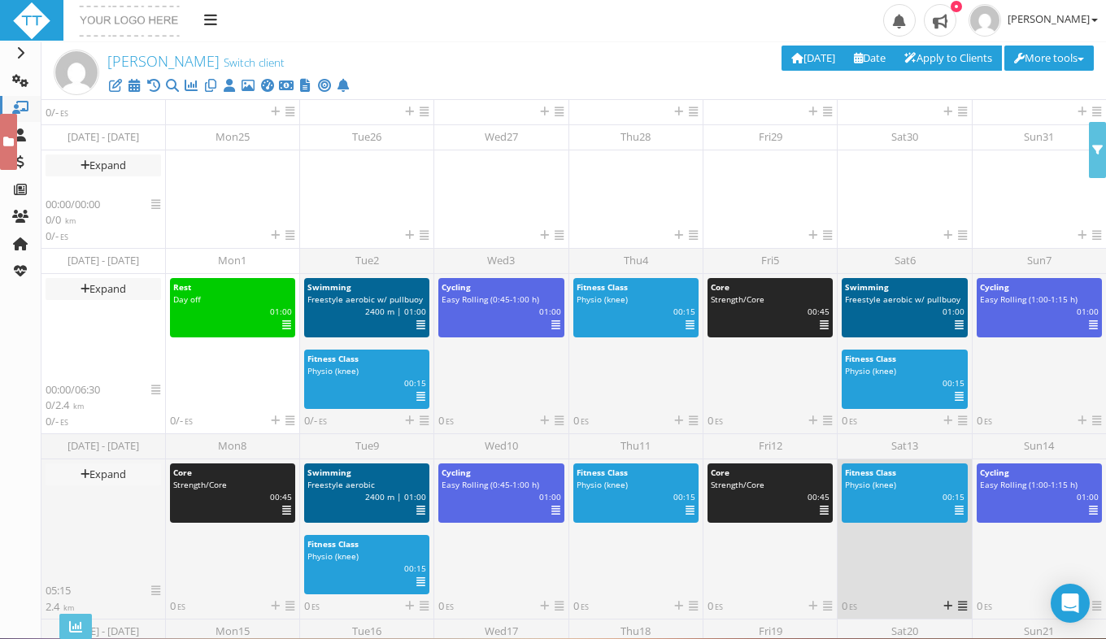
click at [958, 604] on icon at bounding box center [962, 606] width 9 height 11
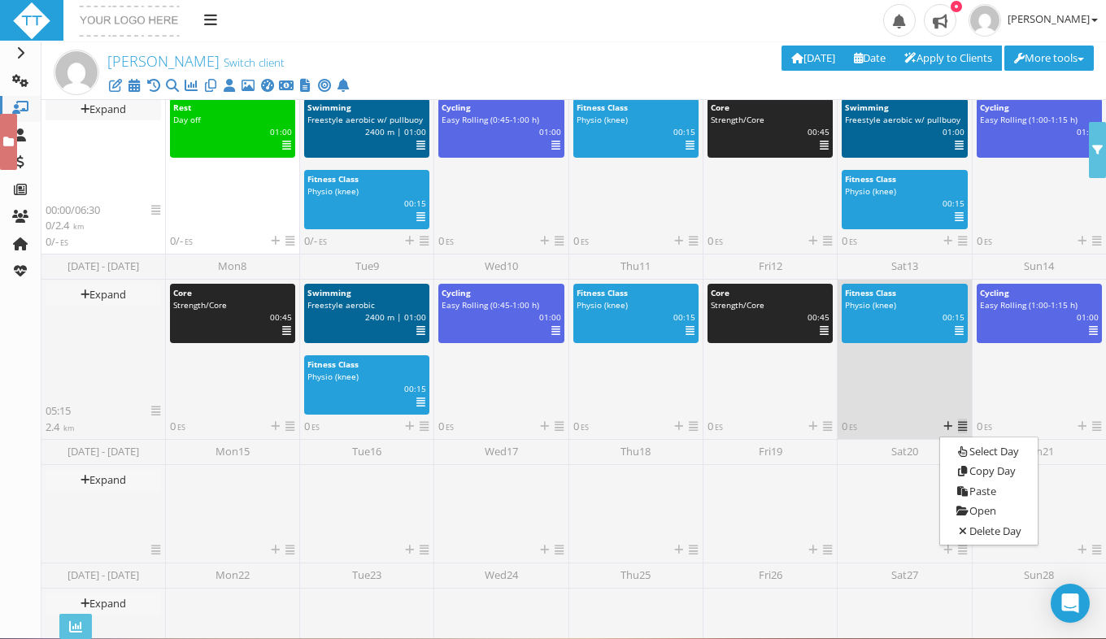
scroll to position [473, 0]
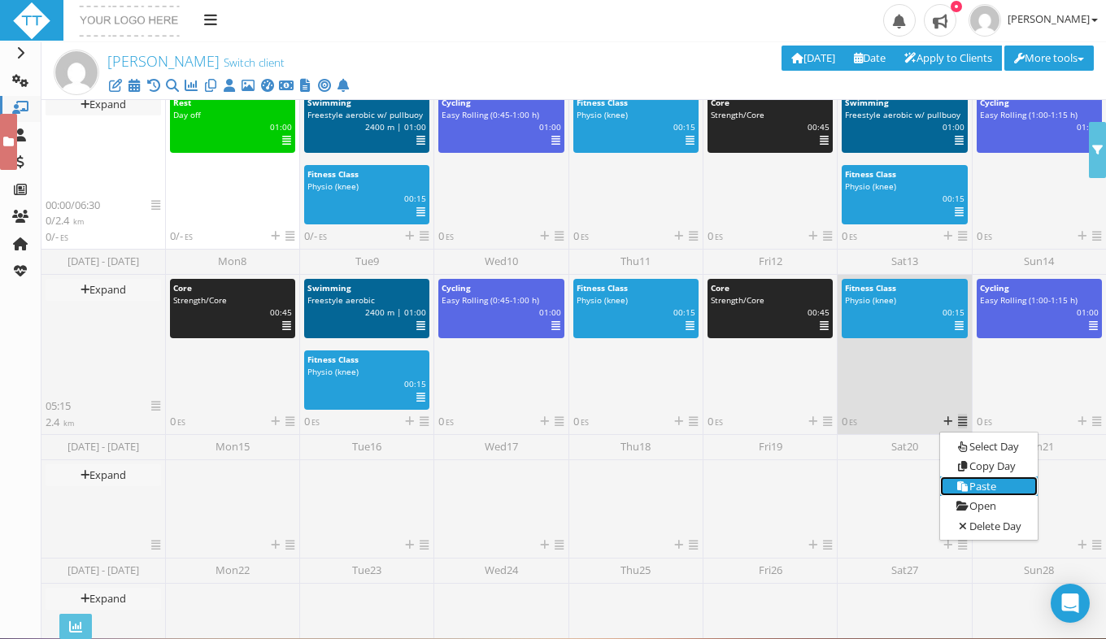
click at [984, 479] on link "Paste" at bounding box center [989, 487] width 98 height 20
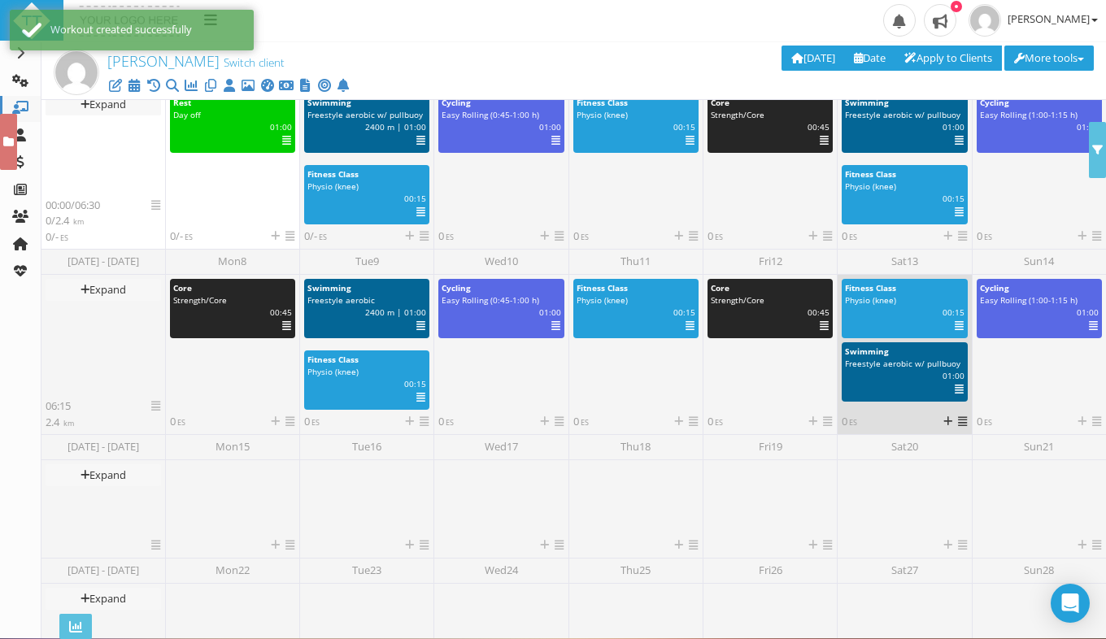
click at [902, 304] on div "Physio (knee)" at bounding box center [904, 300] width 119 height 12
select select "ad1cea77-d1f8-4b19-8d60-4654338dbb49"
select select "PM"
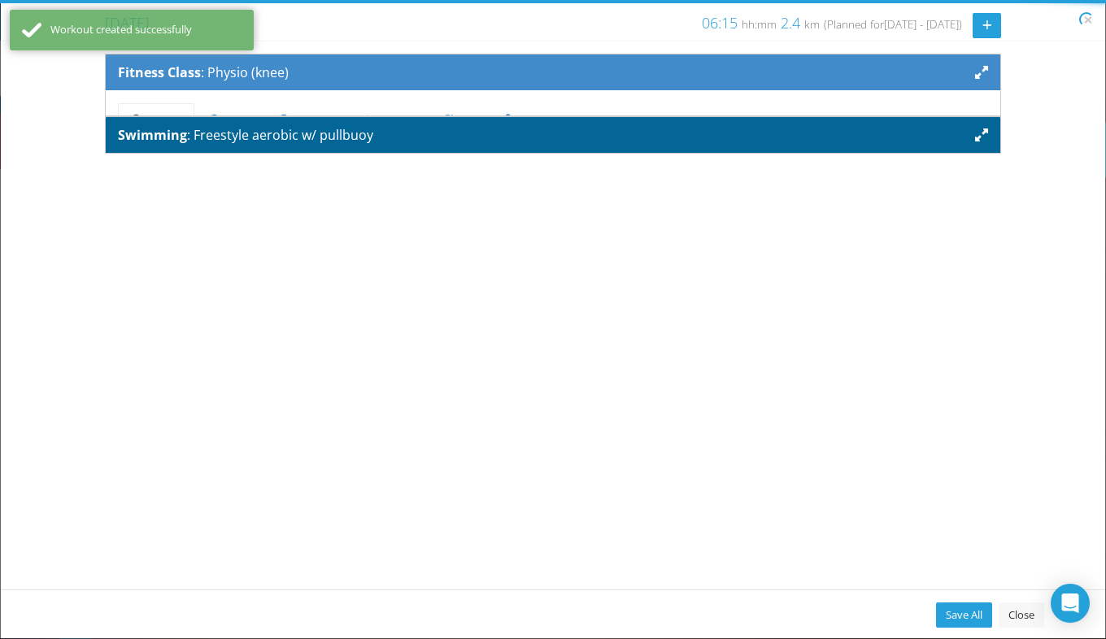
scroll to position [0, 0]
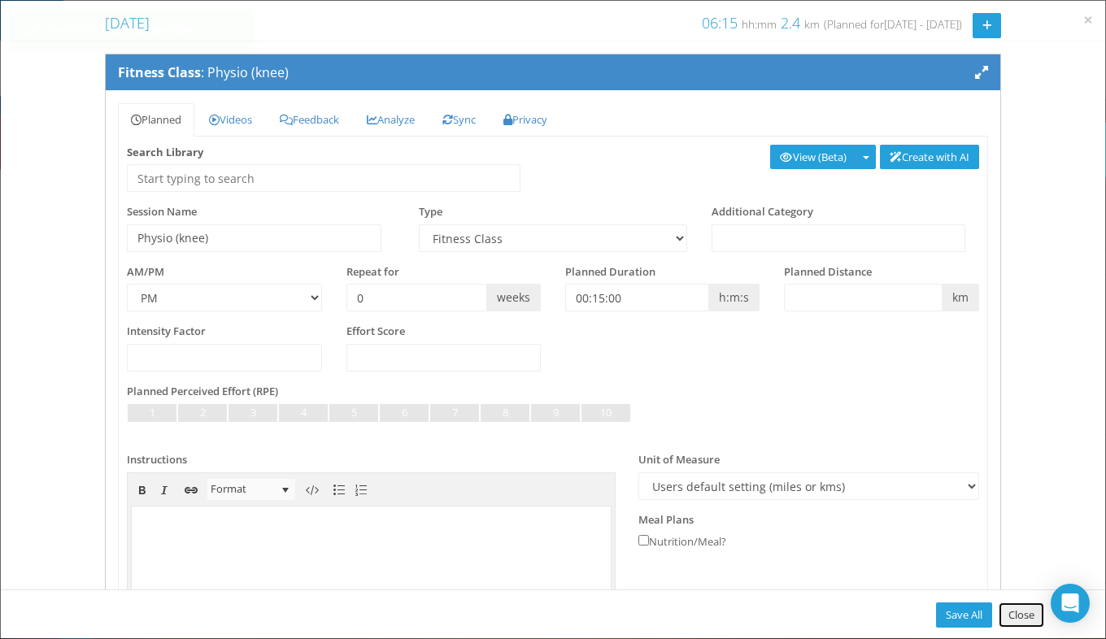
click at [1022, 623] on link "Close" at bounding box center [1022, 615] width 46 height 25
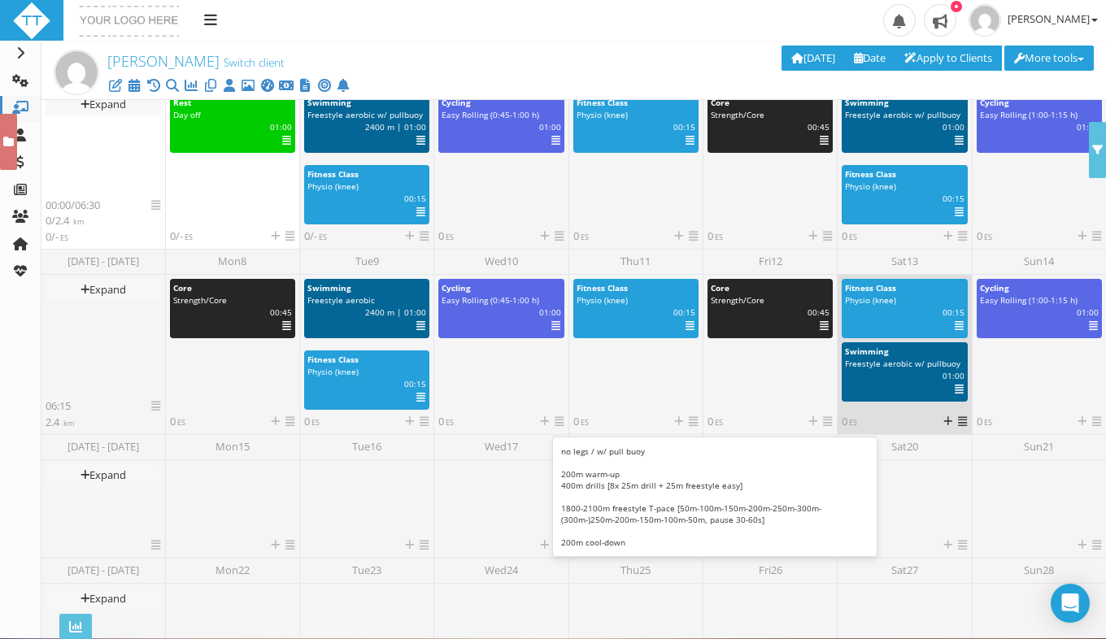
click at [886, 376] on div "m | 01:00 | ES | IF" at bounding box center [904, 376] width 143 height 12
select select "28b4f4be-66e9-44ef-992d-0f63c888cfc3"
select select "PM"
select select "m"
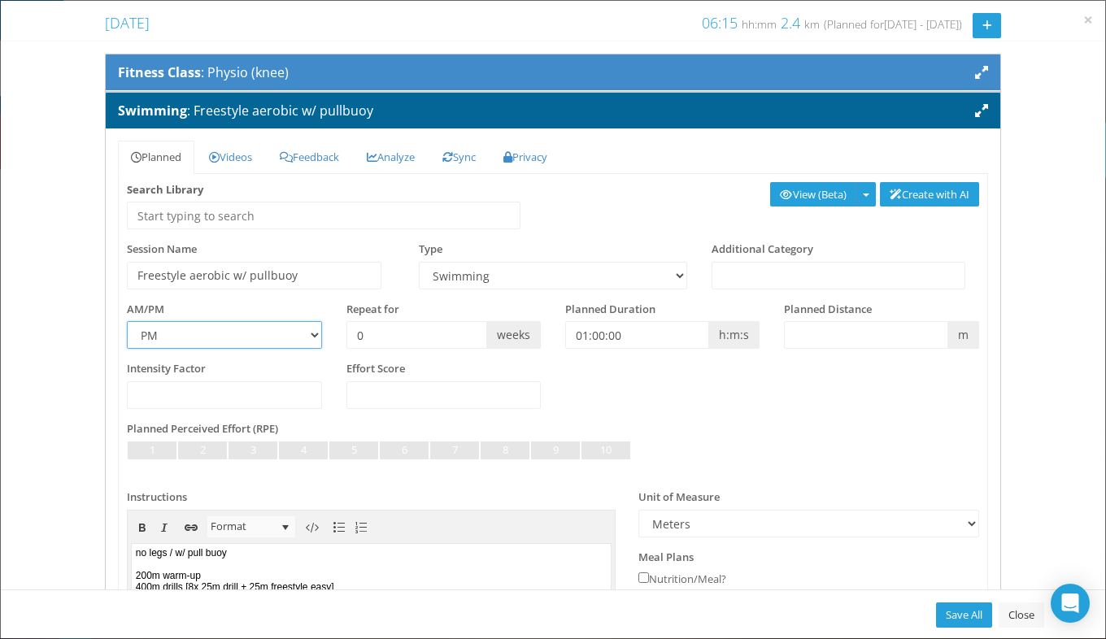
click at [305, 327] on select "AM PM" at bounding box center [224, 335] width 194 height 28
select select "AM"
click at [127, 321] on select "AM PM" at bounding box center [224, 335] width 194 height 28
click at [951, 611] on link "Save All" at bounding box center [964, 615] width 56 height 25
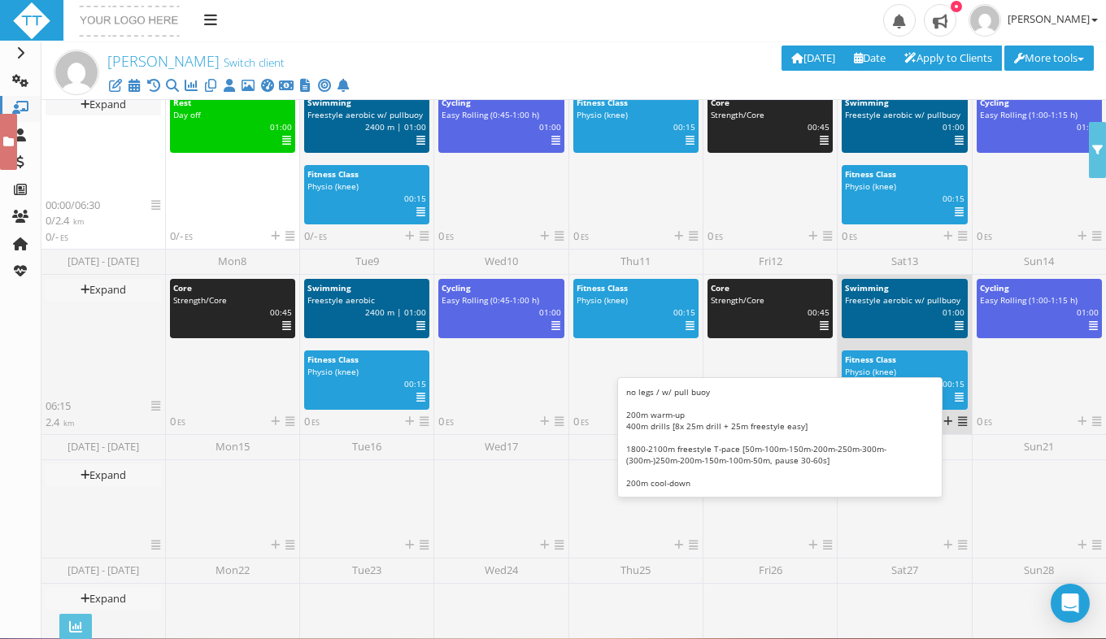
click at [955, 326] on icon at bounding box center [959, 326] width 9 height 1
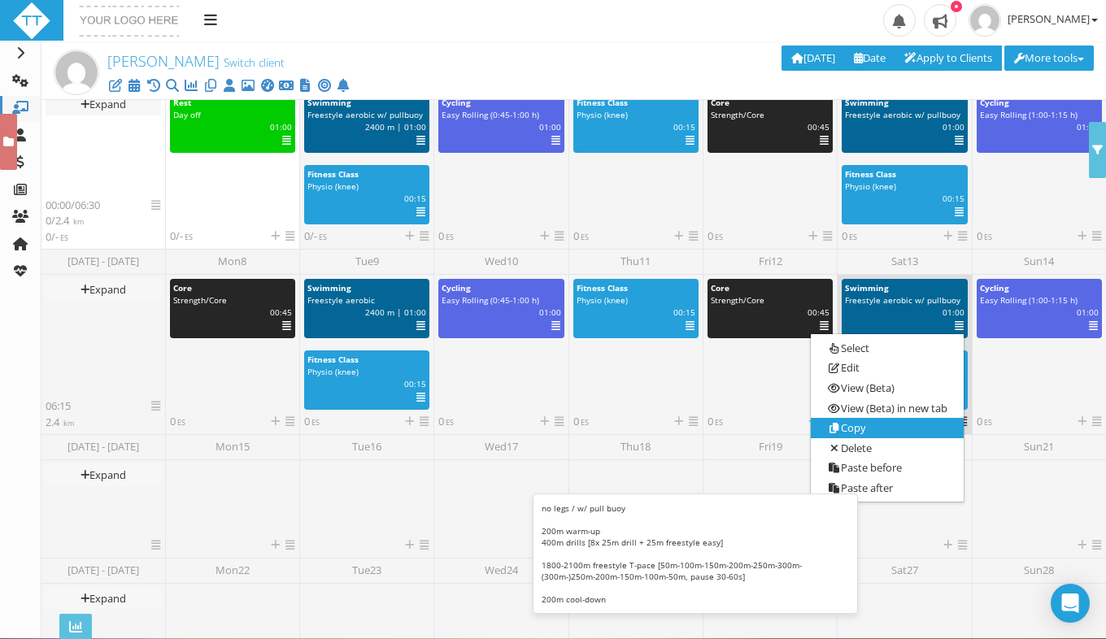
click at [869, 435] on link "Copy" at bounding box center [887, 428] width 152 height 20
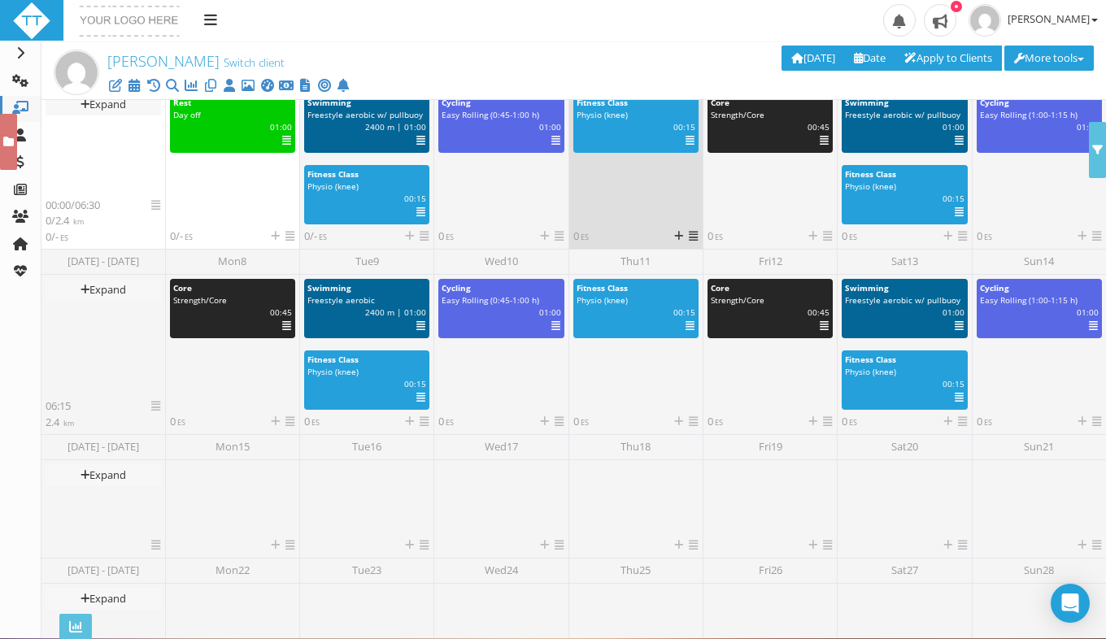
click at [689, 242] on link at bounding box center [693, 236] width 9 height 15
click at [712, 301] on link "Paste" at bounding box center [720, 301] width 98 height 20
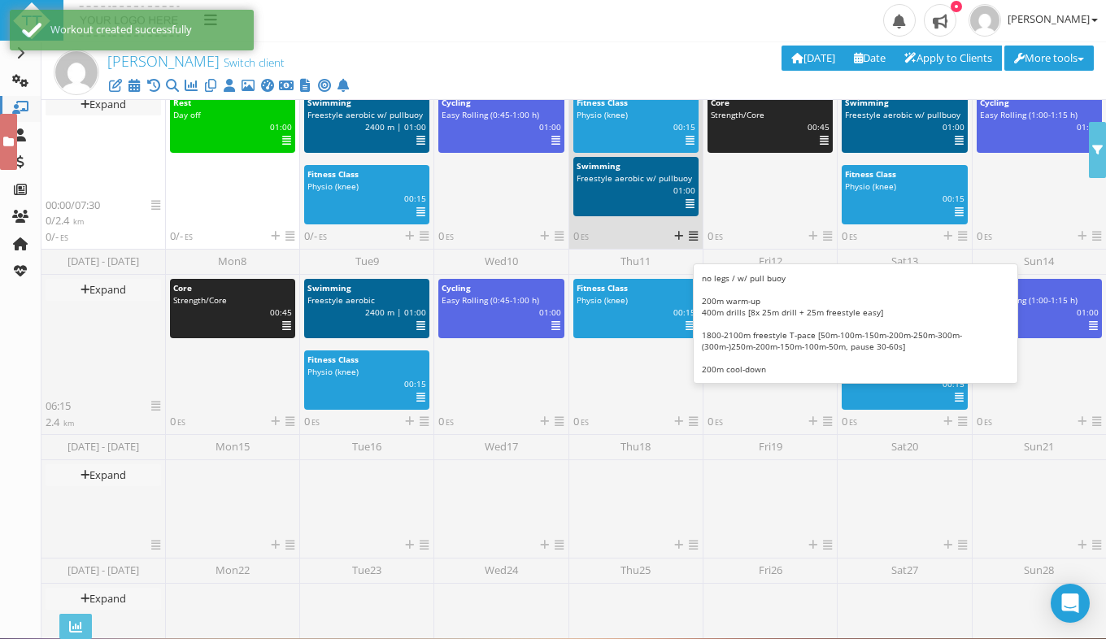
click at [686, 204] on icon at bounding box center [690, 204] width 9 height 1
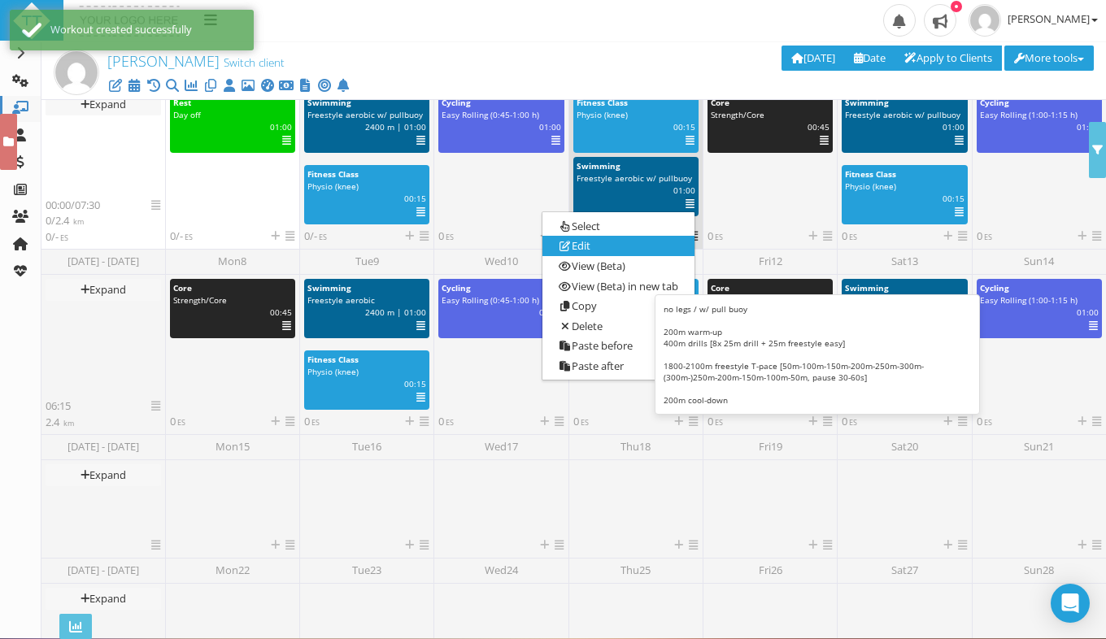
click at [643, 243] on link "Edit" at bounding box center [618, 246] width 152 height 20
select select "28b4f4be-66e9-44ef-992d-0f63c888cfc3"
select select "m"
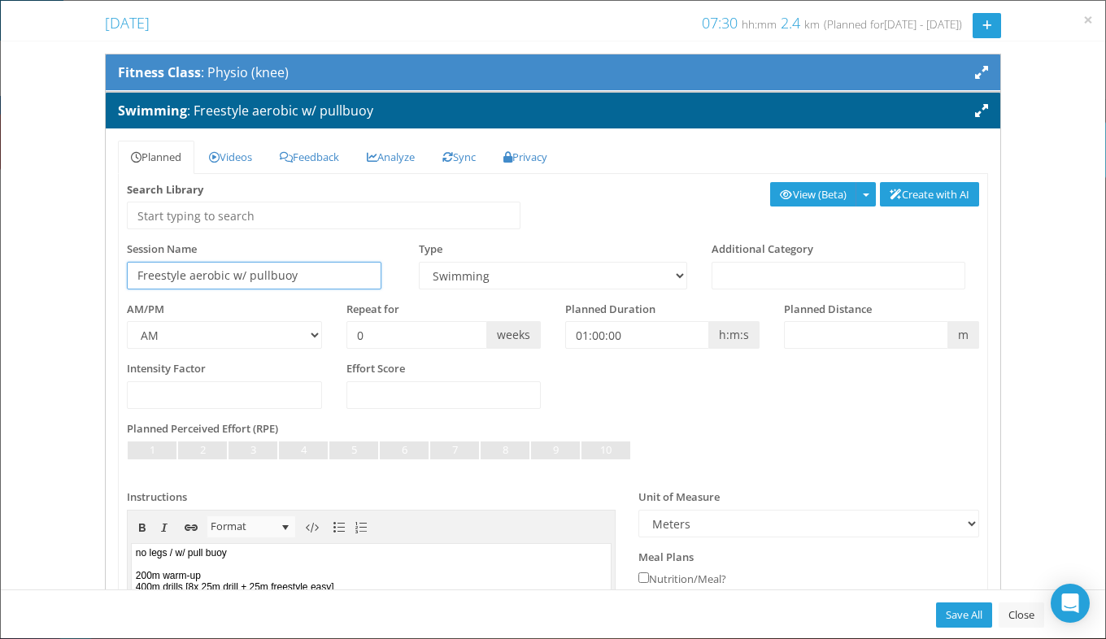
click at [200, 278] on input "Freestyle aerobic w/ pullbuoy" at bounding box center [254, 276] width 255 height 28
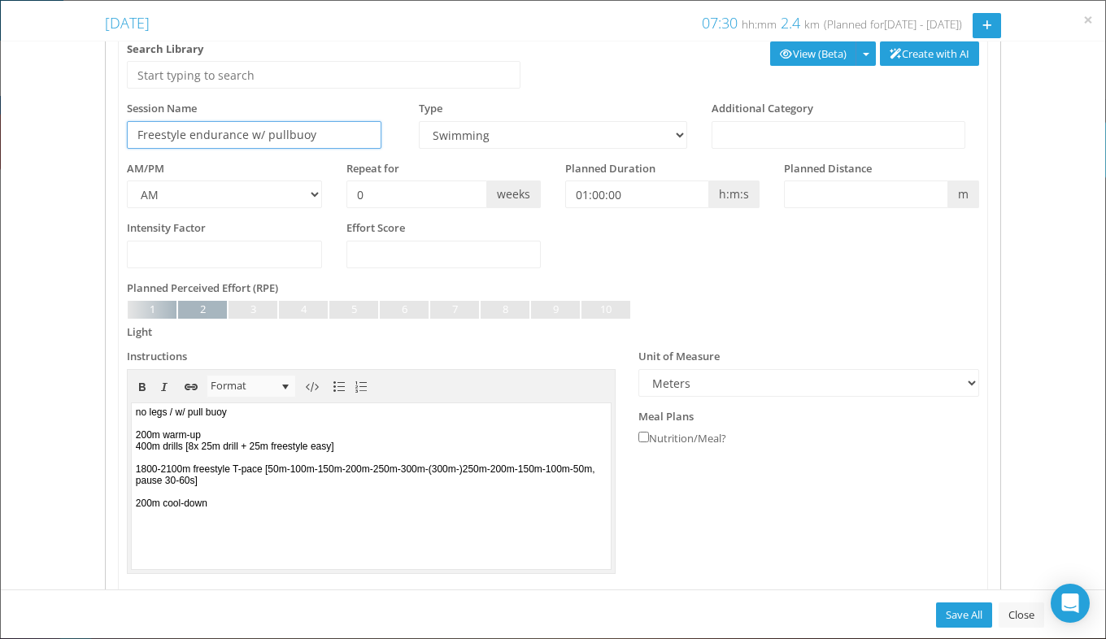
scroll to position [145, 0]
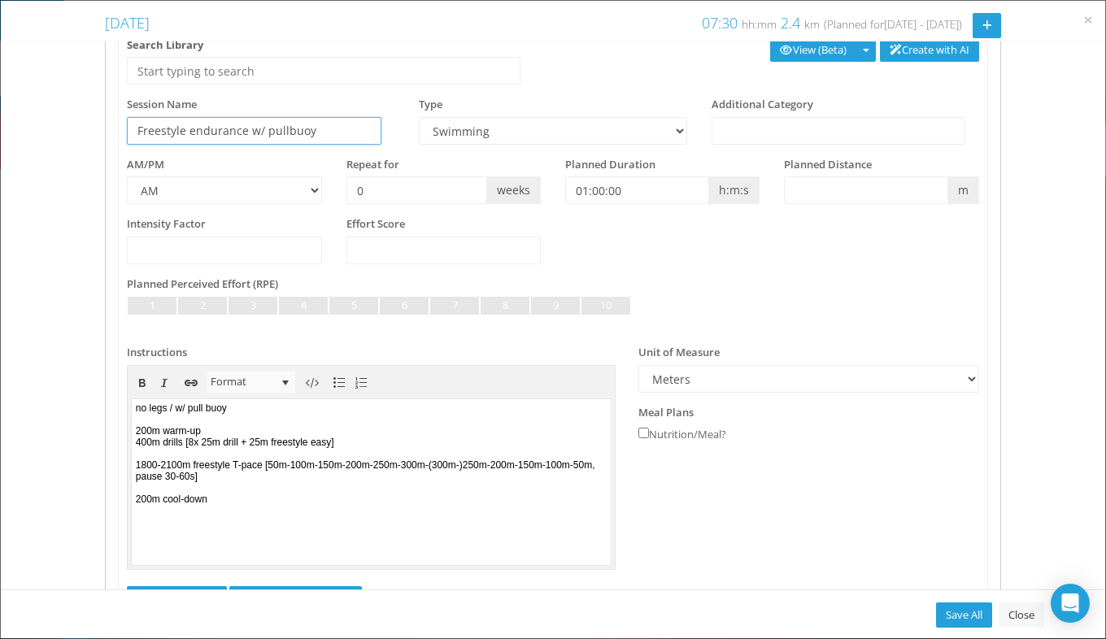
type input "Freestyle endurance w/ pullbuoy"
drag, startPoint x: 188, startPoint y: 467, endPoint x: 262, endPoint y: 869, distance: 408.5
click at [132, 469] on html "no legs / w/ pull buoy 200m warm-up 400m drills [8x 25m drill + 25m freestyle e…" at bounding box center [371, 481] width 479 height 165
drag, startPoint x: 222, startPoint y: 465, endPoint x: 255, endPoint y: 465, distance: 33.3
click at [255, 465] on body "no legs / w/ pull buoy 200m warm-up 400m drills [8x 25m drill + 25m freestyle e…" at bounding box center [371, 481] width 479 height 165
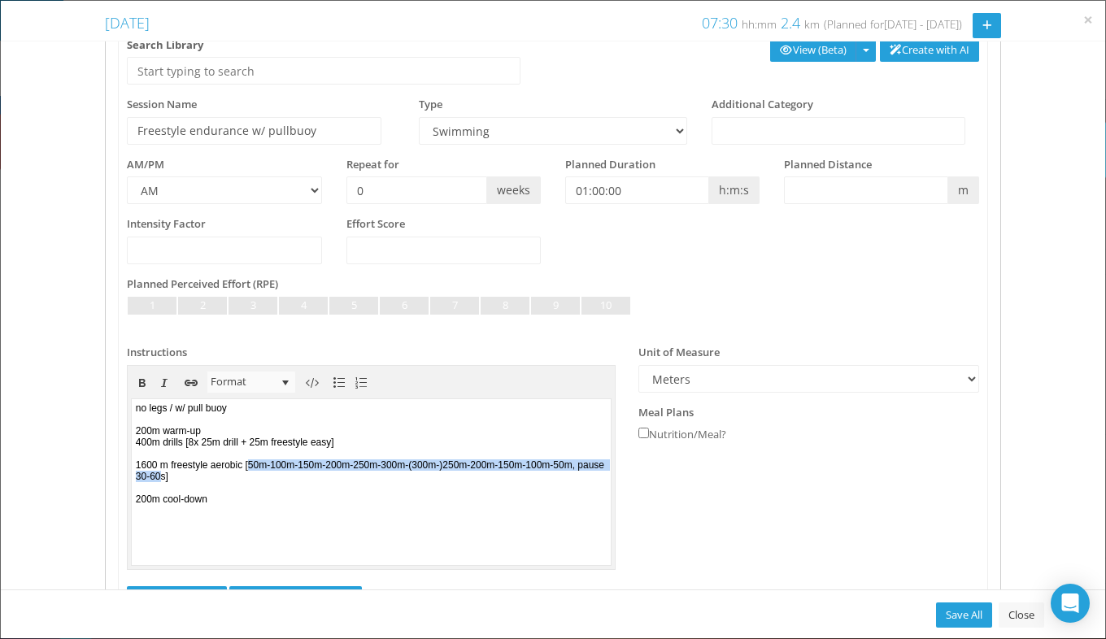
drag, startPoint x: 265, startPoint y: 468, endPoint x: 261, endPoint y: 485, distance: 17.6
click at [261, 485] on body "no legs / w/ pull buoy 200m warm-up 400m drills [8x 25m drill + 25m freestyle e…" at bounding box center [371, 481] width 479 height 165
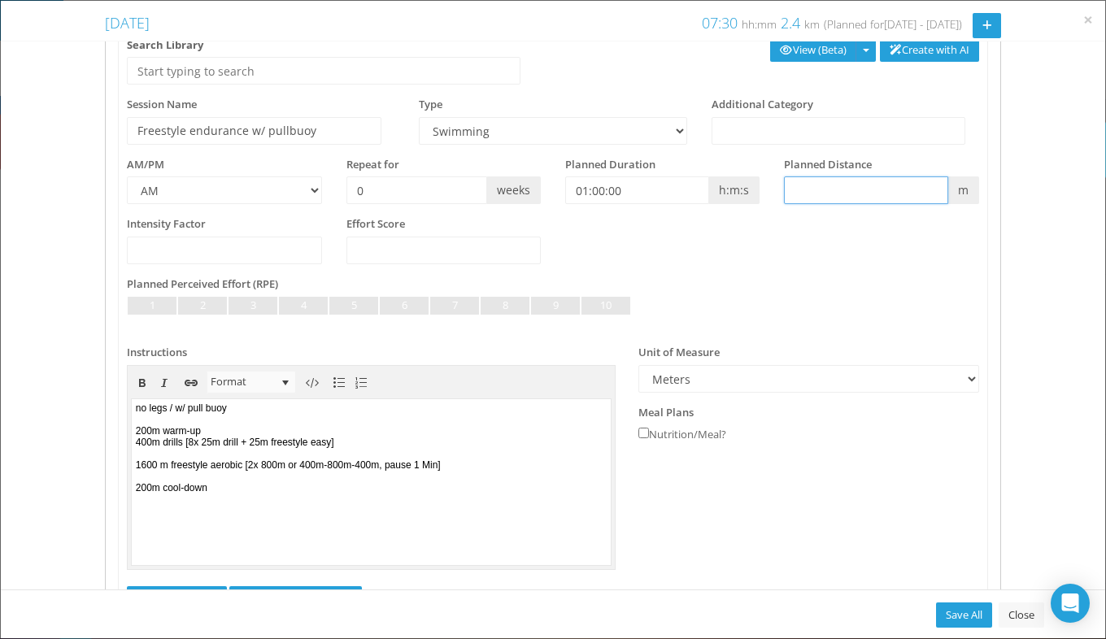
click at [848, 194] on input "text" at bounding box center [865, 190] width 163 height 28
type input "2400"
click at [953, 607] on link "Save All" at bounding box center [964, 615] width 56 height 25
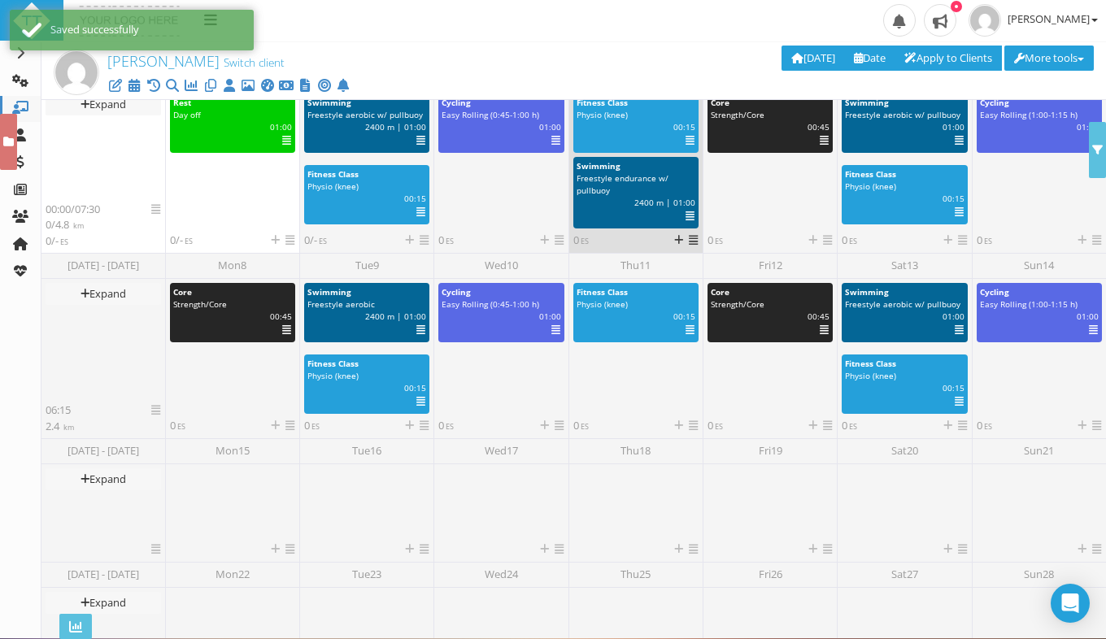
click at [689, 141] on icon at bounding box center [690, 141] width 9 height 1
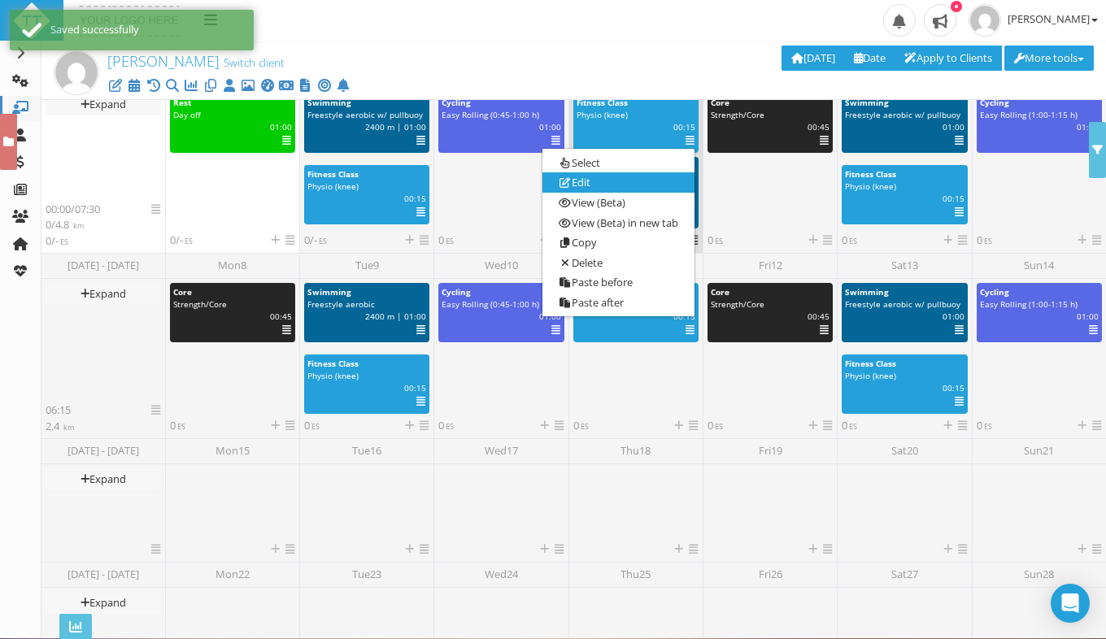
click at [630, 178] on link "Edit" at bounding box center [618, 182] width 152 height 20
select select "ad1cea77-d1f8-4b19-8d60-4654338dbb49"
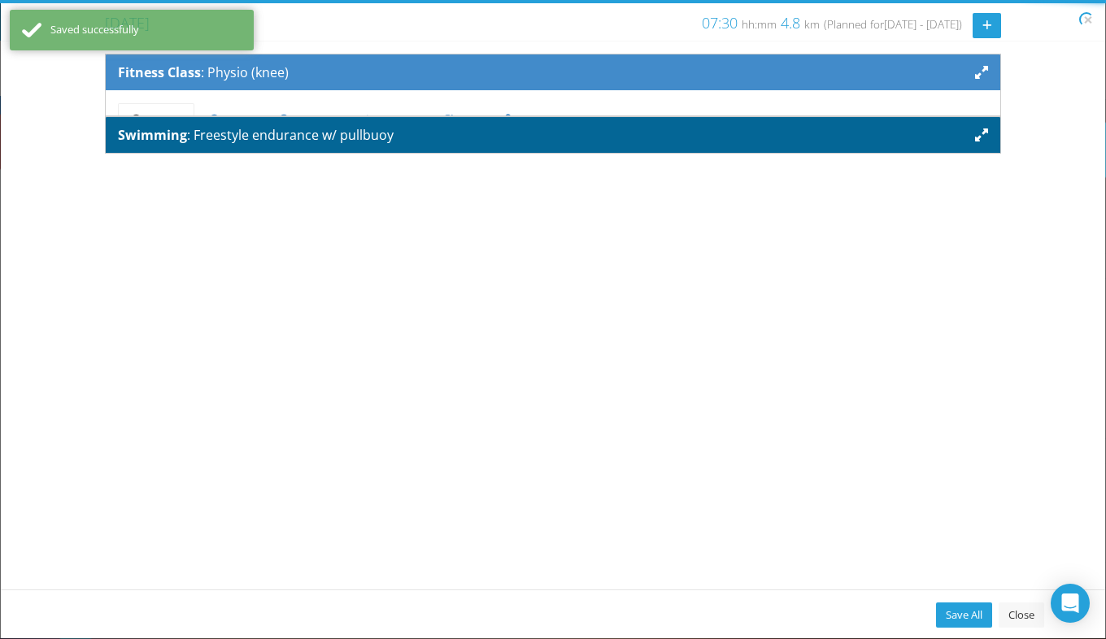
scroll to position [0, 0]
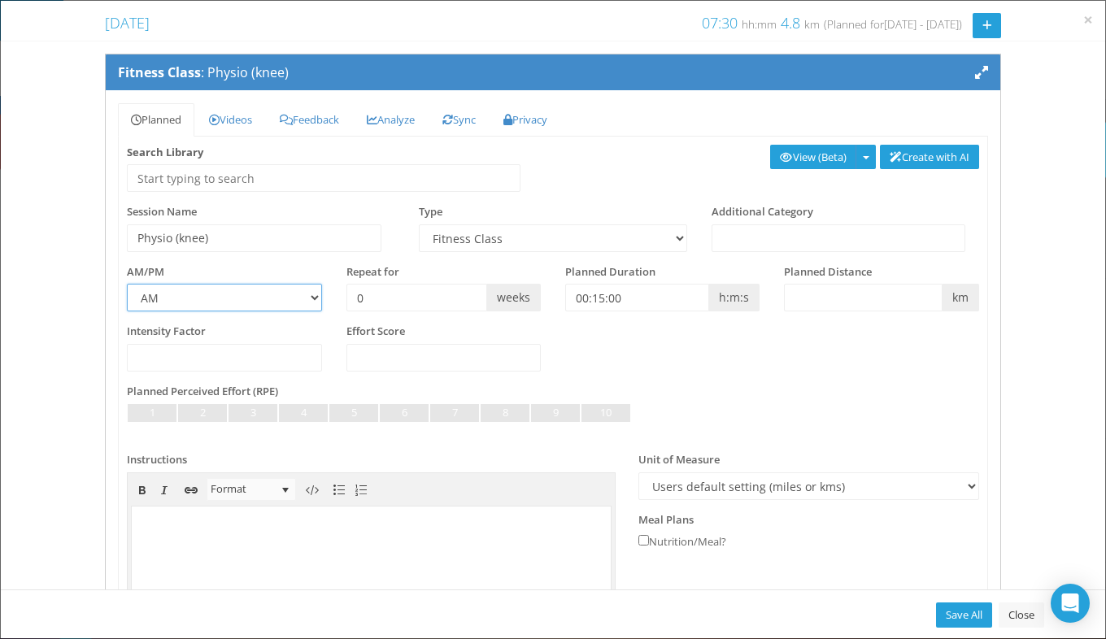
click at [310, 299] on select "AM PM" at bounding box center [224, 298] width 194 height 28
select select "PM"
click at [127, 284] on select "AM PM" at bounding box center [224, 298] width 194 height 28
click at [961, 617] on link "Save All" at bounding box center [964, 615] width 56 height 25
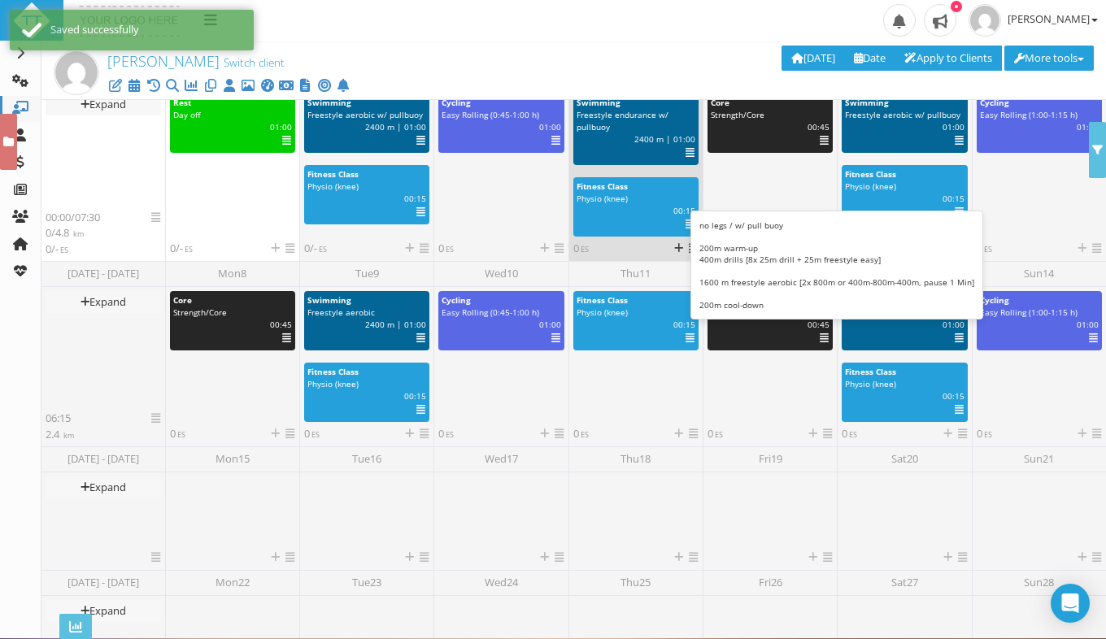
click at [686, 153] on icon at bounding box center [690, 153] width 9 height 1
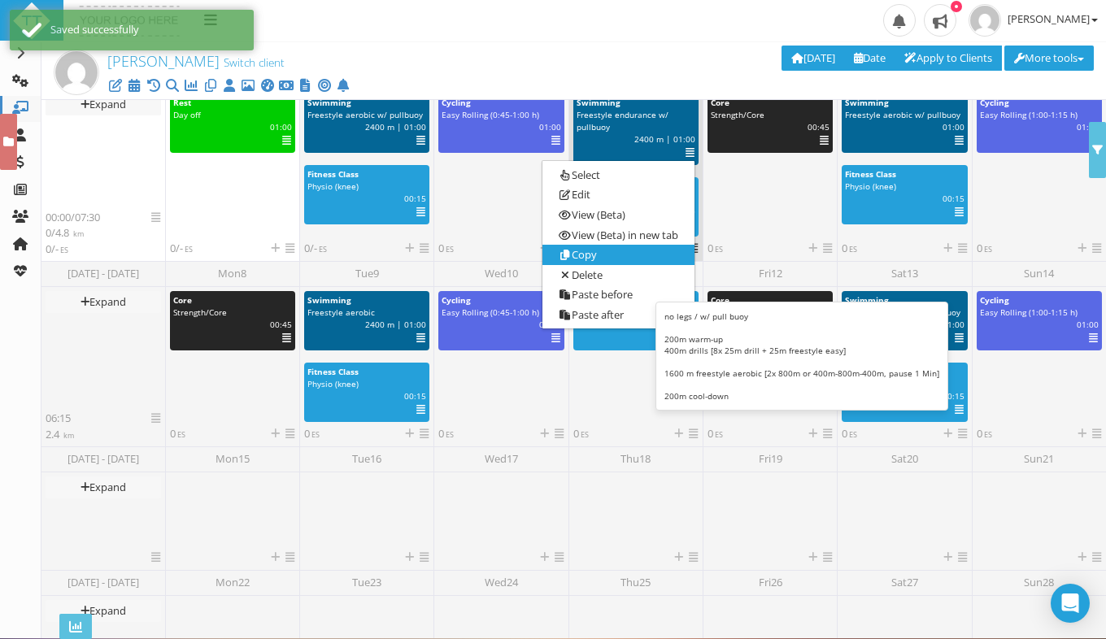
click at [647, 259] on link "Copy" at bounding box center [618, 255] width 152 height 20
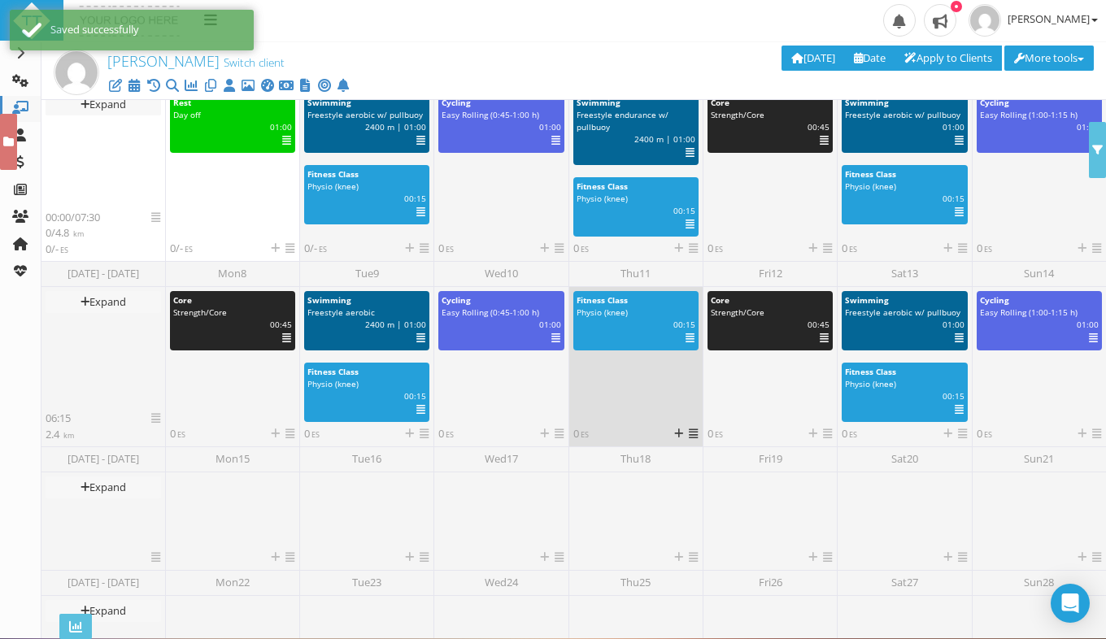
click at [689, 432] on icon at bounding box center [693, 434] width 9 height 11
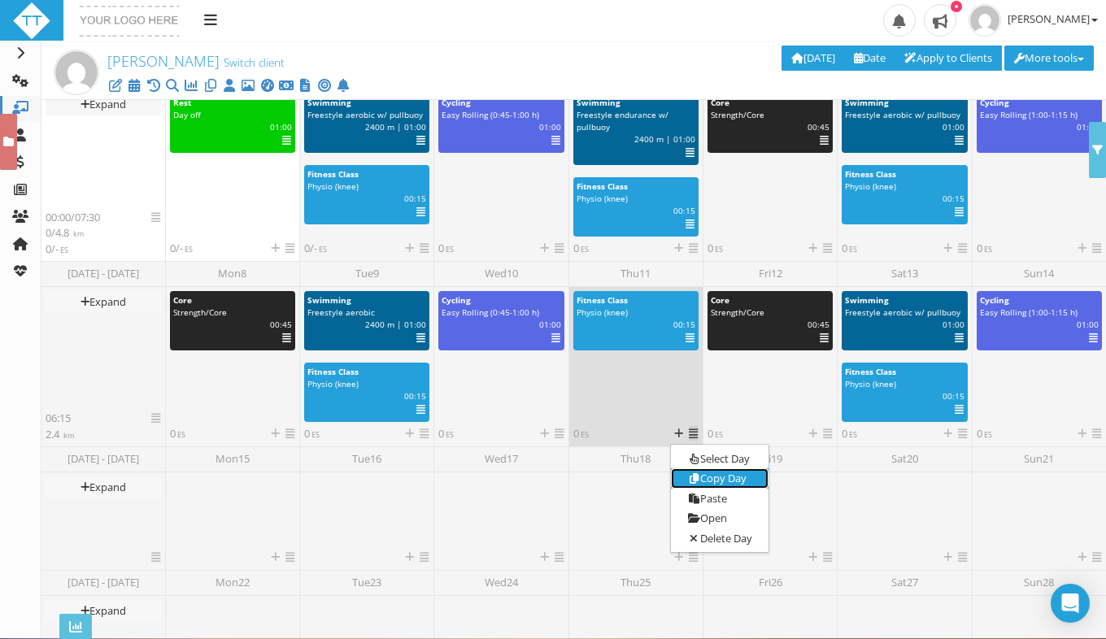
click at [709, 477] on link "Copy Day" at bounding box center [720, 478] width 98 height 20
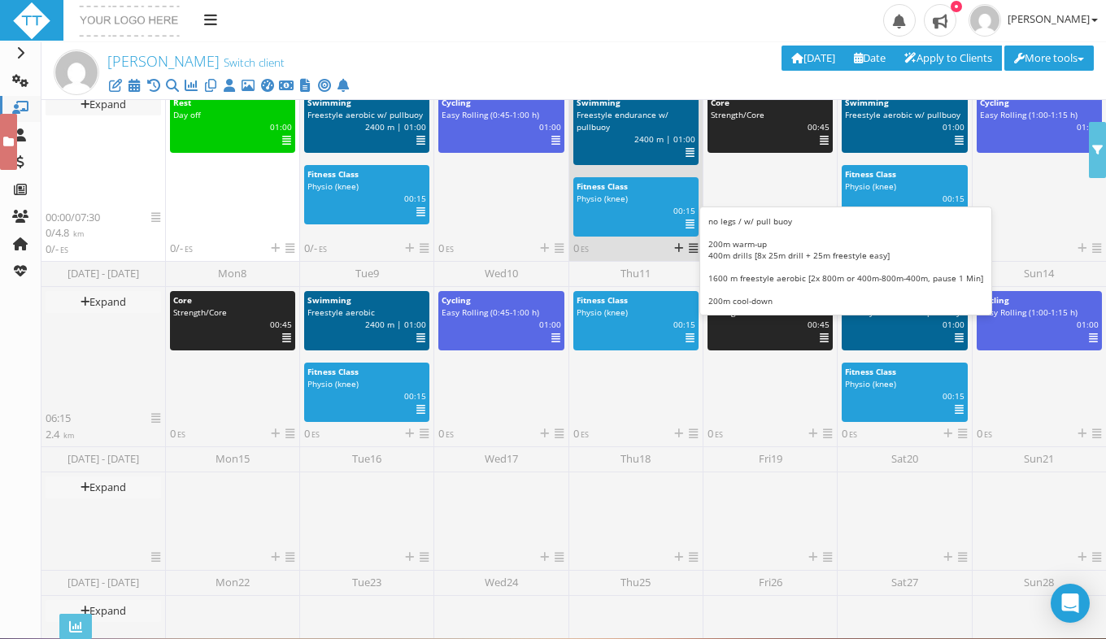
click at [691, 149] on div "Select Deselect Edit View (Beta) View (Beta) in new tab Analyze (Beta) Analyze …" at bounding box center [684, 152] width 24 height 12
select select "28b4f4be-66e9-44ef-992d-0f63c888cfc3"
select select "m"
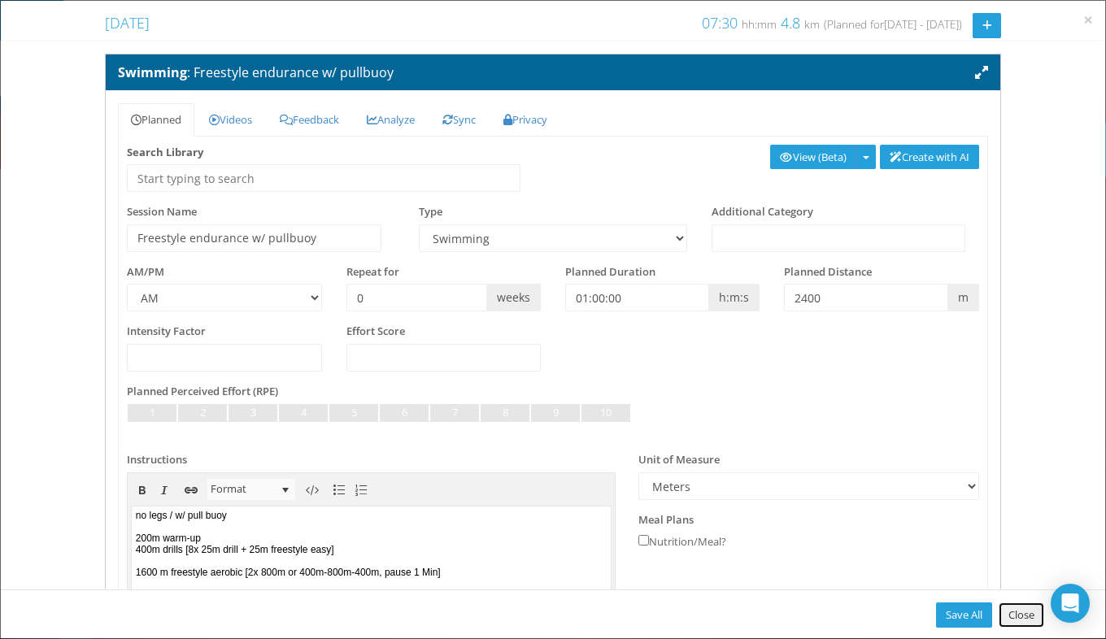
click at [1010, 617] on link "Close" at bounding box center [1022, 615] width 46 height 25
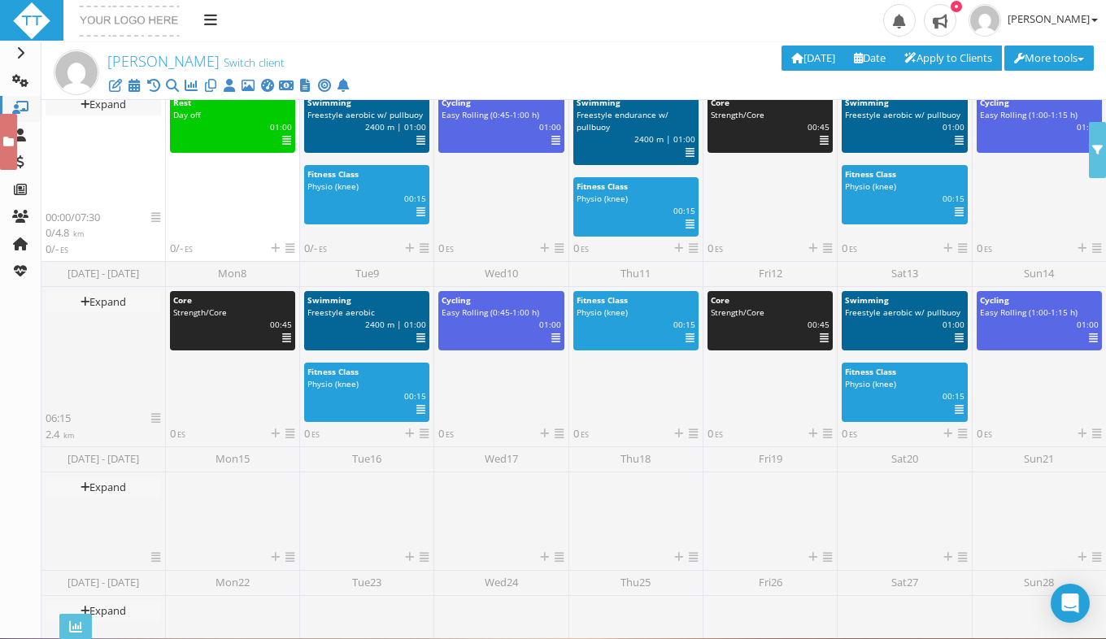
click at [689, 250] on icon at bounding box center [693, 248] width 9 height 11
click at [719, 289] on link "Copy Day" at bounding box center [720, 293] width 98 height 20
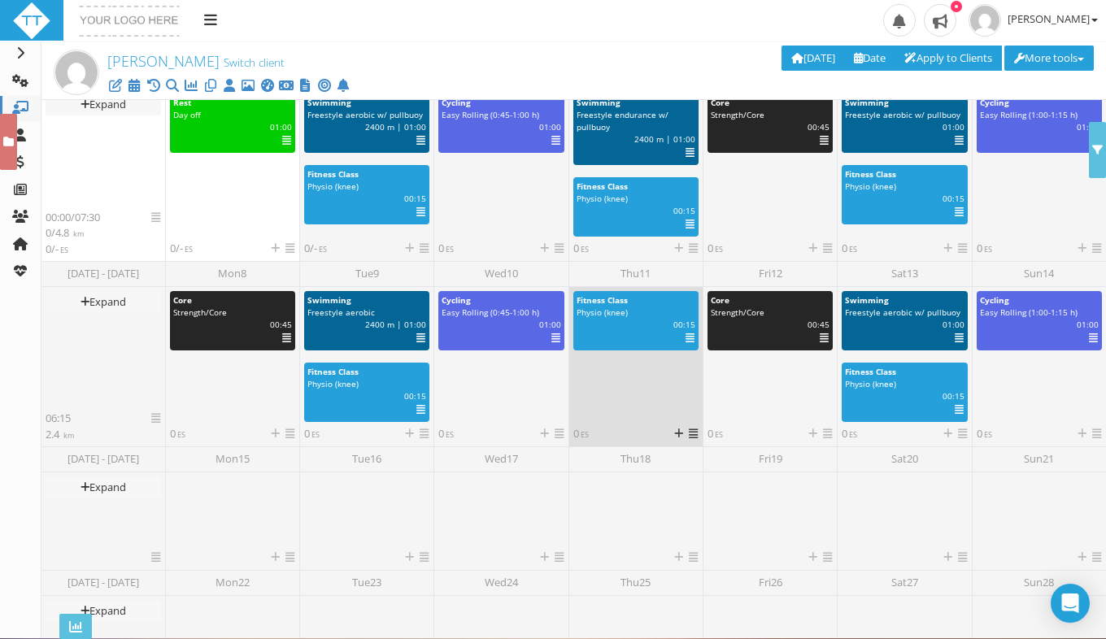
click at [690, 437] on icon at bounding box center [693, 434] width 9 height 11
click at [706, 503] on link "Paste" at bounding box center [720, 499] width 98 height 20
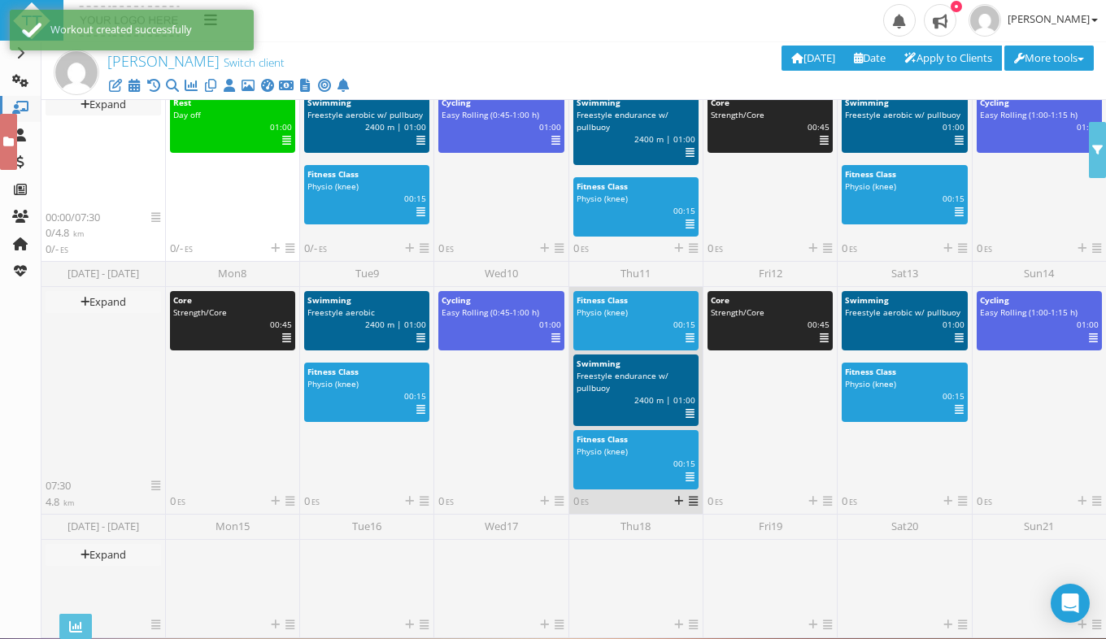
click at [686, 343] on div "Select Deselect Edit View (Beta) View (Beta) in new tab Analyze (Beta) Analyze …" at bounding box center [684, 339] width 48 height 16
select select "ad1cea77-d1f8-4b19-8d60-4654338dbb49"
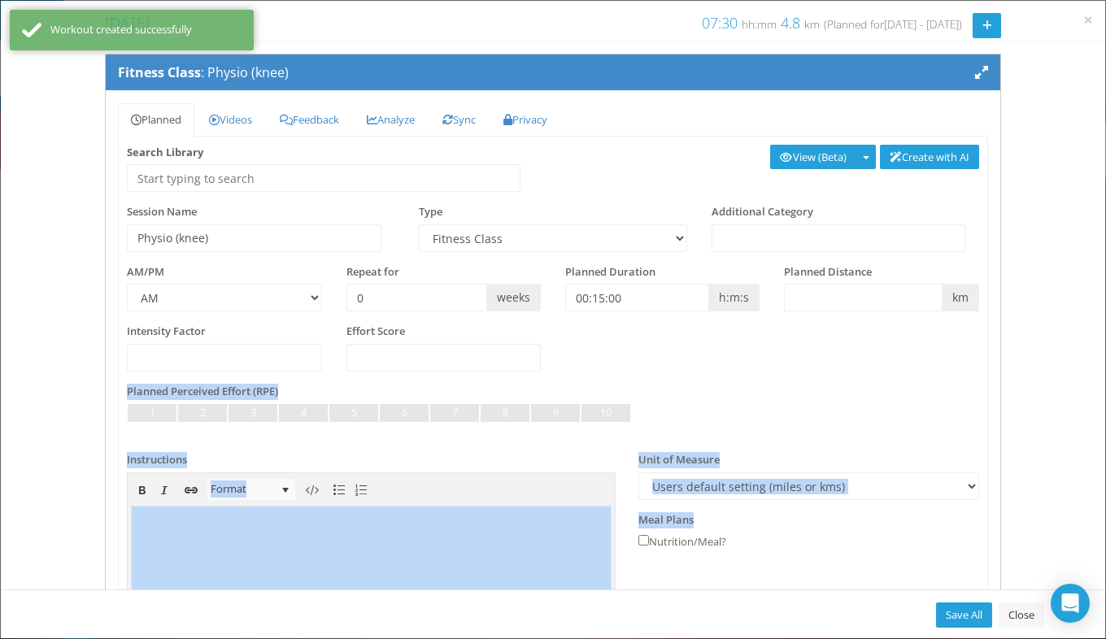
drag, startPoint x: 686, startPoint y: 343, endPoint x: 891, endPoint y: 524, distance: 273.8
click at [891, 524] on div "Fitness Class : Physio (knee) Planned Videos Recipe Feedback Analyze Sync" at bounding box center [553, 315] width 1105 height 548
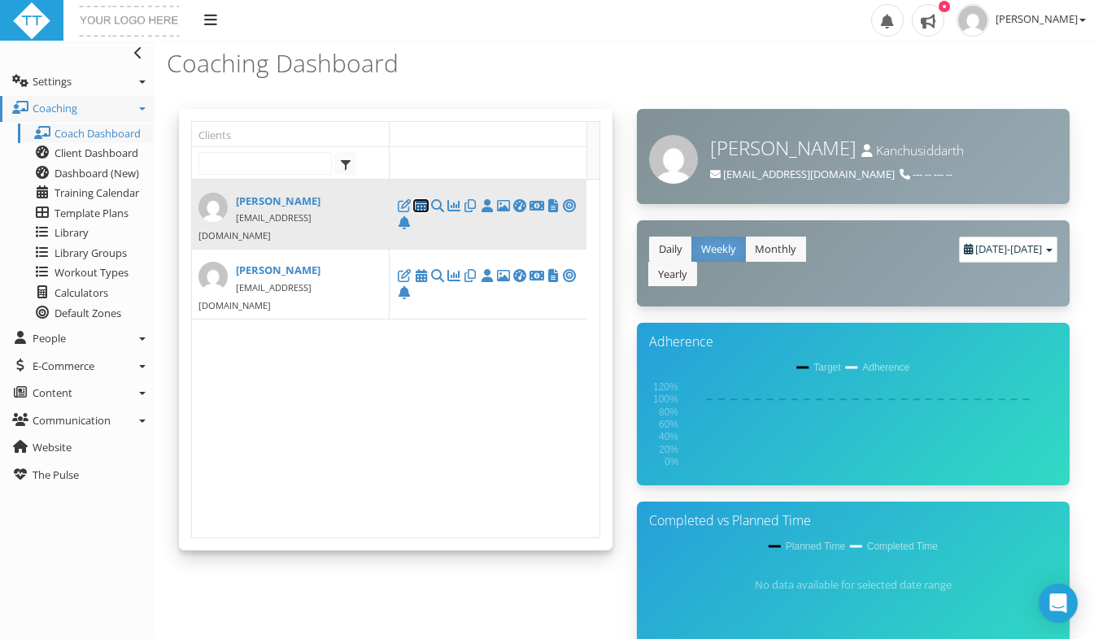
click at [423, 206] on icon at bounding box center [420, 206] width 16 height 1
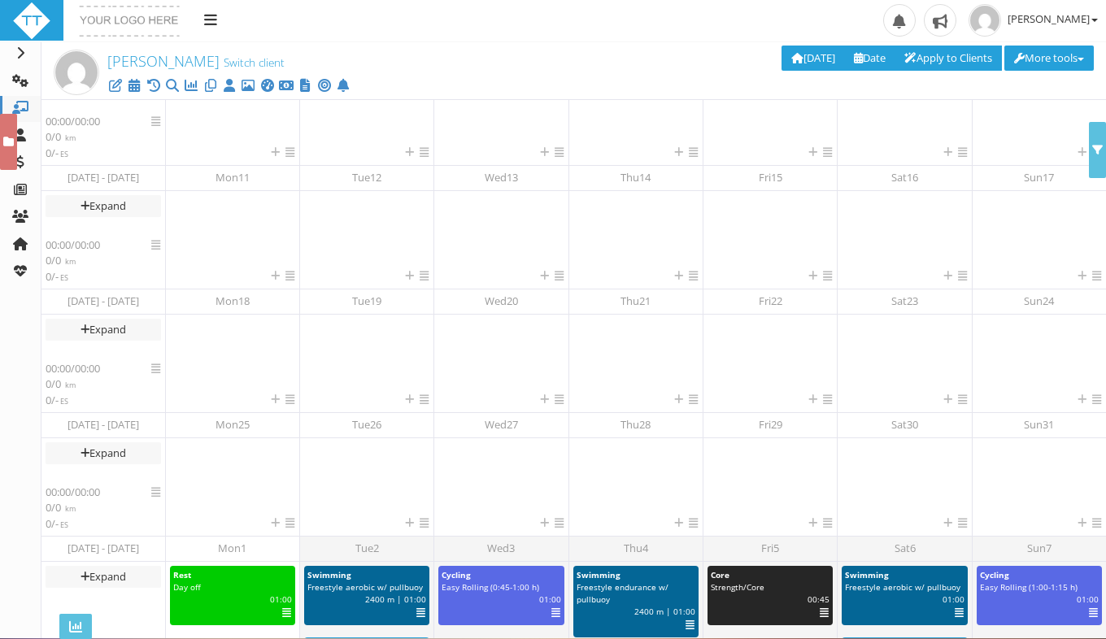
scroll to position [294, 0]
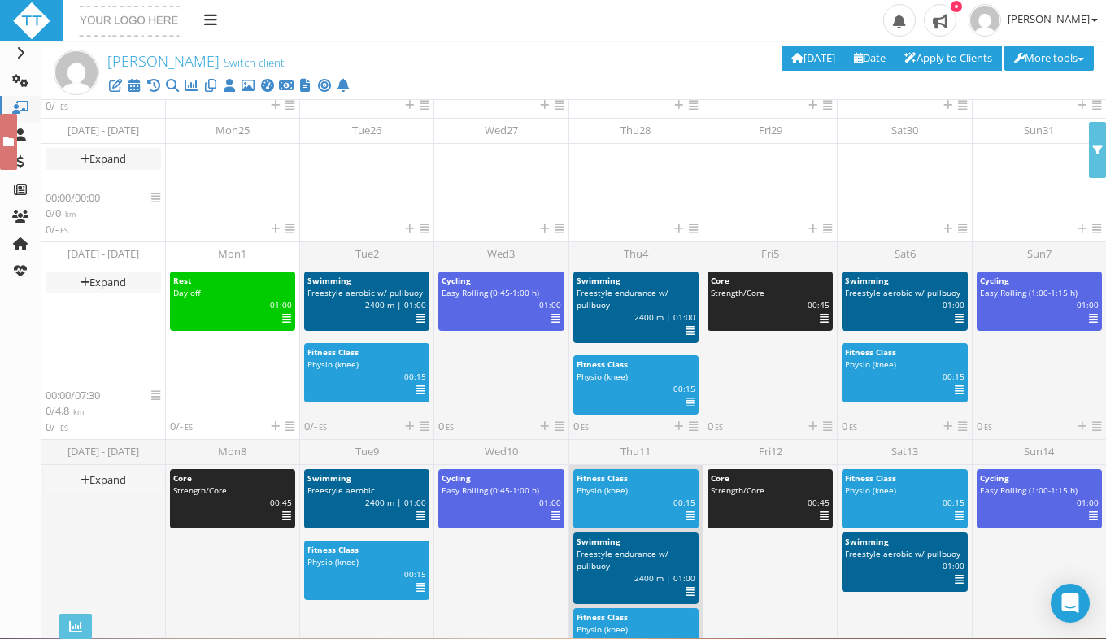
click at [686, 516] on icon at bounding box center [690, 516] width 9 height 1
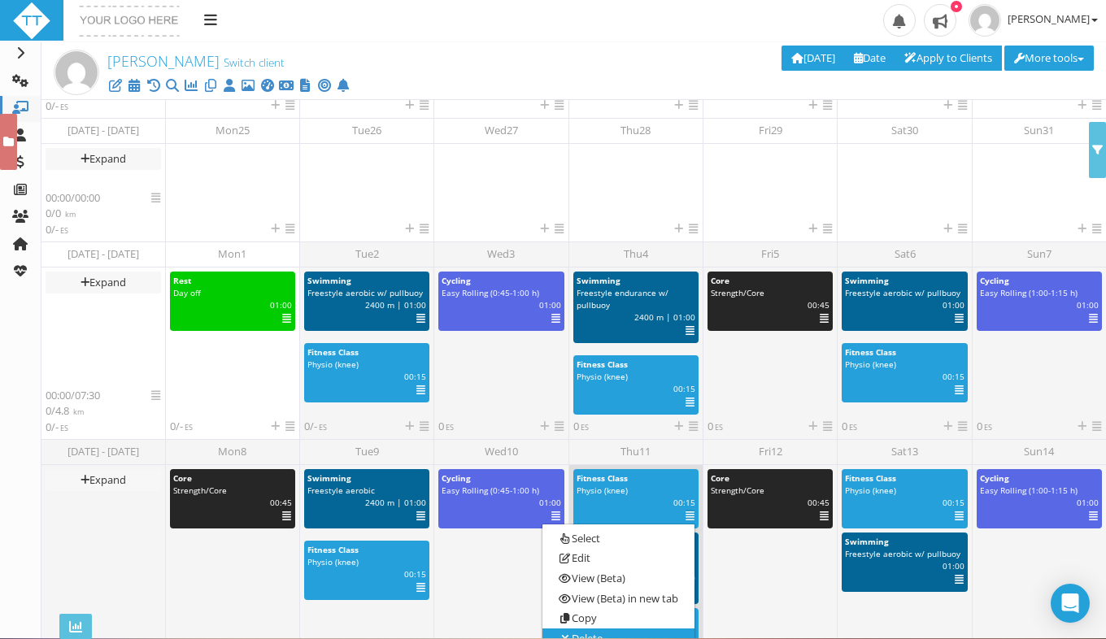
click at [645, 634] on link "Delete" at bounding box center [618, 639] width 152 height 20
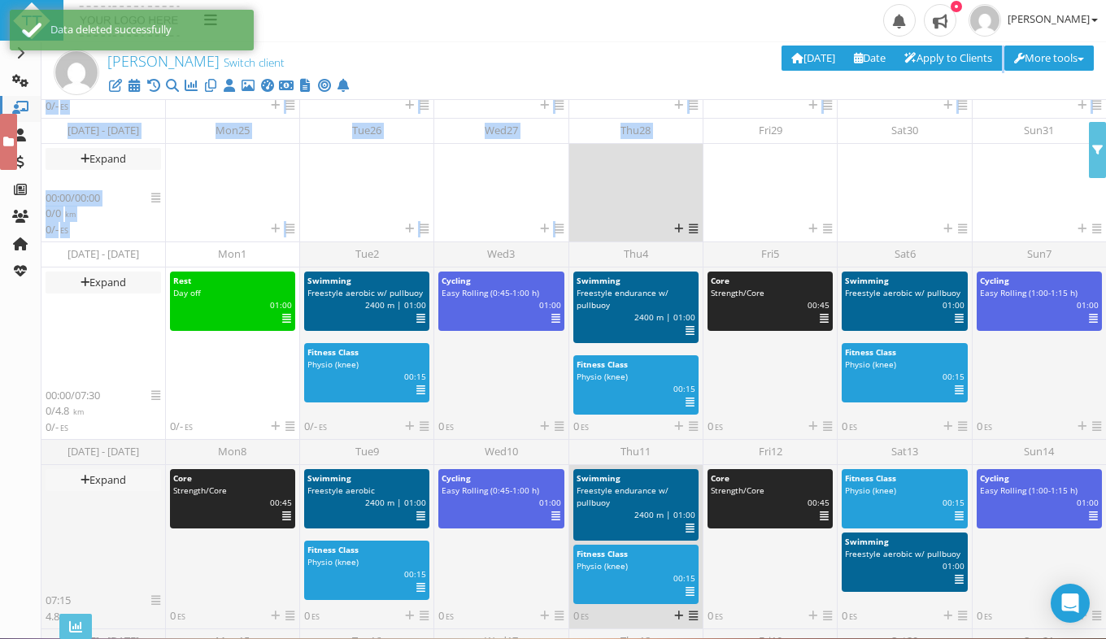
drag, startPoint x: 609, startPoint y: 72, endPoint x: 608, endPoint y: 169, distance: 97.6
click at [608, 41] on div "[PERSON_NAME] Kanchustambam Switch client Assigned Clients Only Delete 0 select…" at bounding box center [573, 41] width 1041 height 0
